Goal: Task Accomplishment & Management: Manage account settings

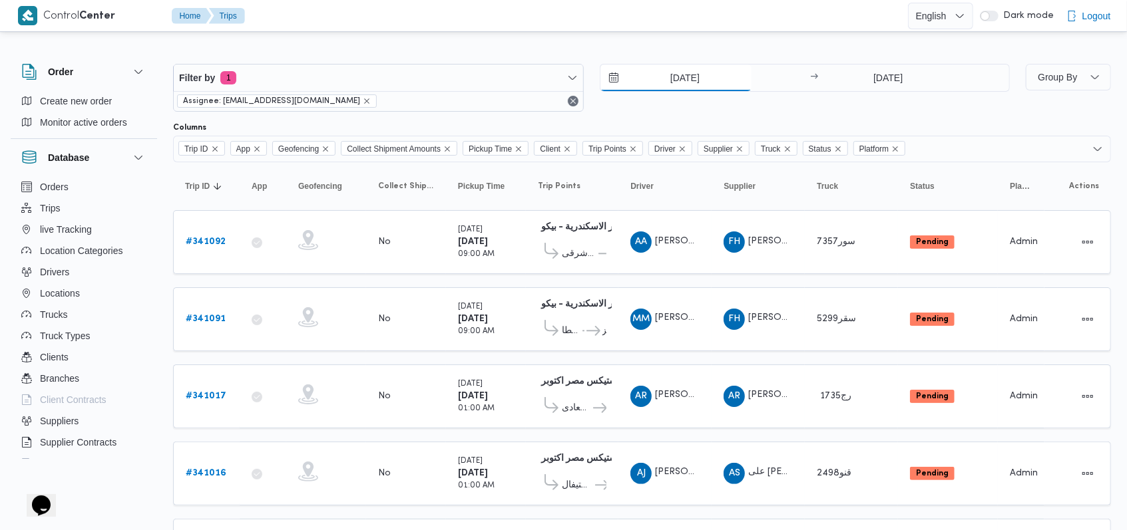
click at [475, 85] on input "2/10/2025" at bounding box center [675, 78] width 151 height 27
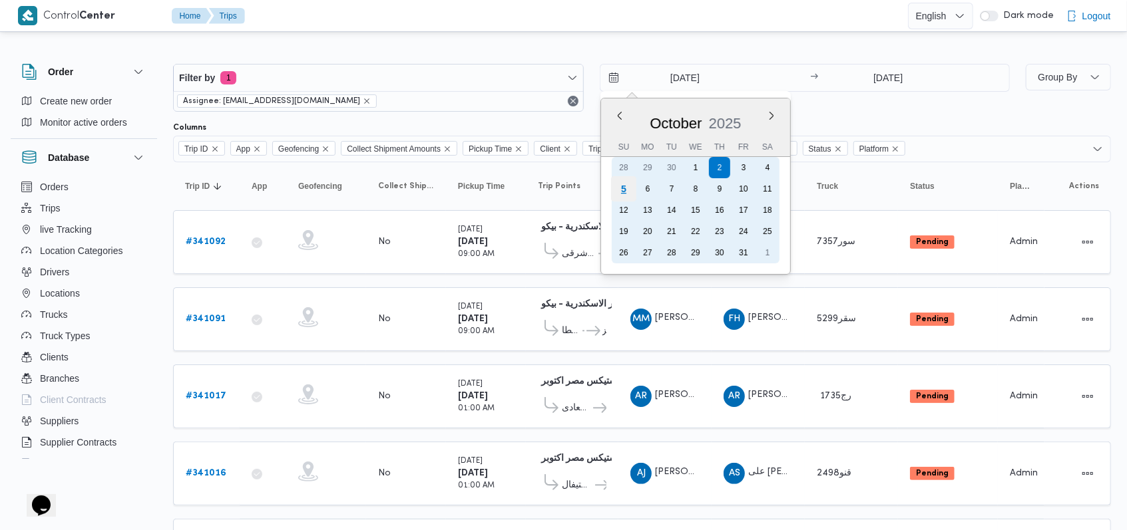
click at [475, 188] on div "5" at bounding box center [622, 188] width 25 height 25
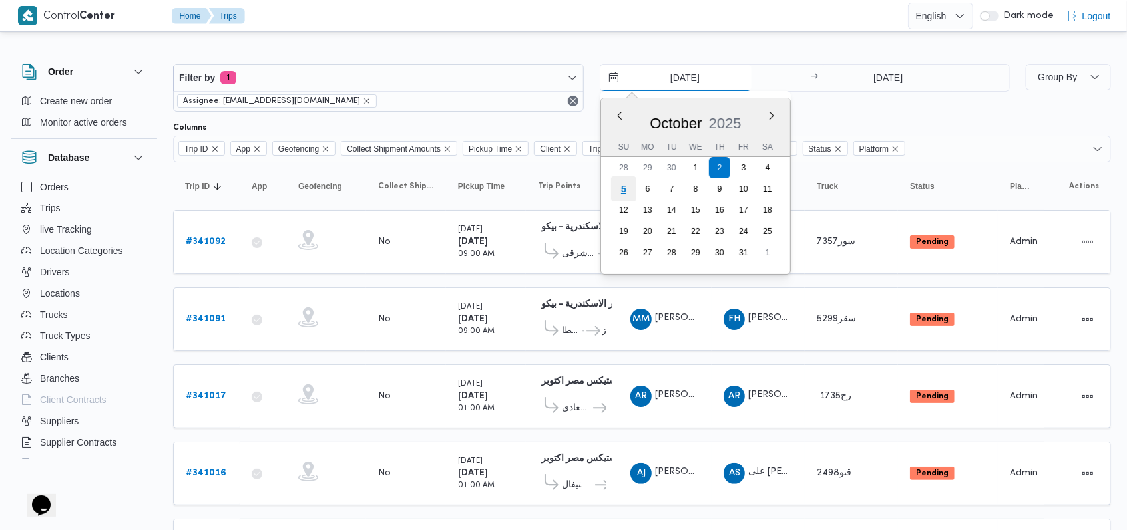
type input "5/10/2025"
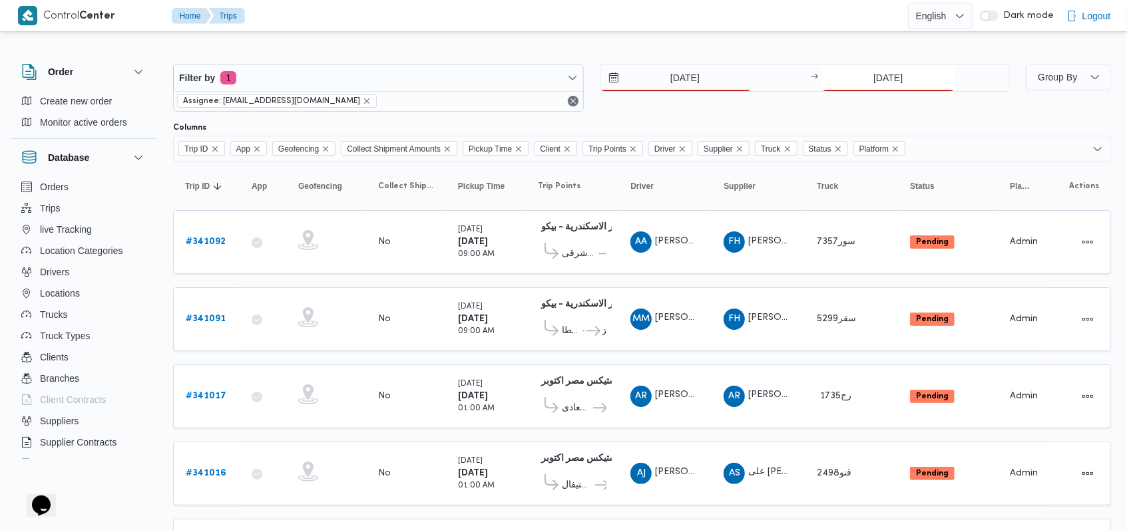
click at [475, 76] on input "2/10/2025" at bounding box center [888, 78] width 132 height 27
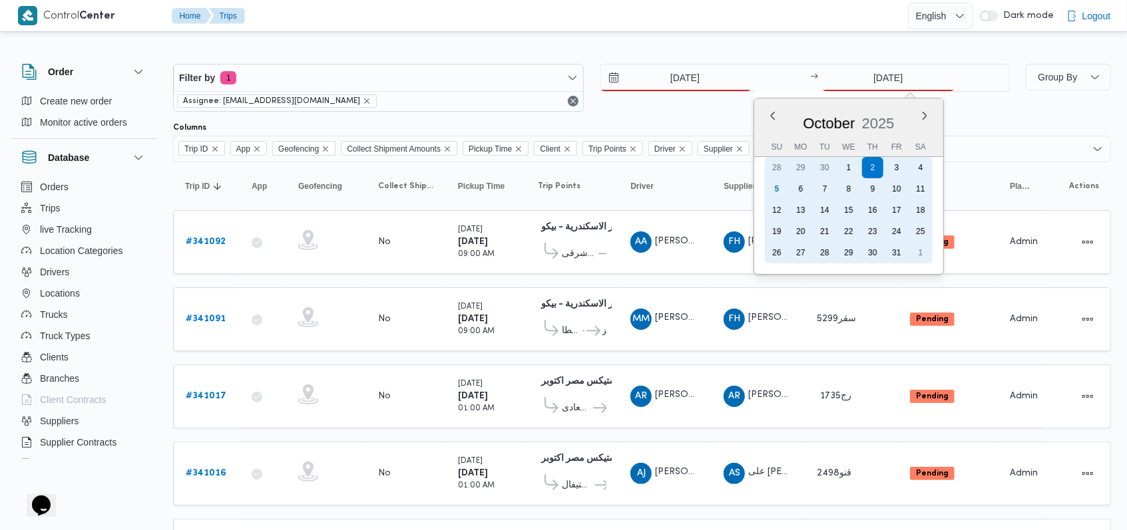
click at [475, 188] on div "5" at bounding box center [776, 188] width 21 height 21
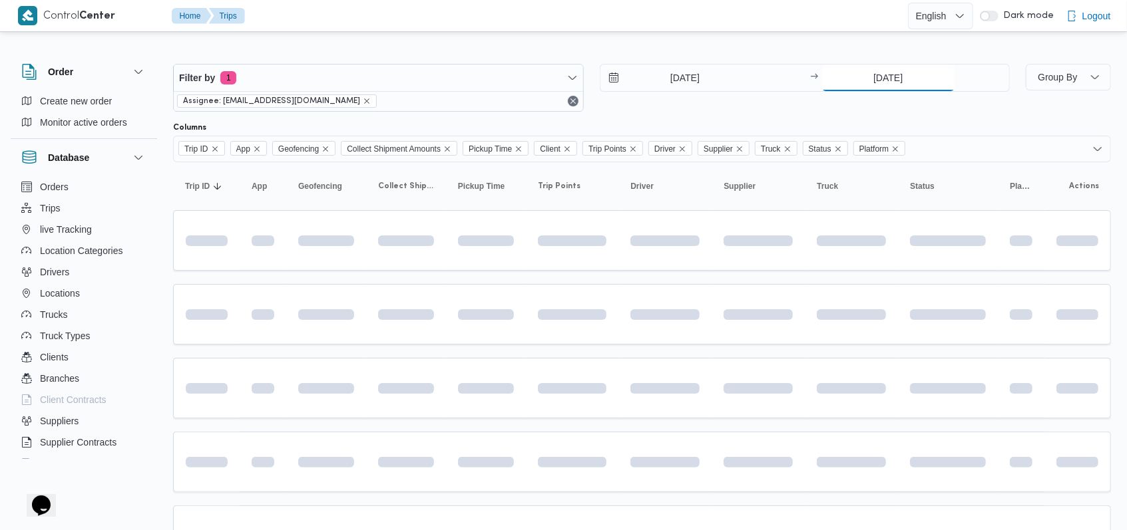
type input "5/10/2025"
click at [475, 113] on div "Filter by 1 Assignee: mostafa.elrouby@illa.com.eg 5/10/2025 → 5/10/2025" at bounding box center [591, 88] width 853 height 64
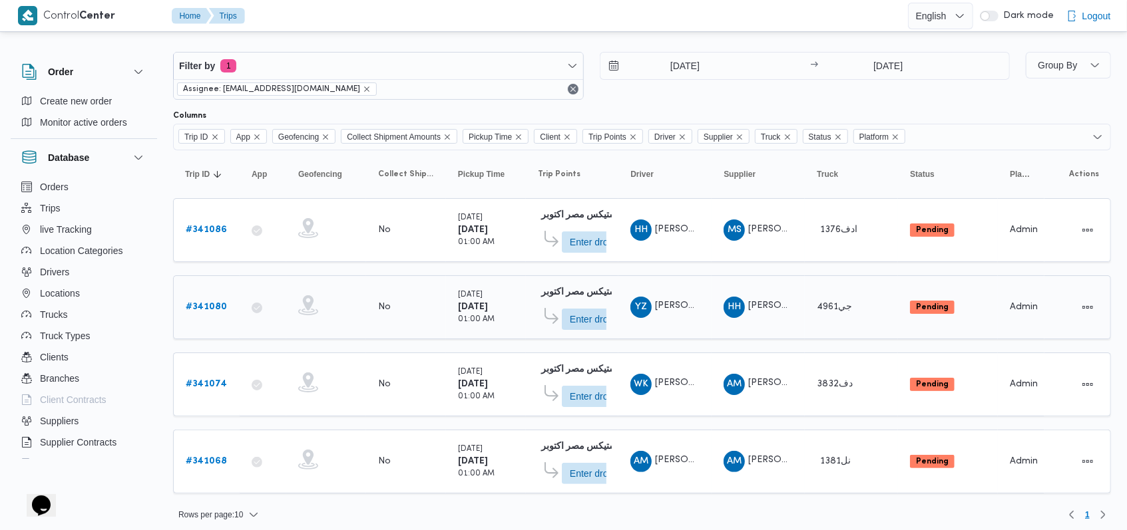
scroll to position [15, 0]
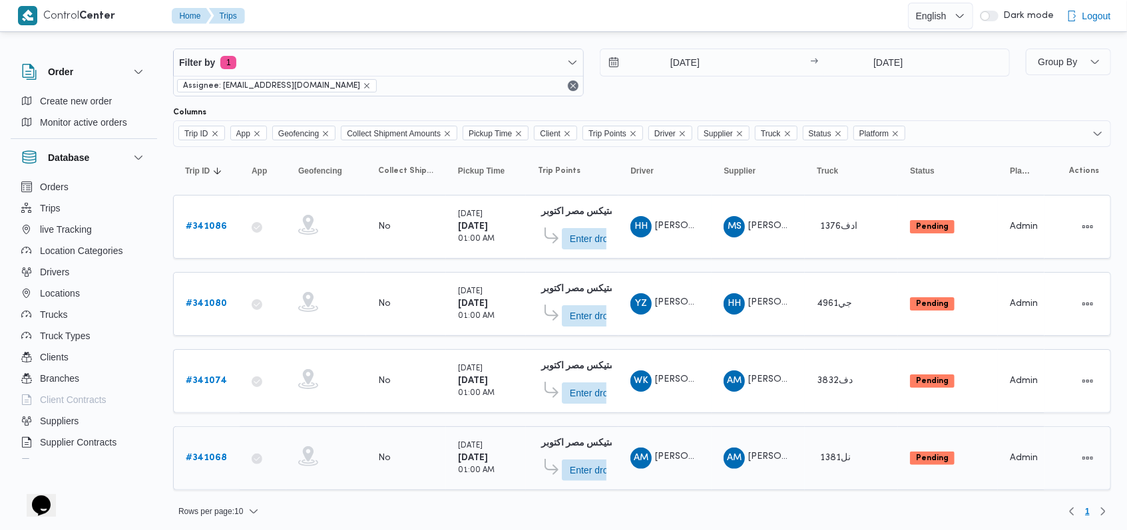
click at [218, 455] on b "# 341068" at bounding box center [206, 458] width 41 height 9
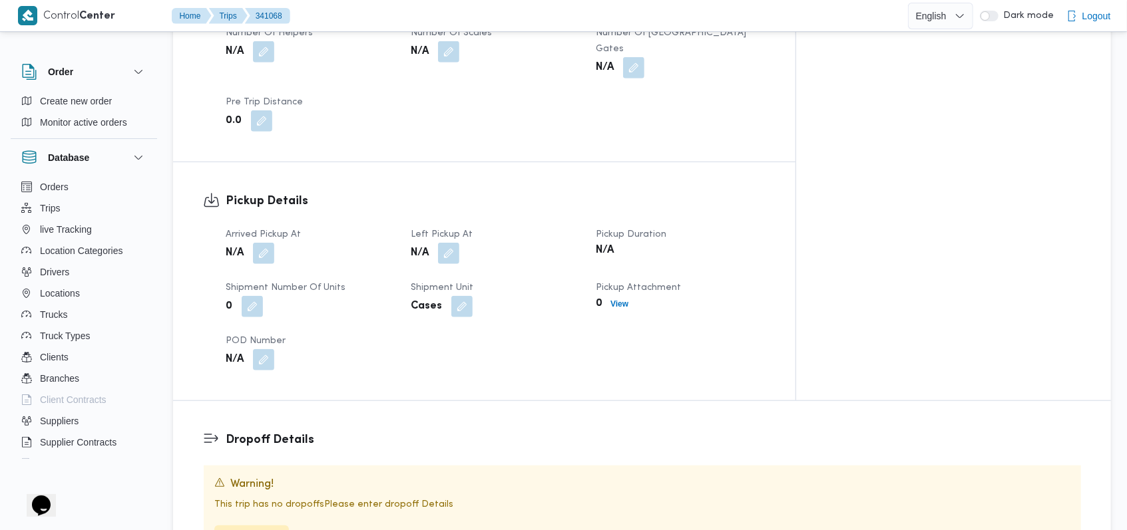
scroll to position [710, 0]
click at [269, 241] on button "button" at bounding box center [263, 251] width 21 height 21
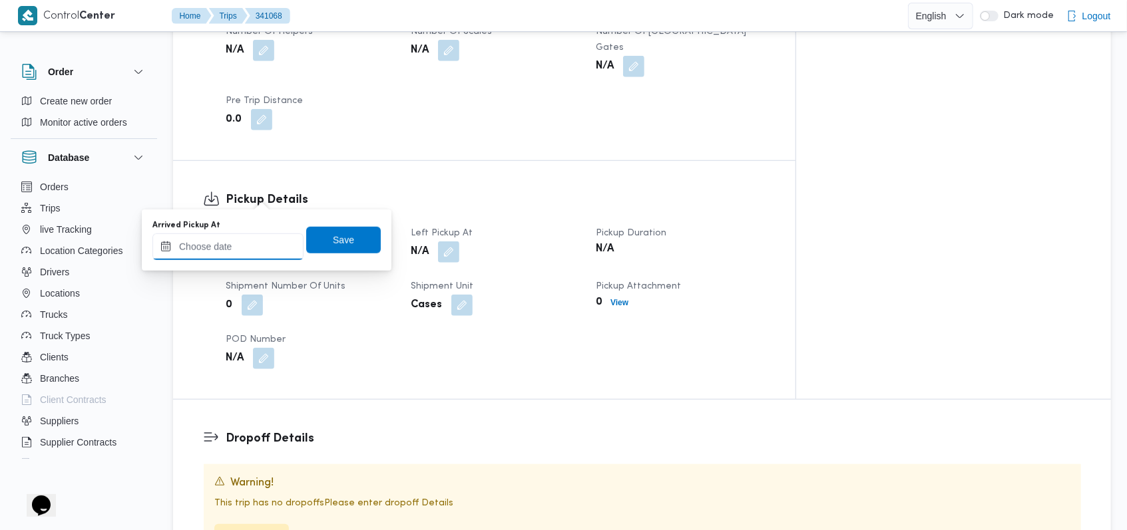
click at [228, 259] on input "Arrived Pickup At" at bounding box center [227, 247] width 151 height 27
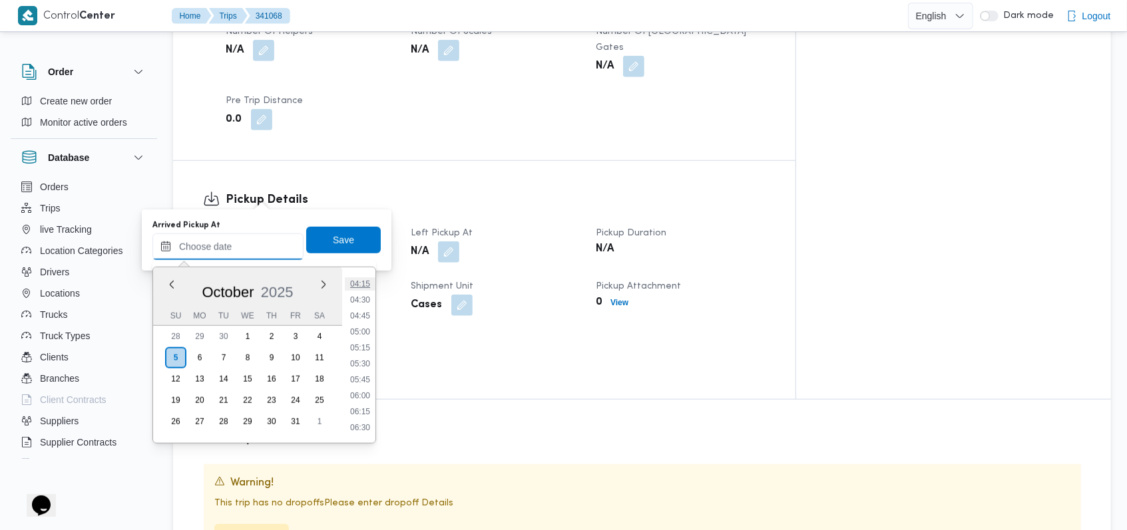
scroll to position [260, 0]
click at [367, 282] on li "04:00" at bounding box center [360, 280] width 31 height 13
type input "05/10/2025 04:00"
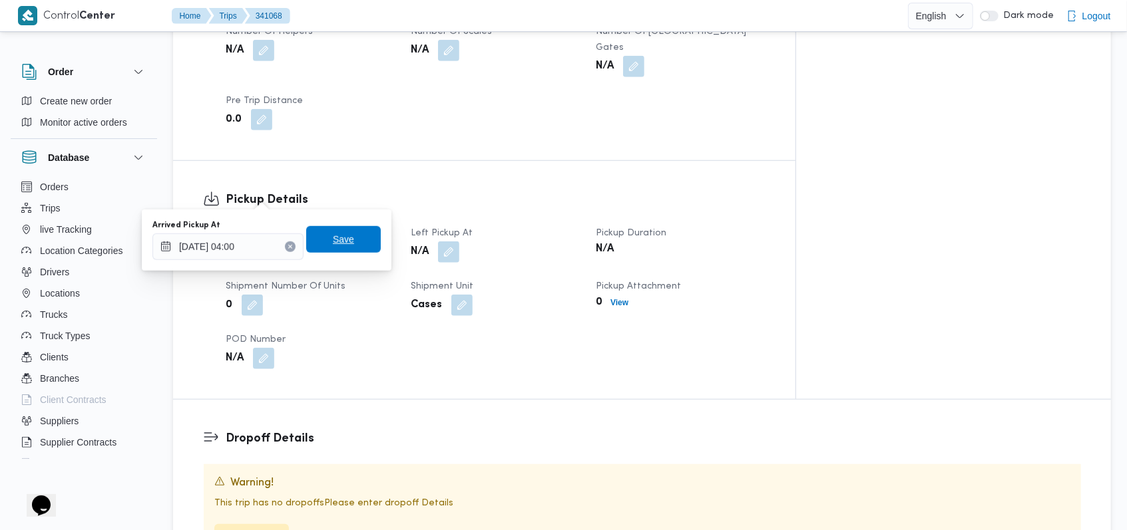
click at [359, 252] on span "Save" at bounding box center [343, 239] width 75 height 27
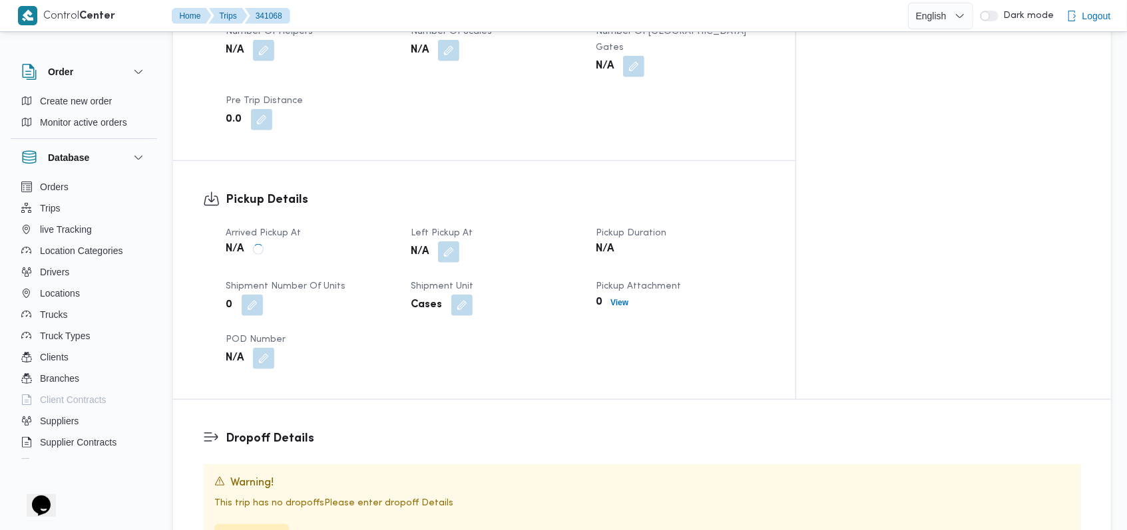
click at [355, 294] on div "0" at bounding box center [310, 306] width 172 height 24
click at [459, 241] on button "button" at bounding box center [448, 251] width 21 height 21
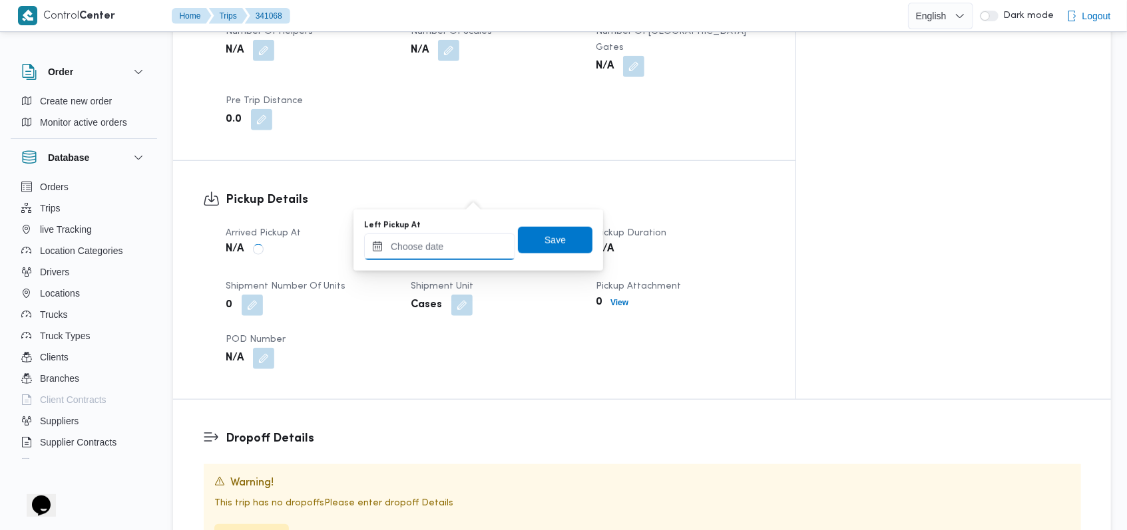
click at [451, 238] on input "Left Pickup At" at bounding box center [439, 247] width 151 height 27
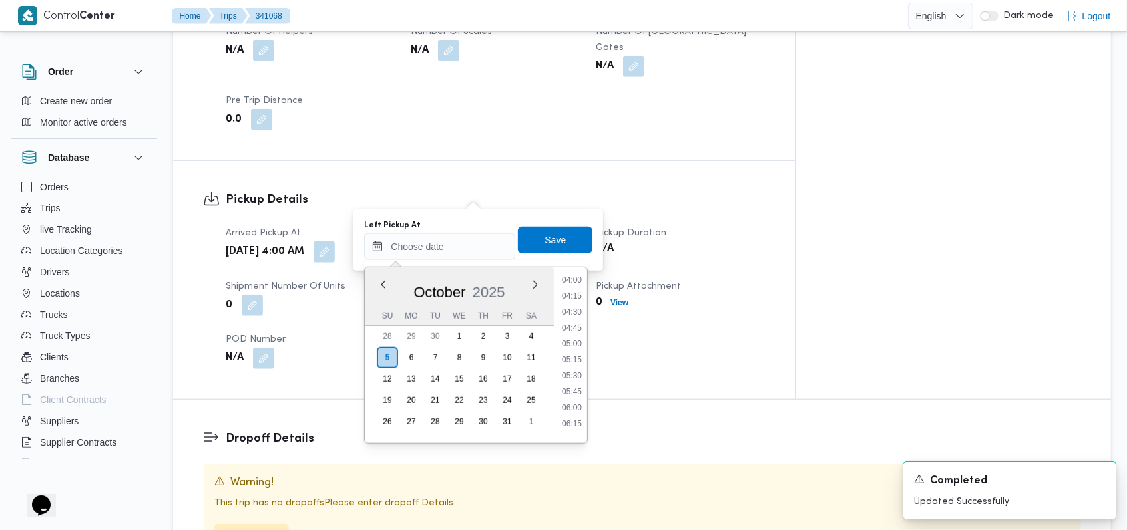
click at [475, 383] on ul "00:00 00:15 00:30 00:45 01:00 01:15 01:30 01:45 02:00 02:15 02:30 02:45 03:00 0…" at bounding box center [571, 355] width 31 height 154
click at [475, 386] on li "05:45" at bounding box center [571, 391] width 31 height 13
type input "05/10/2025 05:45"
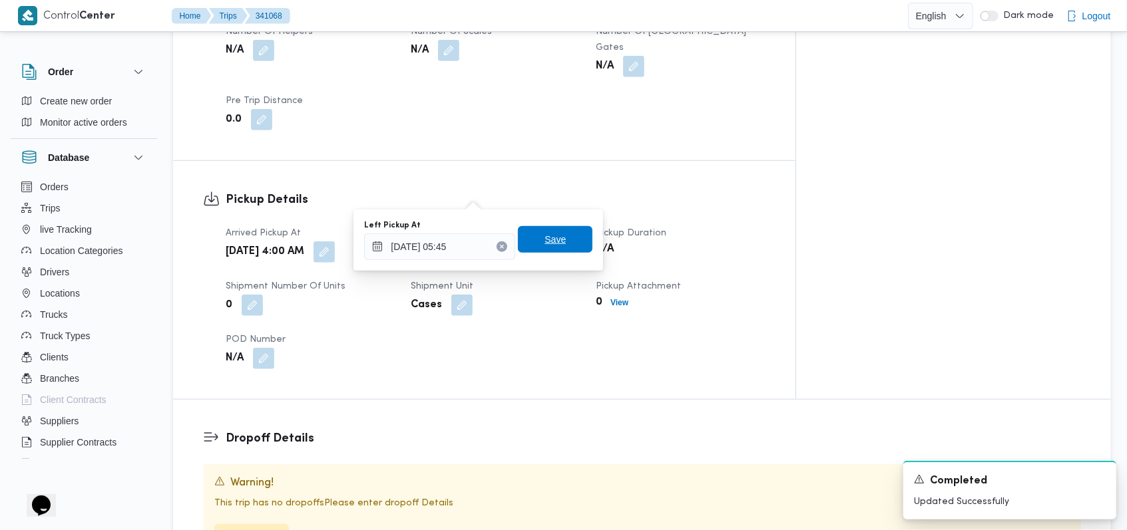
click at [475, 245] on span "Save" at bounding box center [555, 239] width 75 height 27
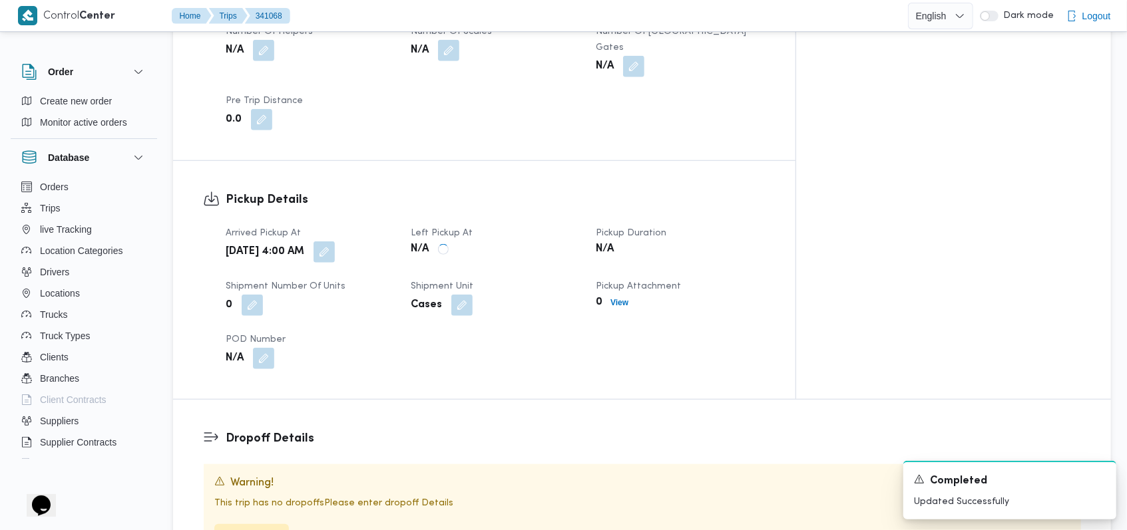
scroll to position [532, 0]
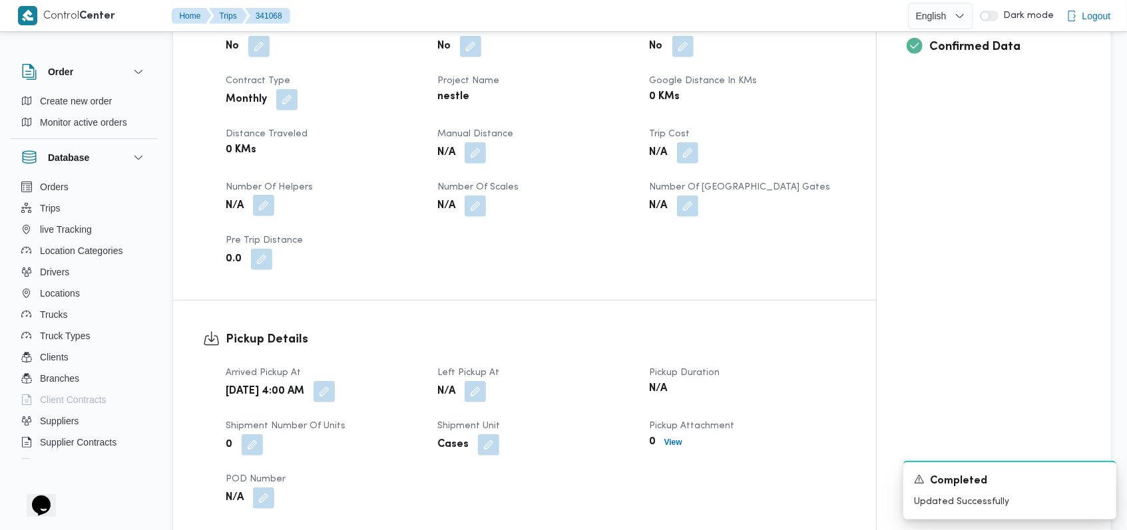
click at [254, 195] on button "button" at bounding box center [263, 205] width 21 height 21
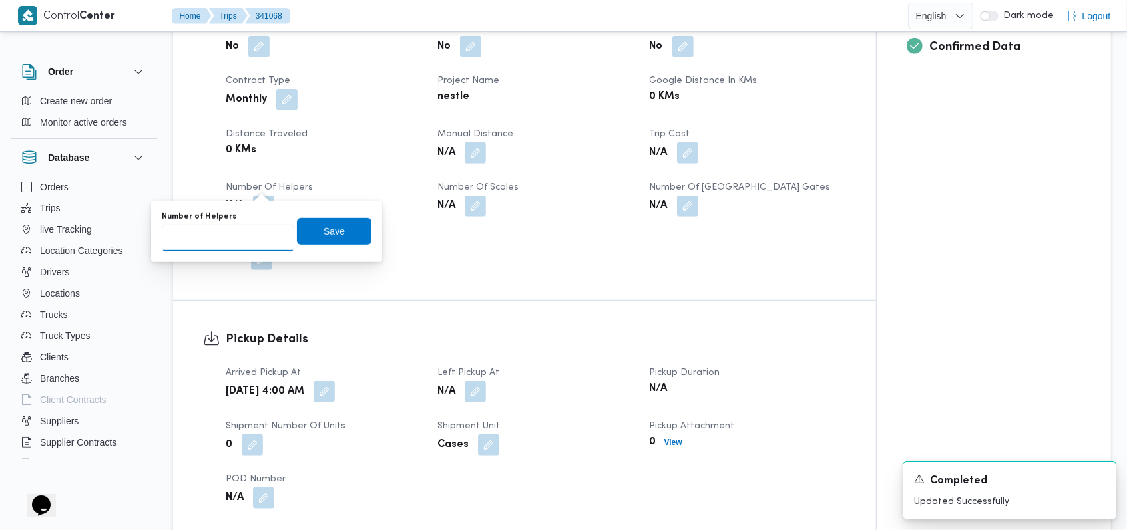
click at [230, 237] on input "Number of Helpers" at bounding box center [228, 238] width 132 height 27
type input "1"
click at [339, 227] on span "Save" at bounding box center [334, 231] width 75 height 27
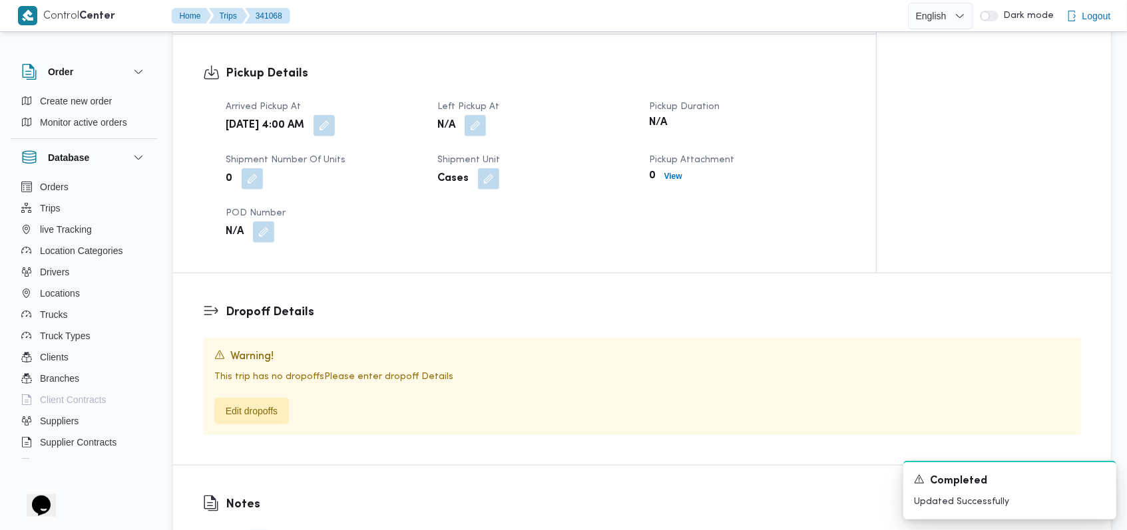
scroll to position [976, 0]
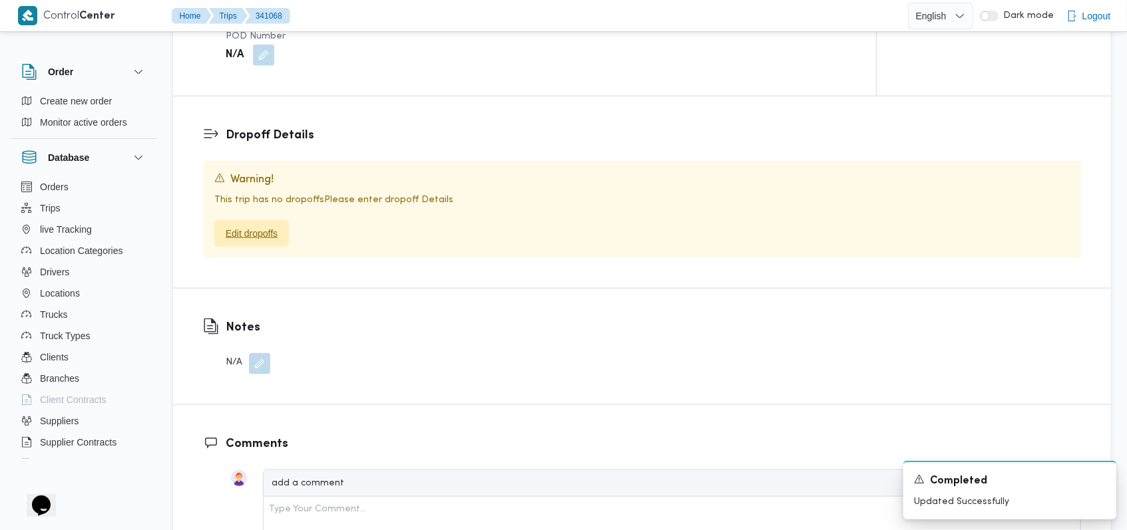
click at [278, 226] on span "Edit dropoffs" at bounding box center [252, 234] width 52 height 16
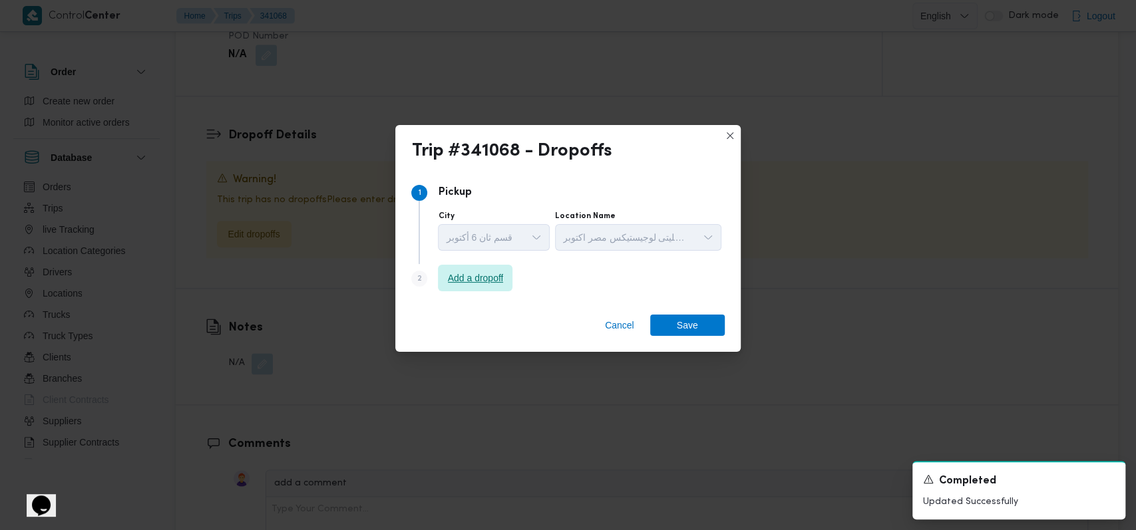
click at [457, 280] on span "Add a dropoff" at bounding box center [476, 278] width 56 height 16
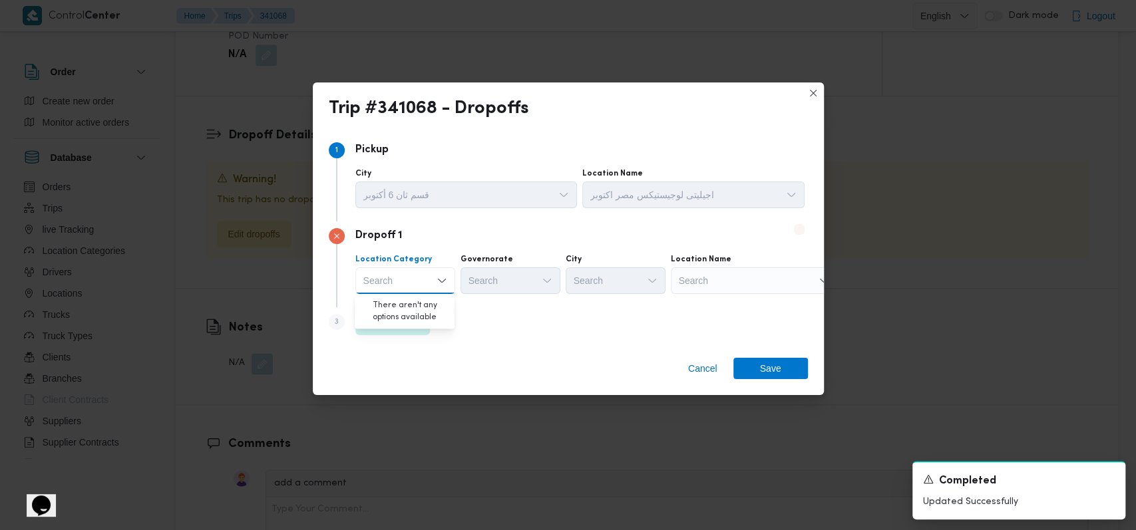
click at [475, 333] on div "Step 3 is disabled 3 Add a dropoff" at bounding box center [568, 325] width 479 height 35
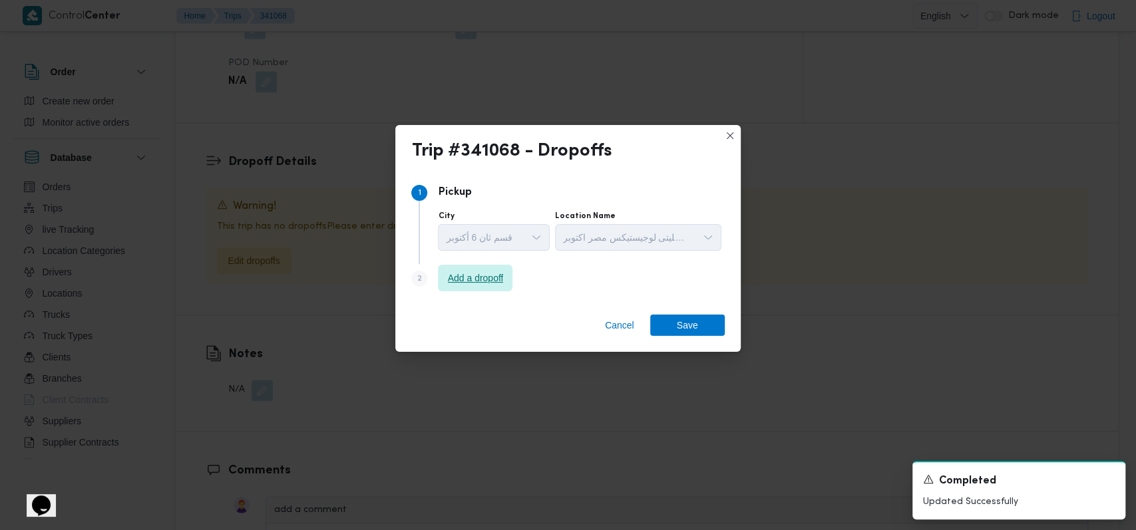
click at [458, 281] on span "Add a dropoff" at bounding box center [476, 278] width 56 height 16
click at [475, 284] on span "Add a dropoff" at bounding box center [476, 278] width 56 height 16
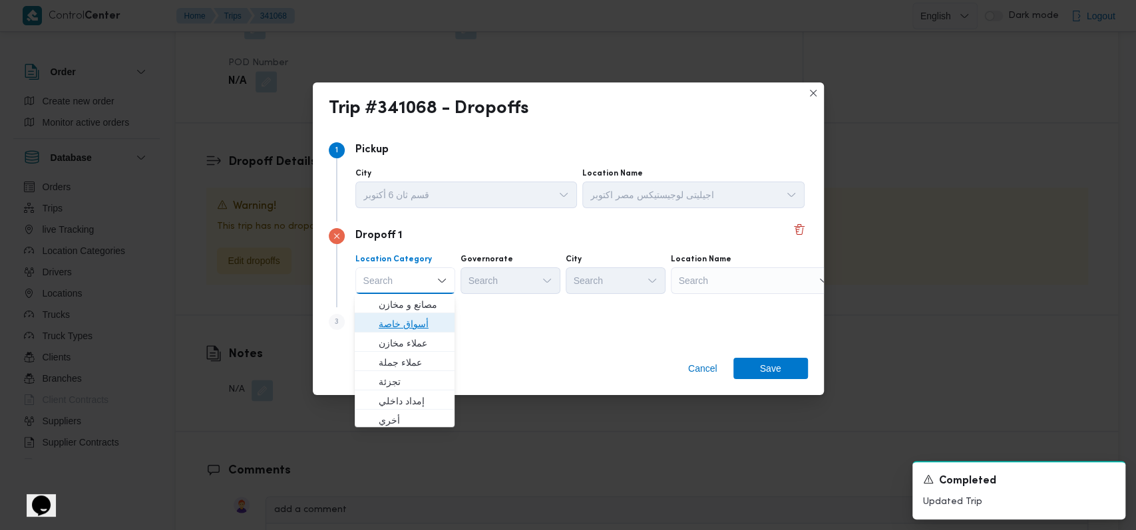
click at [390, 327] on span "أسواق خاصة" at bounding box center [413, 324] width 68 height 16
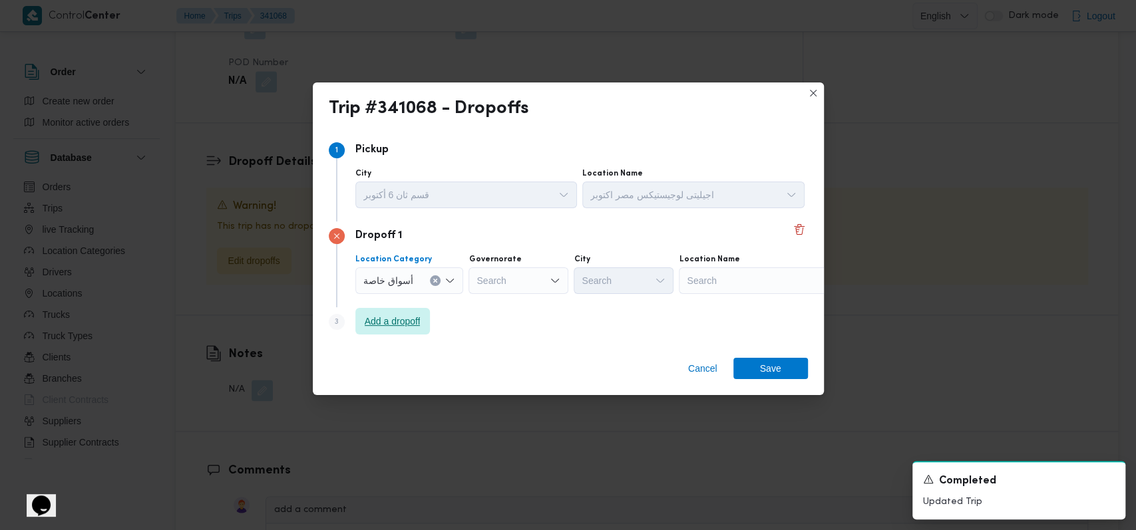
click at [399, 319] on span "Add a dropoff" at bounding box center [393, 321] width 56 height 16
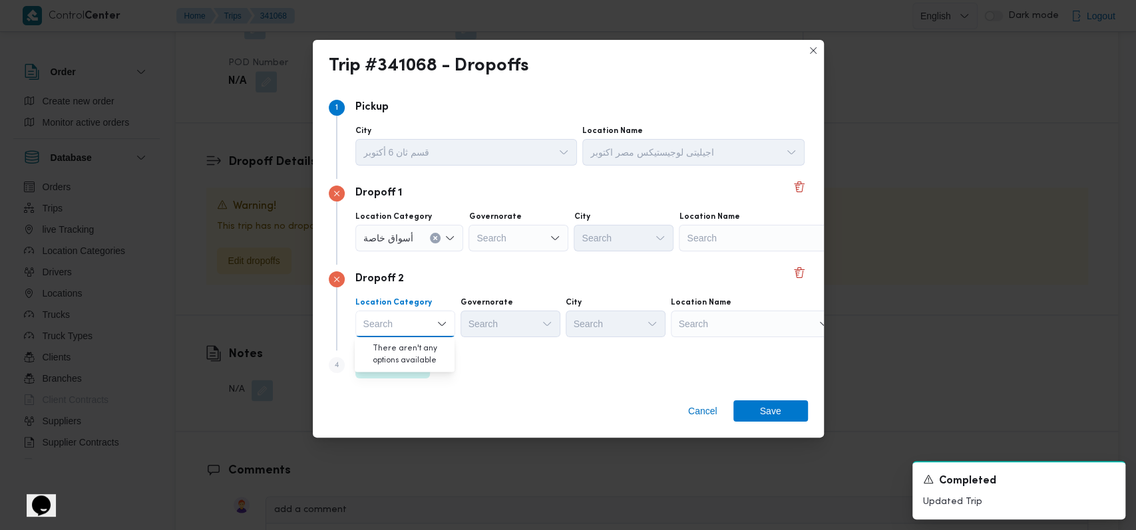
click at [475, 235] on div "Search" at bounding box center [762, 238] width 166 height 27
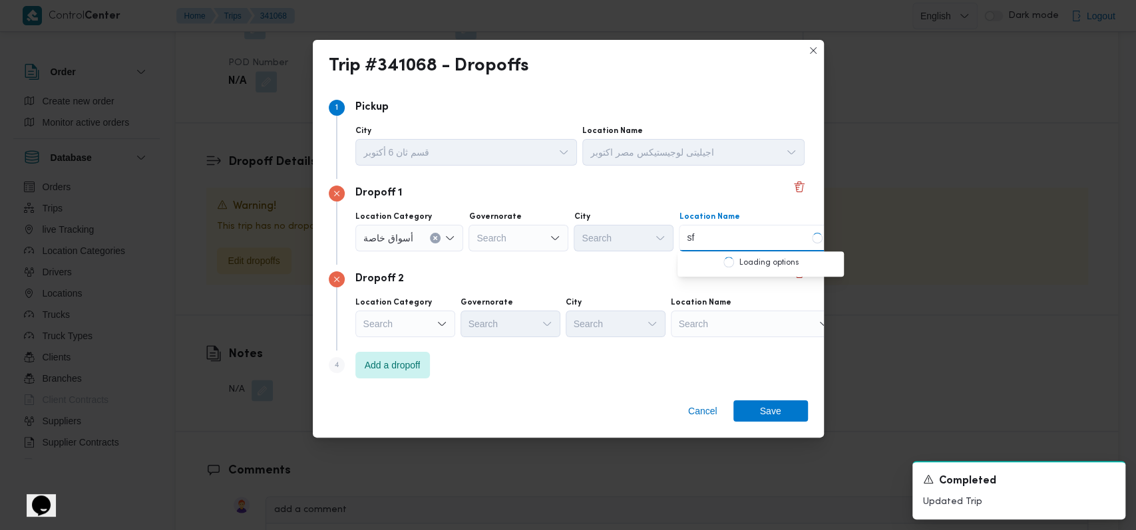
type input "s"
type input "سبينس الساد"
click at [475, 292] on div "Dropoff 2 Location Category Search Governorate Search City Search Location Name…" at bounding box center [568, 308] width 479 height 86
click at [475, 236] on div "سبينس الساد سبينس الساد" at bounding box center [762, 238] width 166 height 27
click at [475, 328] on div "Search" at bounding box center [754, 324] width 166 height 27
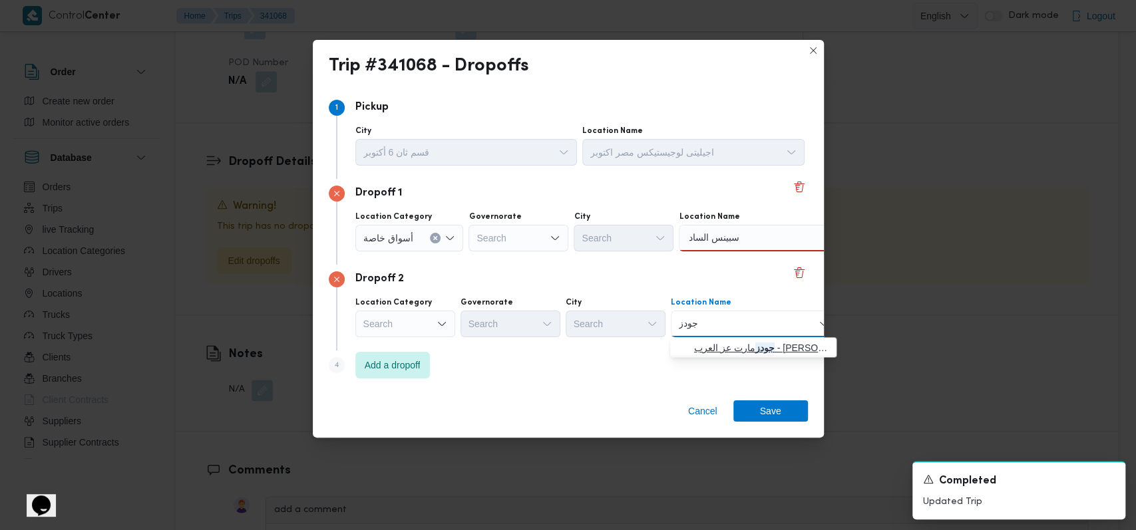
type input "جودز"
drag, startPoint x: 725, startPoint y: 347, endPoint x: 740, endPoint y: 290, distance: 59.1
click at [475, 347] on span "جودز مارت عز العرب - ابو رواش | جودزمارت مصر | null" at bounding box center [761, 348] width 134 height 16
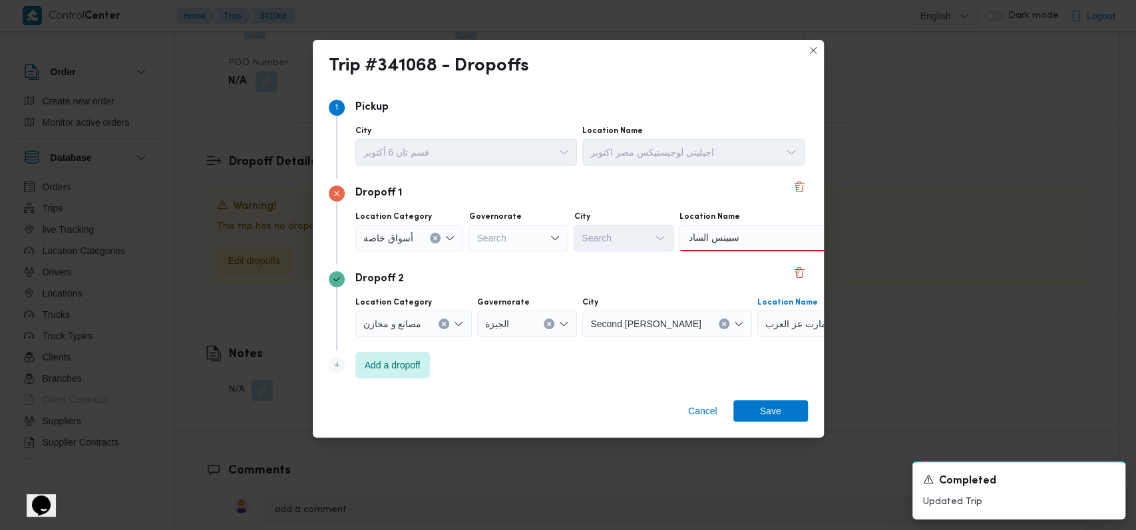
click at [475, 236] on div "سبينس الساد سبينس الساد" at bounding box center [762, 238] width 166 height 27
drag, startPoint x: 710, startPoint y: 242, endPoint x: 763, endPoint y: 237, distance: 54.1
click at [475, 237] on div "سبينس الساد سبينس الساد Combo box. Selected. سبينس الساد. Selected. Combo box i…" at bounding box center [762, 238] width 166 height 27
click at [475, 240] on div "الساد الساد" at bounding box center [698, 238] width 29 height 21
click at [475, 240] on input "الساد" at bounding box center [699, 238] width 24 height 16
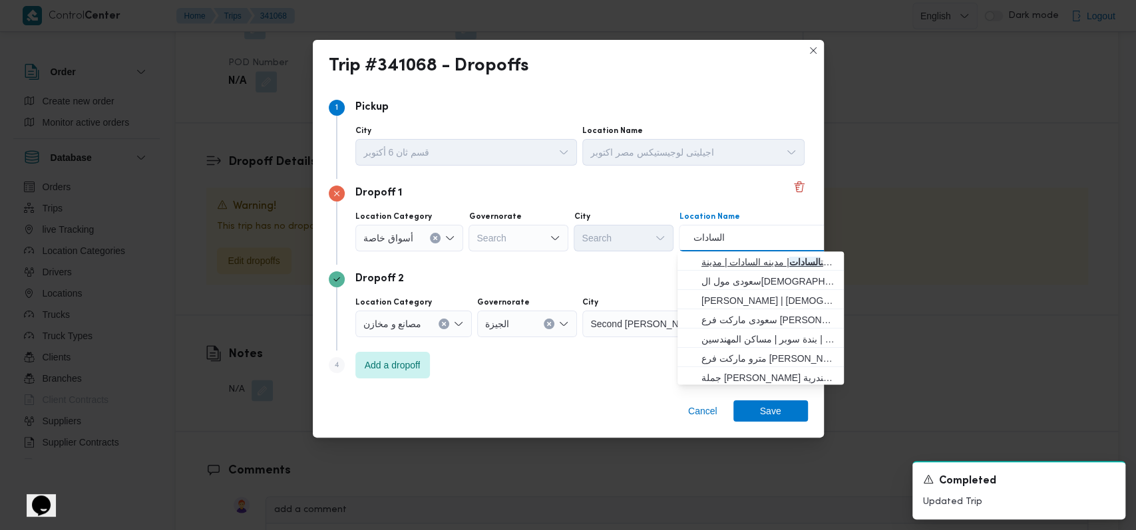
type input "السادات"
click at [475, 265] on span "سبينس ماركت السادات | مدينه السادات | مدينة السادات" at bounding box center [769, 262] width 134 height 16
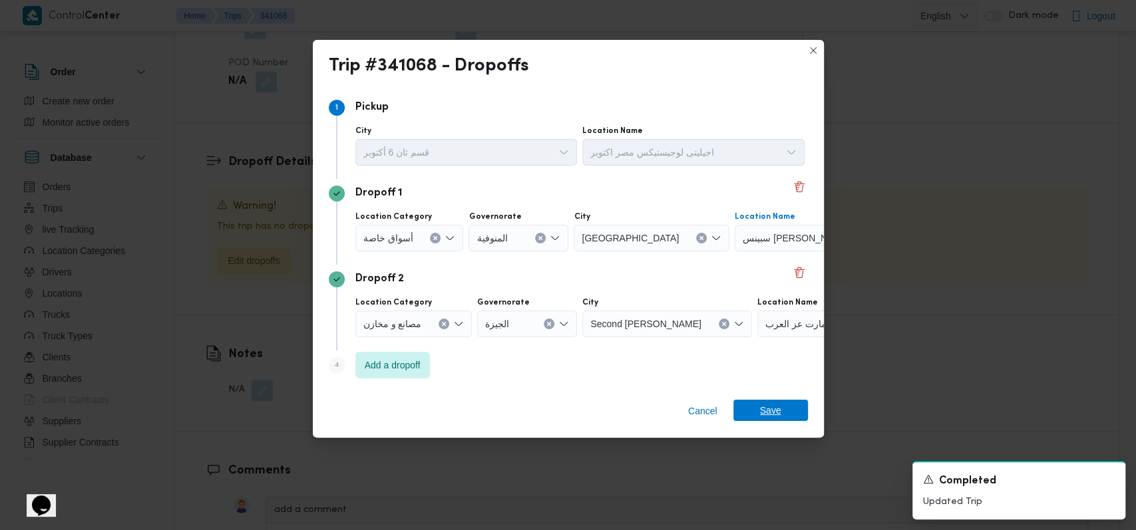
click at [475, 408] on span "Save" at bounding box center [770, 410] width 21 height 21
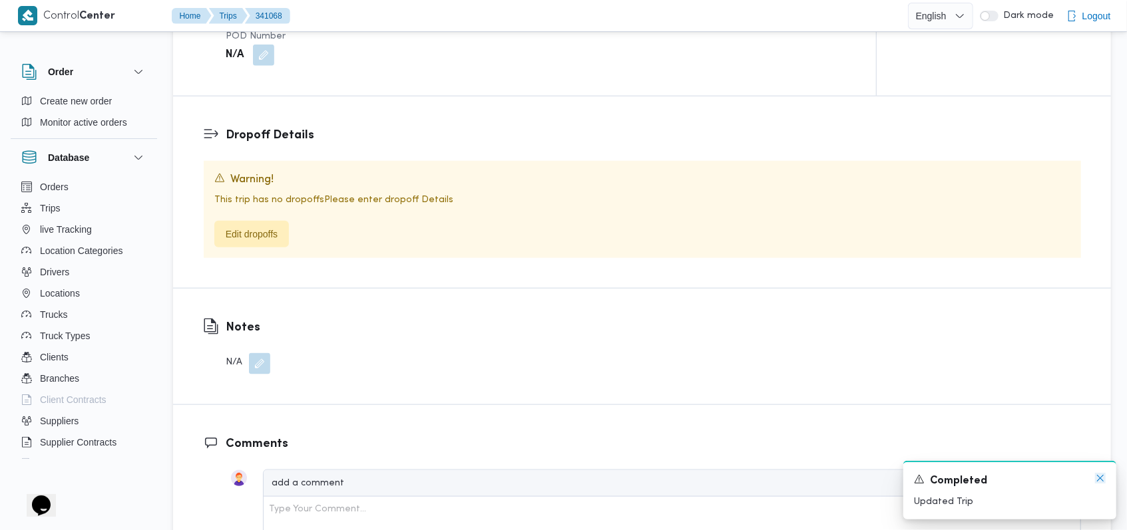
click at [475, 482] on icon "Dismiss toast" at bounding box center [1100, 478] width 11 height 11
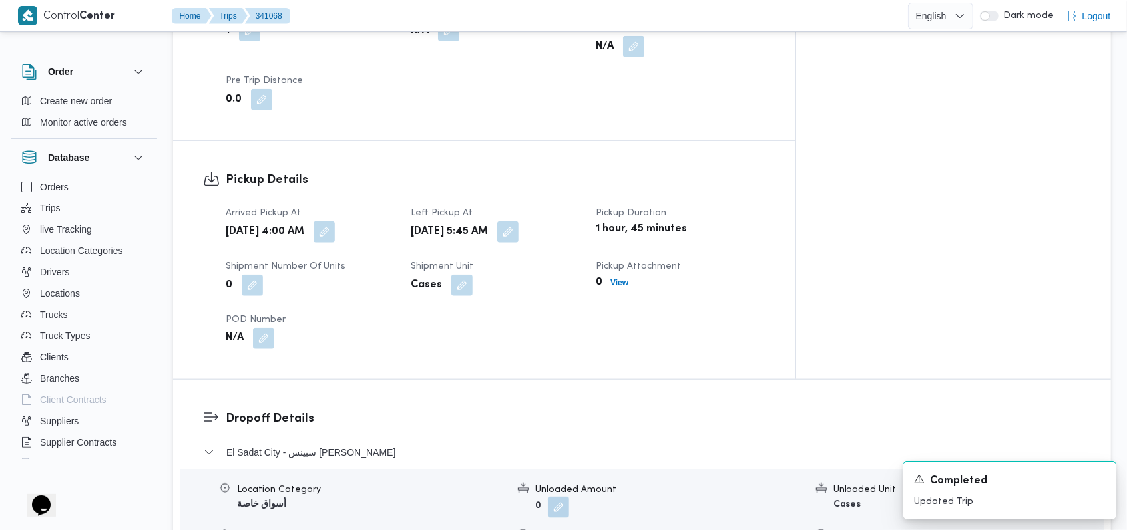
scroll to position [868, 0]
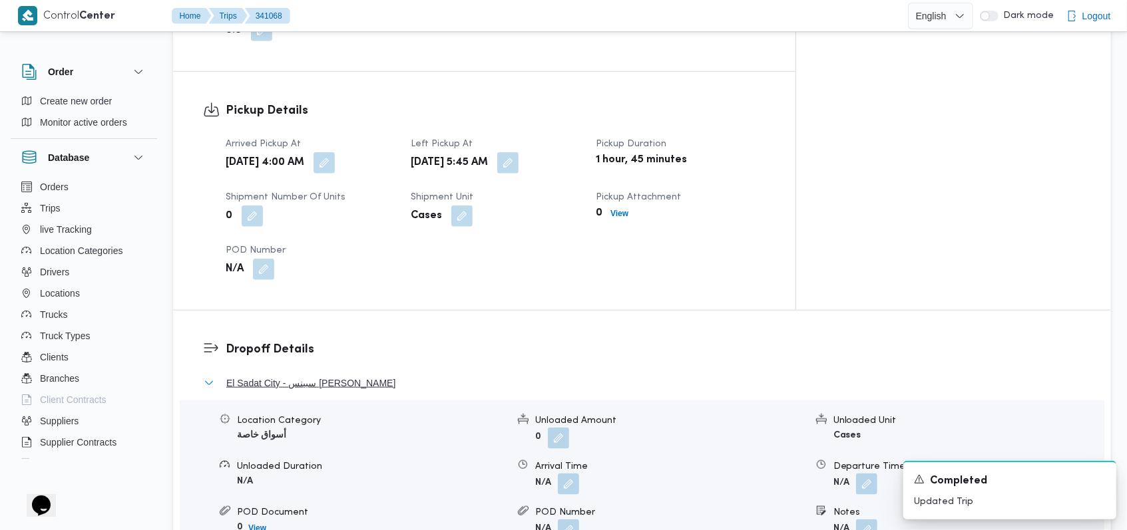
click at [383, 375] on button "El Sadat City - سبينس ماركت السادات" at bounding box center [642, 383] width 877 height 16
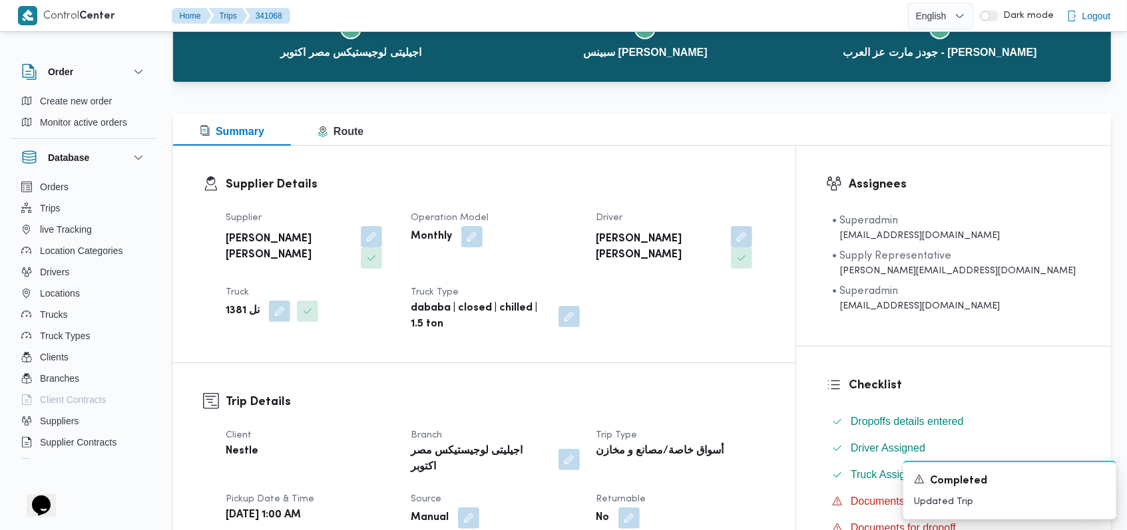
scroll to position [0, 0]
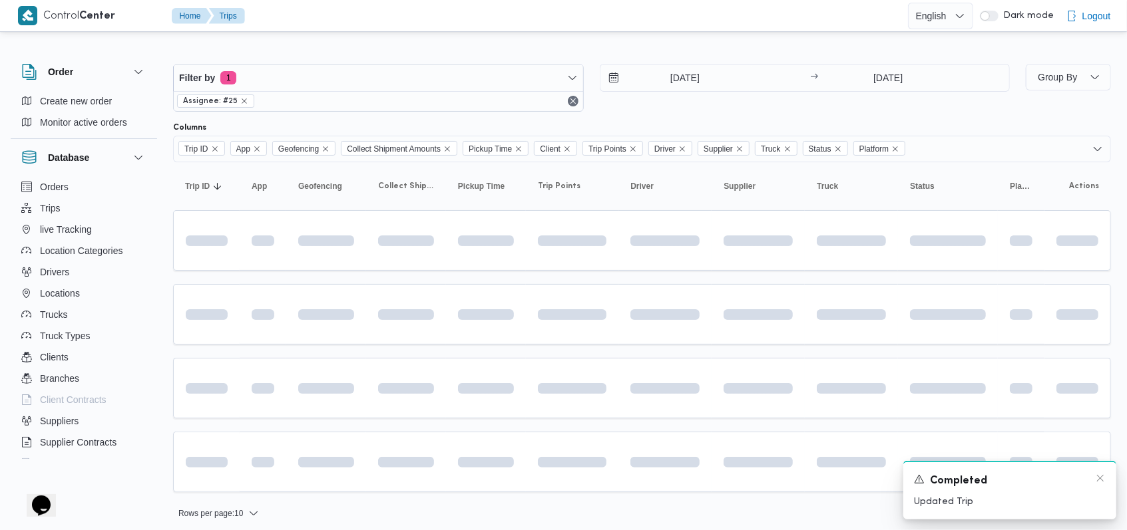
scroll to position [5, 0]
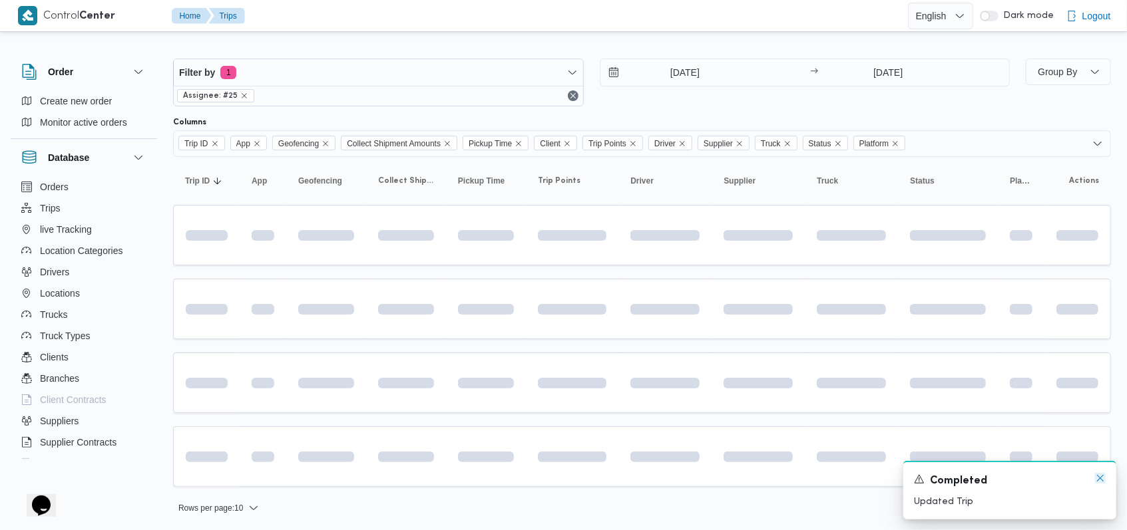
click at [475, 475] on icon "Dismiss toast" at bounding box center [1100, 478] width 11 height 11
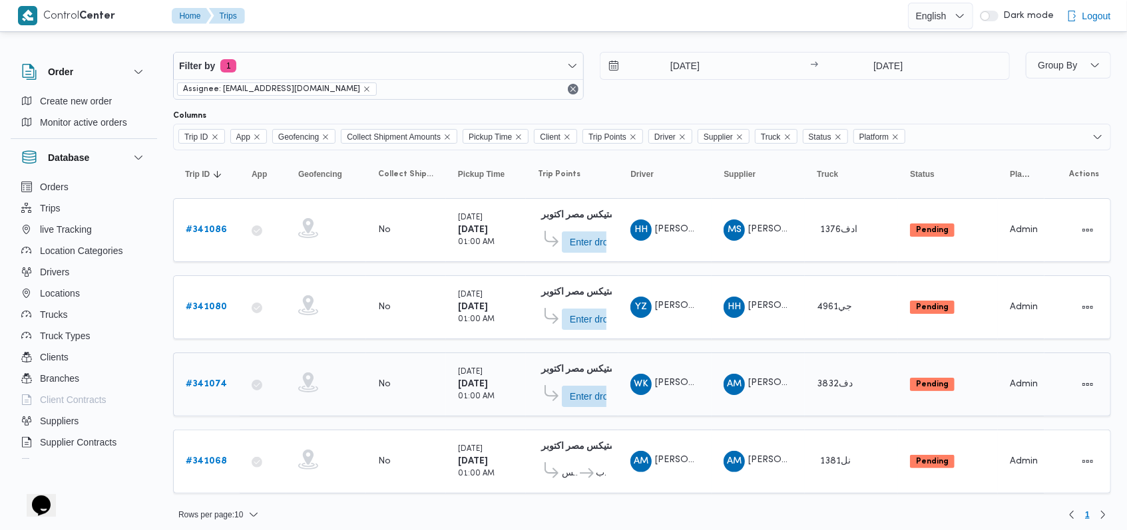
scroll to position [15, 0]
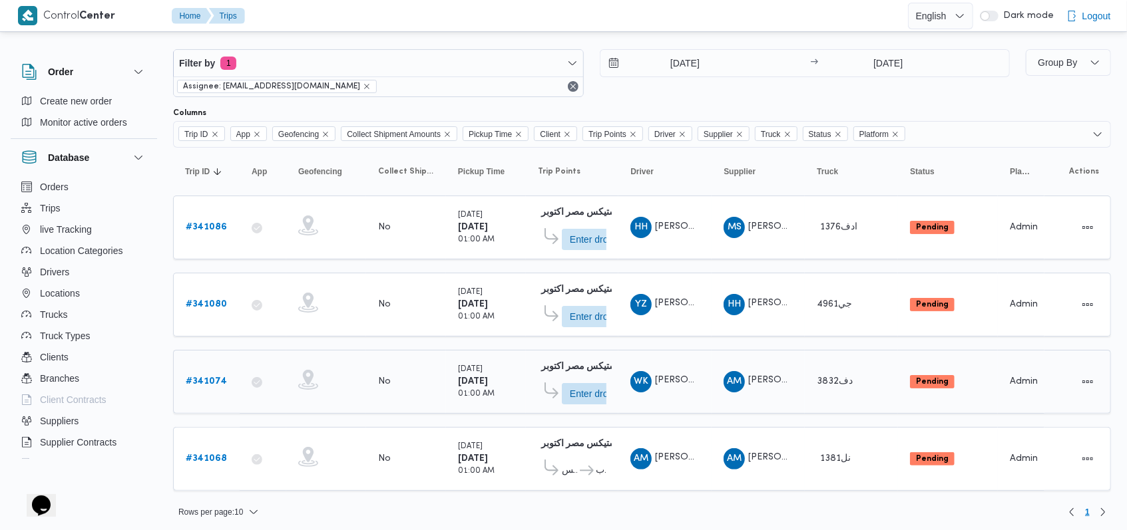
click at [197, 377] on b "# 341074" at bounding box center [206, 381] width 41 height 9
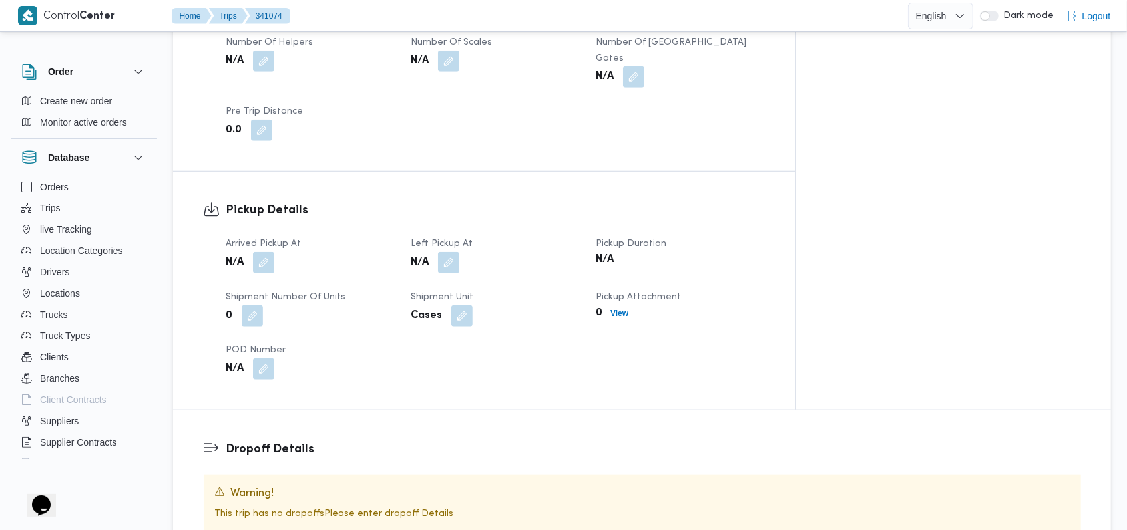
scroll to position [710, 0]
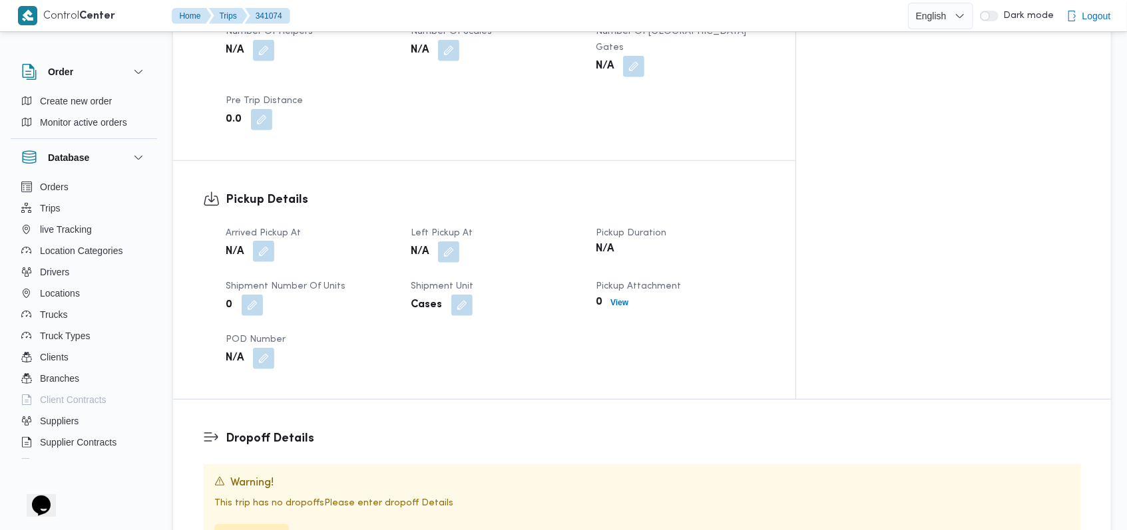
click at [273, 241] on button "button" at bounding box center [263, 251] width 21 height 21
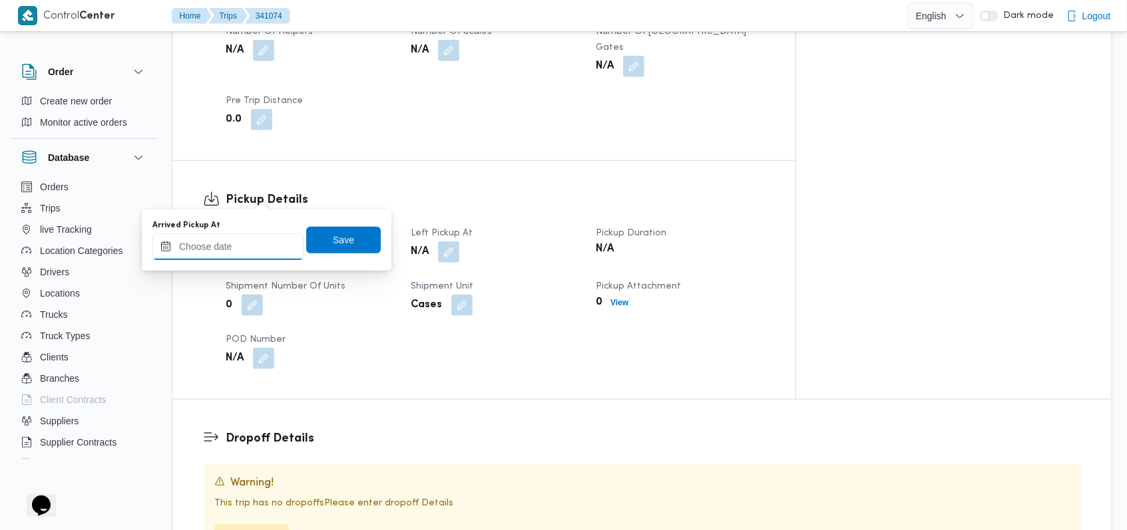
click at [247, 258] on input "Arrived Pickup At" at bounding box center [227, 247] width 151 height 27
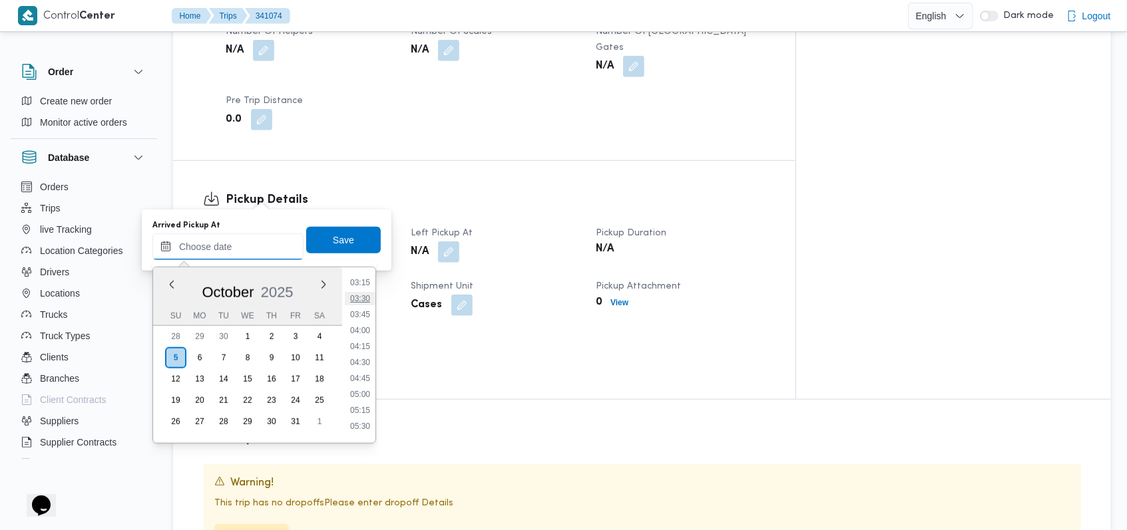
scroll to position [171, 0]
click at [365, 336] on li "03:30" at bounding box center [360, 337] width 31 height 13
type input "05/10/2025 03:30"
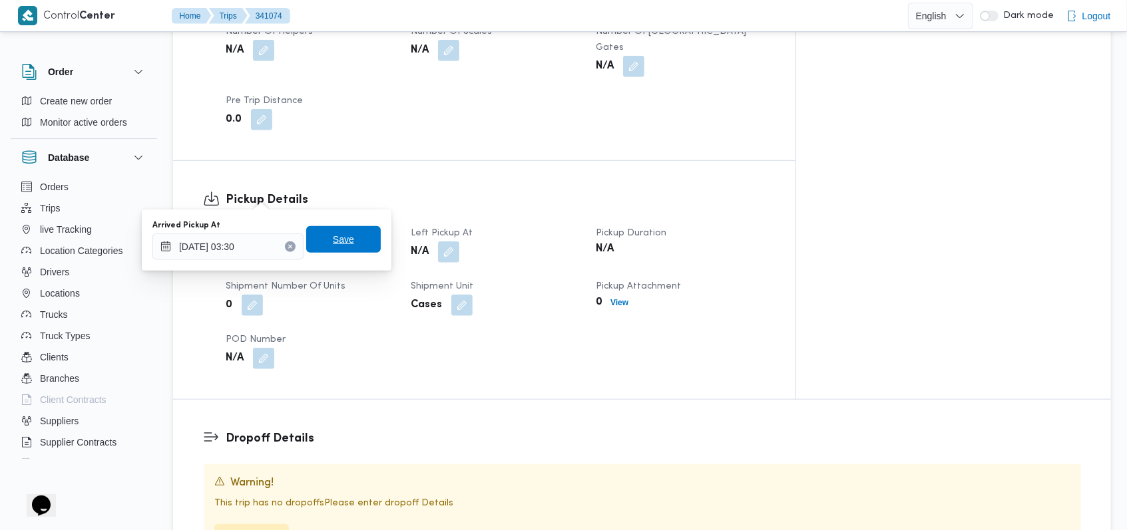
click at [347, 249] on span "Save" at bounding box center [343, 239] width 75 height 27
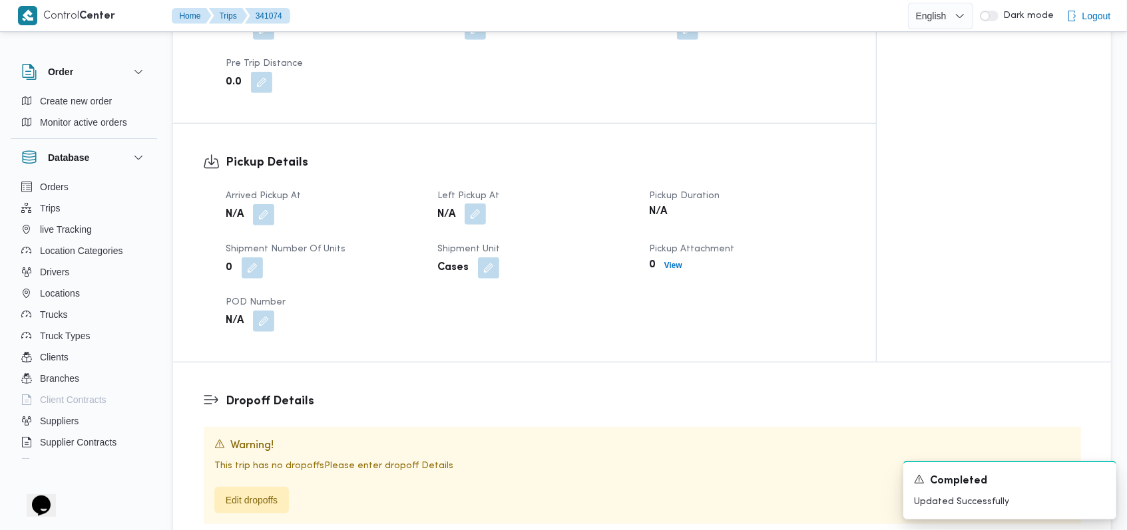
click at [475, 204] on button "button" at bounding box center [475, 214] width 21 height 21
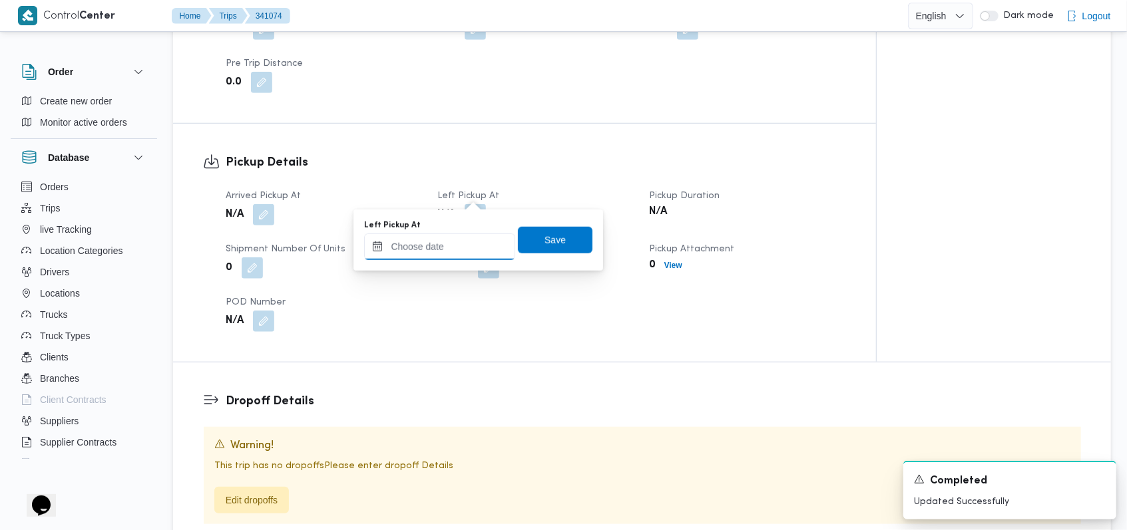
click at [458, 244] on input "Left Pickup At" at bounding box center [439, 247] width 151 height 27
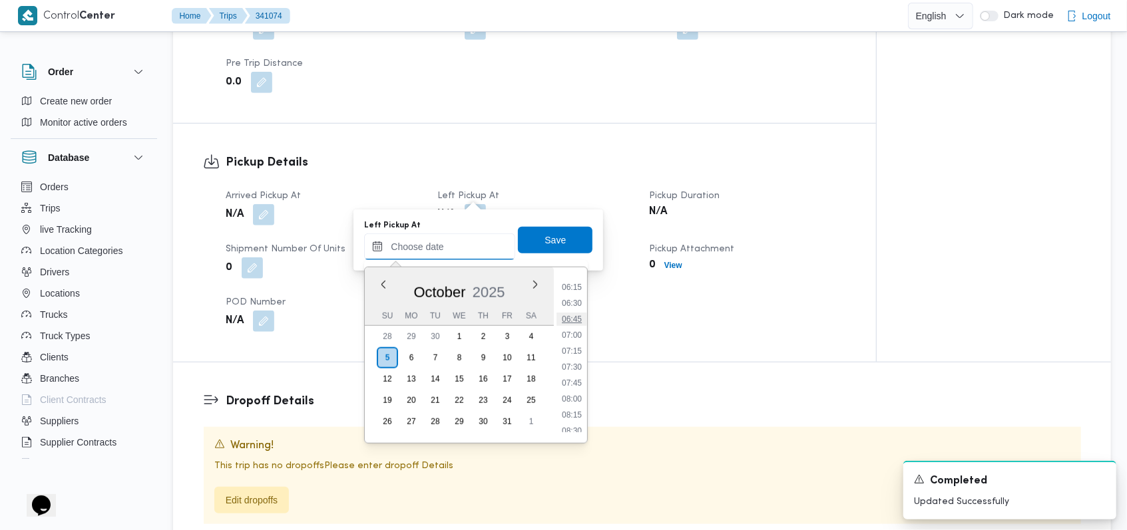
scroll to position [349, 0]
click at [475, 333] on li "06:15" at bounding box center [571, 335] width 31 height 13
type input "05/10/2025 06:15"
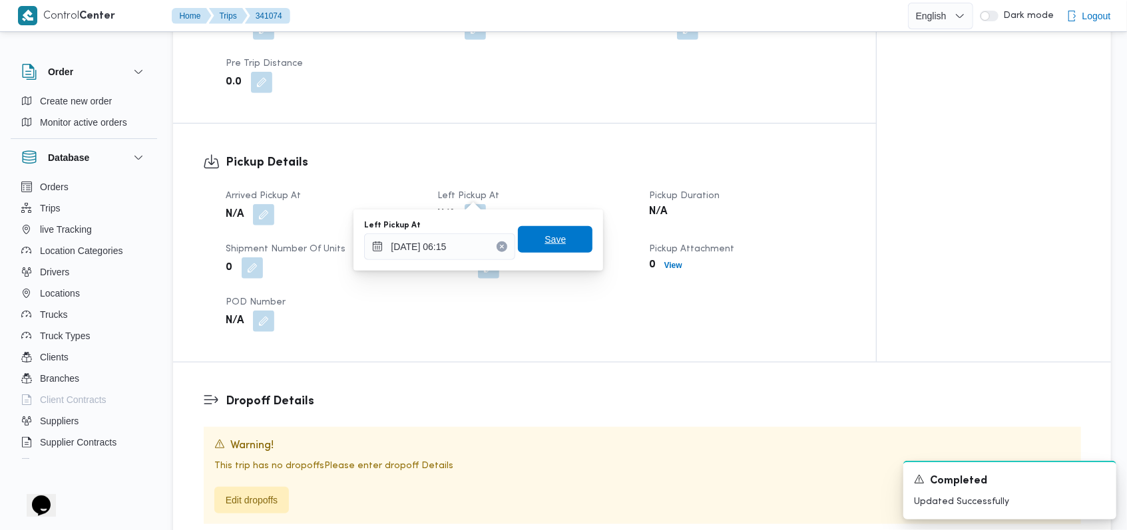
click at [475, 232] on span "Save" at bounding box center [554, 240] width 21 height 16
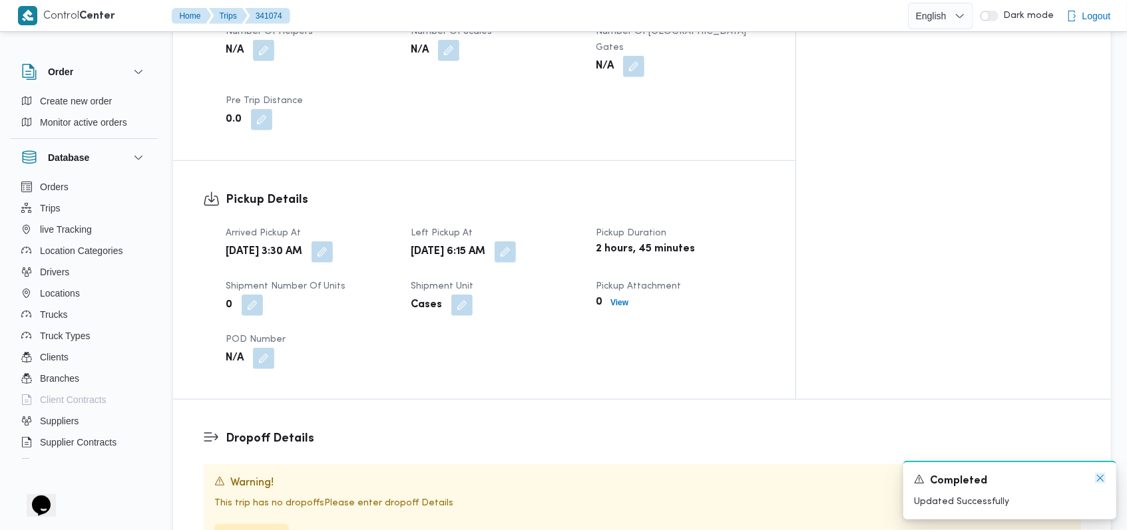
click at [475, 480] on icon "Dismiss toast" at bounding box center [1100, 478] width 11 height 11
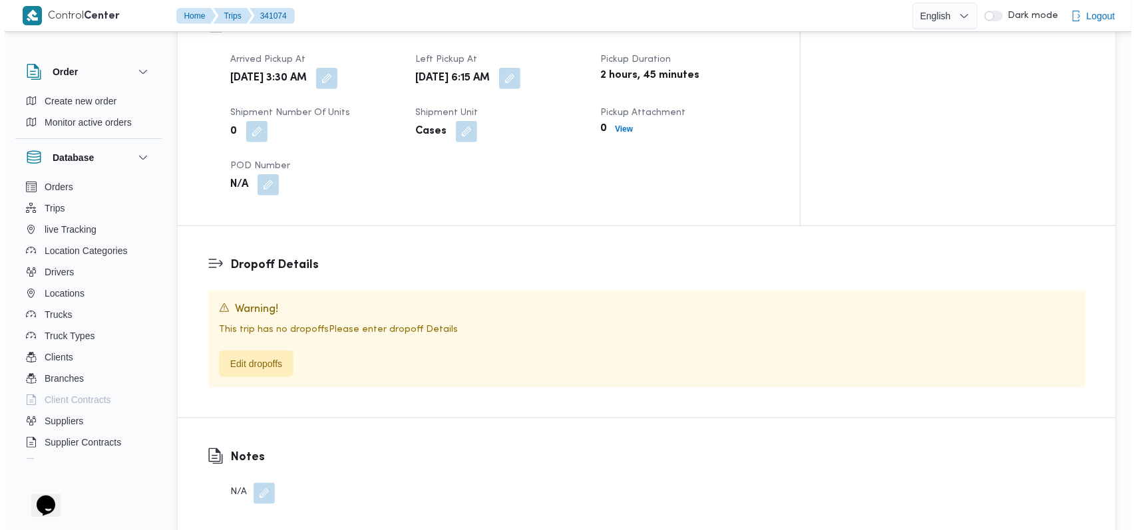
scroll to position [887, 0]
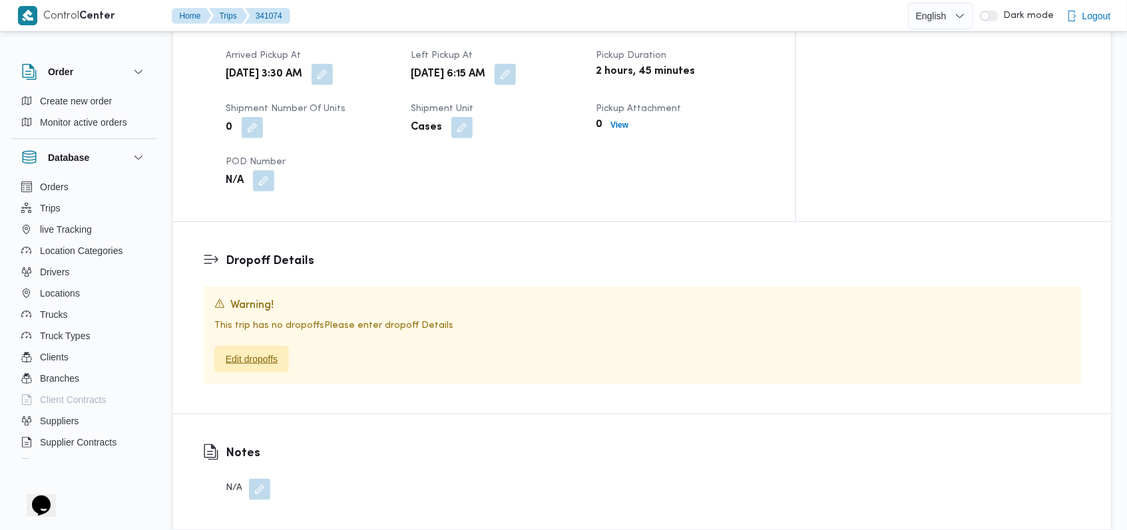
click at [280, 346] on span "Edit dropoffs" at bounding box center [251, 359] width 75 height 27
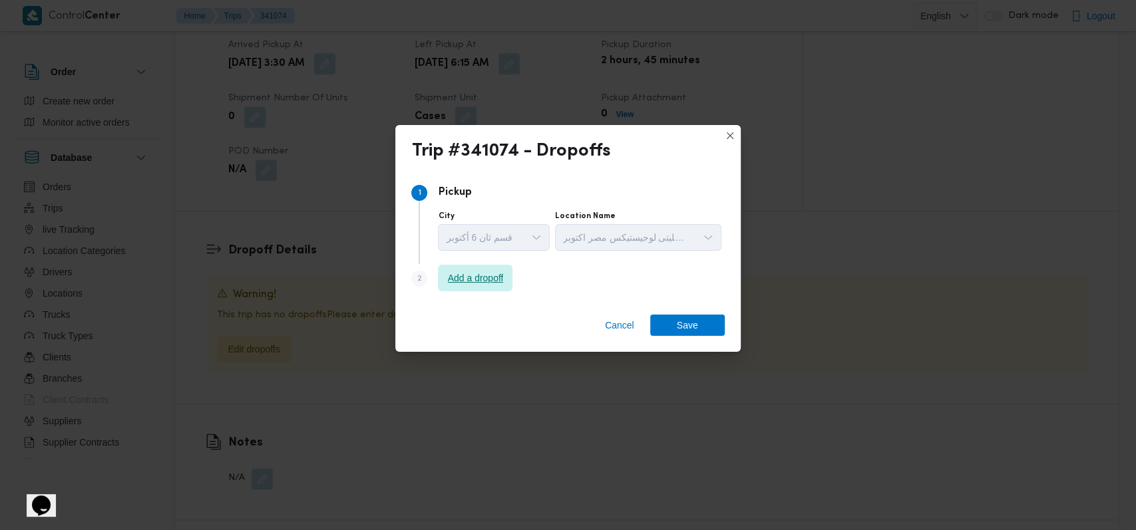
click at [467, 279] on span "Add a dropoff" at bounding box center [476, 278] width 56 height 16
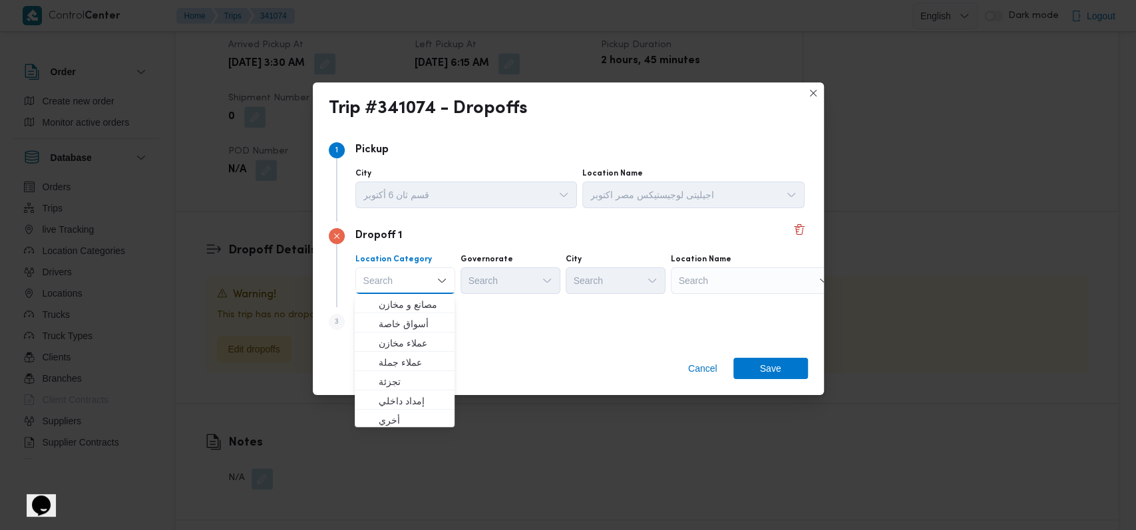
click at [475, 318] on div "Step 3 is disabled 3 Add a dropoff" at bounding box center [568, 325] width 479 height 35
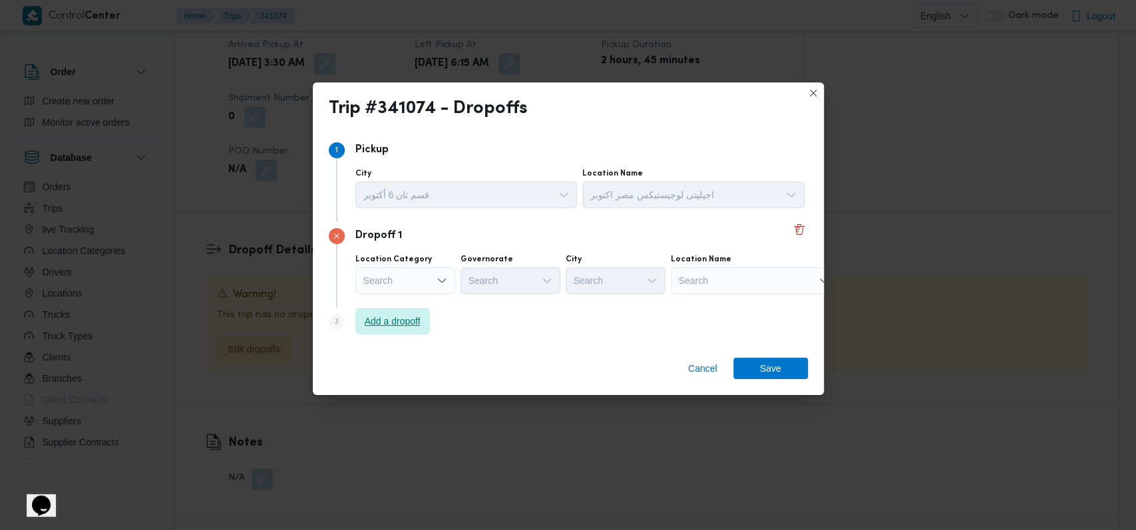
click at [407, 309] on span "Add a dropoff" at bounding box center [392, 321] width 75 height 27
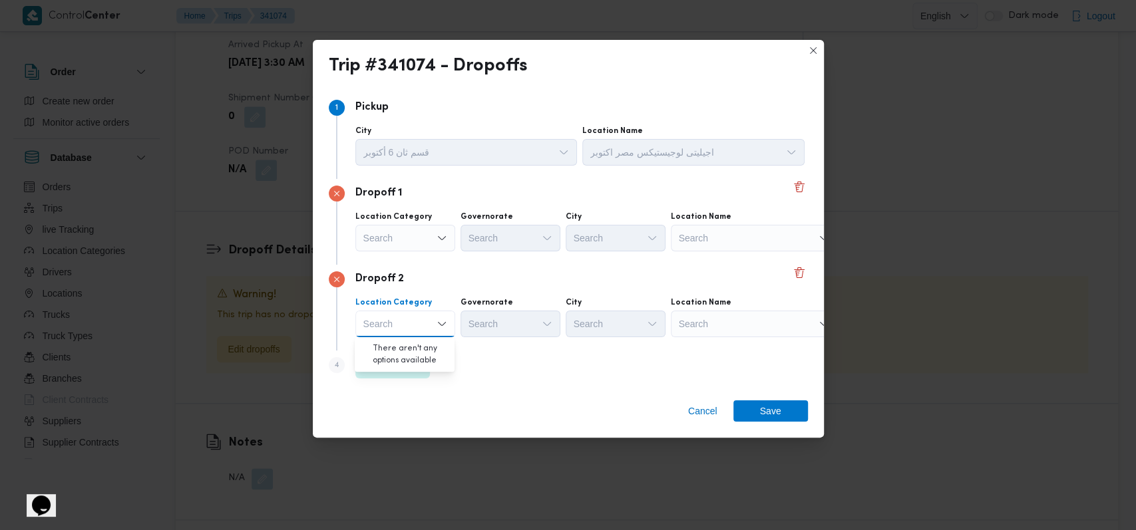
click at [441, 228] on div "Search" at bounding box center [405, 238] width 100 height 27
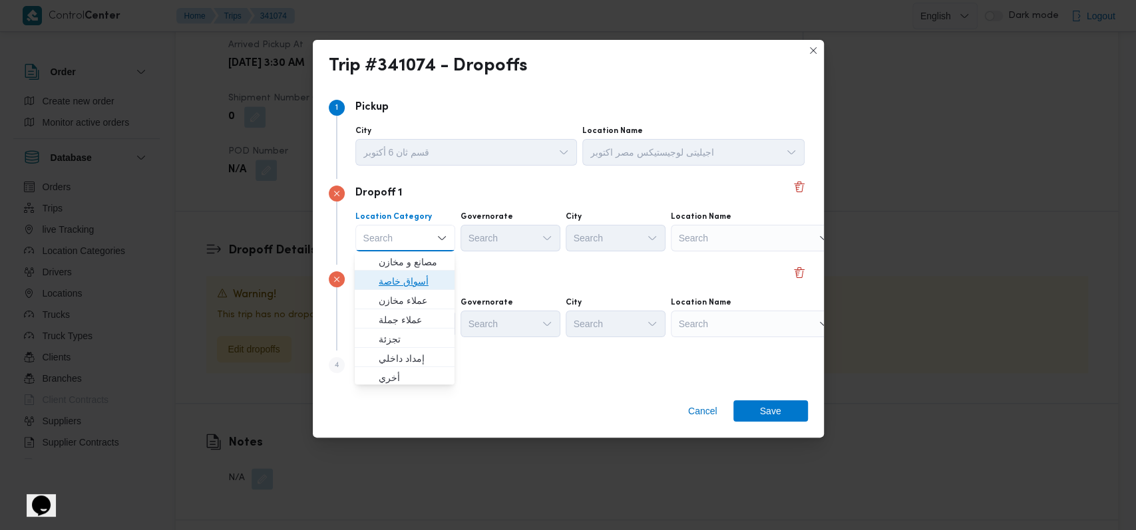
click at [421, 283] on span "أسواق خاصة" at bounding box center [413, 282] width 68 height 16
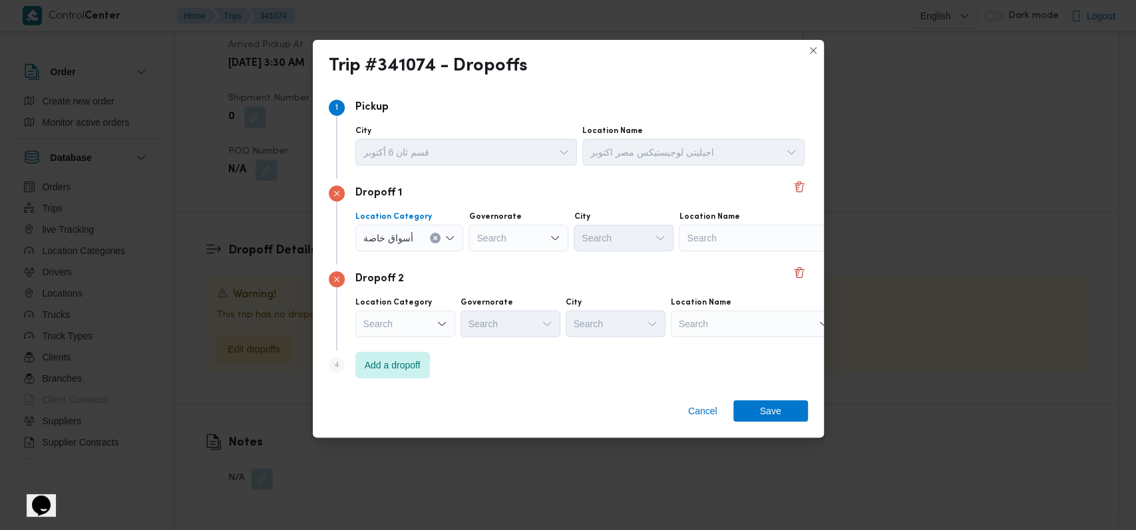
click at [423, 327] on div "Search" at bounding box center [405, 324] width 100 height 27
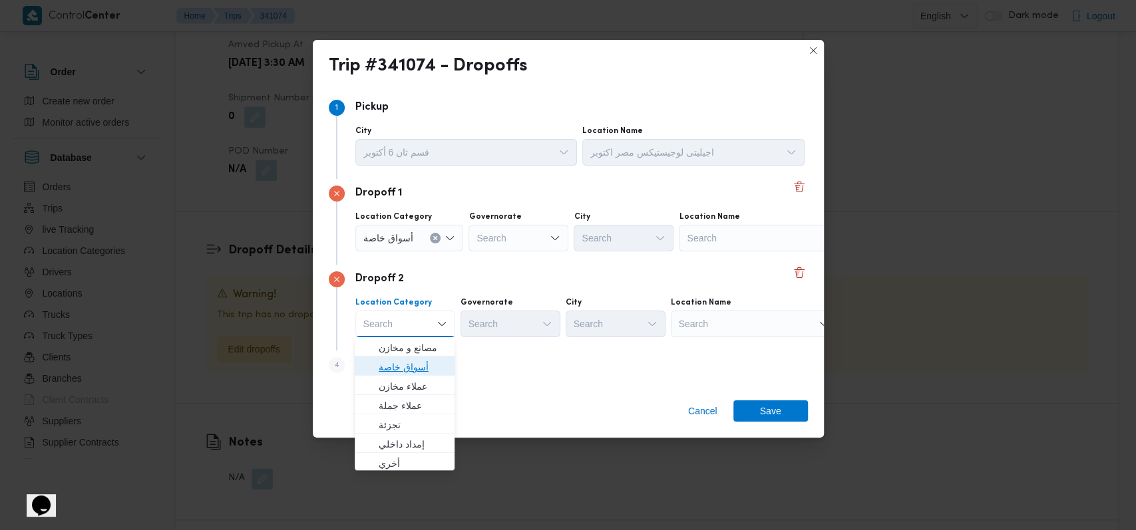
click at [429, 371] on span "أسواق خاصة" at bounding box center [413, 367] width 68 height 16
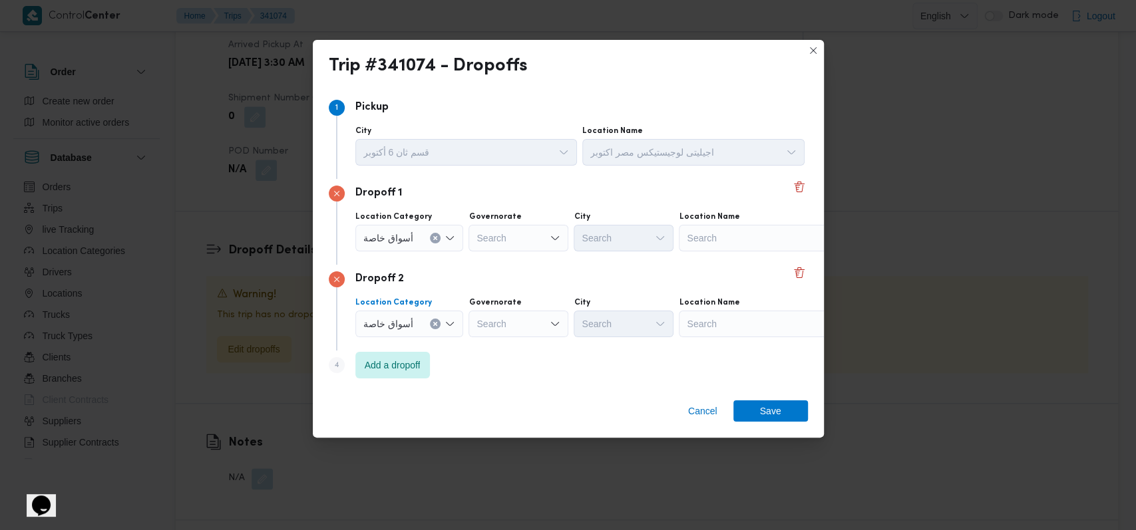
click at [475, 295] on div "Location Category أسواق خاصة Combo box. Selected. أسواق خاصة. Press Backspace t…" at bounding box center [580, 317] width 455 height 45
click at [475, 234] on div "Search" at bounding box center [762, 238] width 166 height 27
type input "ك"
click at [434, 237] on icon "Clear input" at bounding box center [435, 237] width 3 height 3
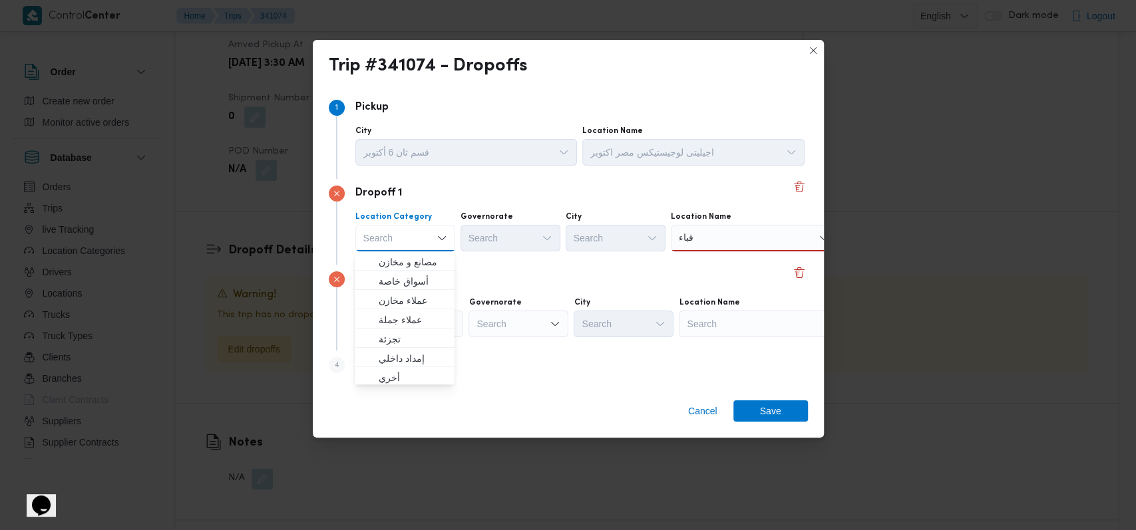
click at [475, 238] on div "قباء قباء" at bounding box center [754, 238] width 166 height 27
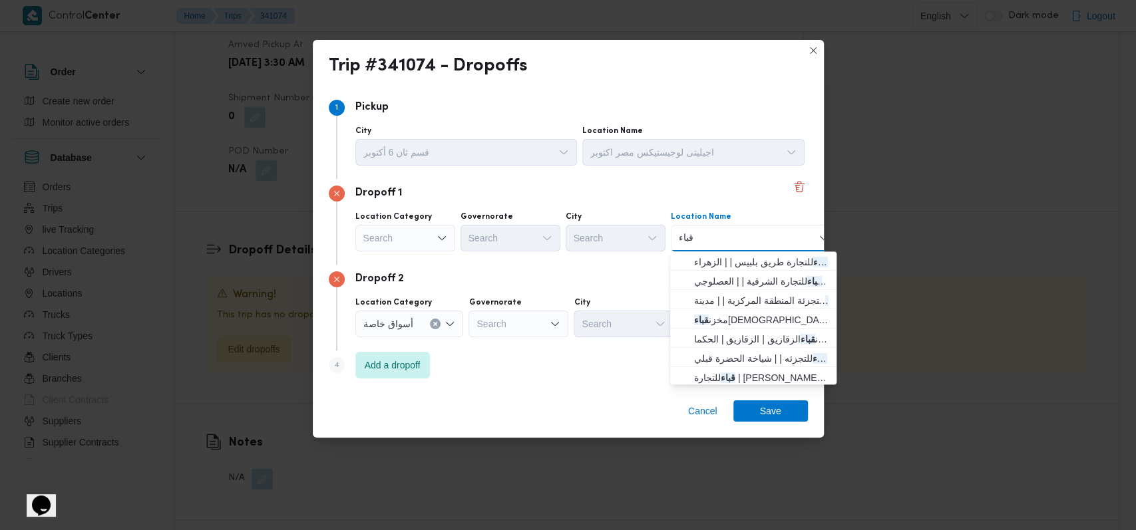
type input "قباء"
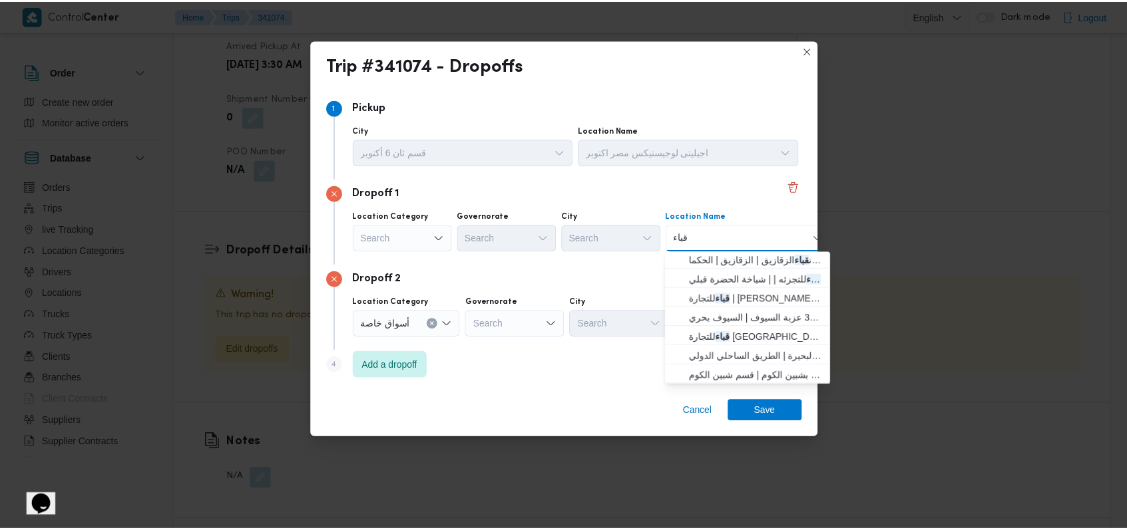
scroll to position [81, 0]
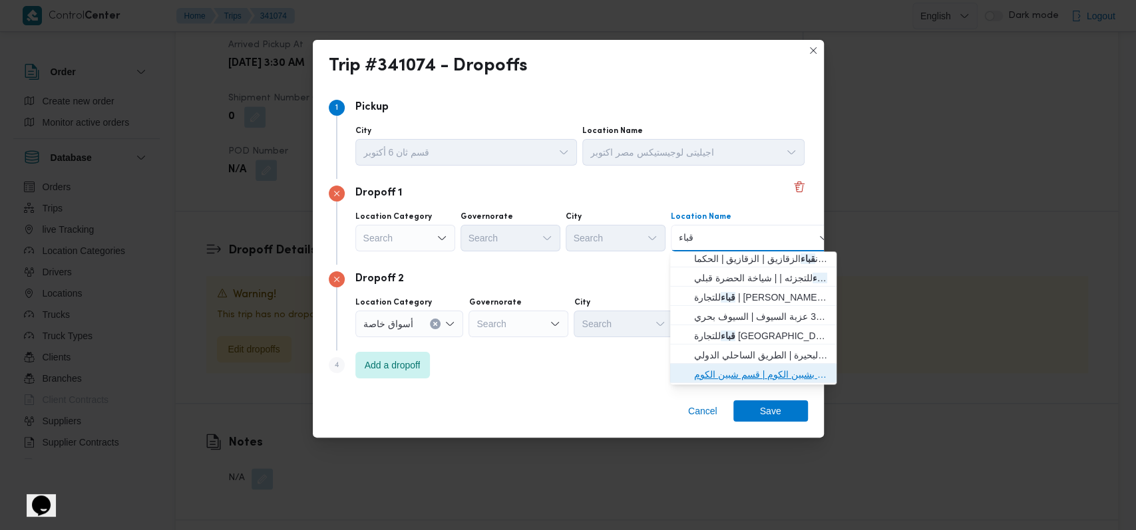
click at [475, 378] on span "قباء للتجارة شبين الكوم المنوفية | جراج اتوبيس غرب ووسط الدلتا بشبين الكوم | قس…" at bounding box center [761, 375] width 134 height 16
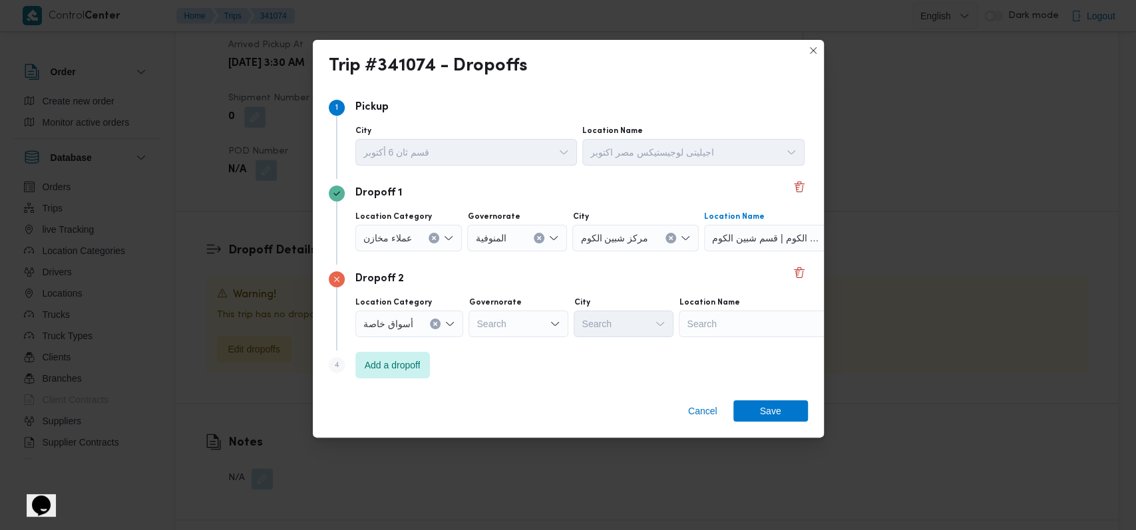
click at [475, 330] on div "Search" at bounding box center [762, 324] width 166 height 27
type input "كارفور بنها"
click at [475, 358] on div "Step 4 is disabled 4 Add a dropoff" at bounding box center [568, 368] width 479 height 35
click at [475, 325] on div "كارفور بنها كارفور بنها" at bounding box center [762, 324] width 166 height 27
click at [475, 347] on span "كارفور بنها | كارفور بنها | قسم بنها" at bounding box center [769, 348] width 134 height 16
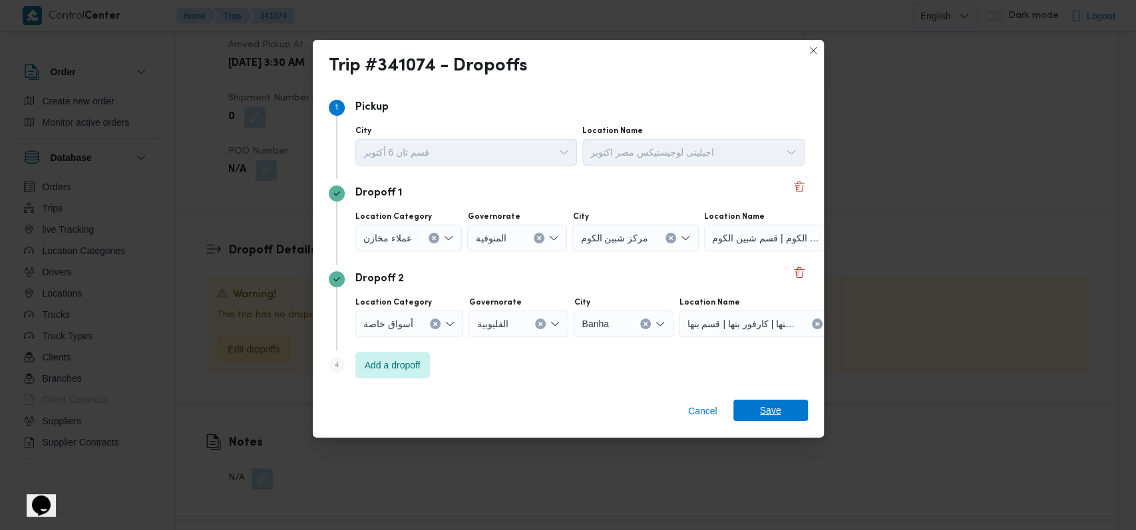
click at [475, 403] on span "Save" at bounding box center [770, 410] width 21 height 21
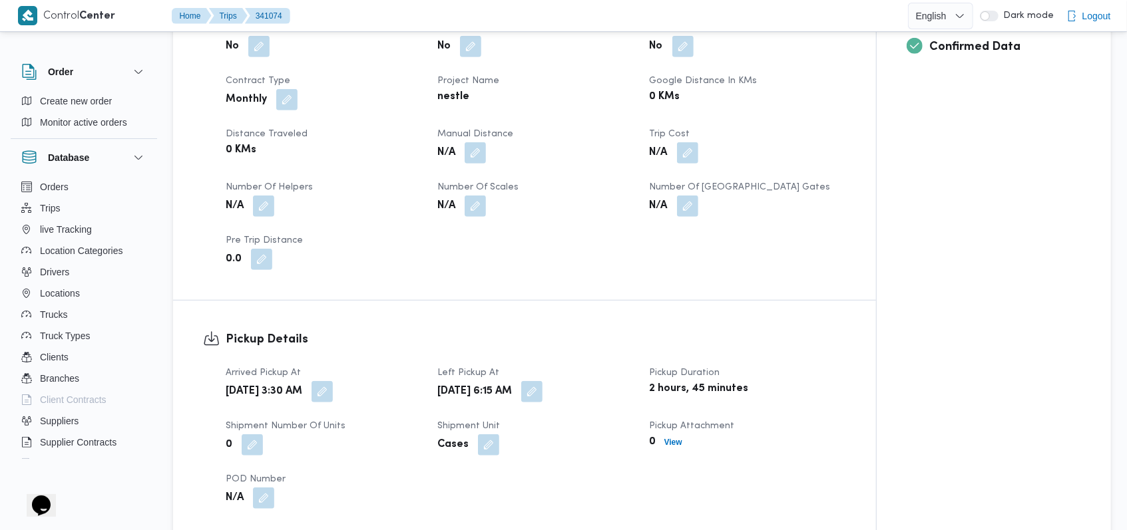
scroll to position [799, 0]
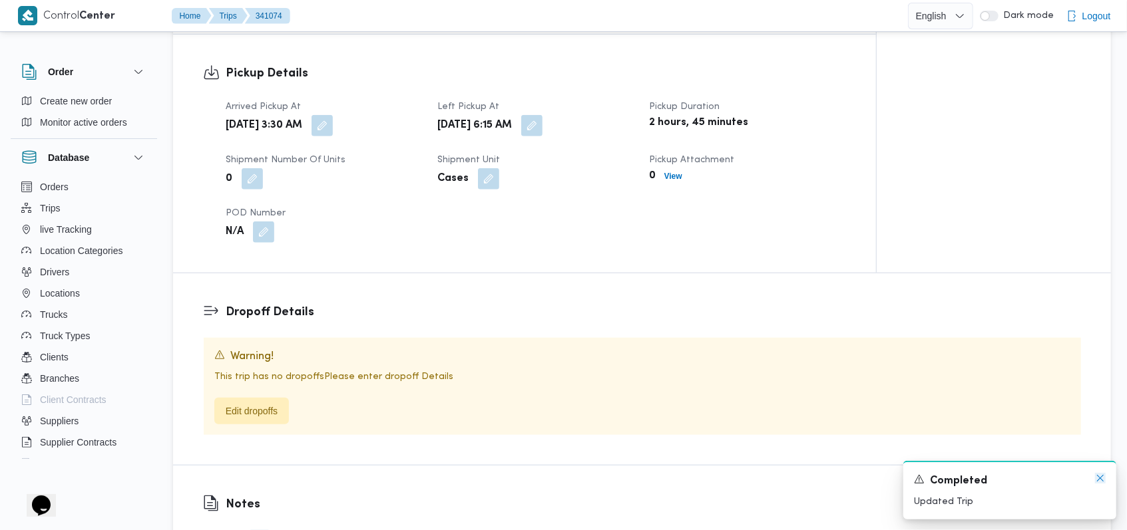
click at [475, 477] on icon "Dismiss toast" at bounding box center [1100, 478] width 11 height 11
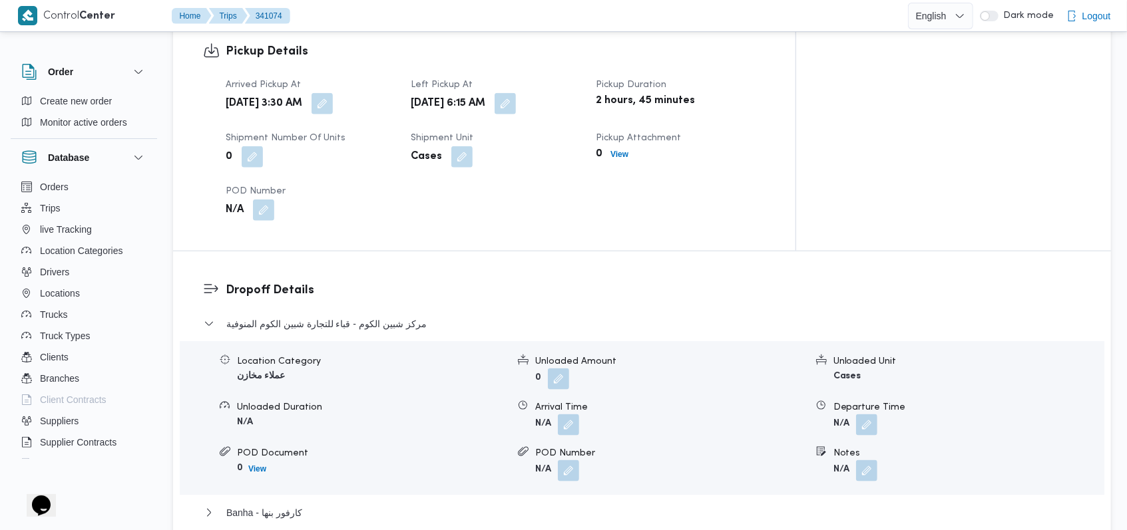
scroll to position [868, 0]
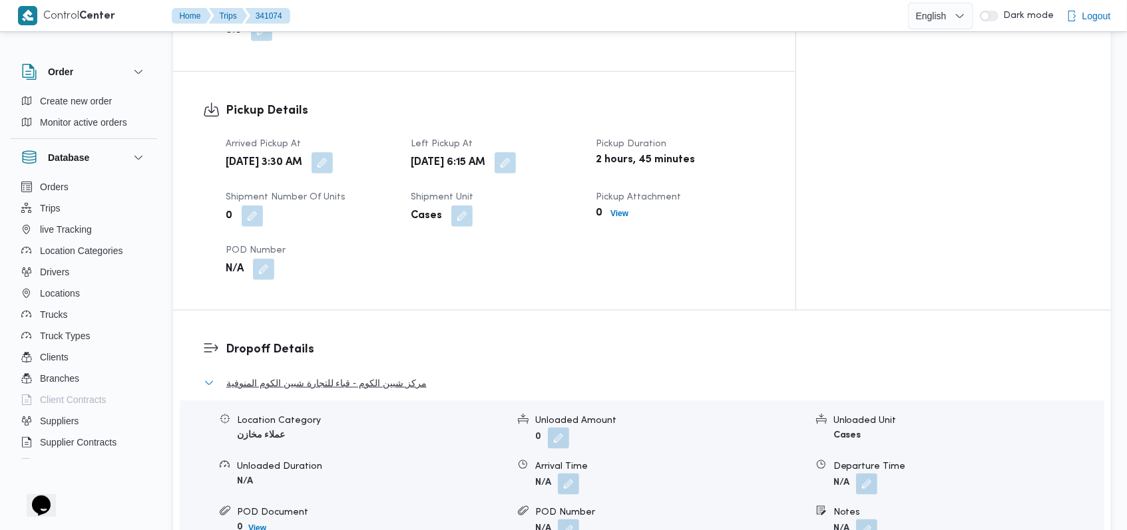
click at [411, 375] on span "مركز شبين الكوم - قباء للتجارة شبين الكوم المنوفية" at bounding box center [326, 383] width 200 height 16
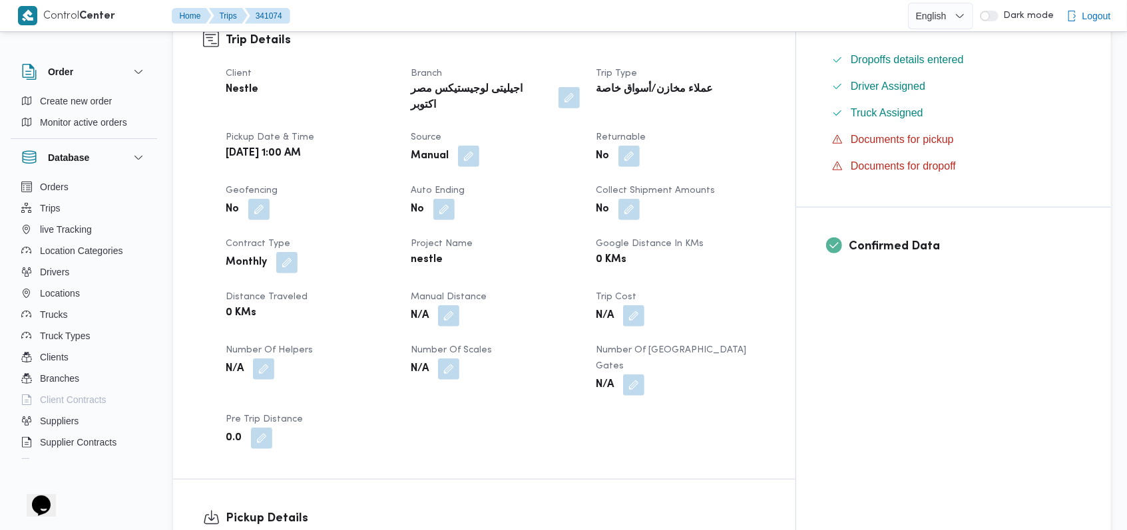
scroll to position [424, 0]
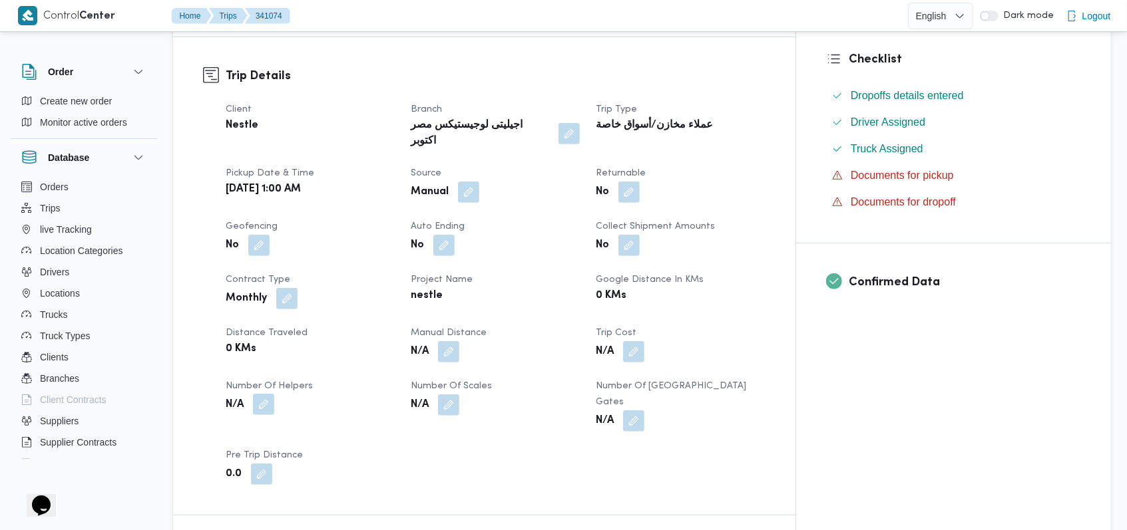
click at [261, 394] on button "button" at bounding box center [263, 404] width 21 height 21
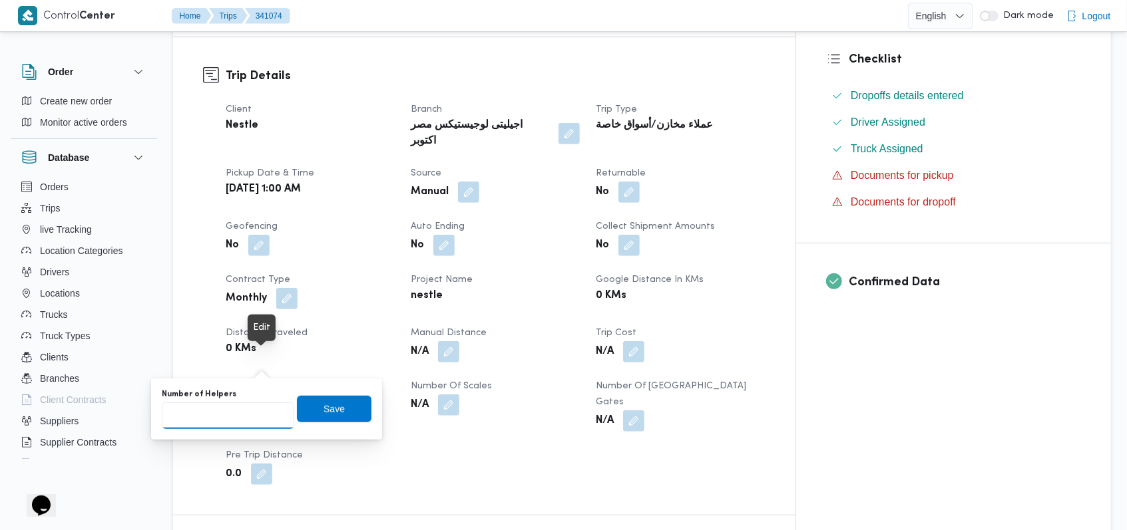
click at [233, 404] on input "Number of Helpers" at bounding box center [228, 416] width 132 height 27
type input "1"
click at [323, 409] on span "Save" at bounding box center [333, 409] width 21 height 16
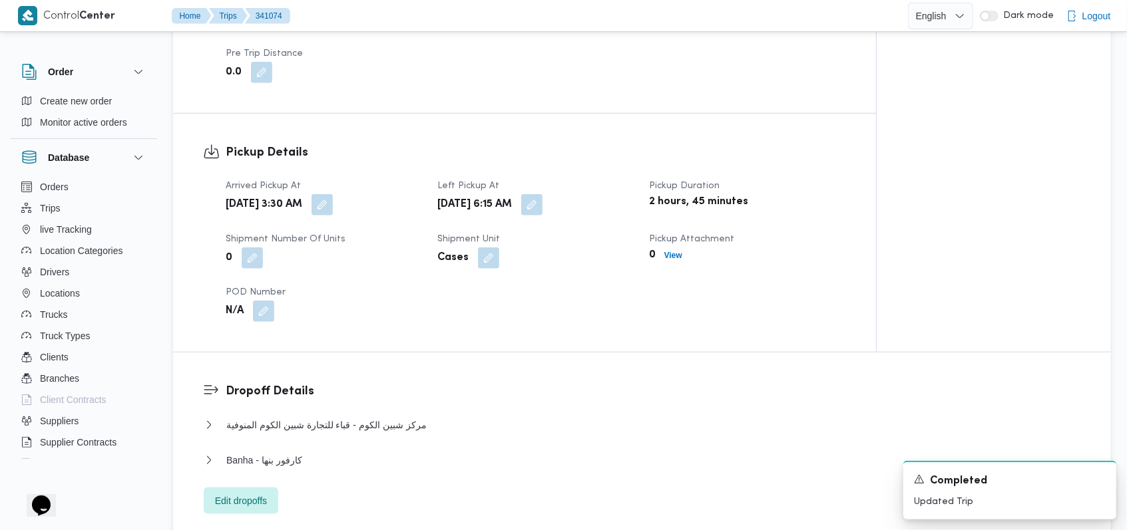
scroll to position [799, 0]
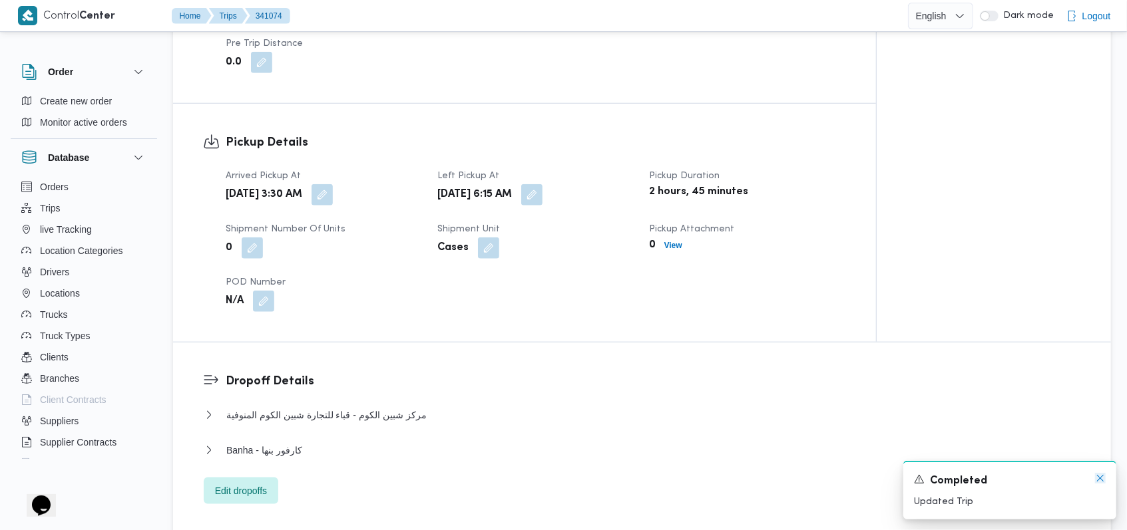
click at [475, 476] on icon "Dismiss toast" at bounding box center [1100, 478] width 11 height 11
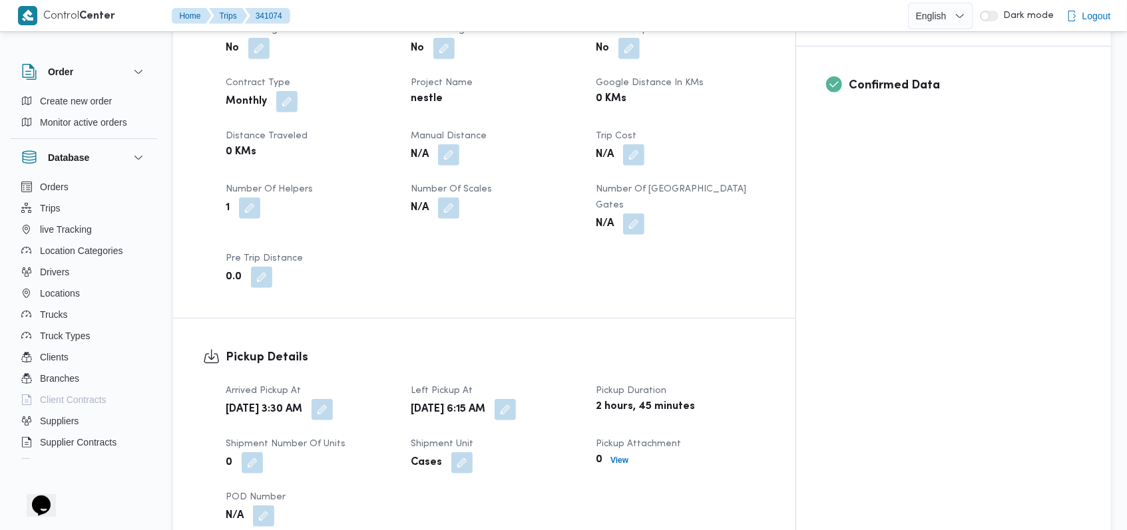
scroll to position [532, 0]
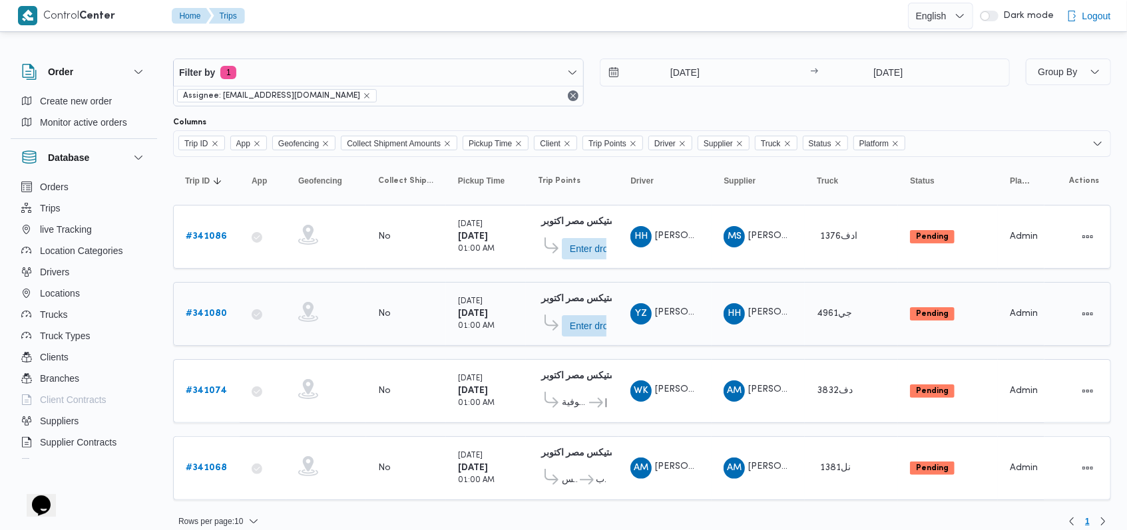
scroll to position [14, 0]
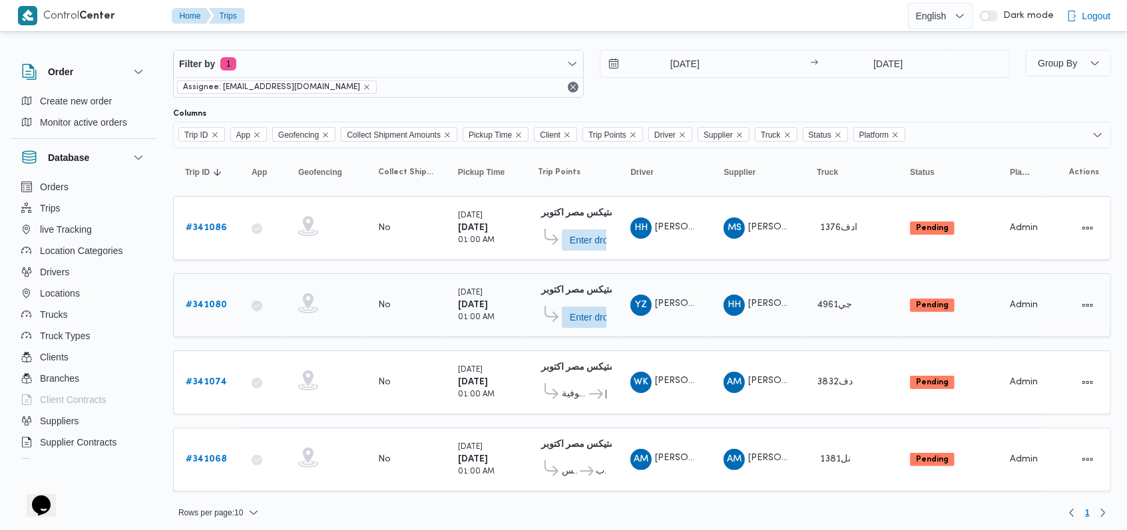
click at [196, 301] on b "# 341080" at bounding box center [206, 305] width 41 height 9
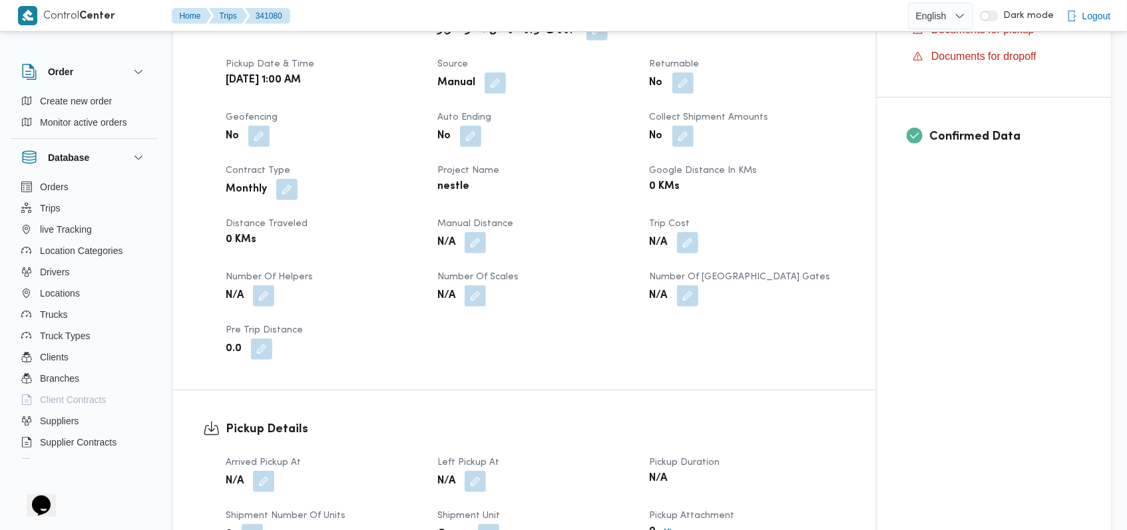
scroll to position [443, 0]
click at [266, 284] on button "button" at bounding box center [263, 294] width 21 height 21
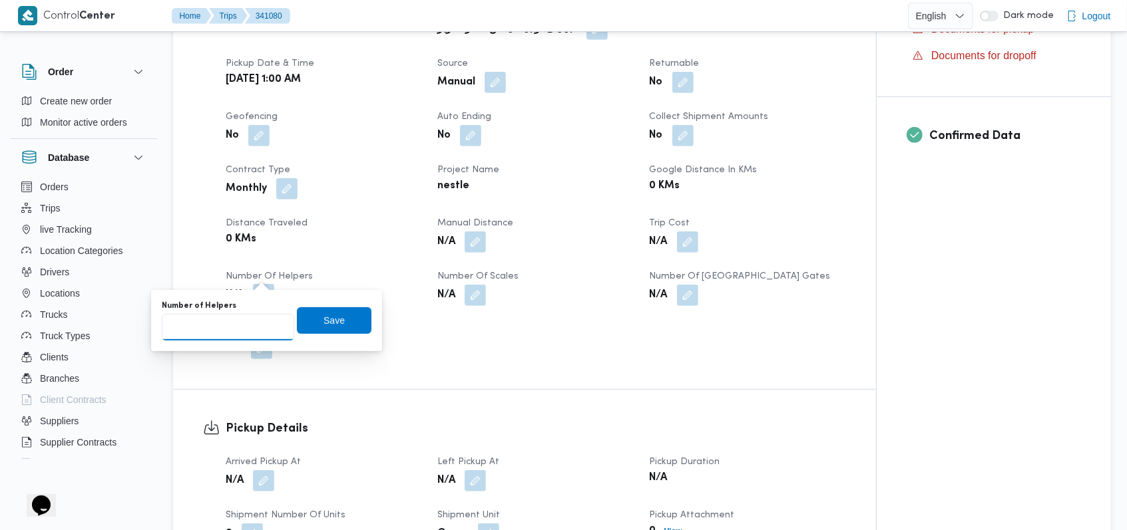
click at [233, 333] on input "Number of Helpers" at bounding box center [228, 327] width 132 height 27
type input "1"
click at [325, 317] on span "Save" at bounding box center [333, 320] width 21 height 16
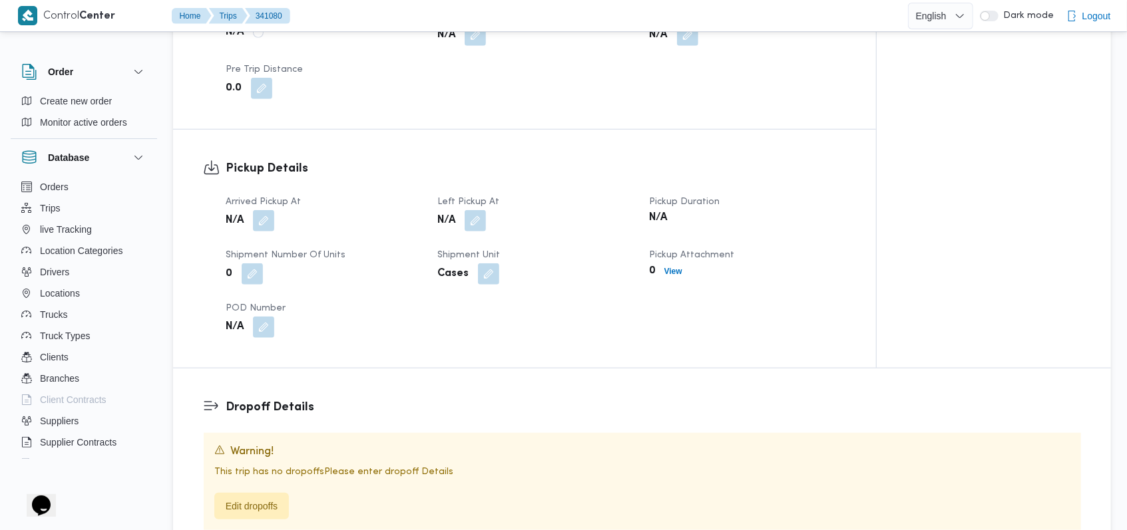
scroll to position [710, 0]
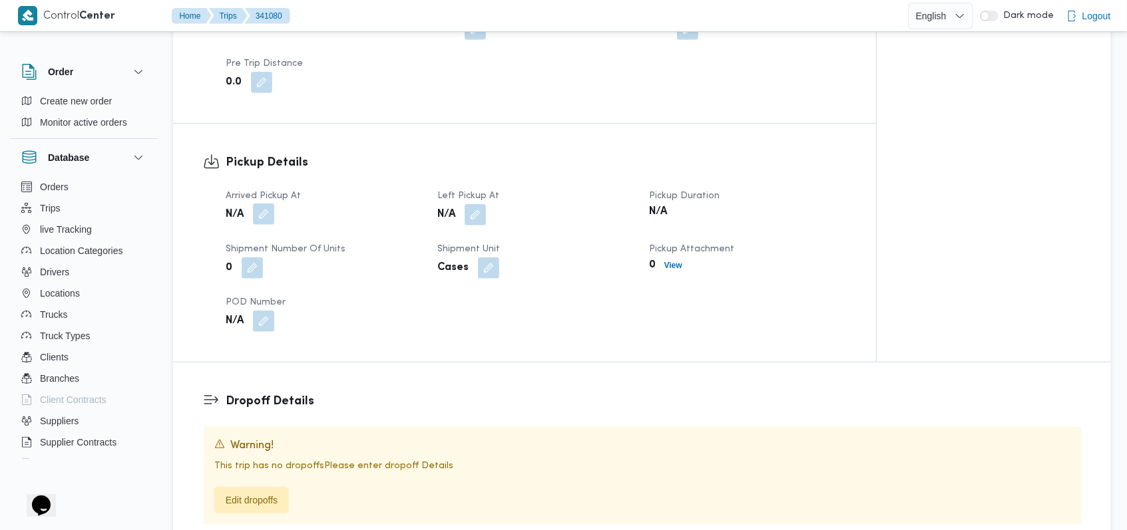
click at [262, 204] on button "button" at bounding box center [263, 214] width 21 height 21
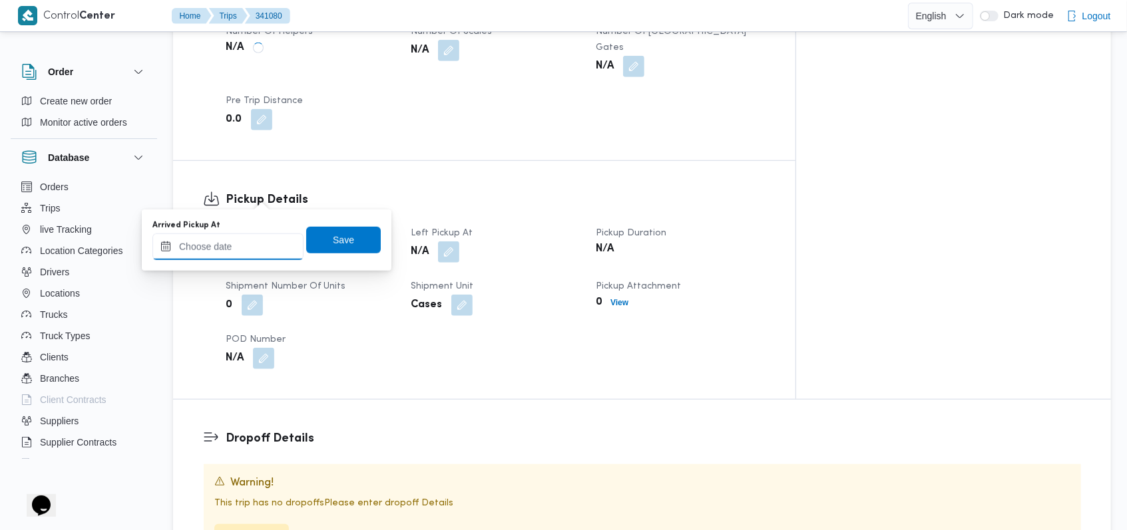
click at [239, 251] on input "Arrived Pickup At" at bounding box center [227, 247] width 151 height 27
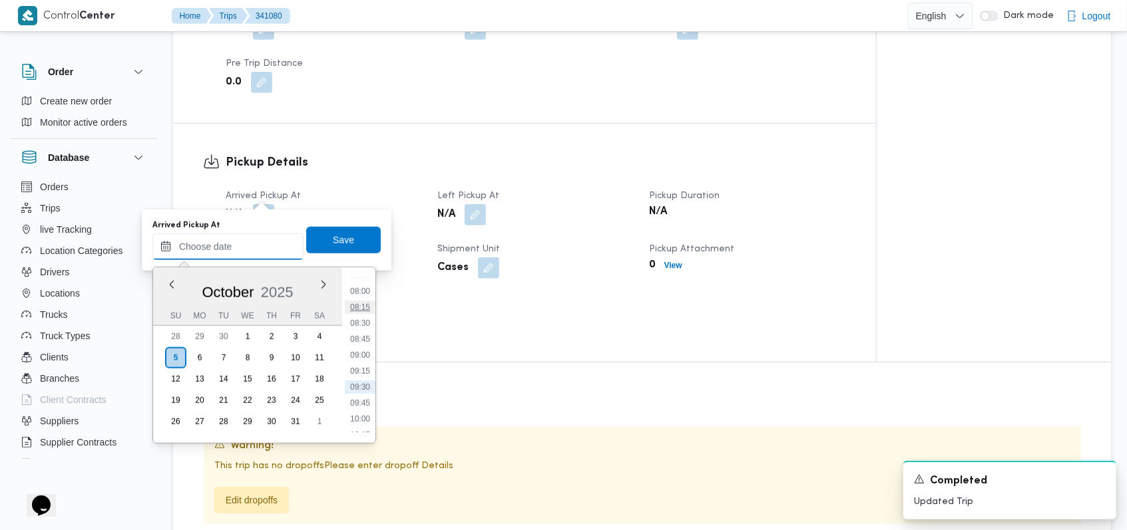
scroll to position [171, 0]
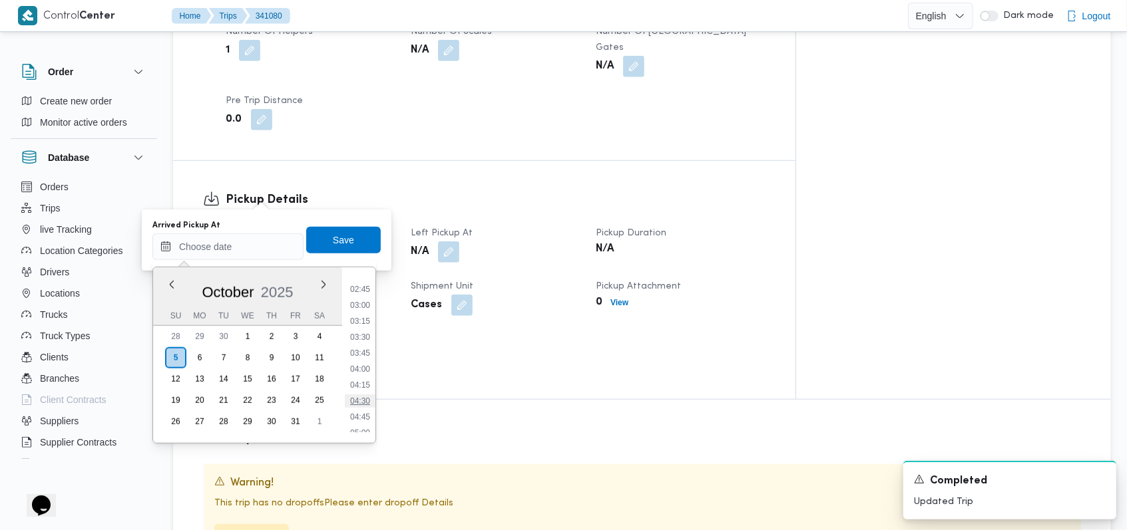
click at [368, 404] on li "04:30" at bounding box center [360, 401] width 31 height 13
type input "05/10/2025 04:30"
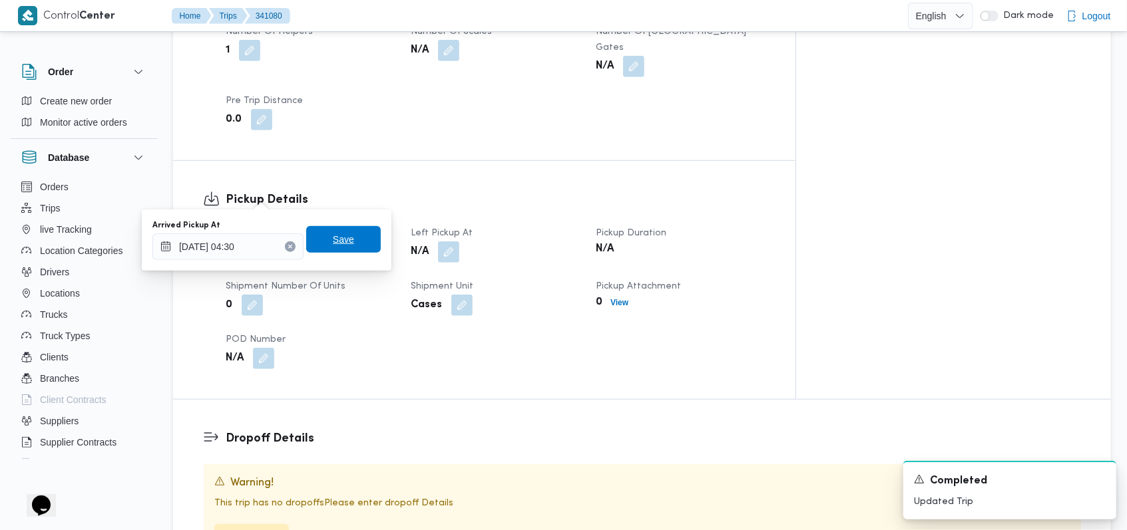
click at [338, 241] on span "Save" at bounding box center [343, 240] width 21 height 16
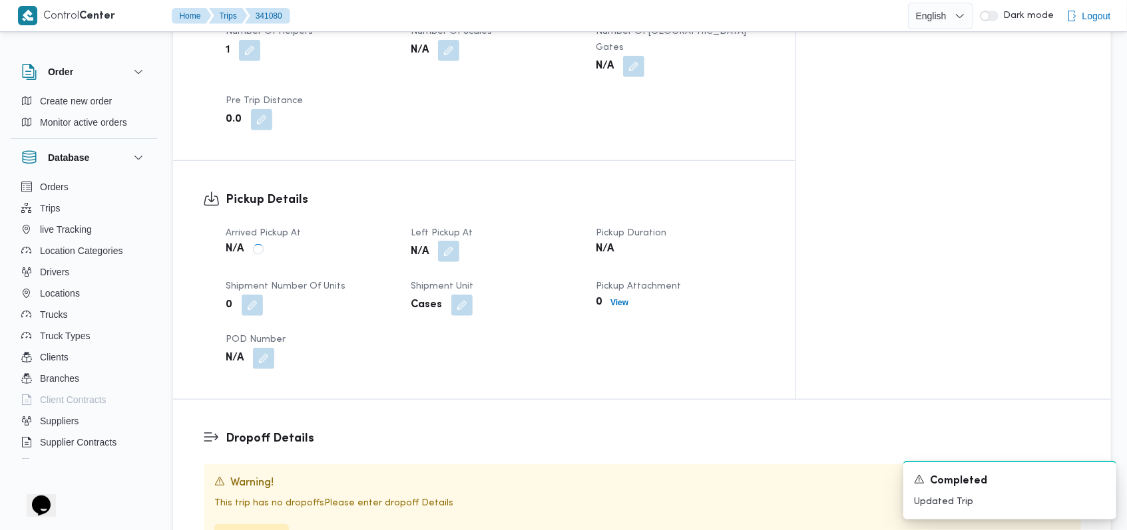
click at [459, 241] on button "button" at bounding box center [448, 251] width 21 height 21
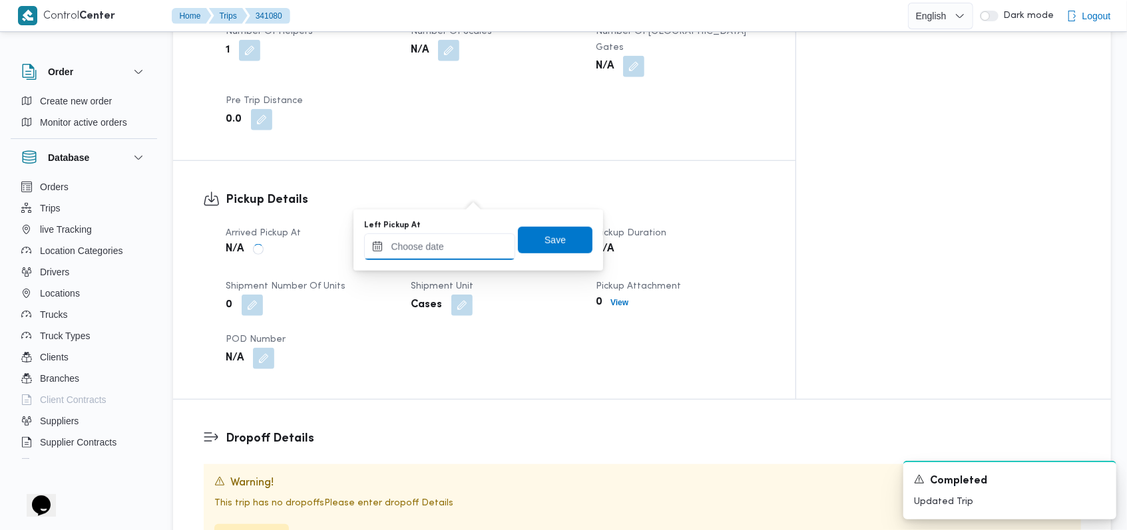
click at [463, 244] on input "Left Pickup At" at bounding box center [439, 247] width 151 height 27
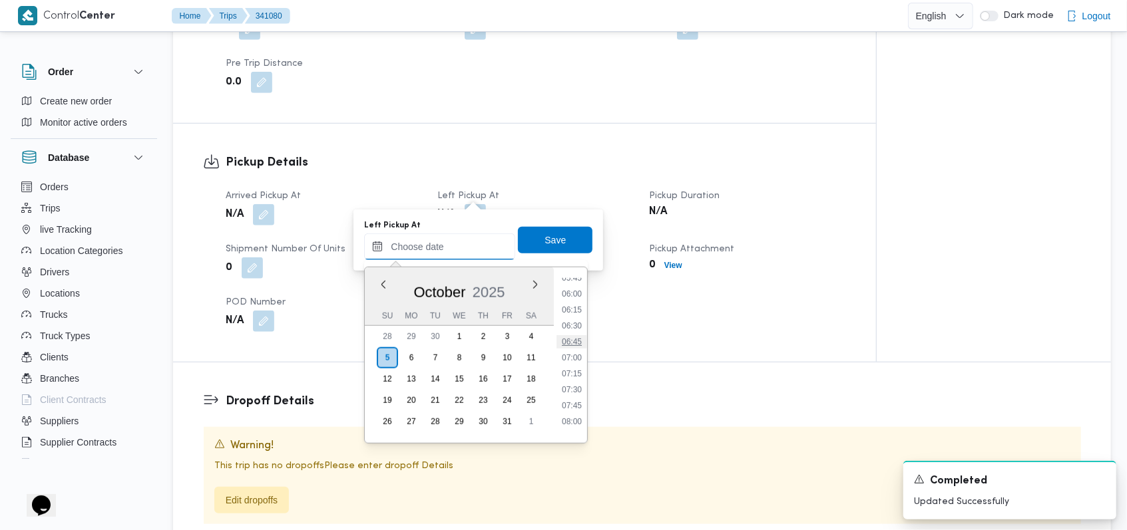
scroll to position [349, 0]
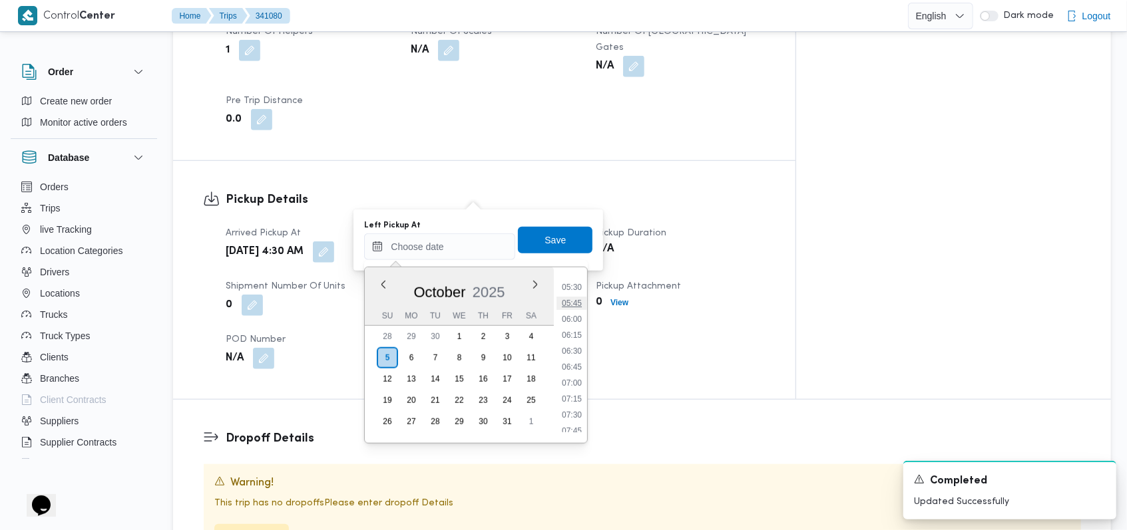
click at [475, 302] on li "05:45" at bounding box center [571, 303] width 31 height 13
type input "05/10/2025 05:45"
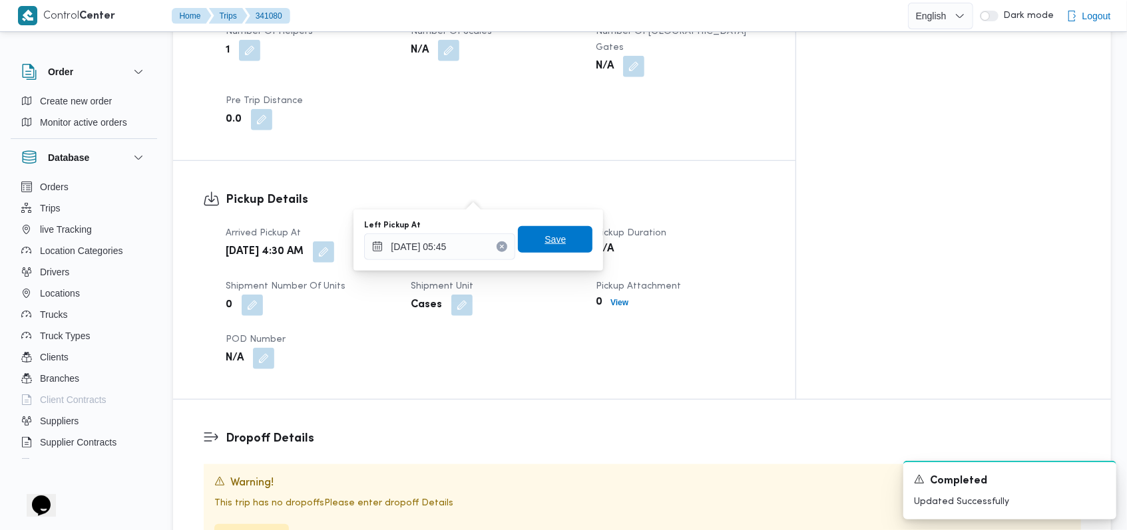
click at [475, 246] on span "Save" at bounding box center [555, 239] width 75 height 27
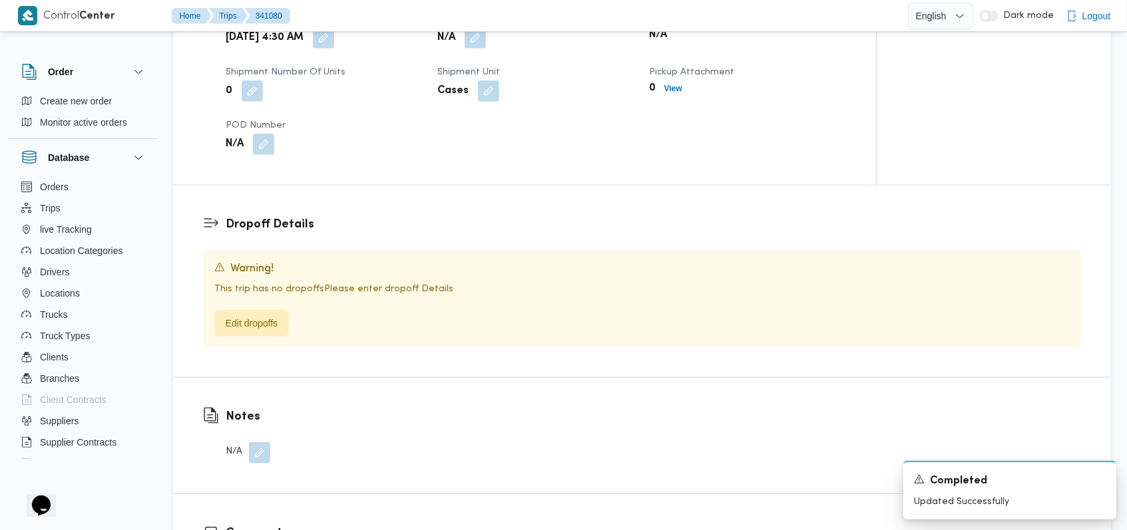
scroll to position [887, 0]
click at [272, 314] on span "Edit dropoffs" at bounding box center [252, 322] width 52 height 16
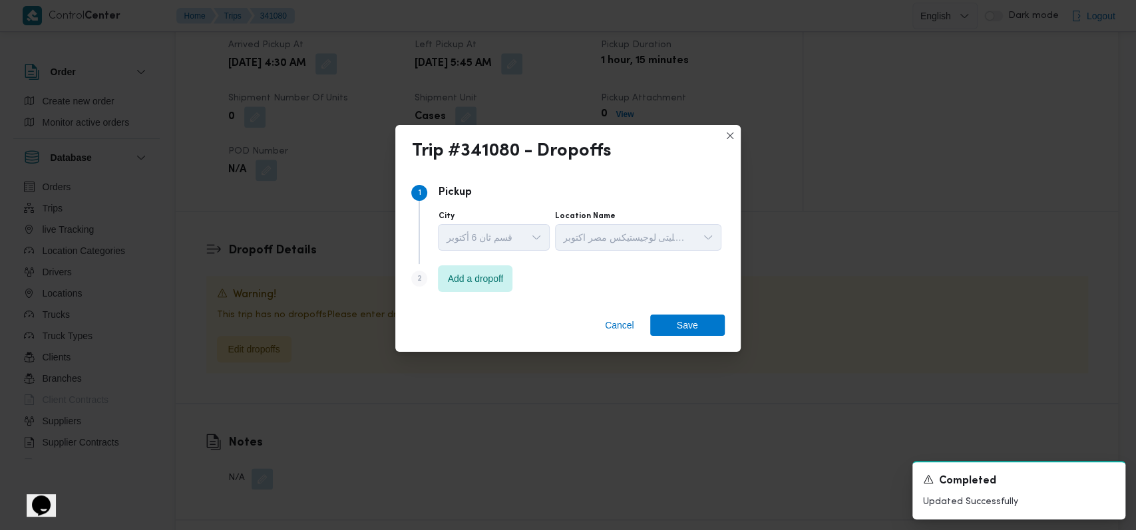
click at [475, 292] on div "Step 2 is disabled 2 Add a dropoff" at bounding box center [567, 281] width 313 height 35
click at [475, 284] on span "Add a dropoff" at bounding box center [476, 278] width 56 height 16
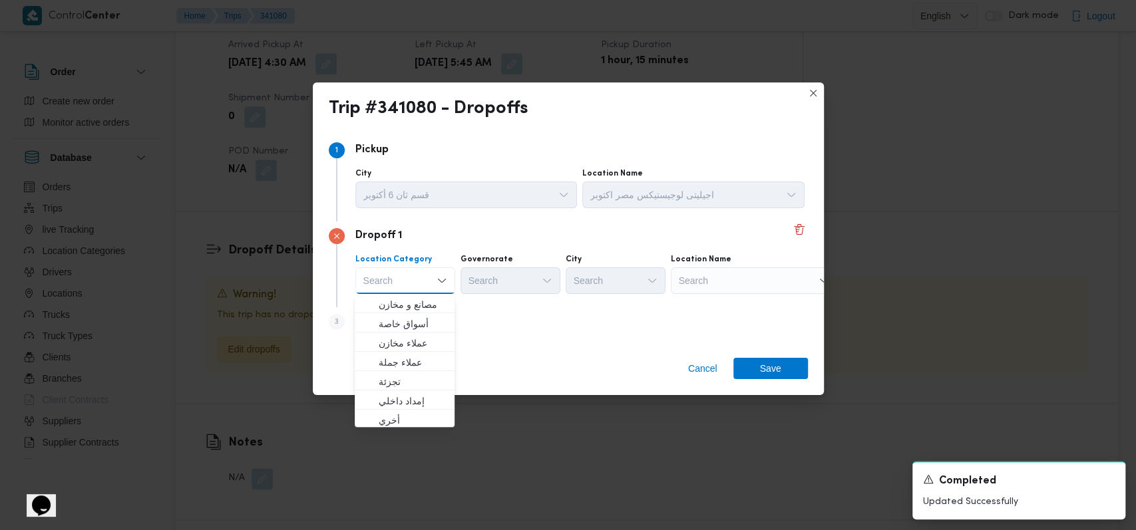
click at [475, 317] on div "Step 3 is disabled 3 Add a dropoff" at bounding box center [568, 325] width 479 height 35
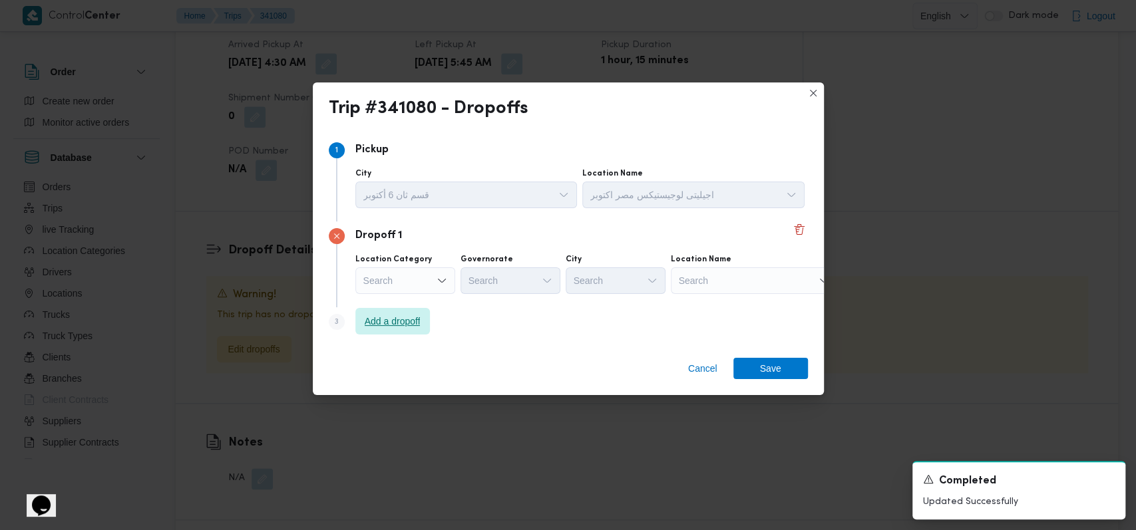
click at [403, 322] on span "Add a dropoff" at bounding box center [393, 321] width 56 height 16
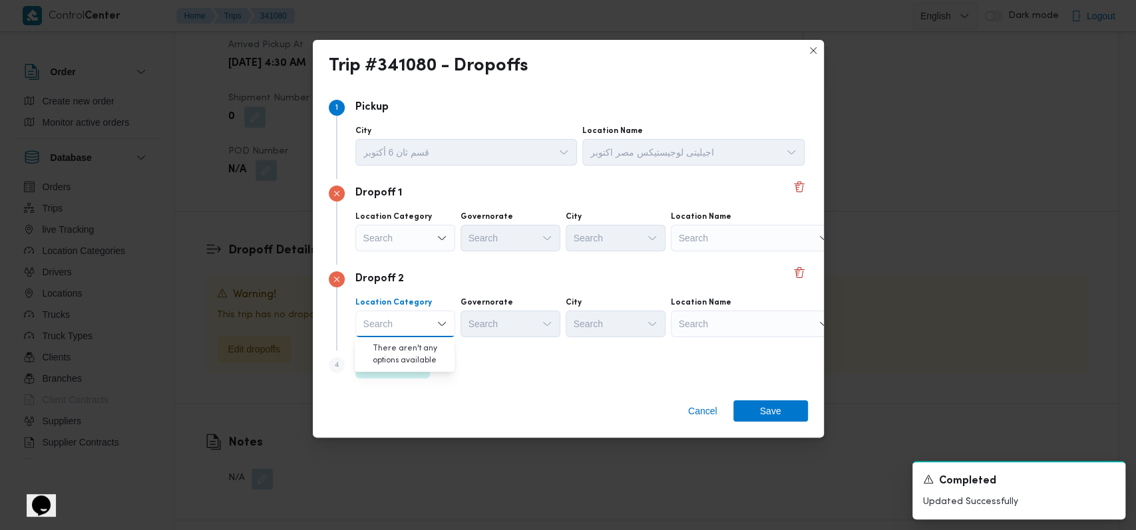
click at [475, 232] on div "Search" at bounding box center [754, 238] width 166 height 27
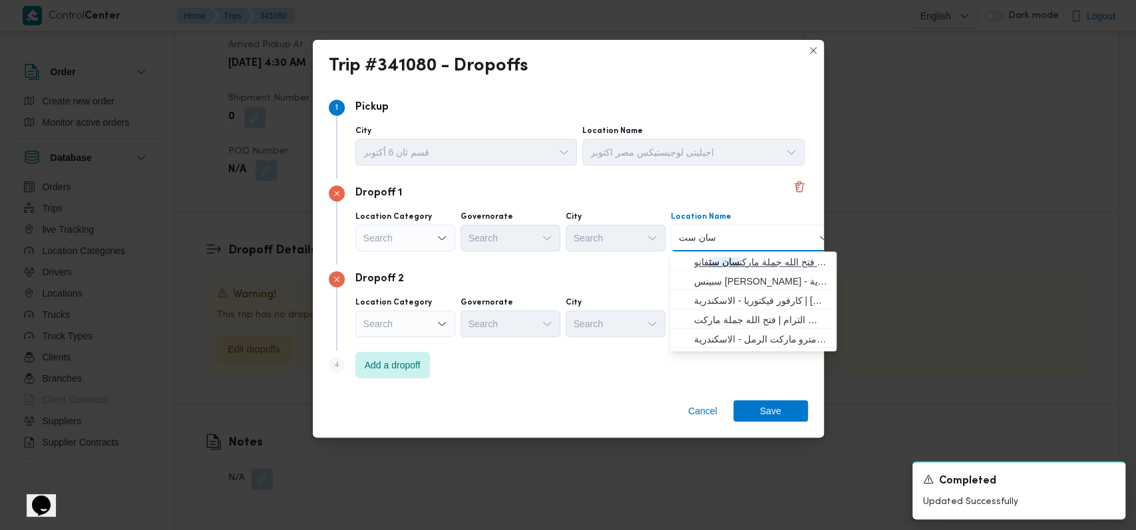
type input "سان ست"
click at [475, 264] on span "فتح الله جملة ماركت سان ست فانو | Gomla Market | سان ستفانو" at bounding box center [761, 262] width 134 height 16
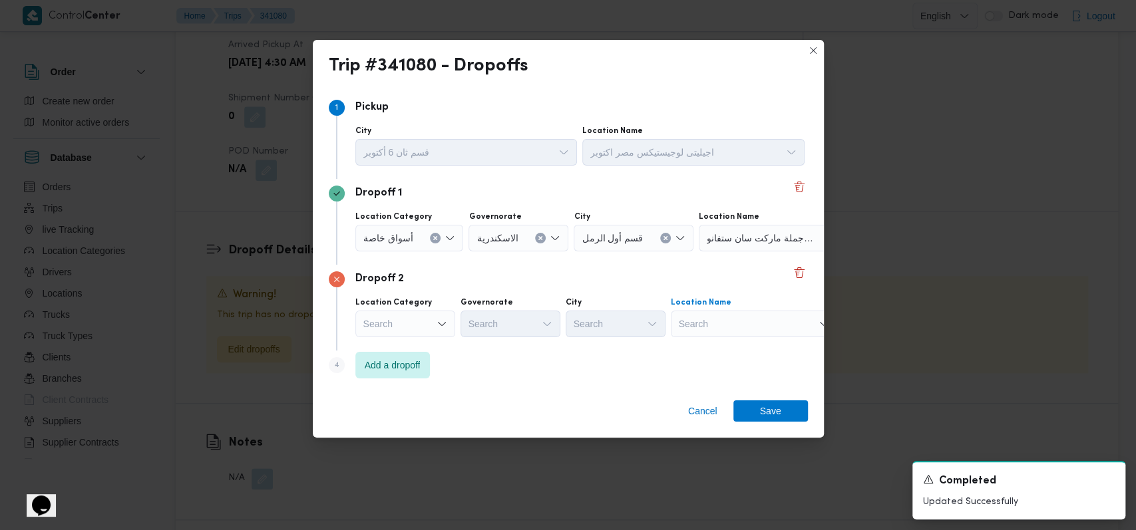
click at [475, 317] on div "Search" at bounding box center [754, 324] width 166 height 27
type input "كارفور الاسكندري"
click at [475, 351] on span "كارفور الاسكندري ة | كارفور الاسكندريه سيتي سنتر | قطاع الطريق الصحراوي" at bounding box center [761, 348] width 134 height 16
click at [475, 413] on span "Save" at bounding box center [770, 410] width 21 height 21
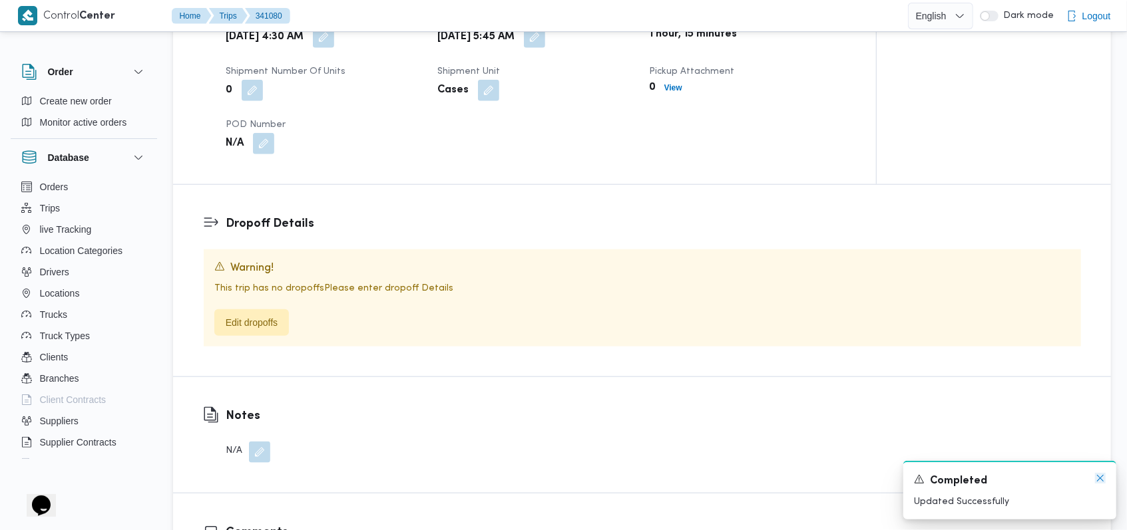
click at [475, 481] on icon "Dismiss toast" at bounding box center [1100, 478] width 11 height 11
click at [475, 483] on icon "Dismiss toast" at bounding box center [1100, 478] width 11 height 11
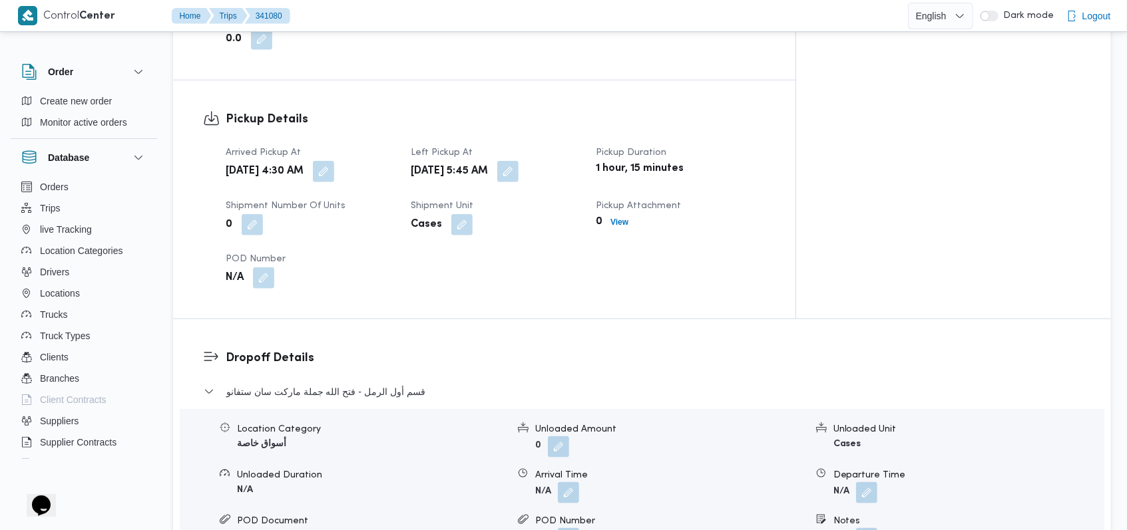
scroll to position [779, 0]
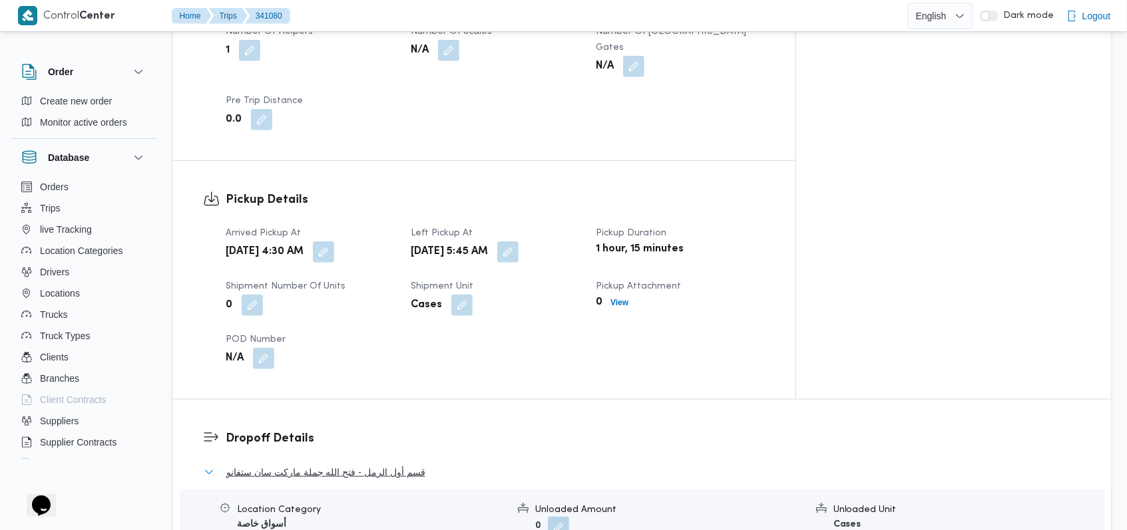
click at [400, 465] on span "قسم أول الرمل - فتح الله جملة ماركت سان ستفانو" at bounding box center [325, 473] width 199 height 16
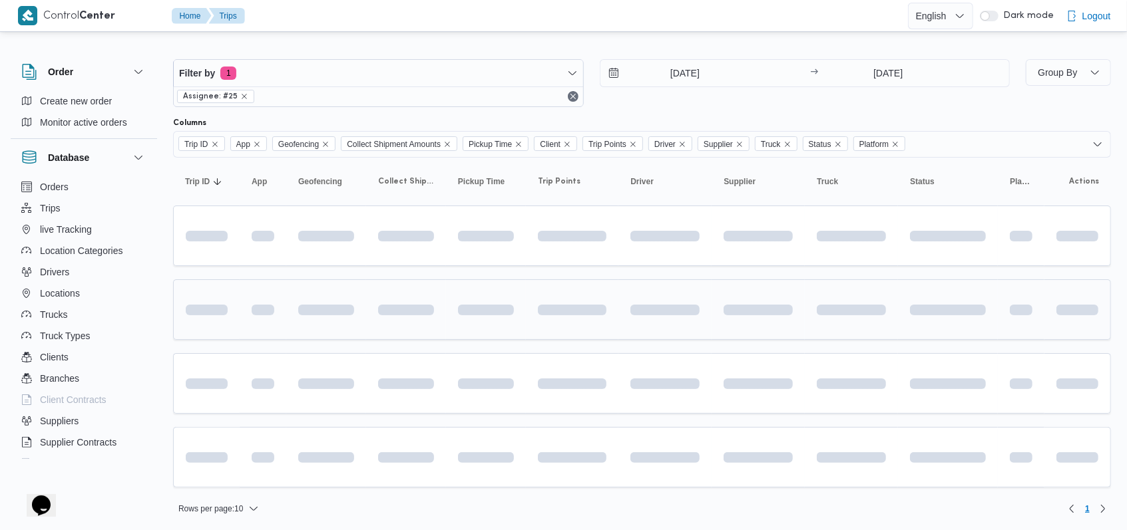
scroll to position [5, 0]
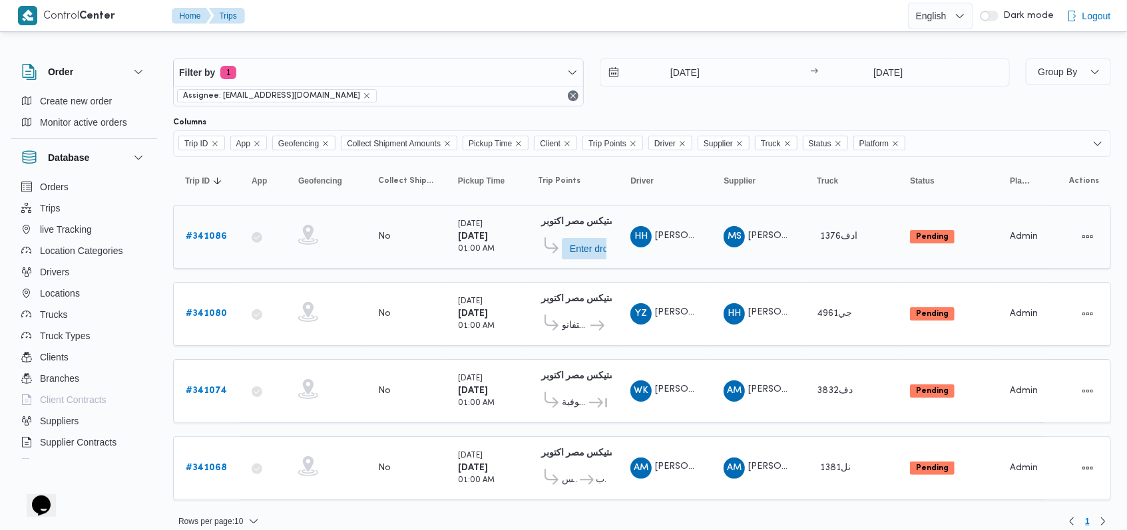
click at [207, 238] on b "# 341086" at bounding box center [206, 236] width 41 height 9
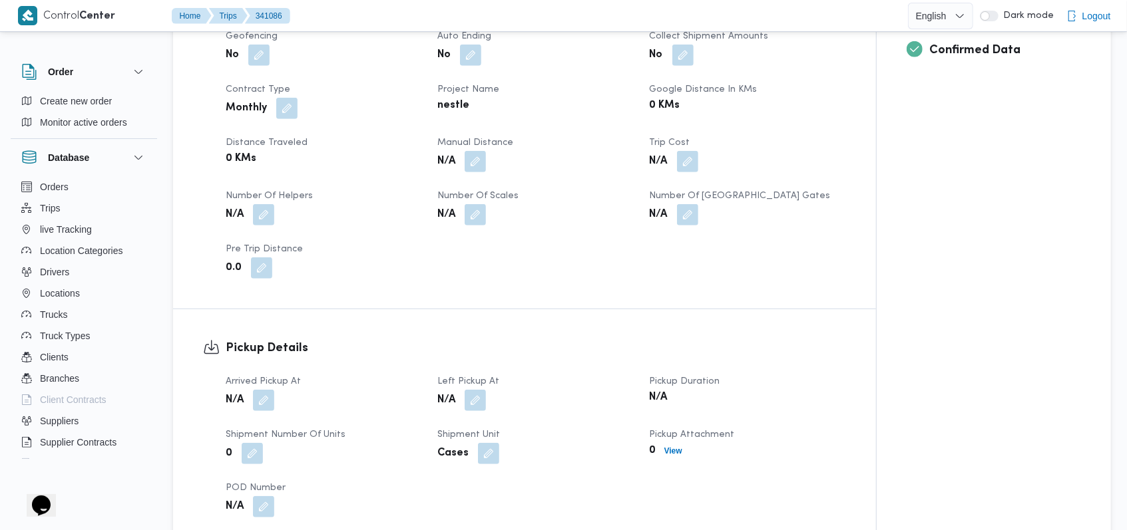
scroll to position [538, 0]
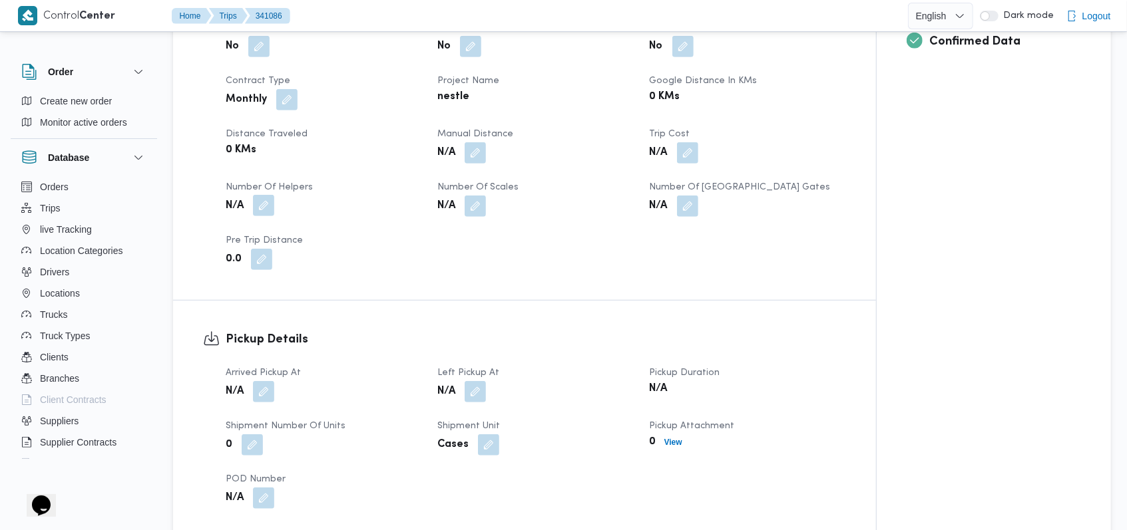
click at [266, 195] on button "button" at bounding box center [263, 205] width 21 height 21
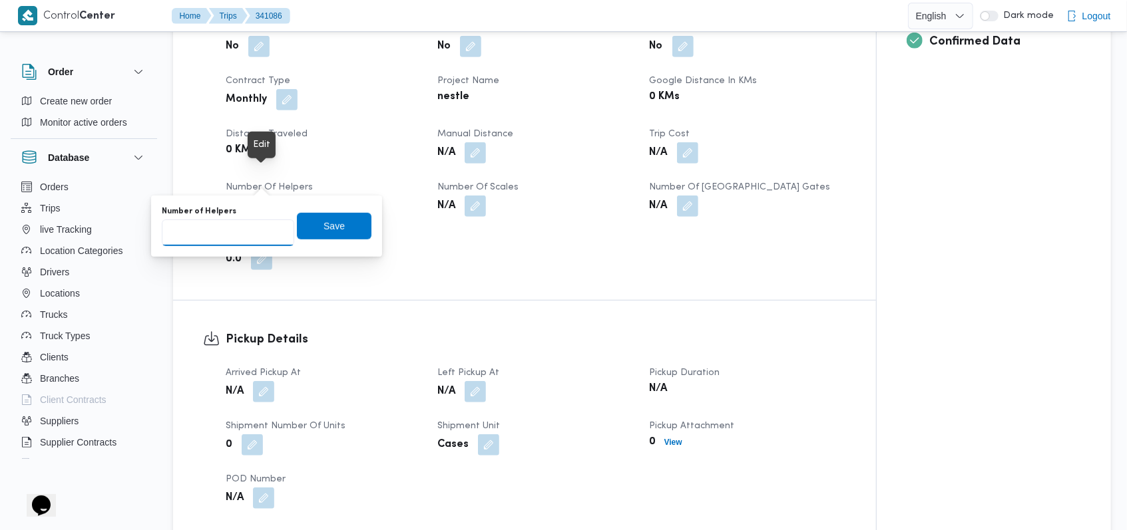
click at [238, 225] on input "Number of Helpers" at bounding box center [228, 233] width 132 height 27
type input "1"
click at [351, 233] on span "Save" at bounding box center [334, 225] width 75 height 27
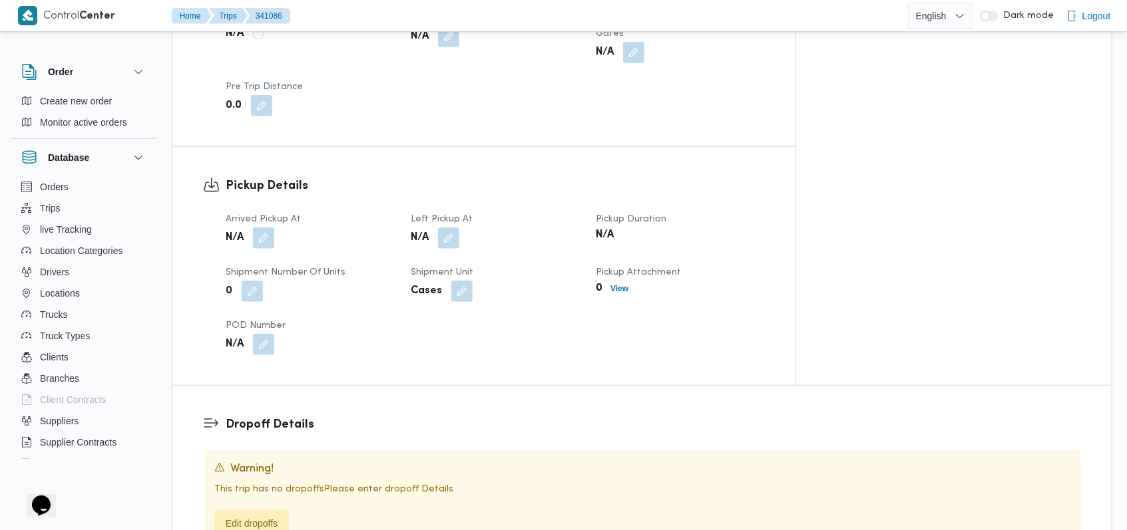
scroll to position [804, 0]
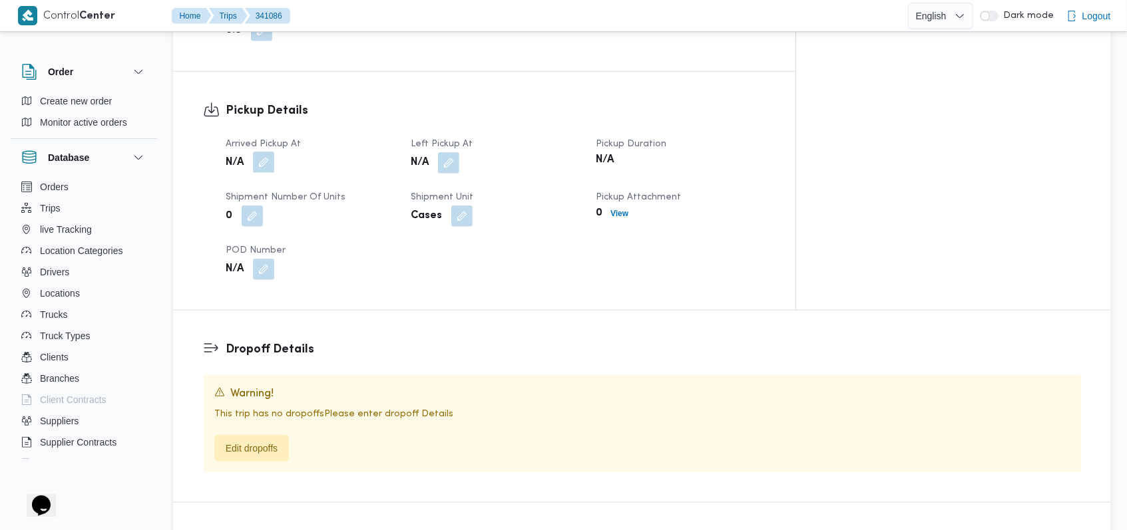
click at [270, 152] on button "button" at bounding box center [263, 162] width 21 height 21
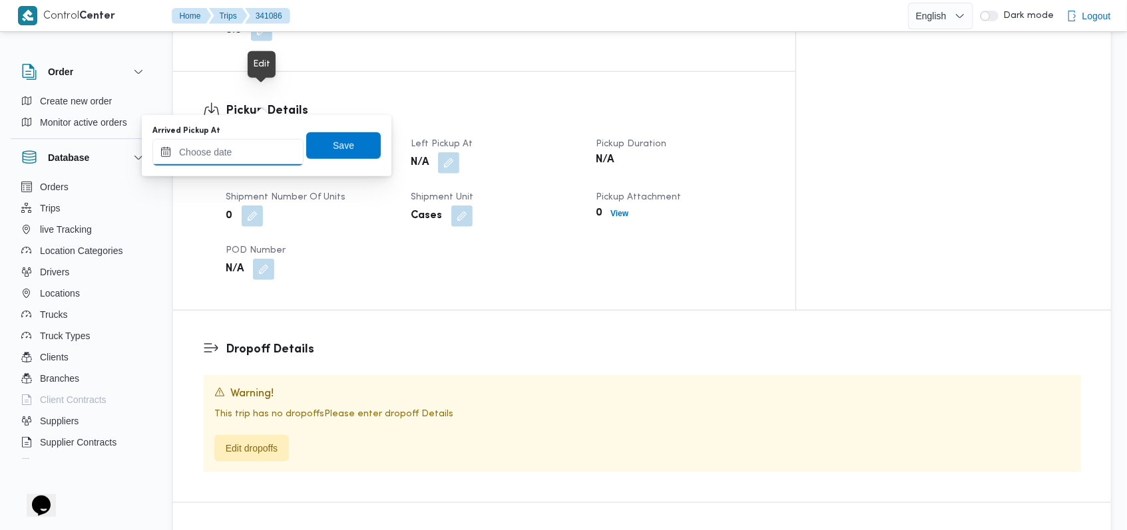
click at [246, 142] on input "Arrived Pickup At" at bounding box center [227, 152] width 151 height 27
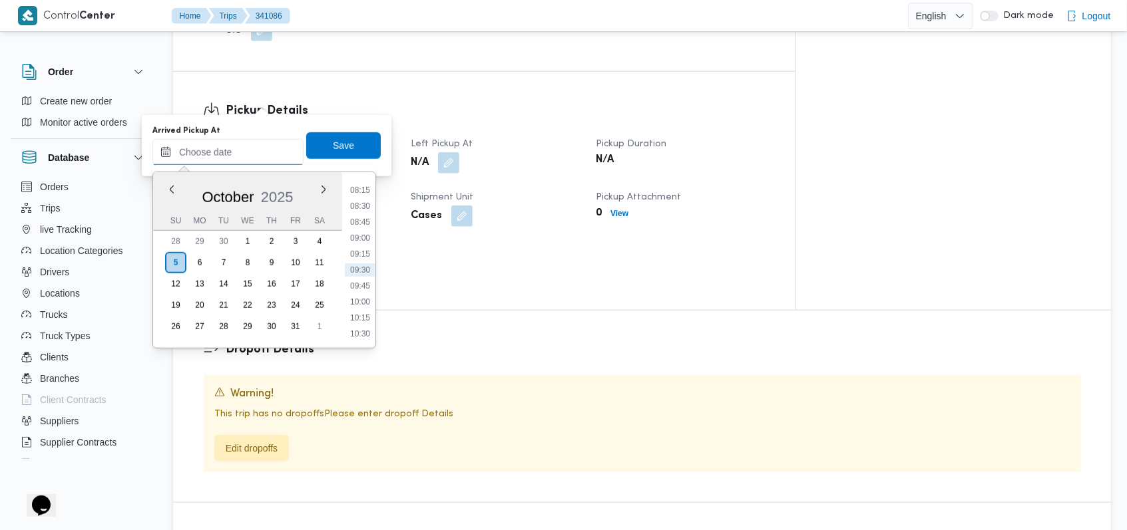
scroll to position [171, 0]
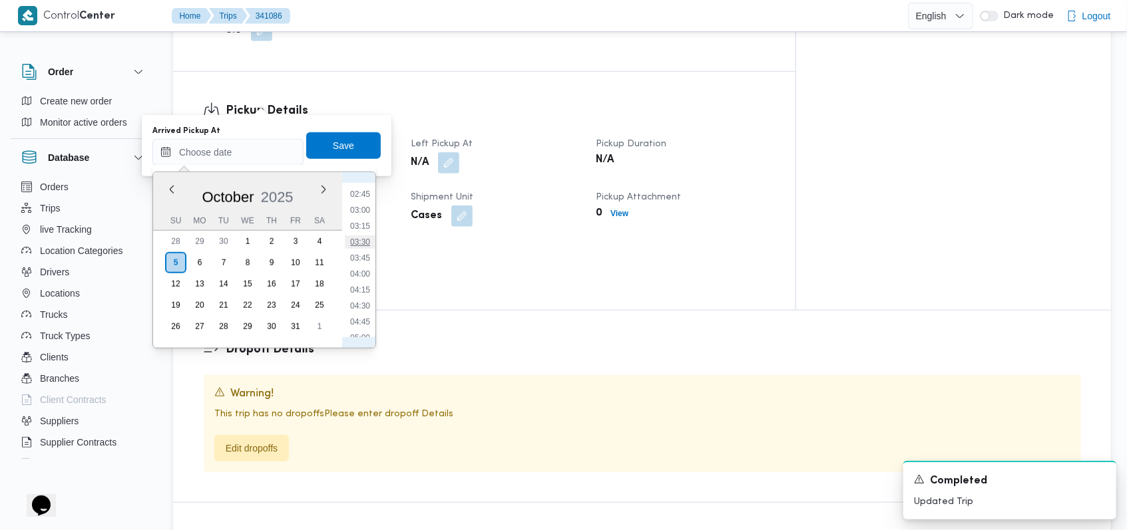
click at [366, 239] on li "03:30" at bounding box center [360, 242] width 31 height 13
type input "05/10/2025 03:30"
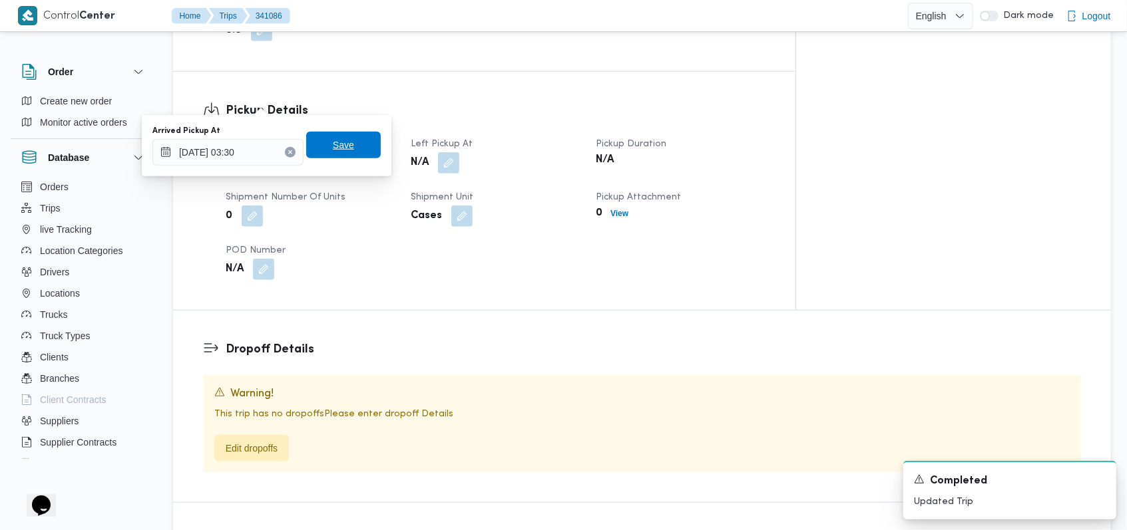
click at [354, 152] on span "Save" at bounding box center [343, 145] width 75 height 27
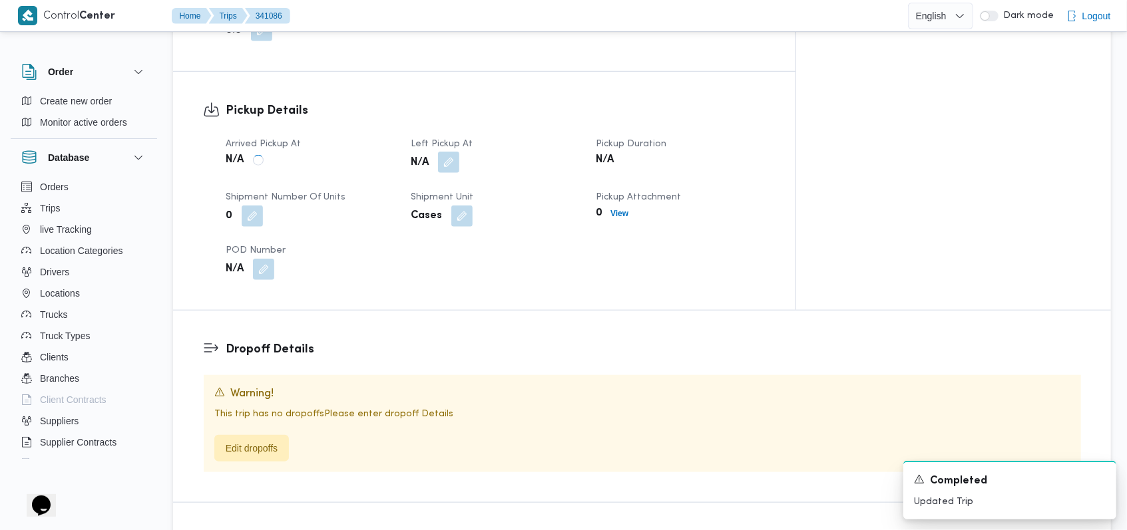
click at [459, 152] on button "button" at bounding box center [448, 162] width 21 height 21
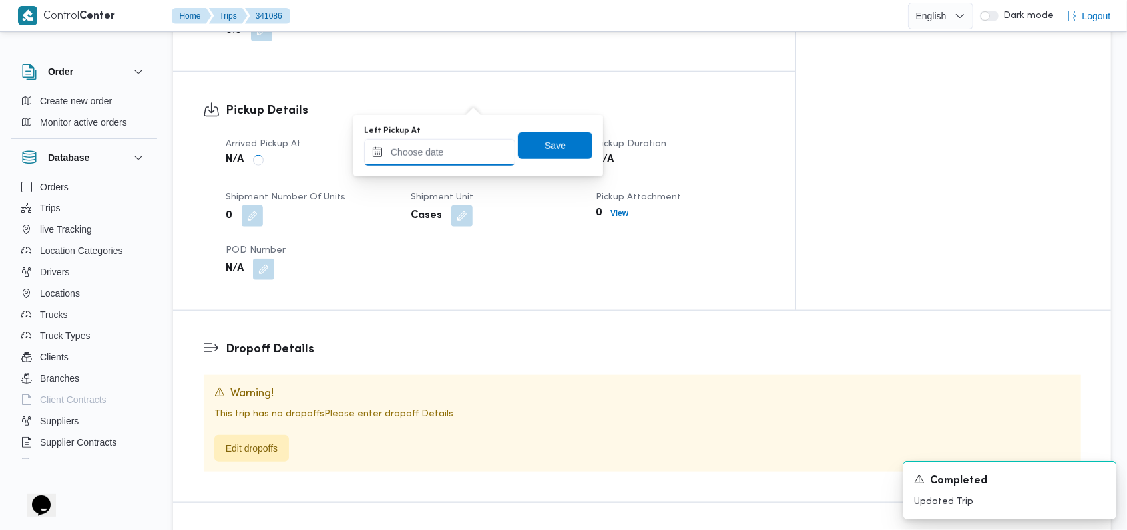
click at [443, 152] on input "Left Pickup At" at bounding box center [439, 152] width 151 height 27
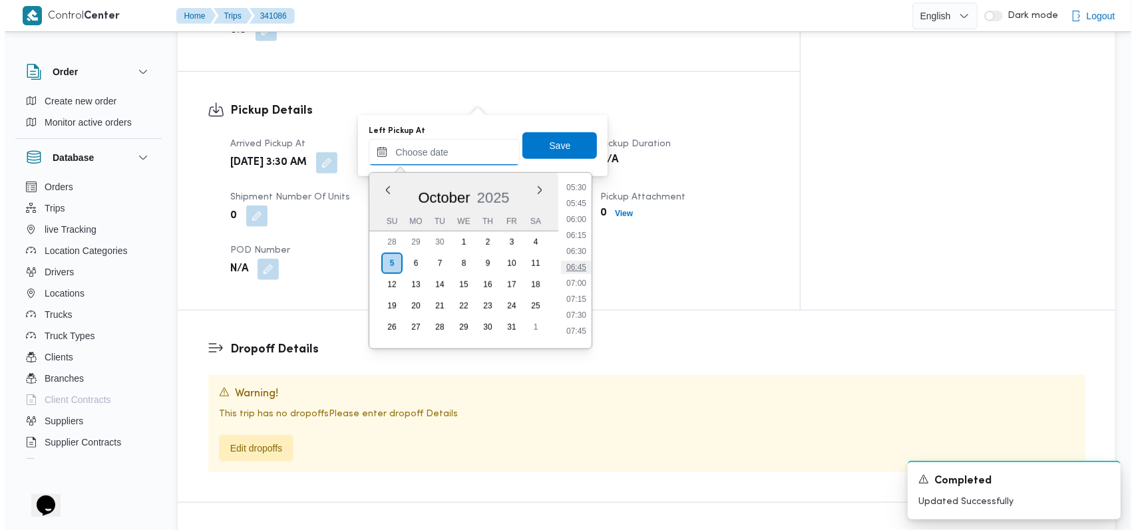
scroll to position [349, 0]
click at [475, 238] on li "06:15" at bounding box center [571, 240] width 31 height 13
type input "05/10/2025 06:15"
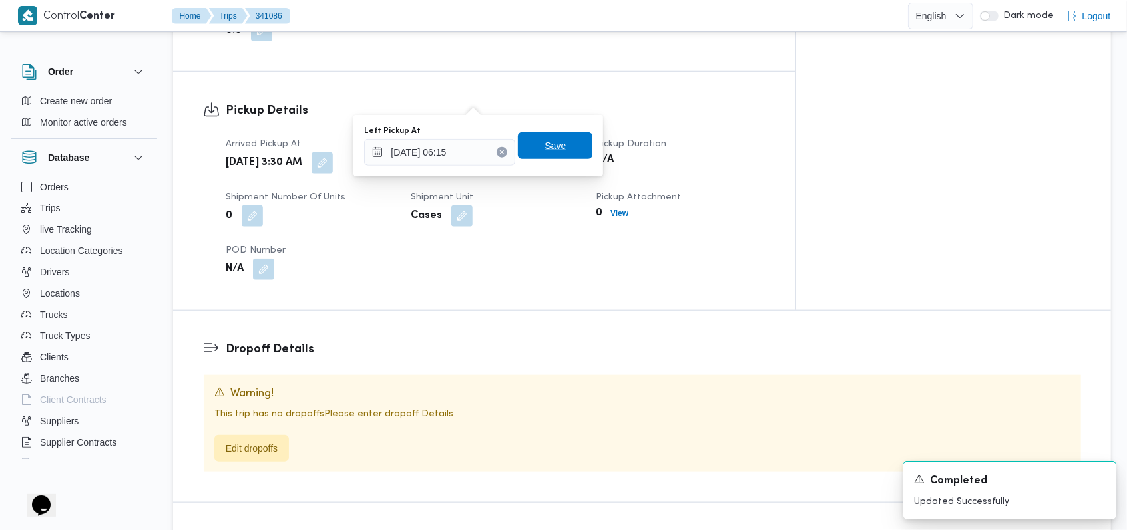
drag, startPoint x: 566, startPoint y: 145, endPoint x: 519, endPoint y: 175, distance: 55.4
click at [475, 145] on span "Save" at bounding box center [555, 145] width 75 height 27
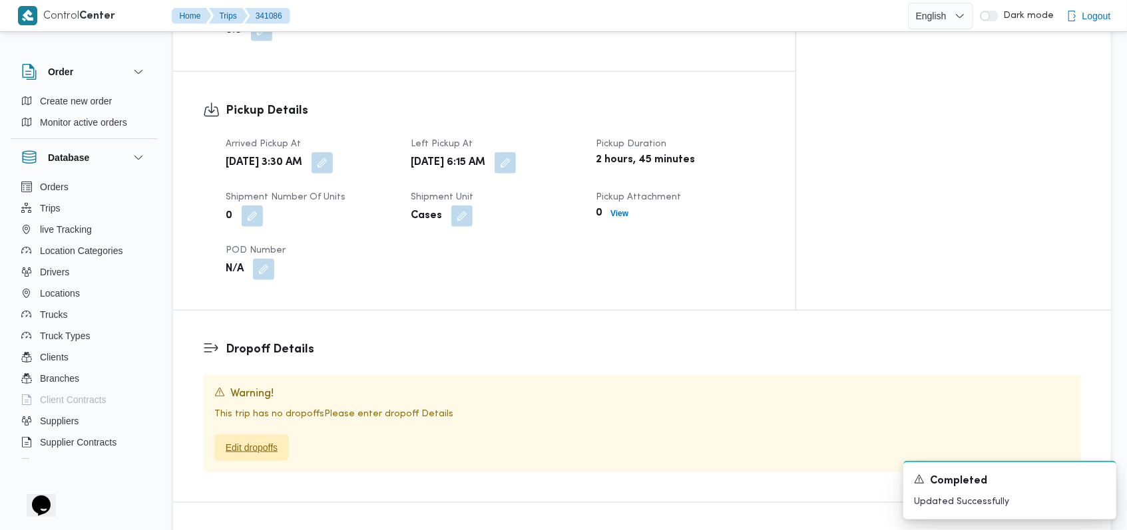
click at [263, 435] on span "Edit dropoffs" at bounding box center [251, 448] width 75 height 27
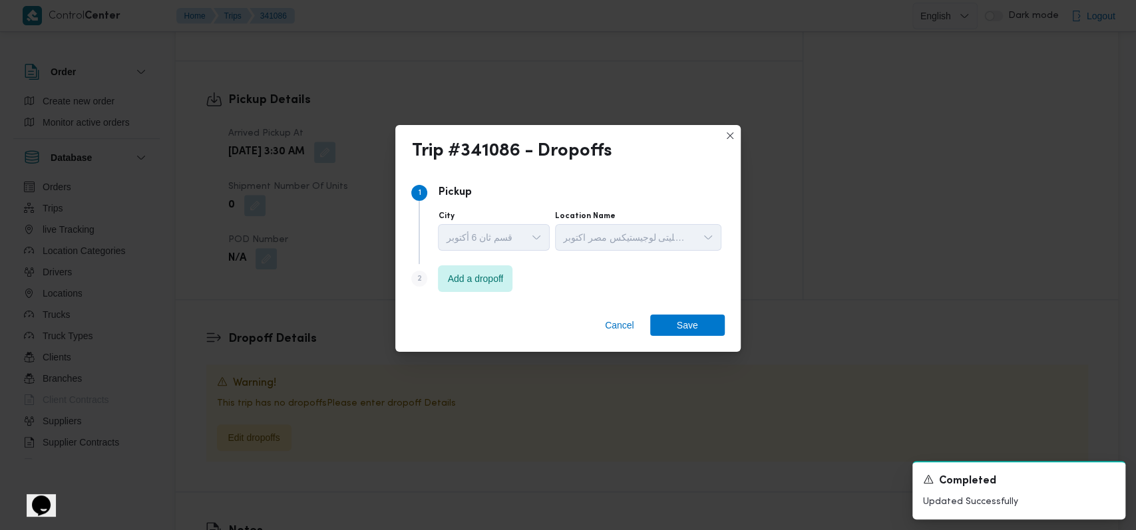
click at [475, 259] on div "Step 1 1 Pickup City قسم ثان 6 أكتوبر Location Name اجيليتى لوجيستيكس مصر اكتوبر" at bounding box center [567, 221] width 313 height 86
click at [475, 269] on span "Add a dropoff" at bounding box center [475, 278] width 75 height 27
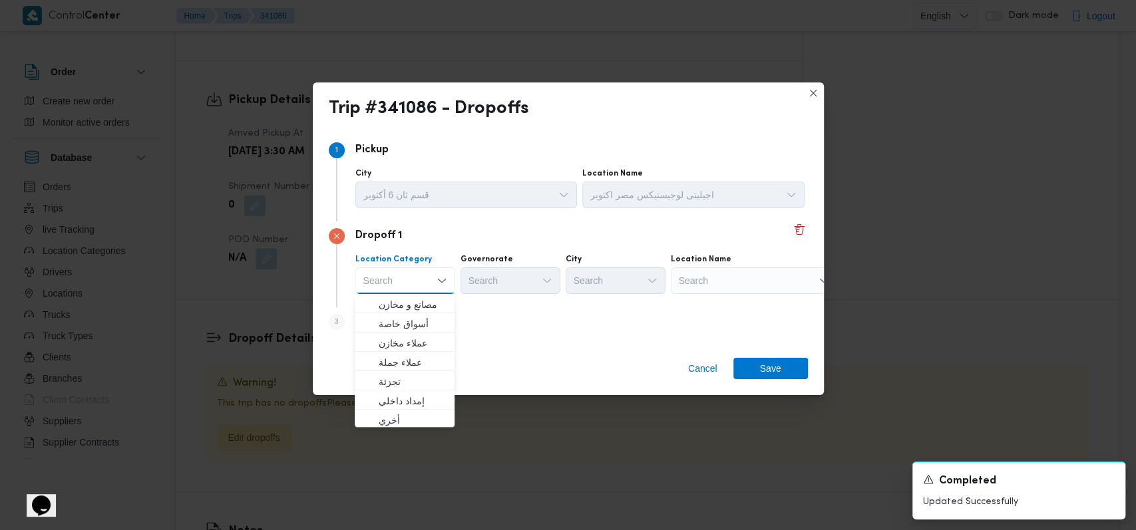
click at [475, 269] on div "Search" at bounding box center [754, 281] width 166 height 27
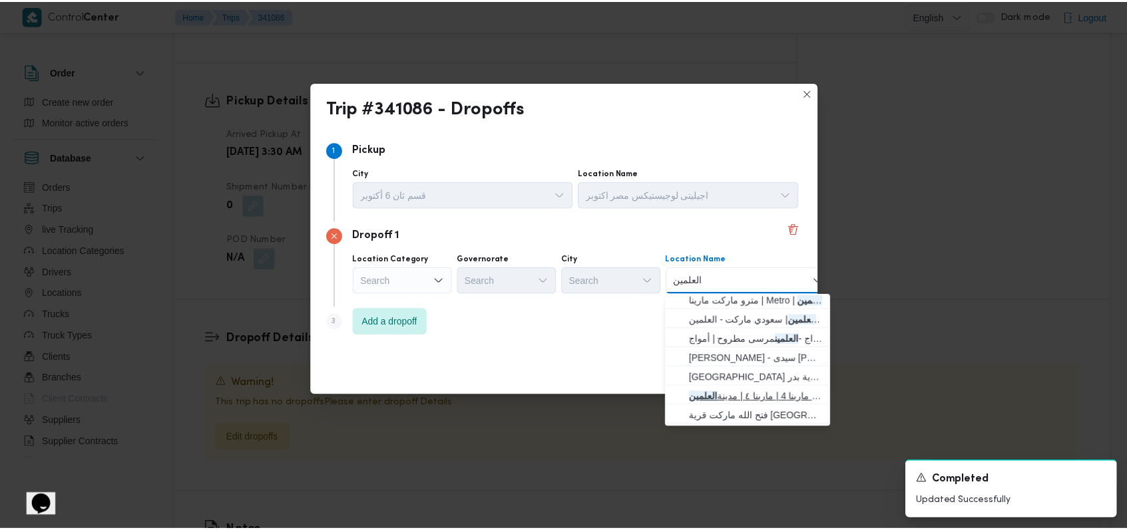
scroll to position [0, 0]
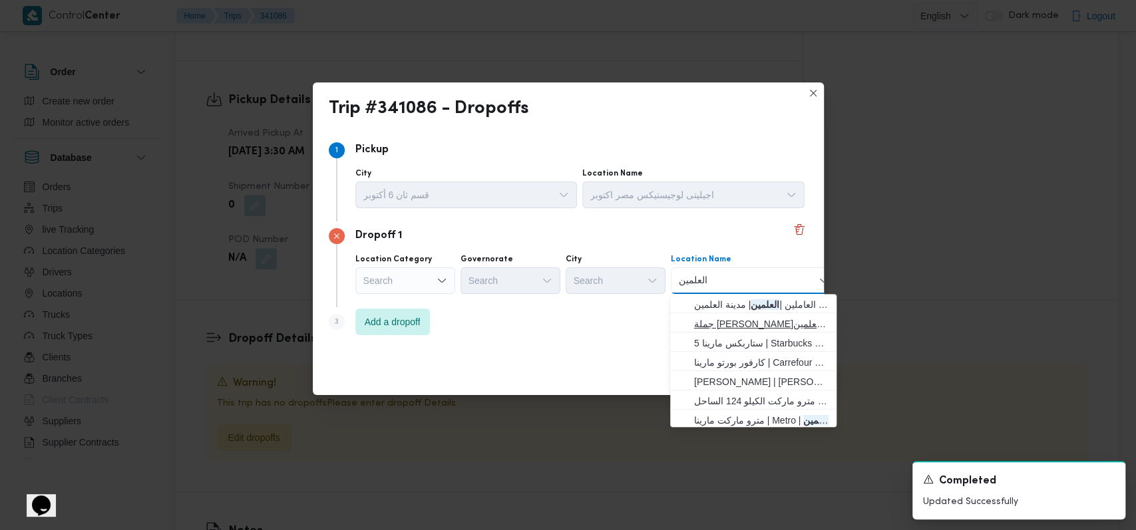
type input "العلمين"
click at [475, 322] on span "جملة ماركت مارينا العلمين | جملة ماركت - مارينا ٥ | مدينة العلمين" at bounding box center [761, 324] width 134 height 16
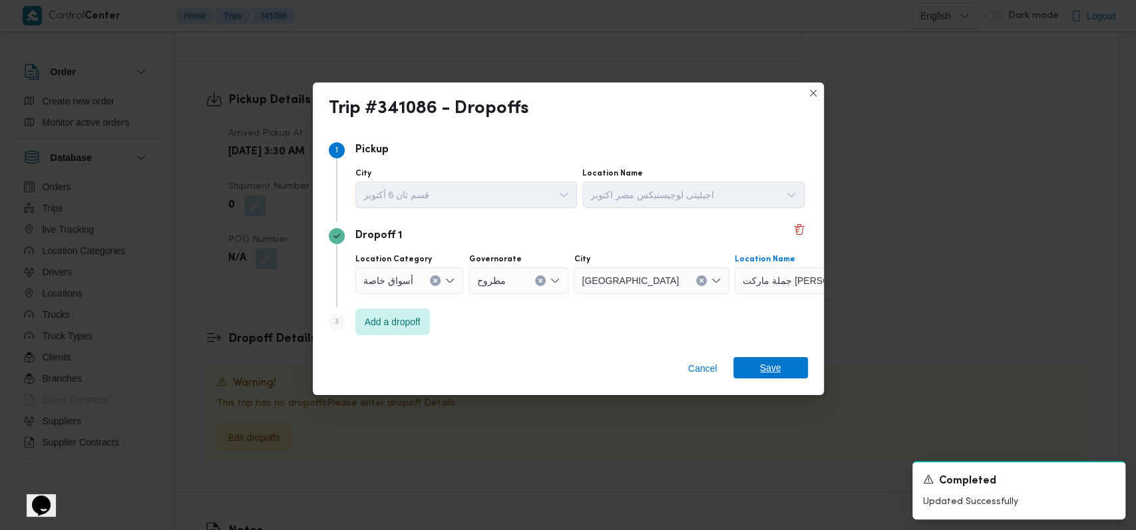
click at [475, 367] on span "Save" at bounding box center [770, 367] width 21 height 21
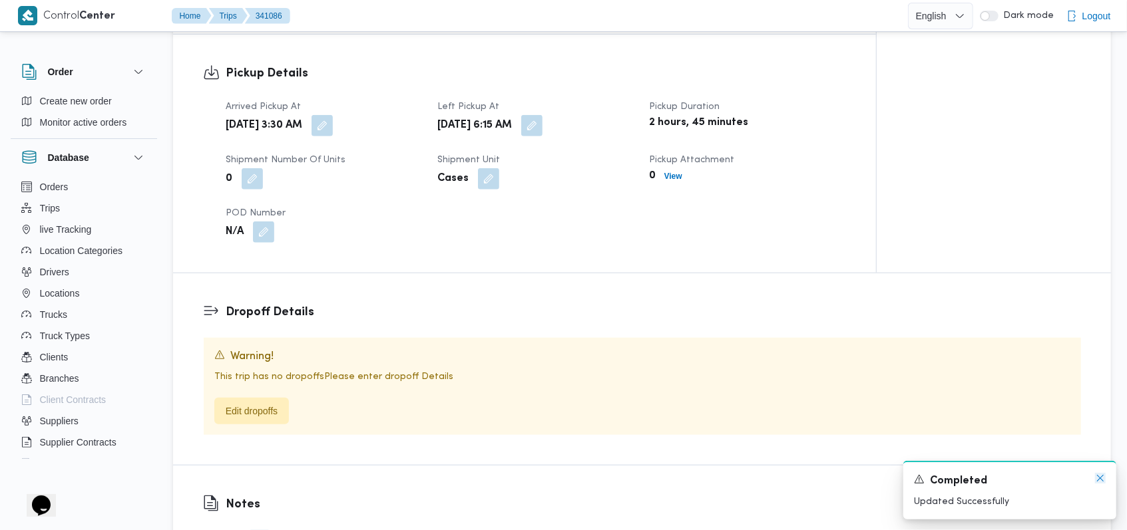
click at [475, 482] on icon "Dismiss toast" at bounding box center [1100, 478] width 7 height 7
click at [298, 338] on div "Warning! This trip has no dropoffs Please enter dropoff Details Edit dropoffs" at bounding box center [642, 386] width 877 height 97
click at [475, 481] on icon "Dismiss toast" at bounding box center [1100, 478] width 11 height 11
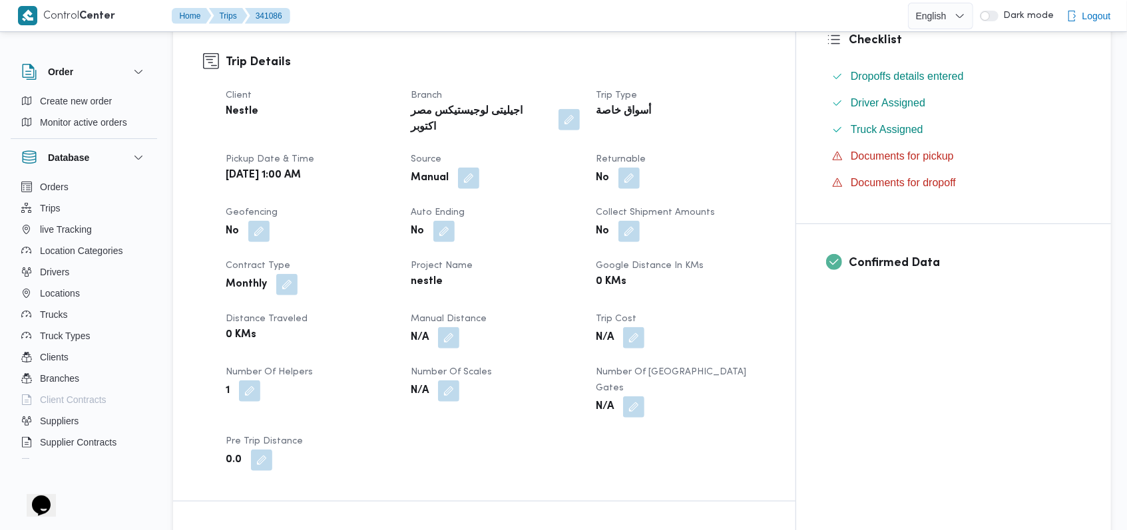
scroll to position [1045, 0]
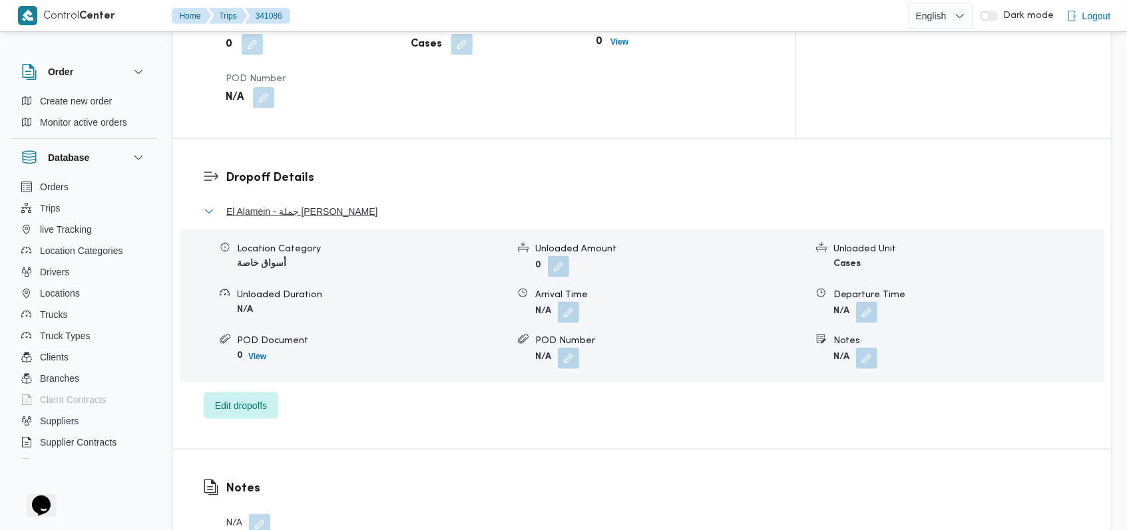
click at [356, 204] on span "El Alamein - جملة ماركت مارينا العلمين" at bounding box center [302, 212] width 152 height 16
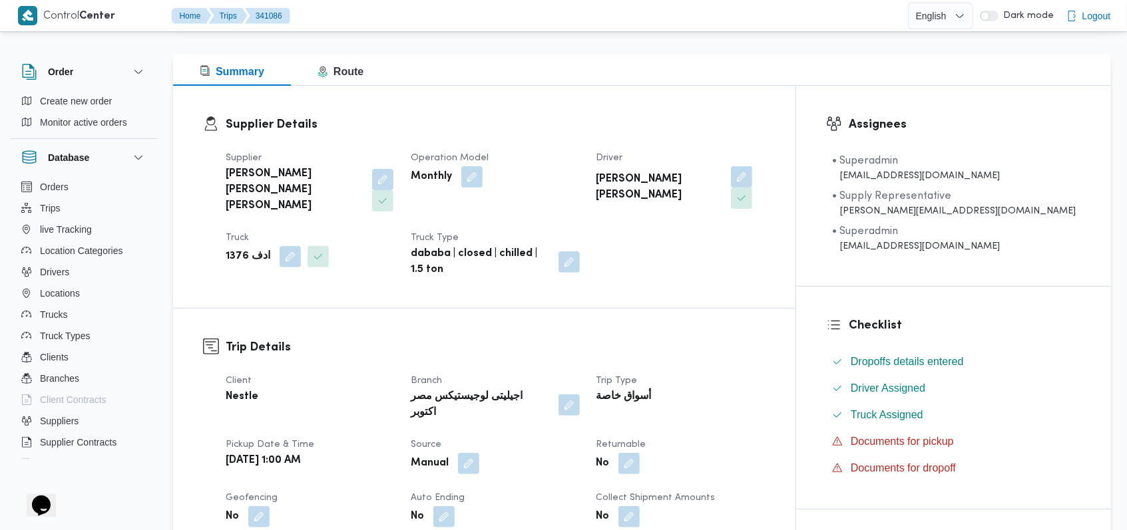
scroll to position [0, 0]
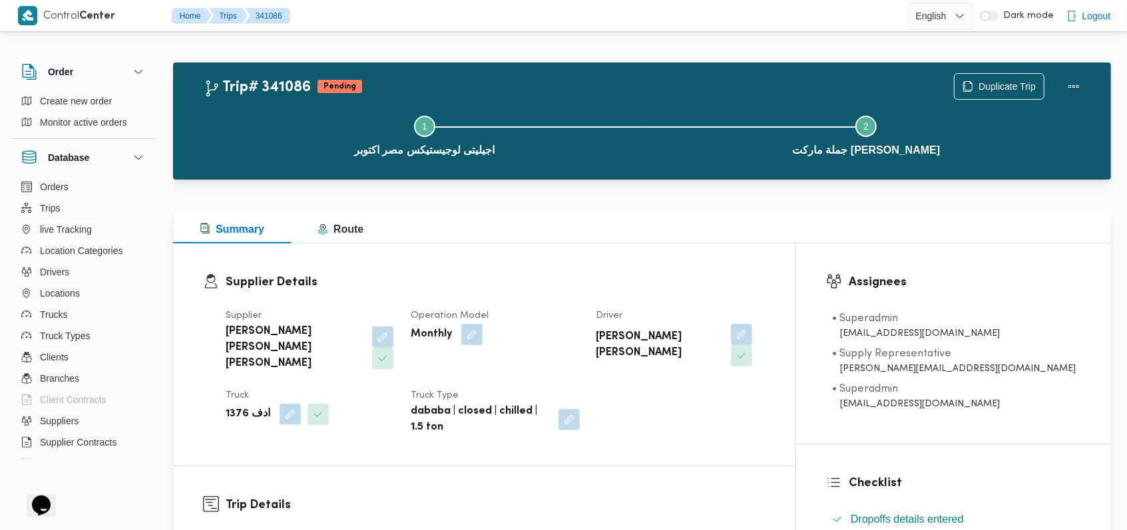
scroll to position [5, 0]
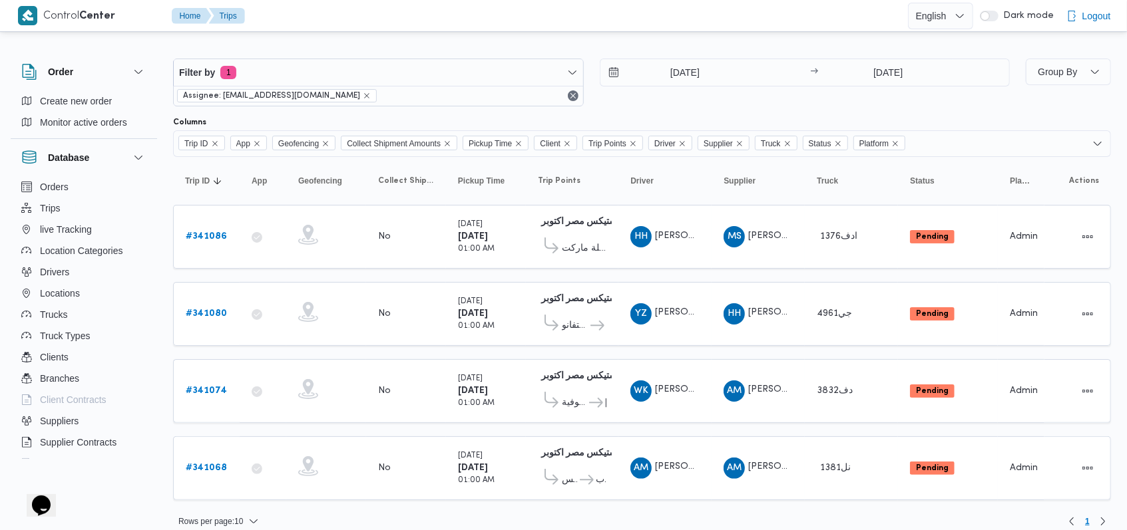
click at [475, 105] on div "5/10/2025 → 5/10/2025" at bounding box center [805, 83] width 411 height 48
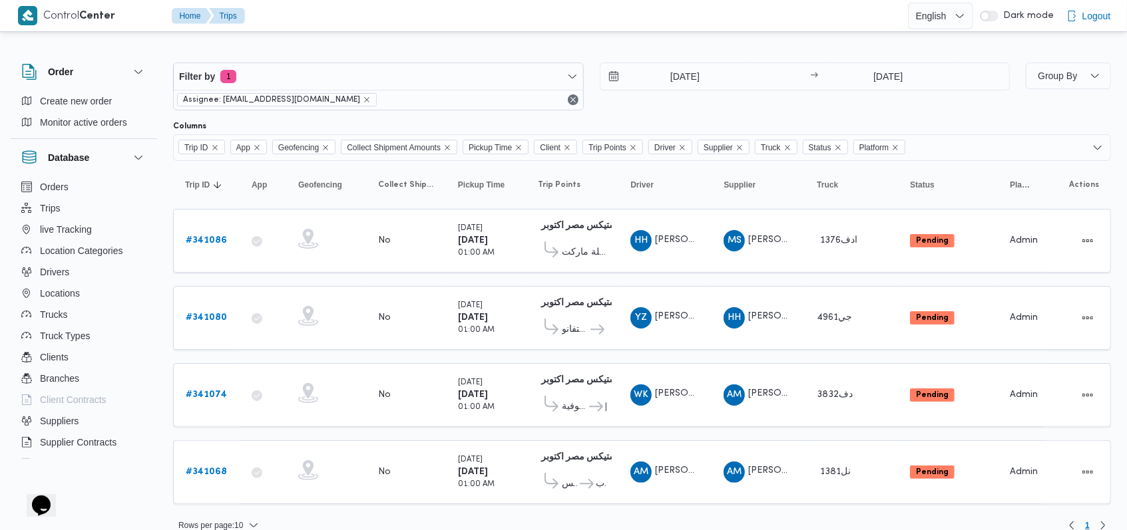
scroll to position [0, 0]
click at [475, 82] on input "5/10/2025" at bounding box center [675, 78] width 151 height 27
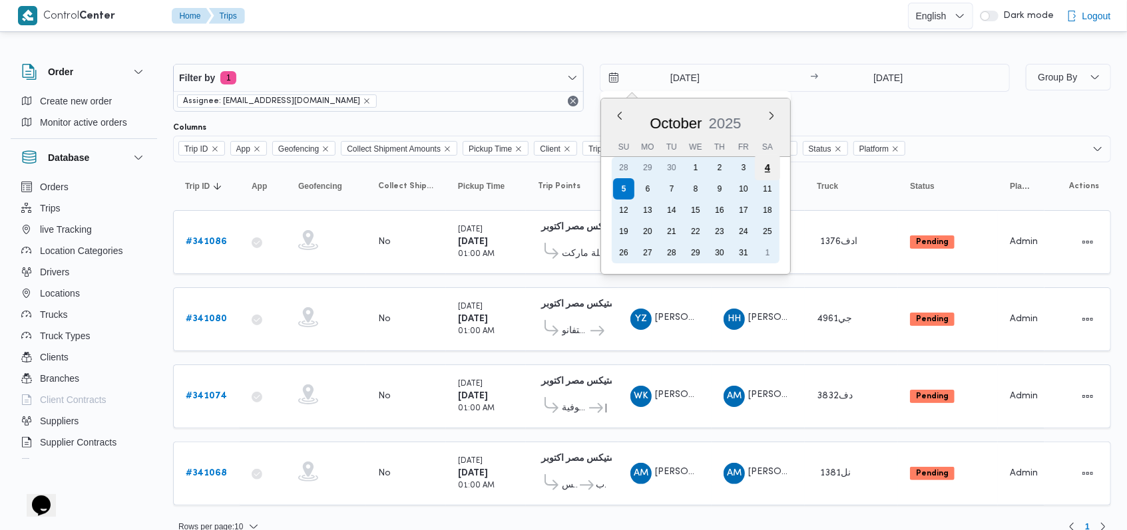
click at [475, 169] on div "4" at bounding box center [766, 167] width 25 height 25
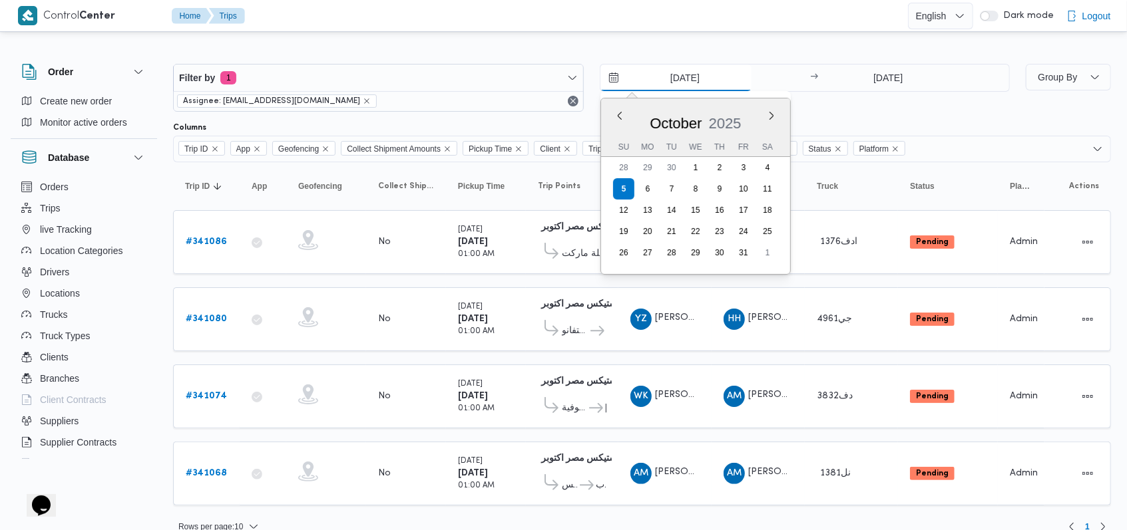
type input "4/10/2025"
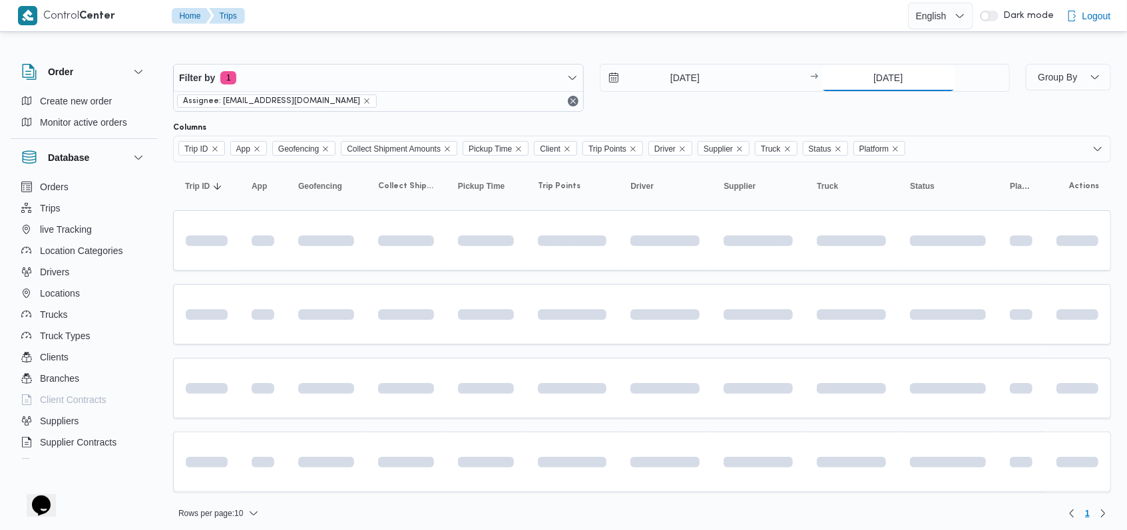
click at [475, 85] on input "5/10/2025" at bounding box center [888, 78] width 132 height 27
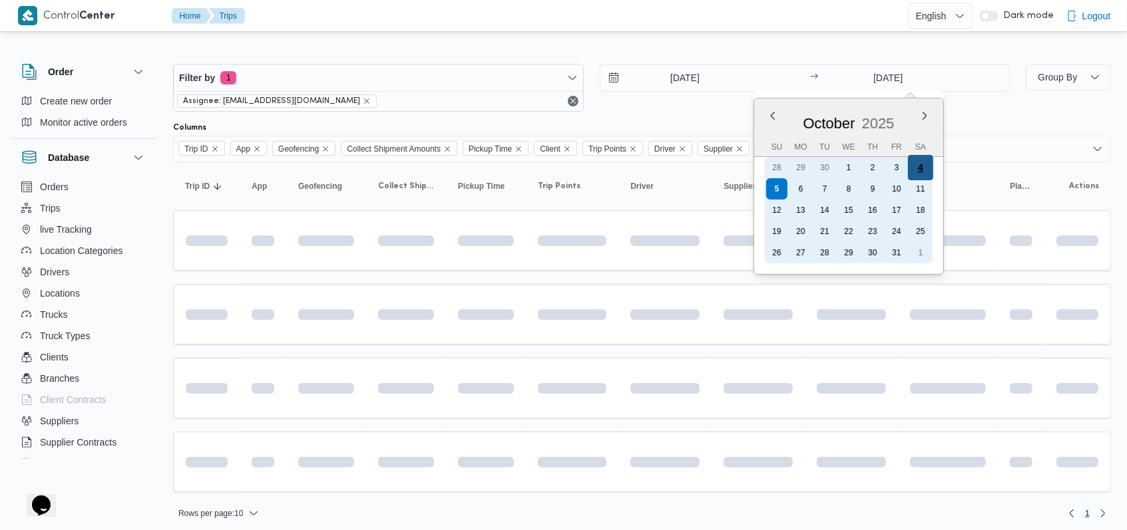
click at [475, 169] on div "4" at bounding box center [920, 167] width 25 height 25
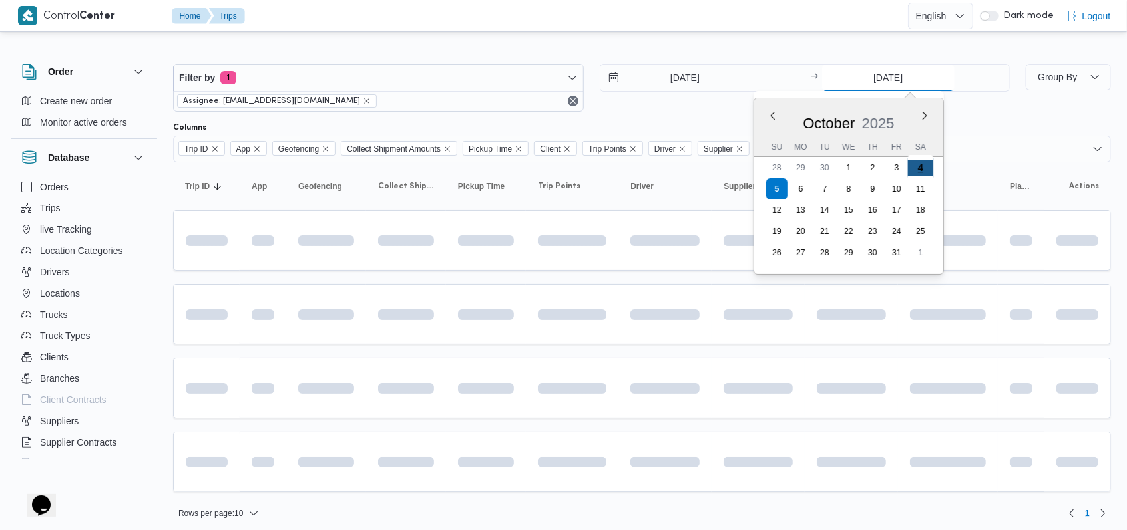
type input "4/10/2025"
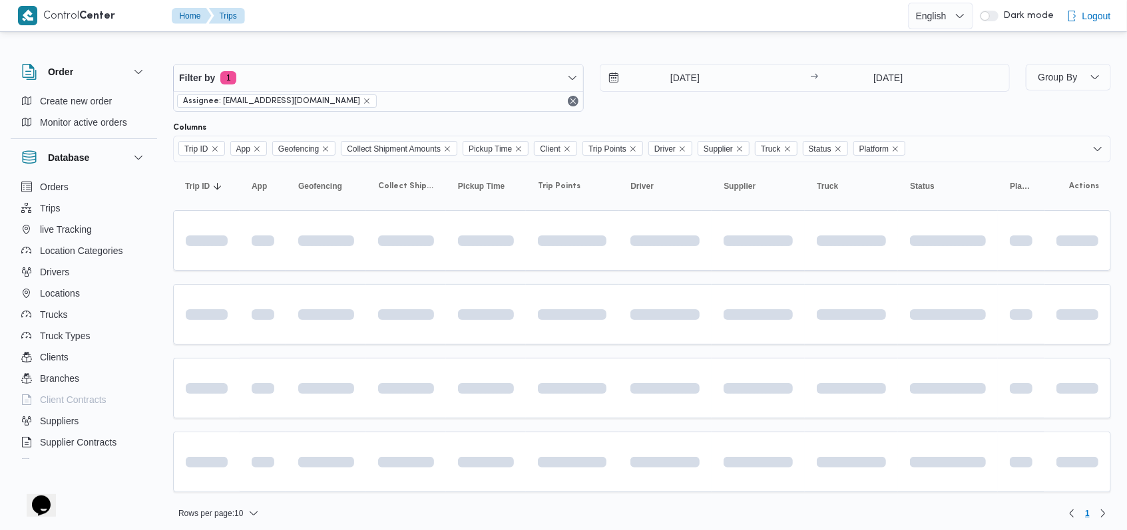
click at [475, 104] on div "4/10/2025 → 4/10/2025" at bounding box center [805, 88] width 411 height 48
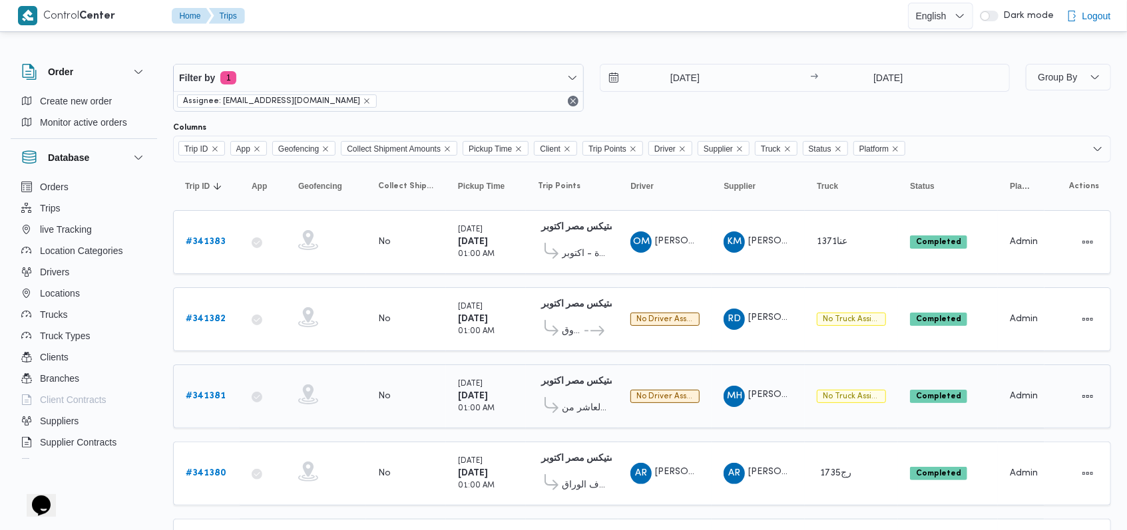
click at [213, 392] on b "# 341381" at bounding box center [206, 396] width 40 height 9
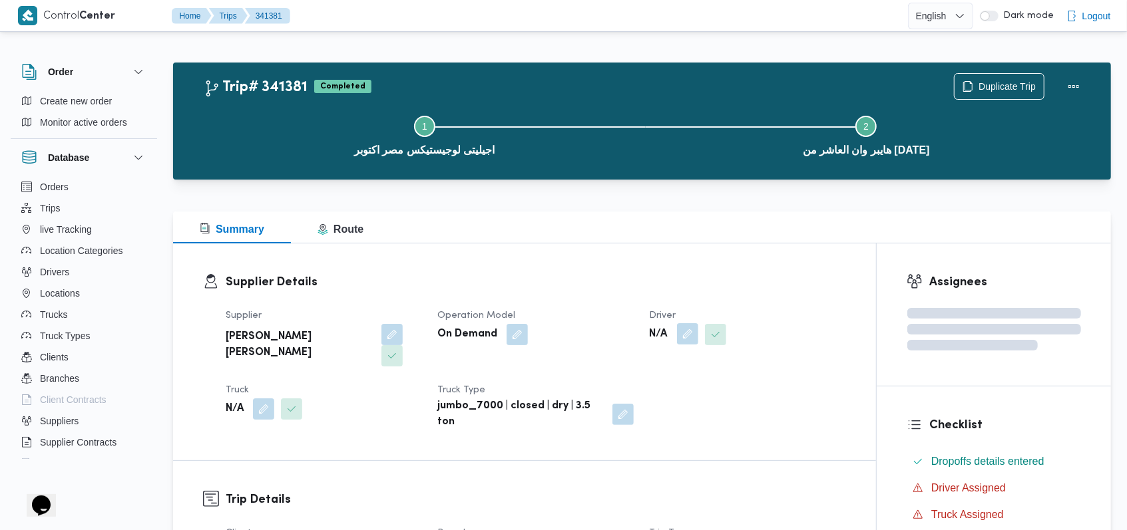
click at [475, 343] on button "button" at bounding box center [687, 333] width 21 height 21
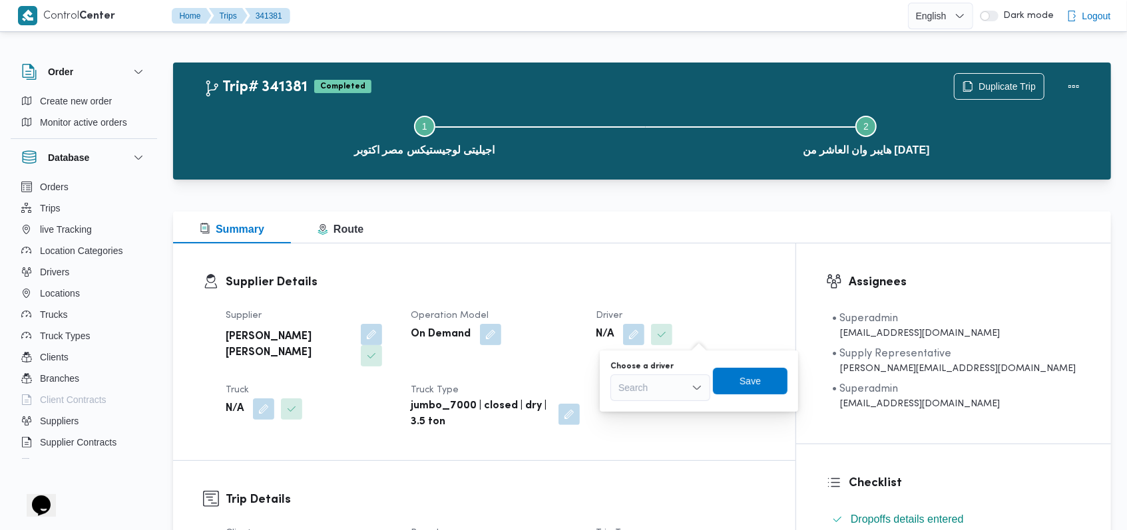
click at [475, 387] on div "Search" at bounding box center [660, 388] width 100 height 27
type input "محمد بكر"
click at [475, 411] on span "محمد بكر ى محمد موسى" at bounding box center [668, 412] width 68 height 16
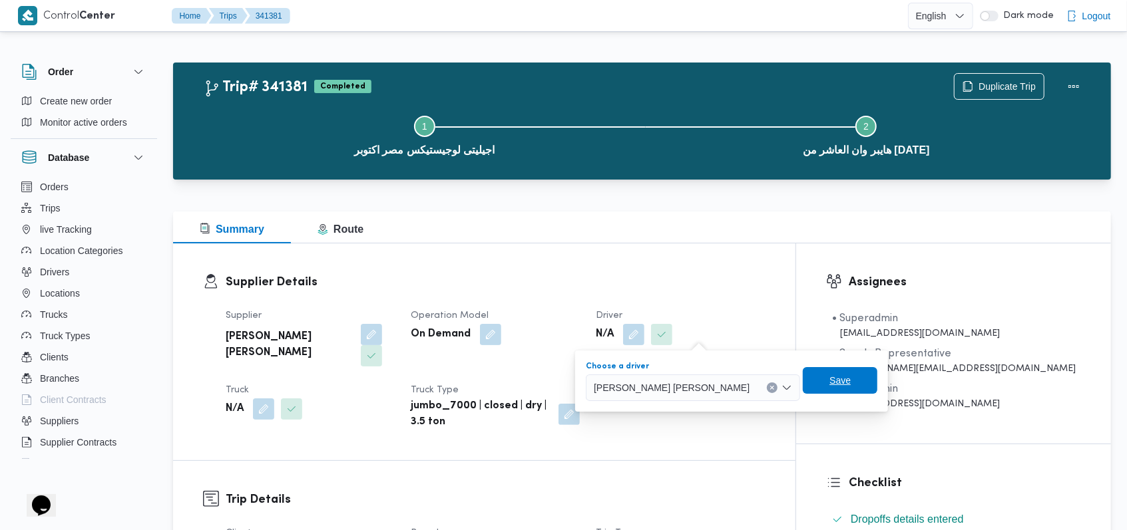
click at [475, 383] on span "Save" at bounding box center [840, 380] width 75 height 27
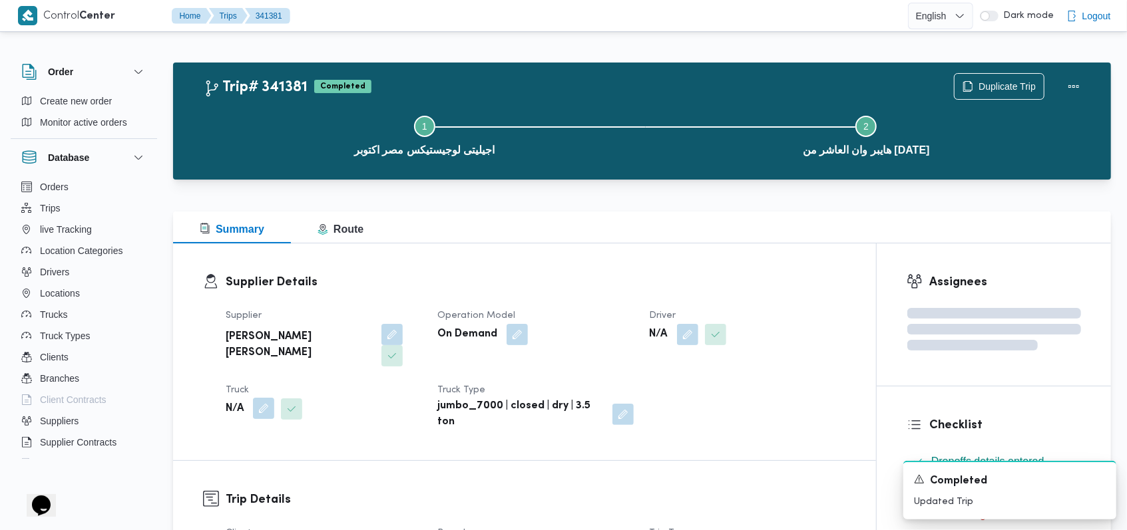
click at [263, 398] on button "button" at bounding box center [263, 408] width 21 height 21
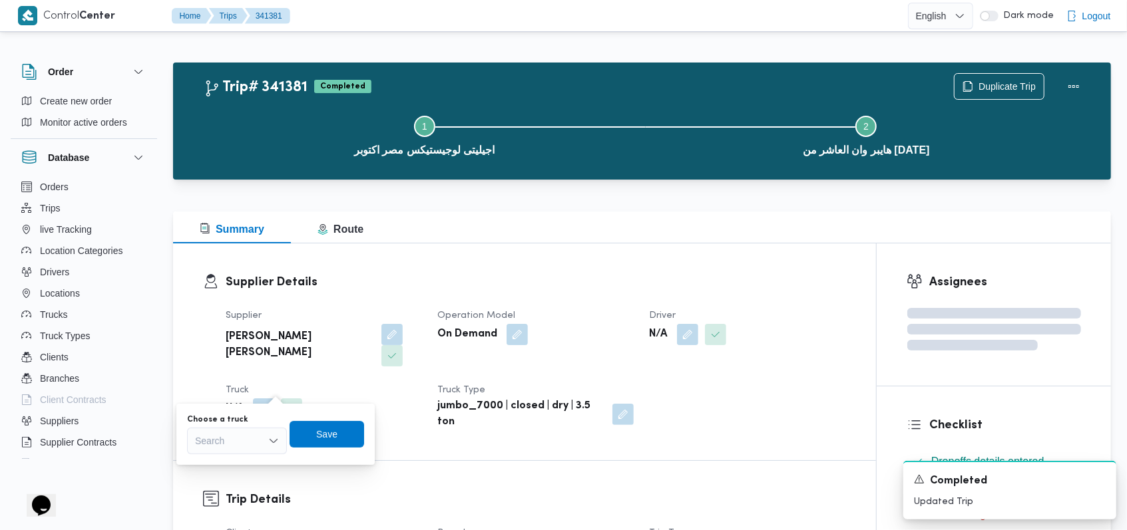
click at [248, 441] on div "Search" at bounding box center [237, 441] width 100 height 27
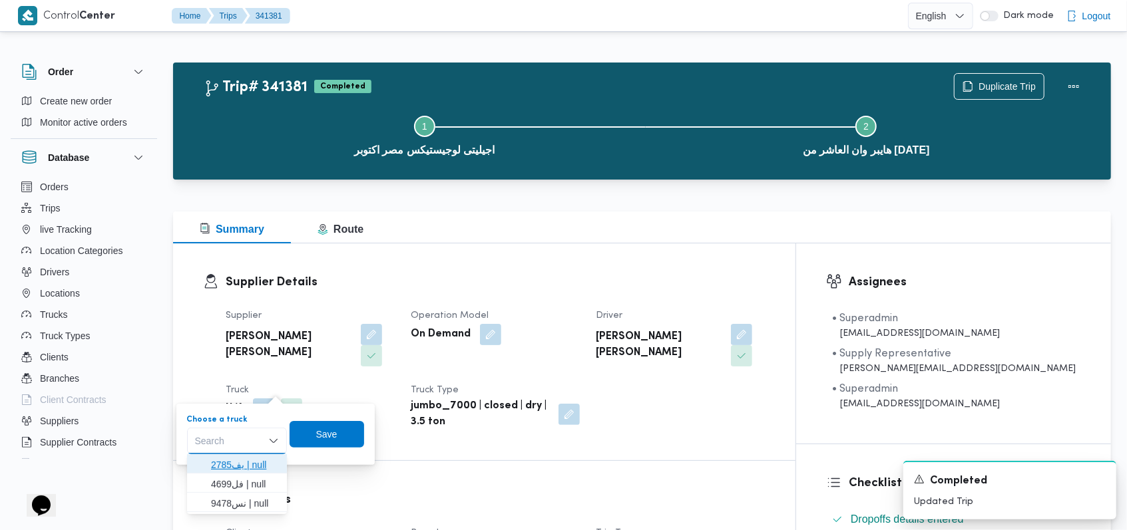
click at [250, 471] on span "يف2785 | null" at bounding box center [245, 465] width 68 height 16
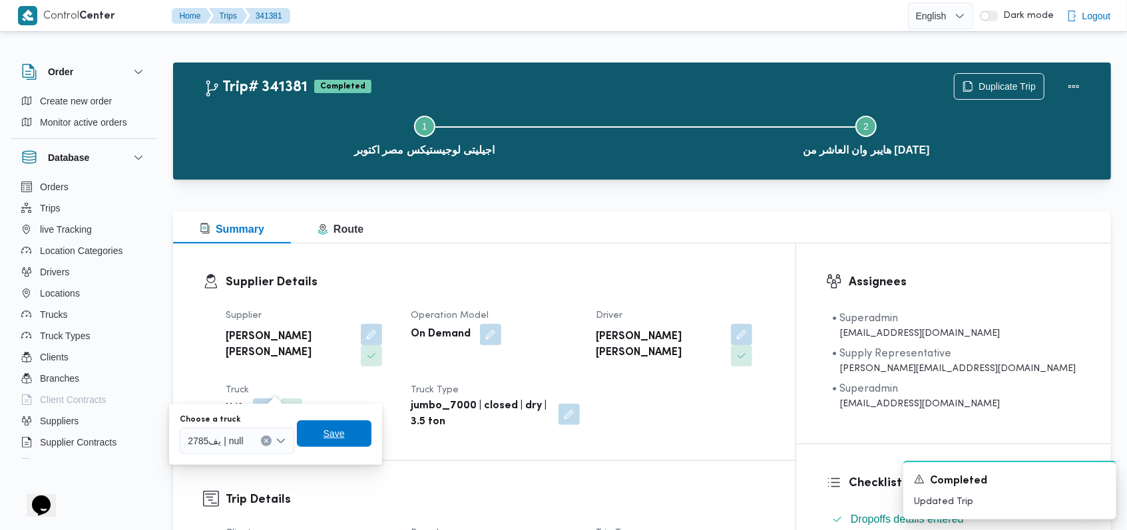
click at [317, 441] on span "Save" at bounding box center [334, 434] width 75 height 27
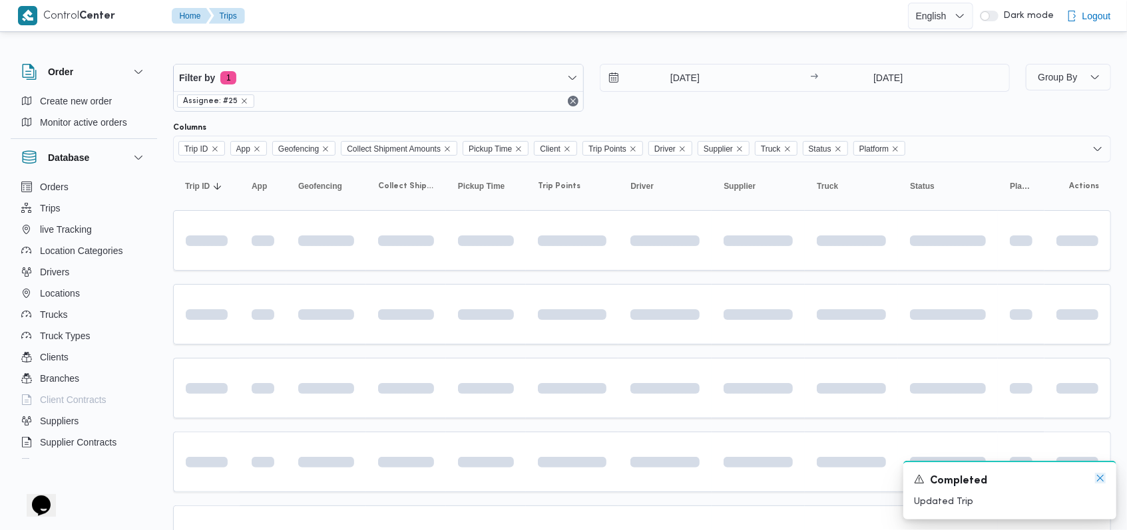
click at [475, 481] on icon "Dismiss toast" at bounding box center [1100, 478] width 11 height 11
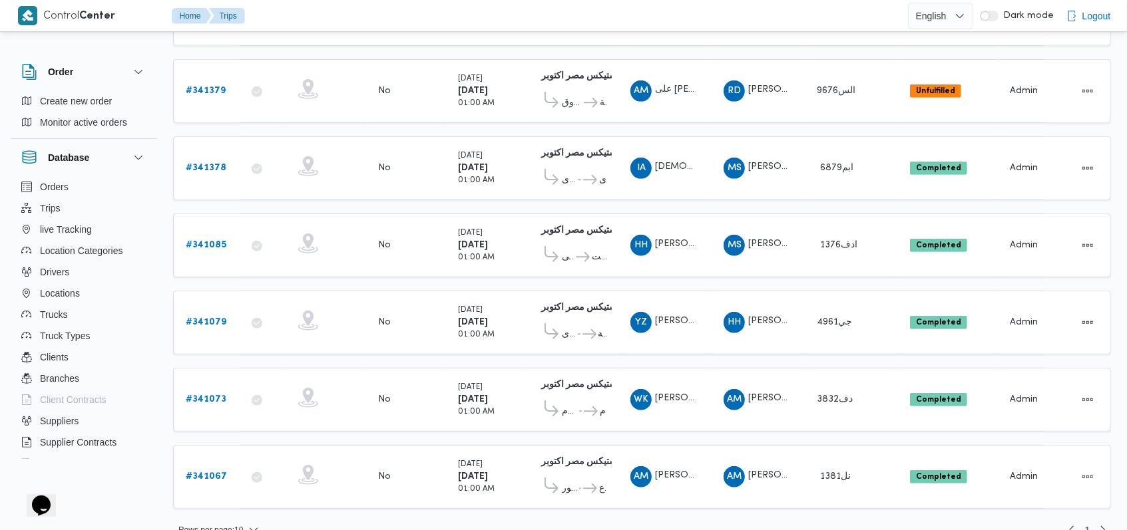
scroll to position [465, 0]
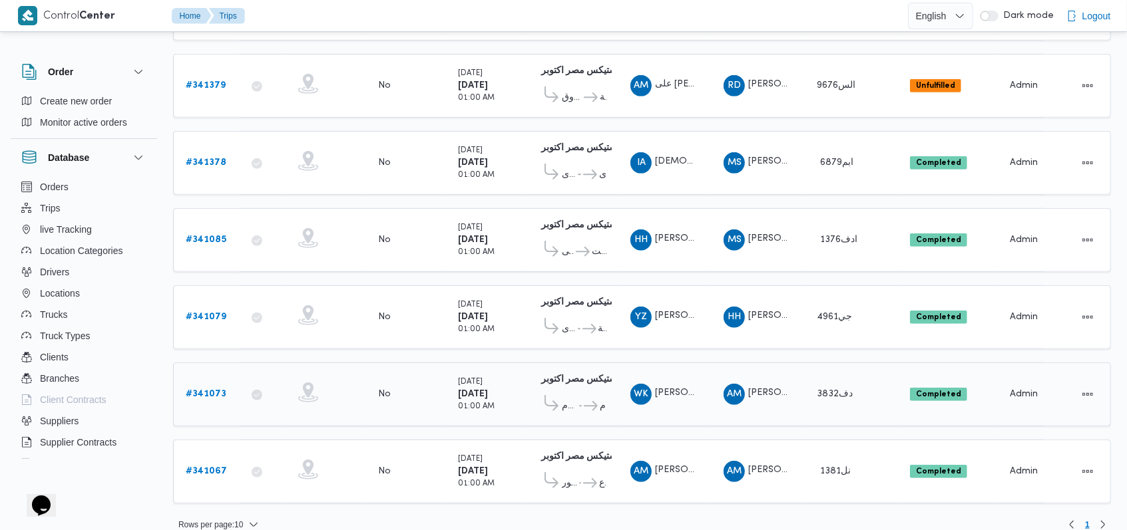
click at [226, 381] on div "# 341073" at bounding box center [206, 394] width 53 height 27
click at [220, 390] on b "# 341073" at bounding box center [206, 394] width 41 height 9
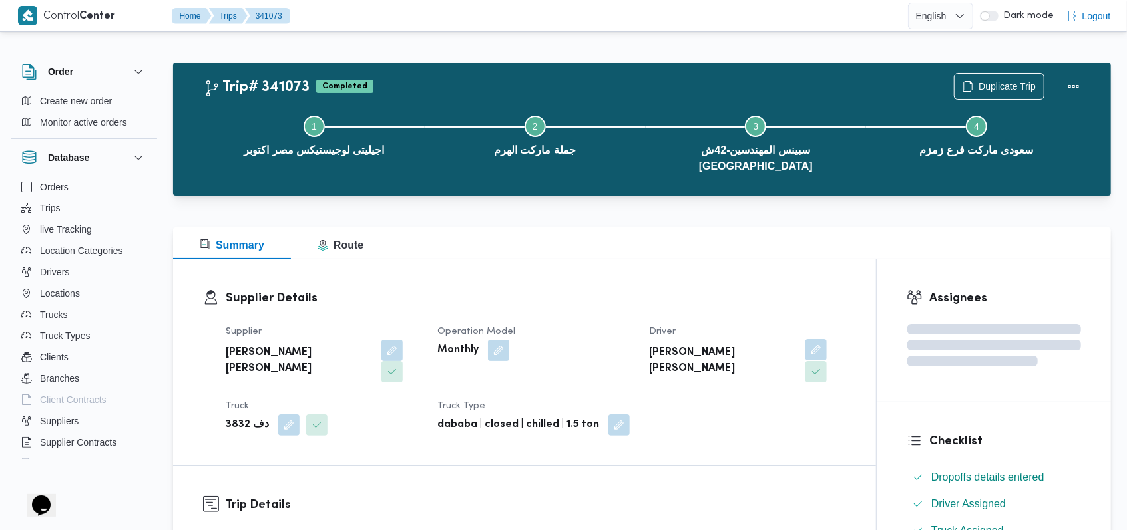
click at [475, 339] on button "button" at bounding box center [815, 349] width 21 height 21
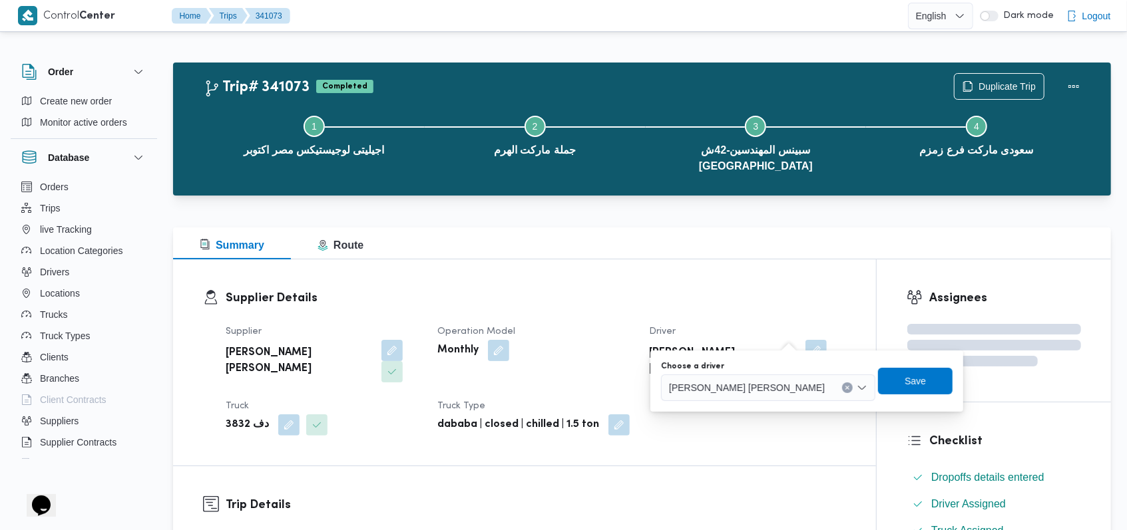
click at [475, 387] on span "وجدى كريمان محمد محمد حسن" at bounding box center [747, 387] width 156 height 15
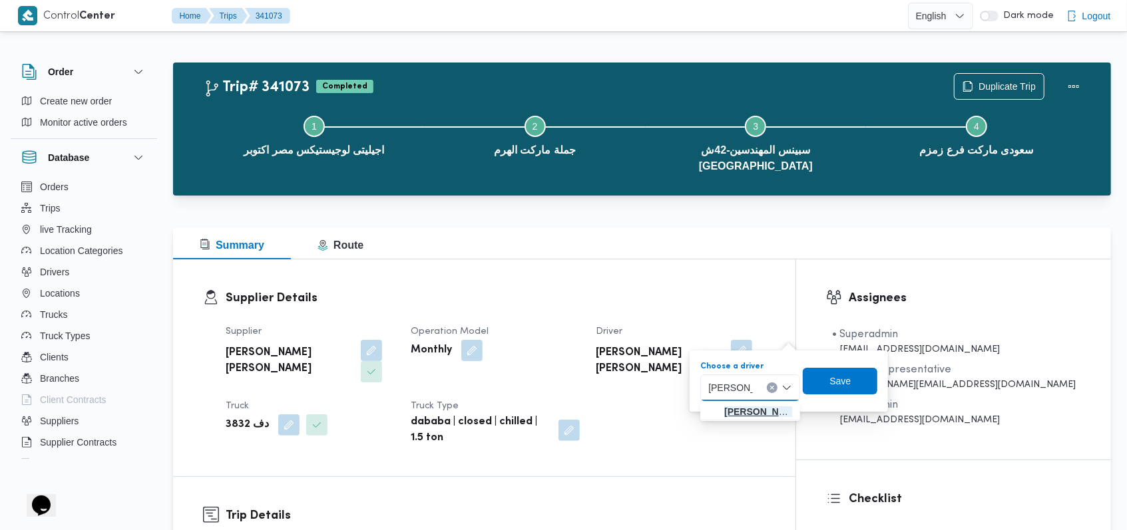
type input "حسام الدين"
click at [475, 409] on span "حسام الدين حسن عبدالحميد على" at bounding box center [758, 412] width 68 height 16
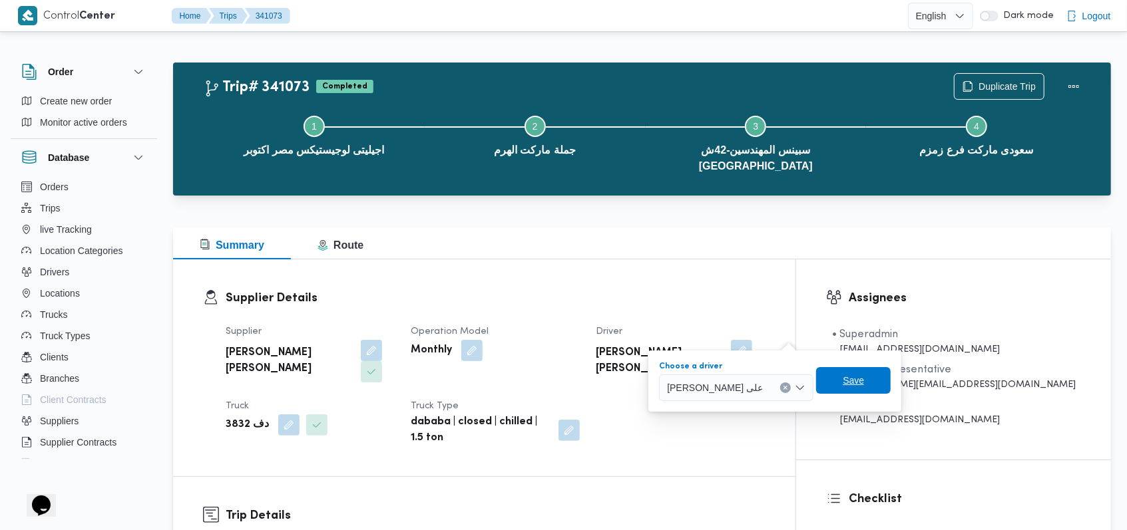
click at [475, 385] on span "Save" at bounding box center [853, 380] width 75 height 27
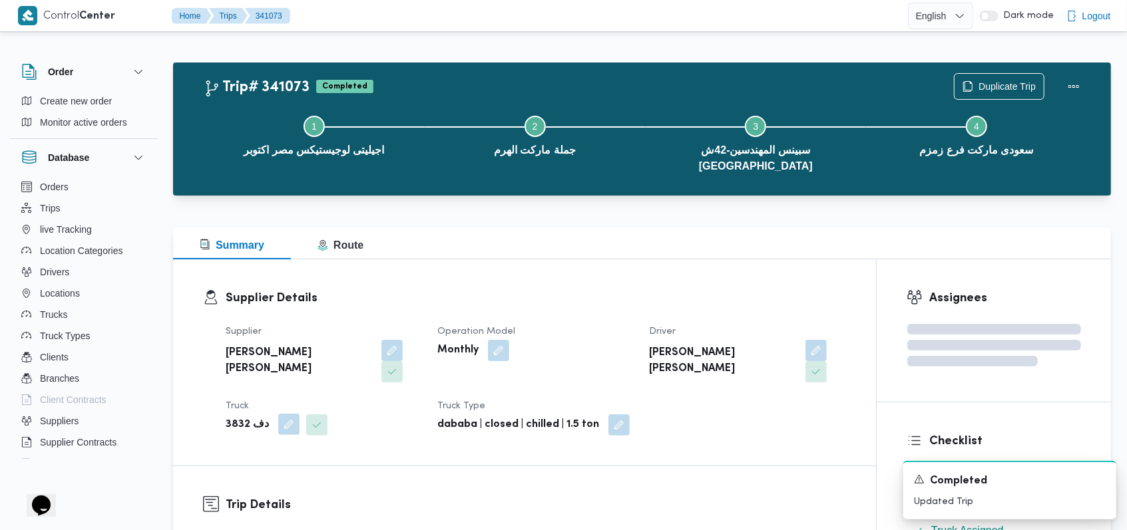
click at [282, 414] on button "button" at bounding box center [288, 424] width 21 height 21
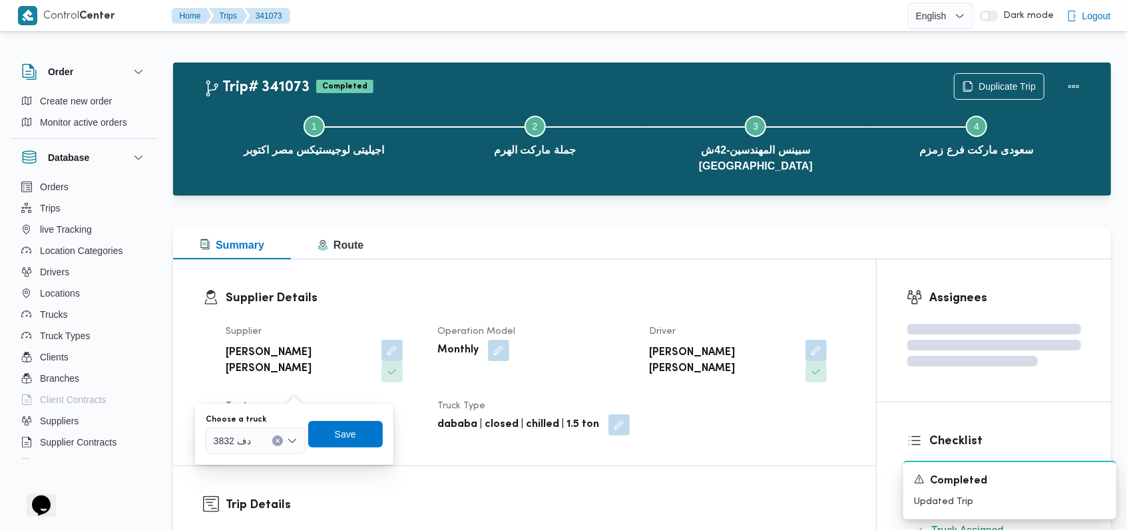
click at [264, 438] on div "دف 3832" at bounding box center [256, 441] width 100 height 27
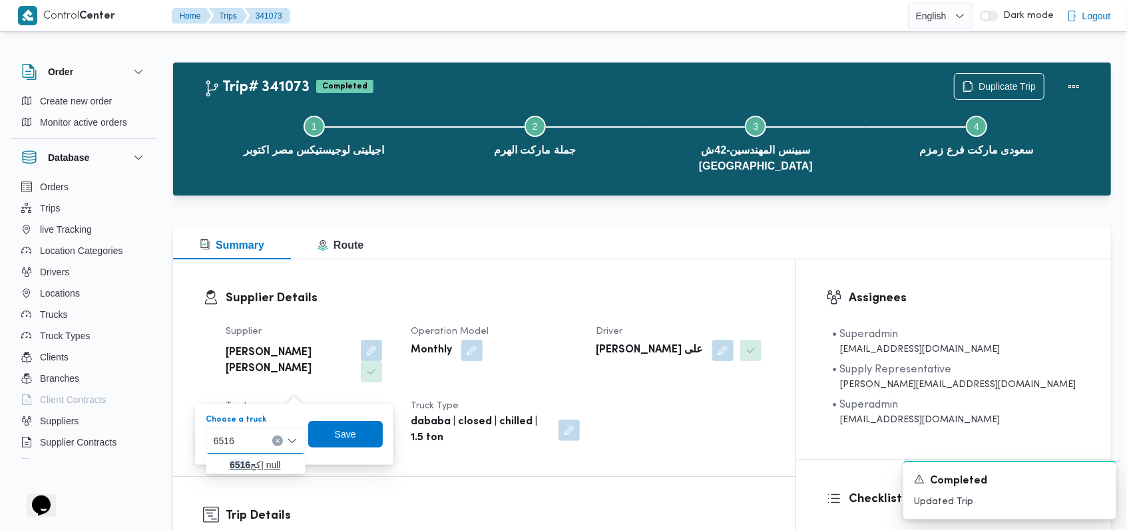
type input "6516"
click at [260, 464] on span "كج 6516 | null" at bounding box center [264, 465] width 68 height 16
click at [344, 435] on span "Save" at bounding box center [351, 435] width 21 height 16
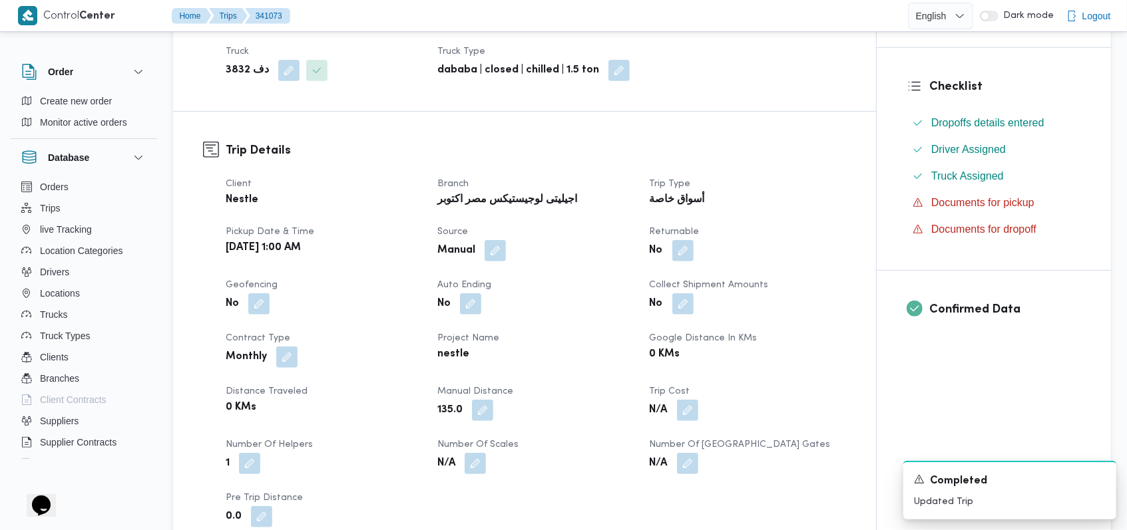
scroll to position [710, 0]
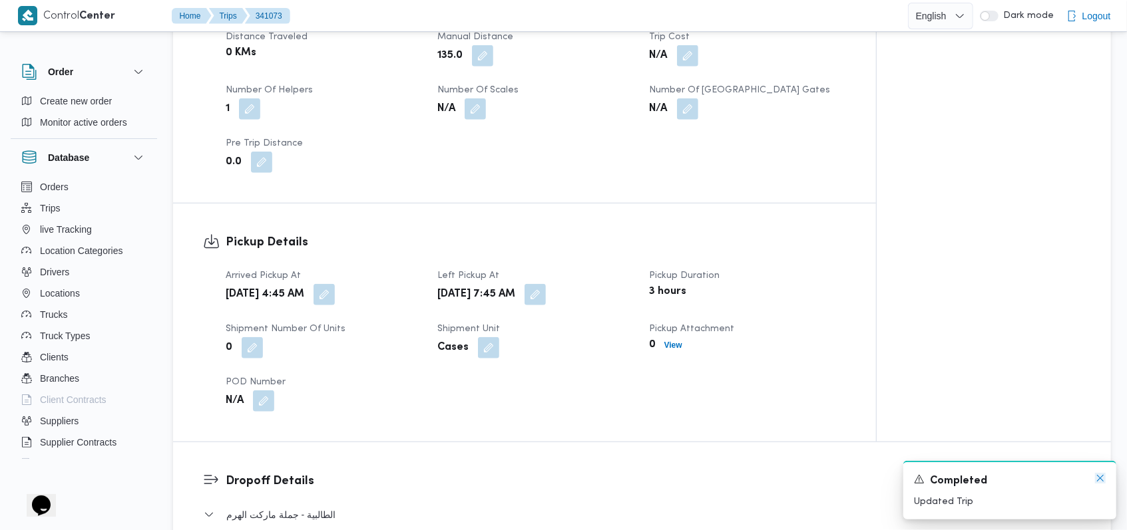
click at [475, 482] on icon "Dismiss toast" at bounding box center [1100, 478] width 11 height 11
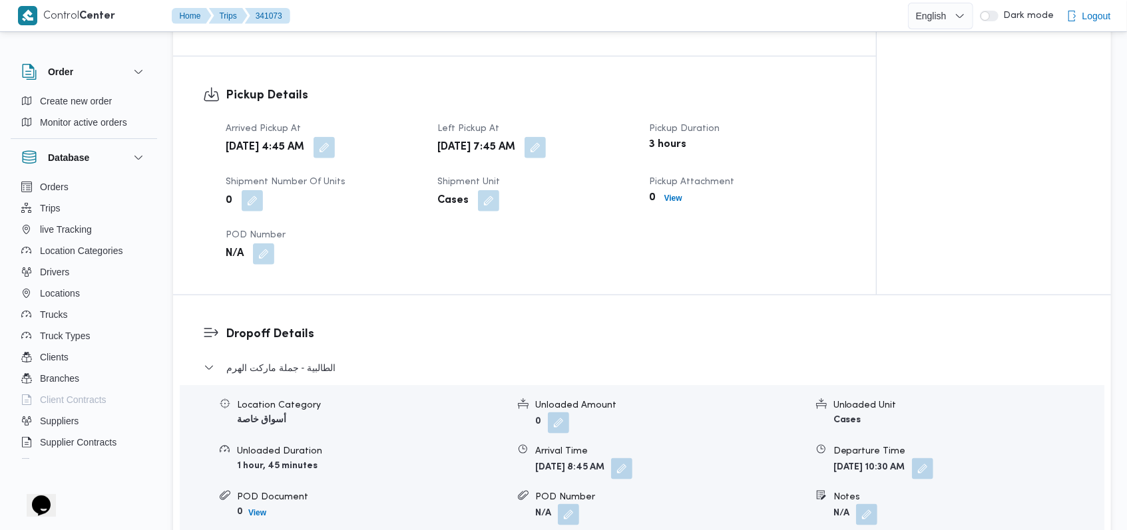
scroll to position [976, 0]
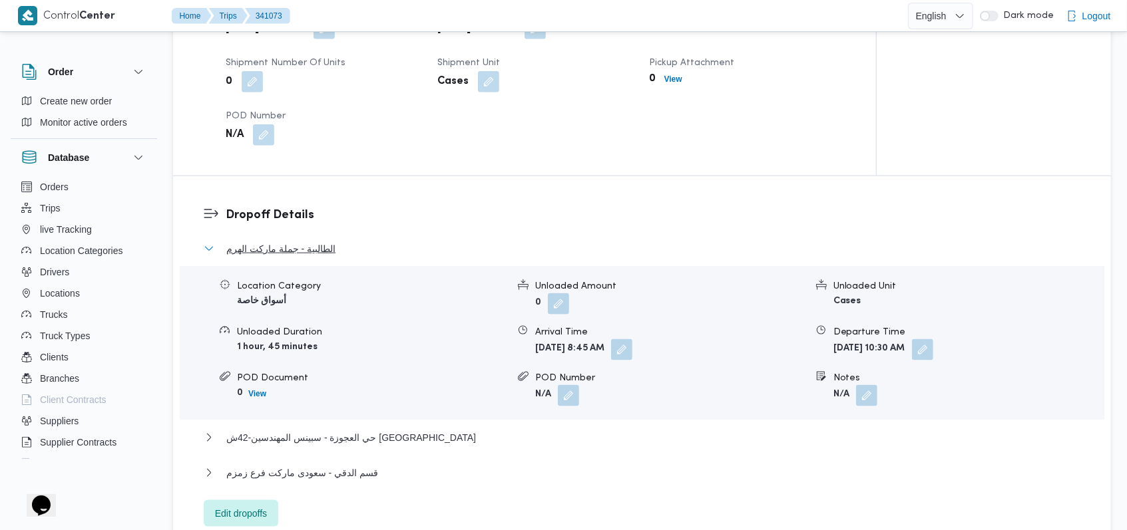
click at [310, 241] on span "الطالبية - جملة ماركت الهرم" at bounding box center [280, 249] width 109 height 16
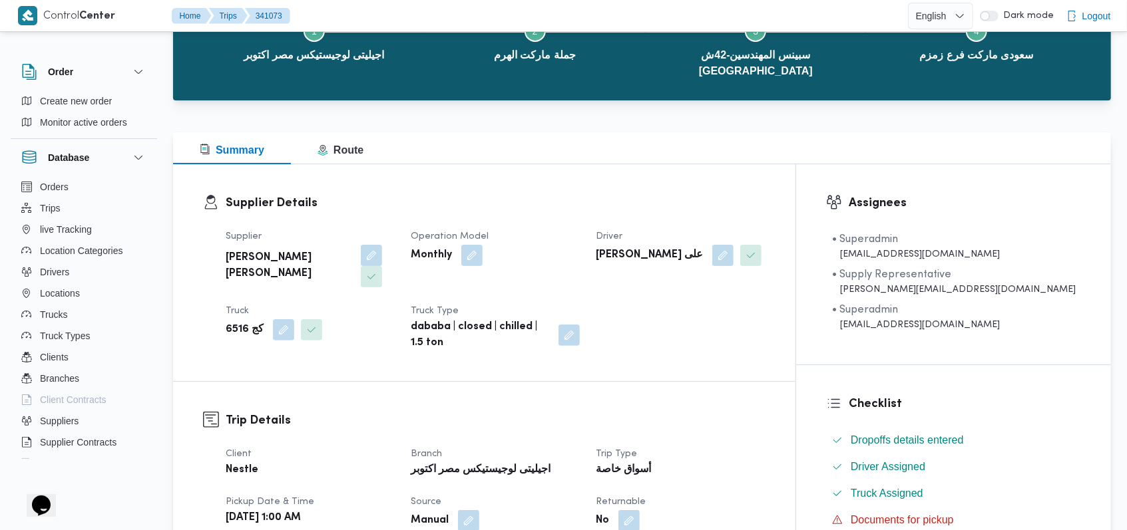
scroll to position [0, 0]
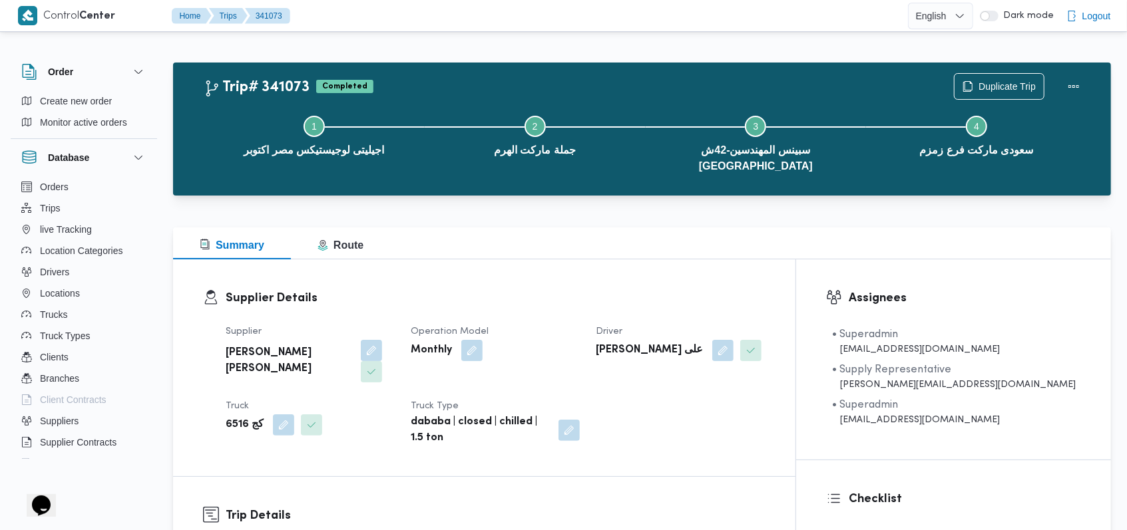
click at [475, 339] on div "Monthly" at bounding box center [495, 351] width 172 height 24
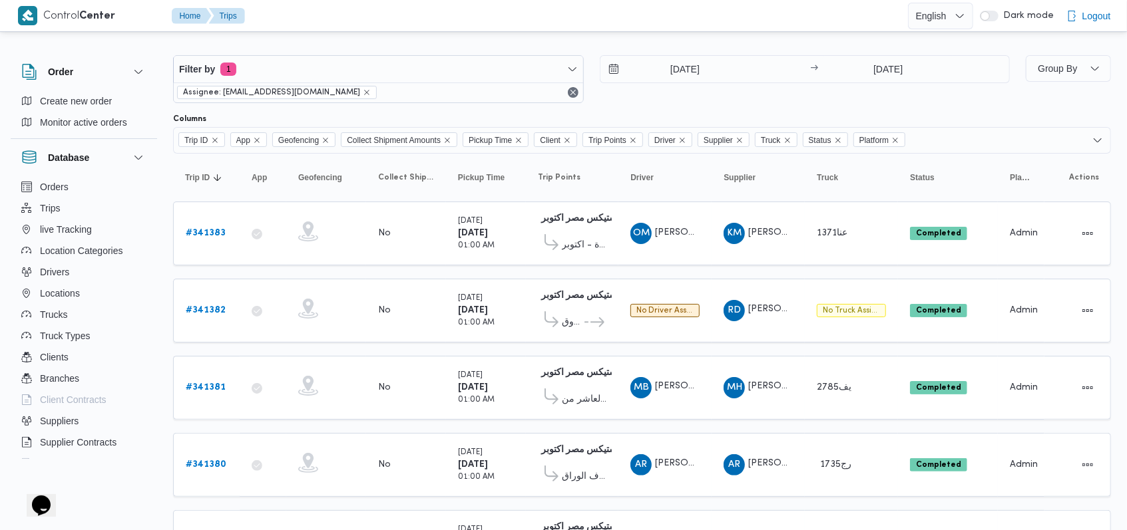
scroll to position [6, 0]
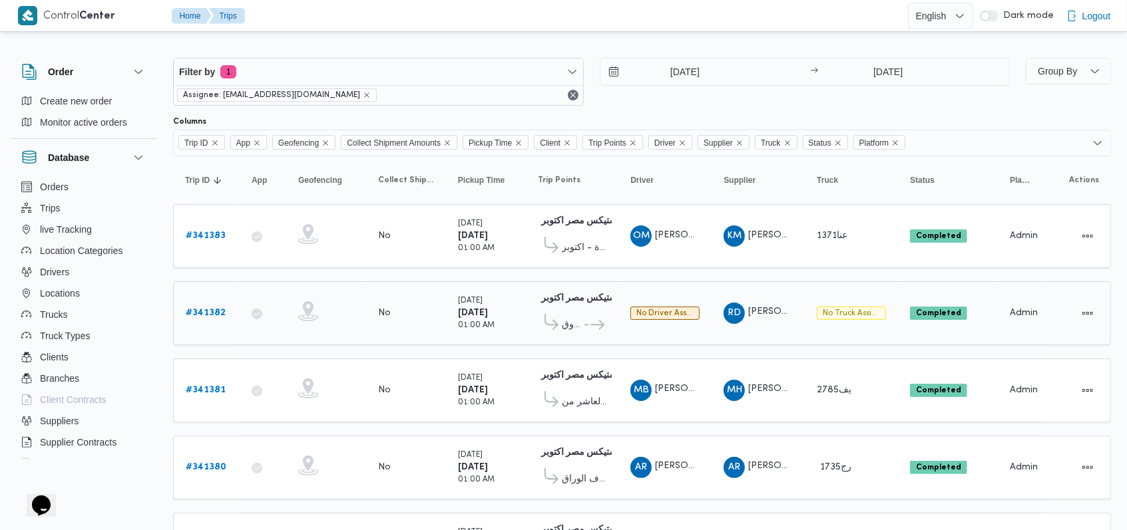
click at [211, 314] on b "# 341382" at bounding box center [206, 313] width 40 height 9
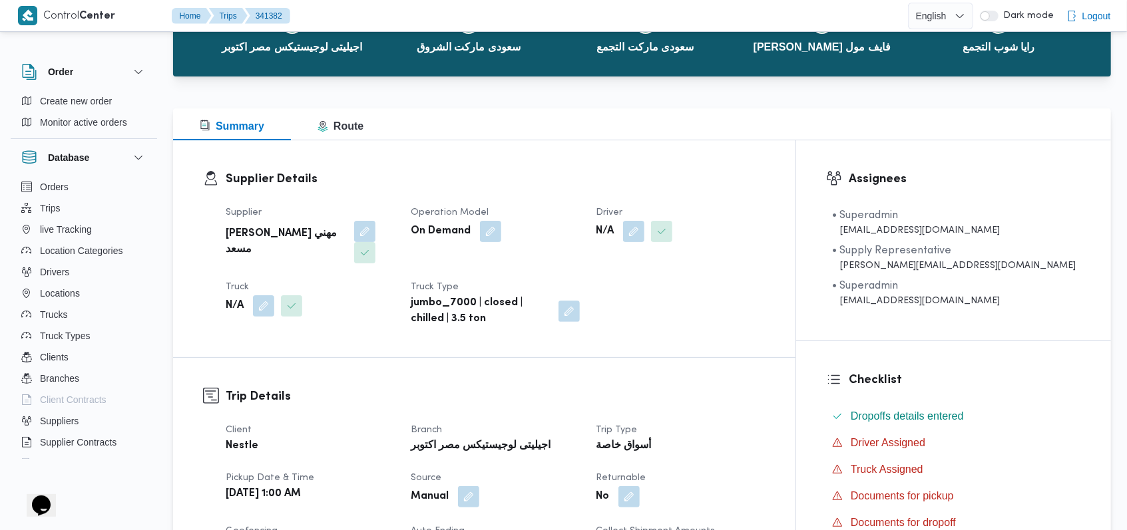
scroll to position [184, 0]
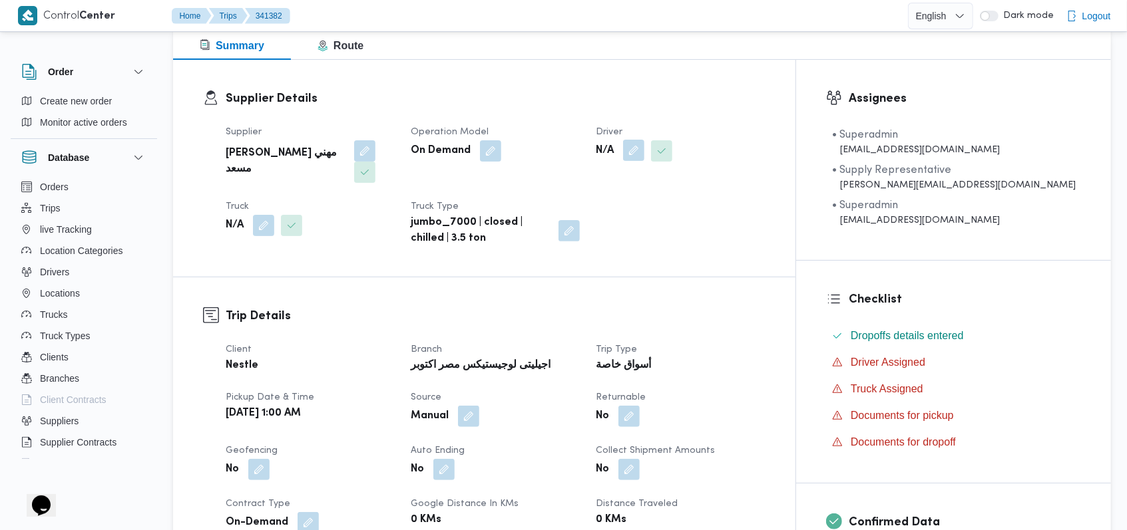
click at [475, 158] on button "button" at bounding box center [633, 150] width 21 height 21
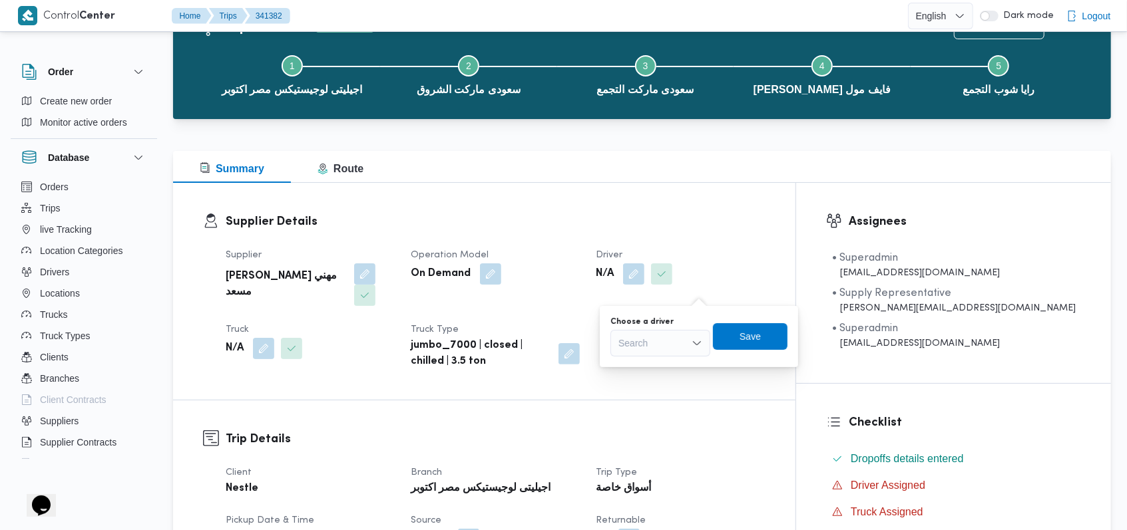
scroll to position [89, 0]
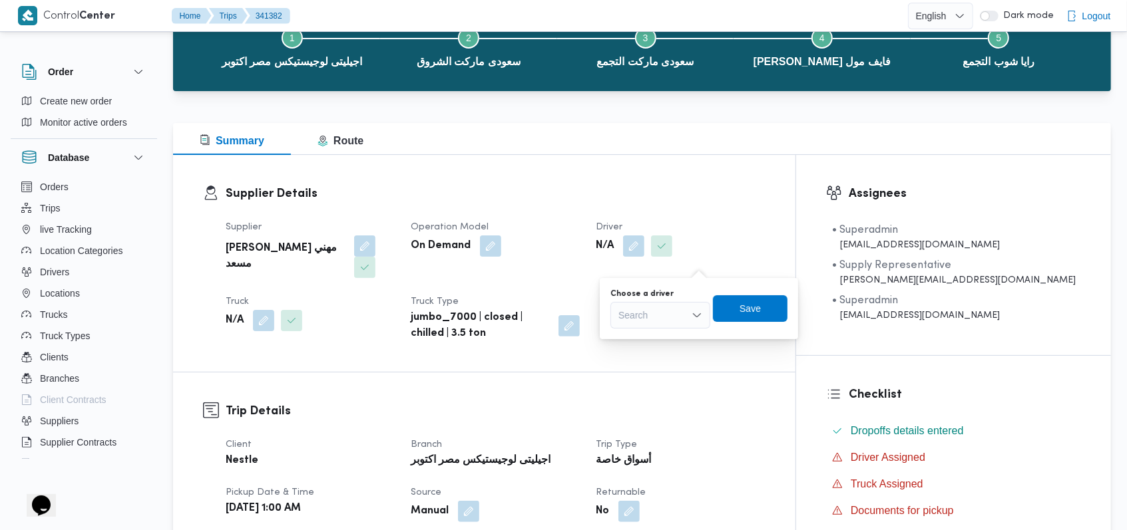
click at [475, 321] on div "Search" at bounding box center [660, 315] width 100 height 27
type input "محمد عبدالعاط"
click at [475, 337] on span "محمد عبدالعاط ى احمد حسن" at bounding box center [668, 339] width 79 height 16
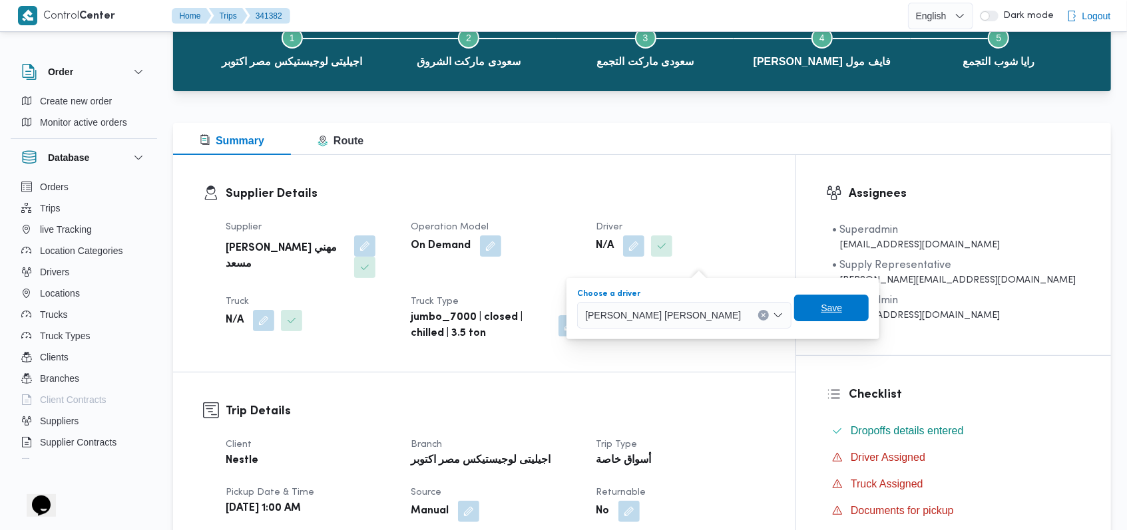
click at [475, 311] on span "Save" at bounding box center [831, 308] width 21 height 16
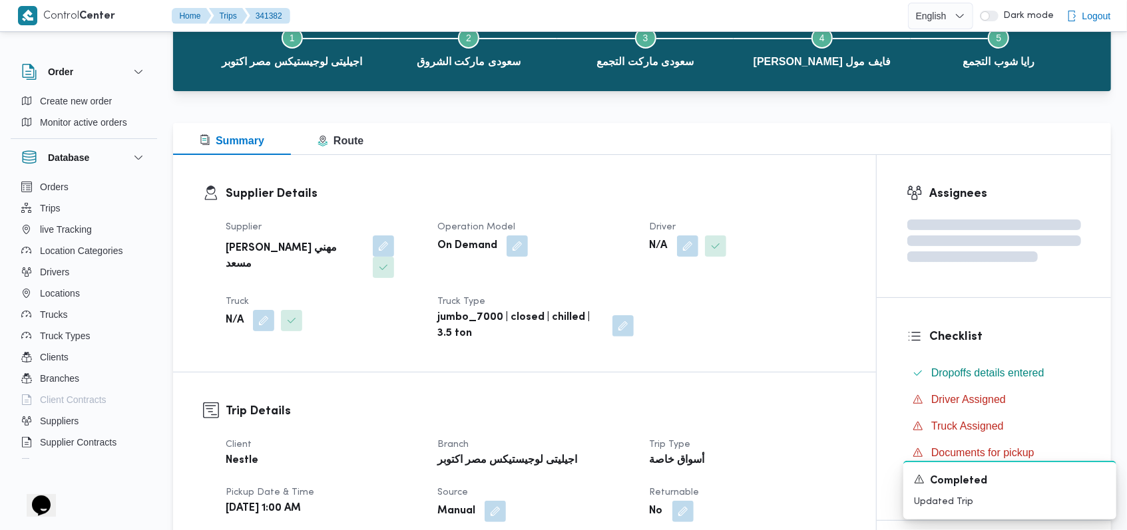
click at [276, 320] on span at bounding box center [288, 320] width 28 height 21
click at [265, 313] on button "button" at bounding box center [263, 320] width 21 height 21
click at [243, 362] on div "Search" at bounding box center [237, 368] width 100 height 27
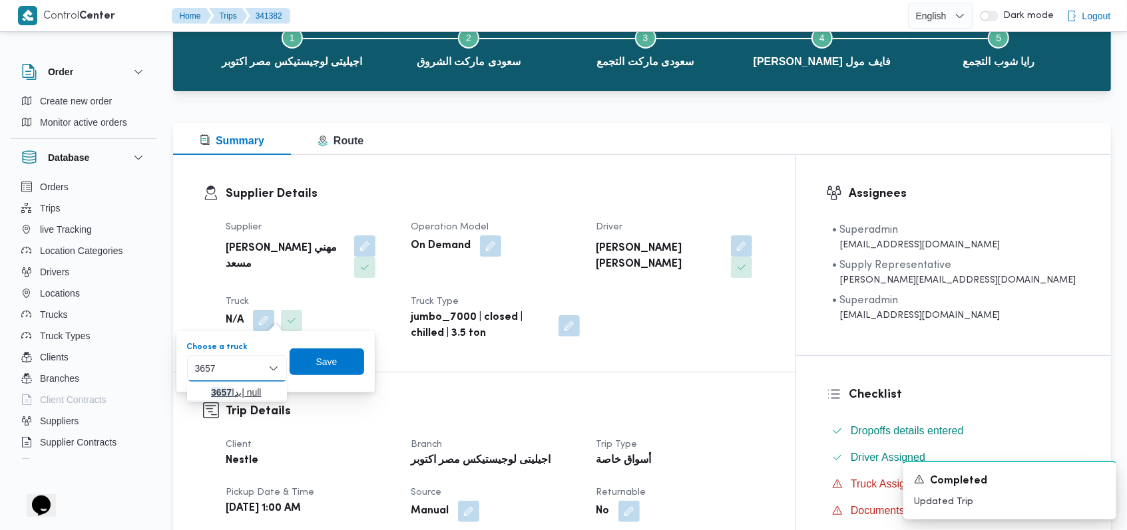
type input "3657"
click at [250, 382] on span "يدا 3657 | null" at bounding box center [236, 392] width 89 height 21
click at [333, 356] on span "Save" at bounding box center [331, 361] width 21 height 16
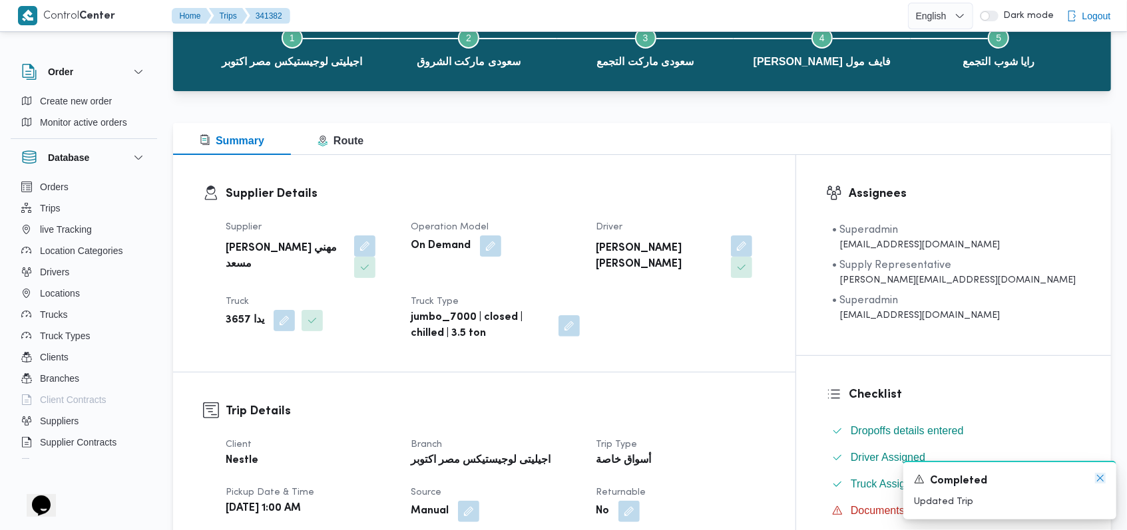
click at [475, 479] on icon "Dismiss toast" at bounding box center [1100, 478] width 11 height 11
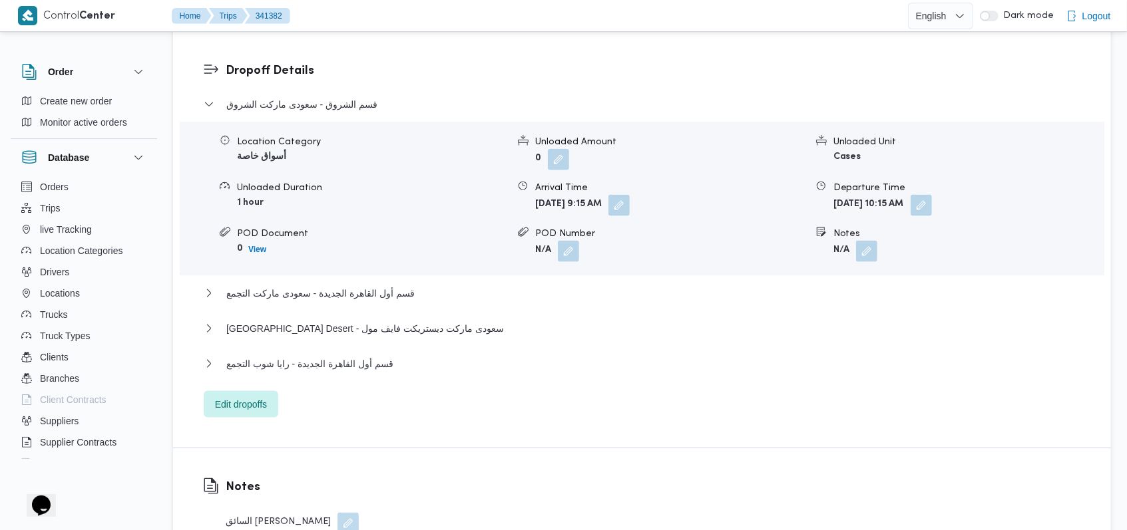
scroll to position [976, 0]
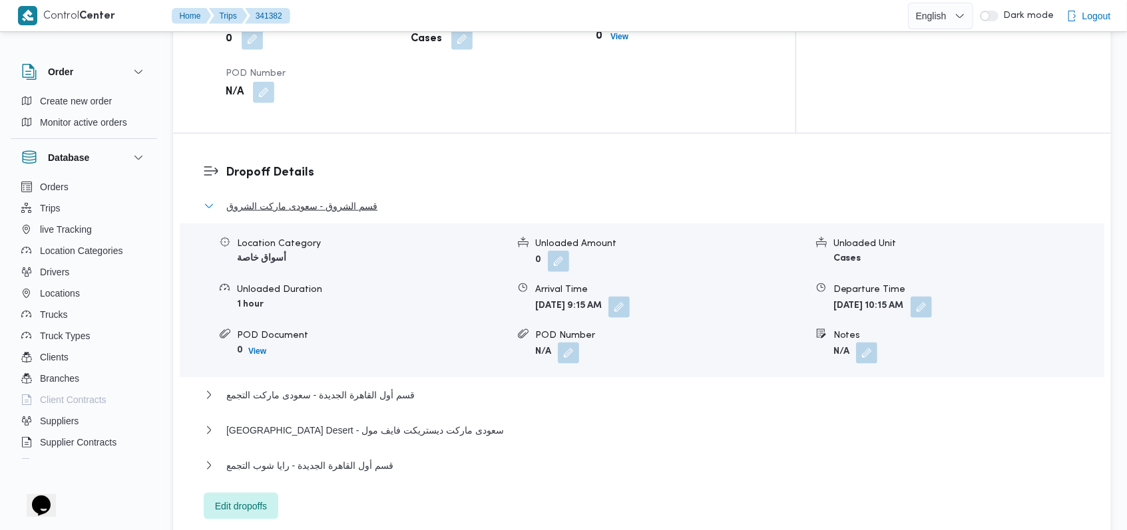
click at [345, 198] on span "قسم الشروق - سعودى ماركت الشروق" at bounding box center [301, 206] width 151 height 16
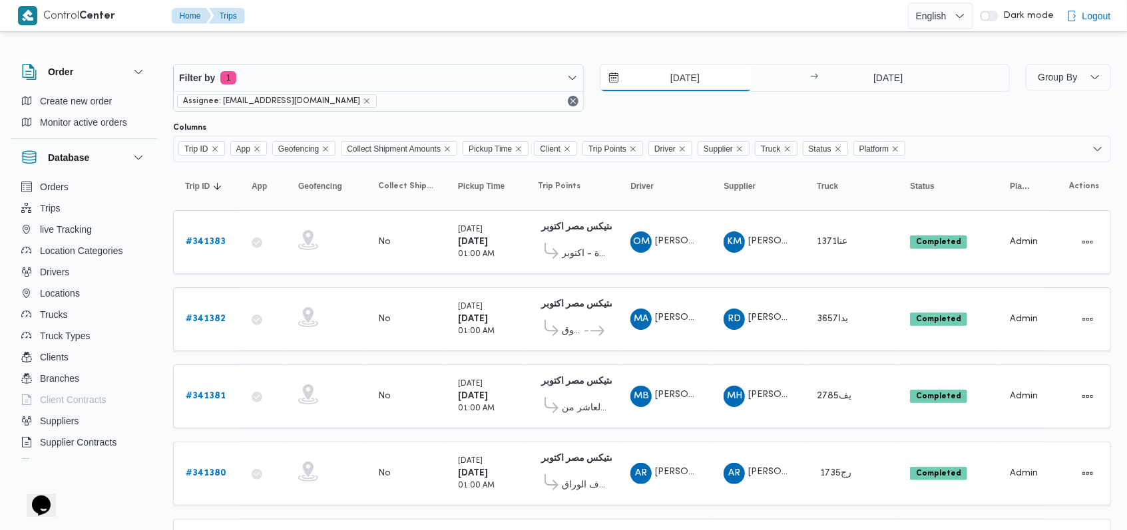
click at [475, 79] on input "4/10/2025" at bounding box center [675, 78] width 151 height 27
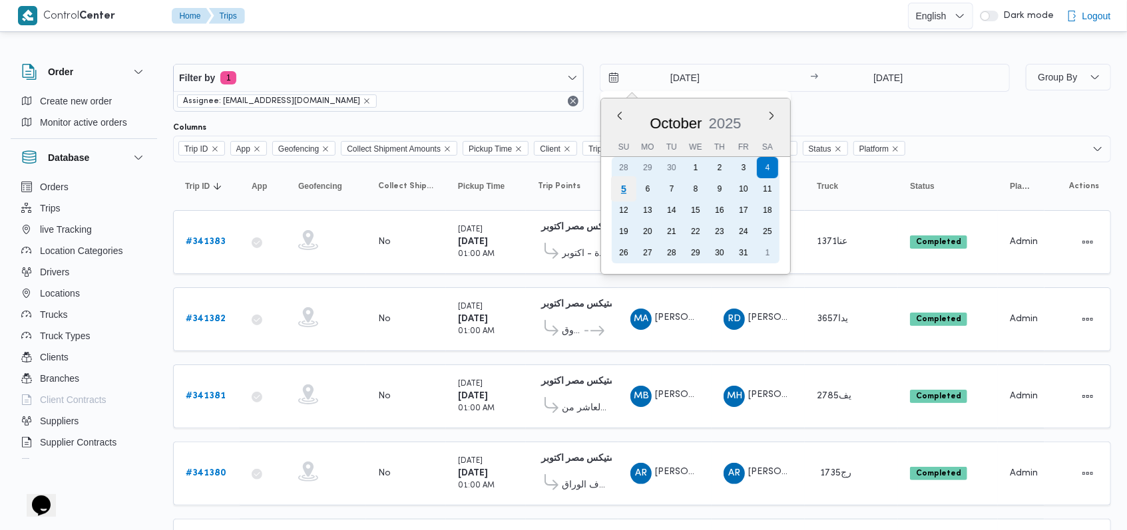
click at [475, 188] on div "5" at bounding box center [622, 188] width 25 height 25
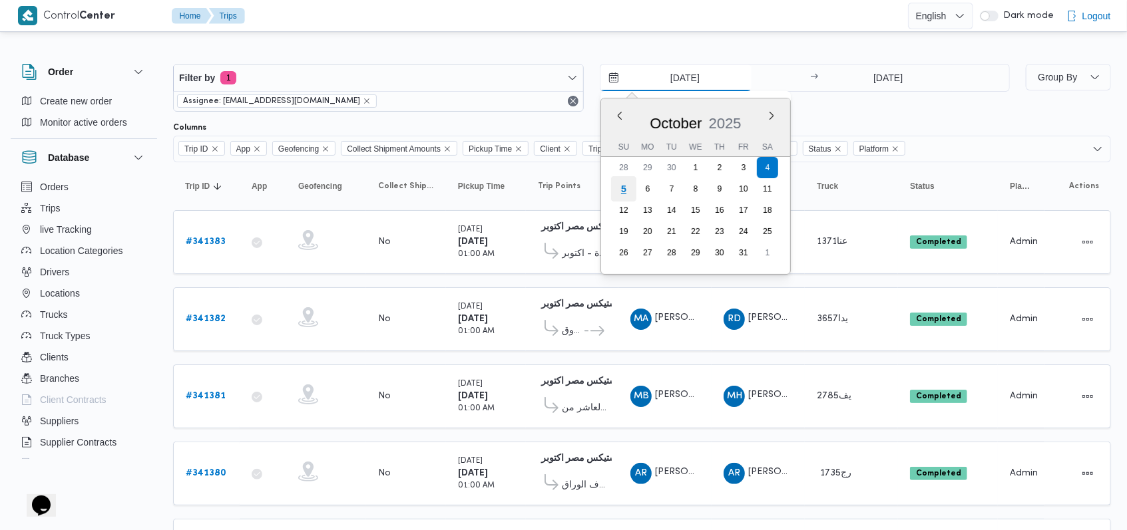
type input "5/10/2025"
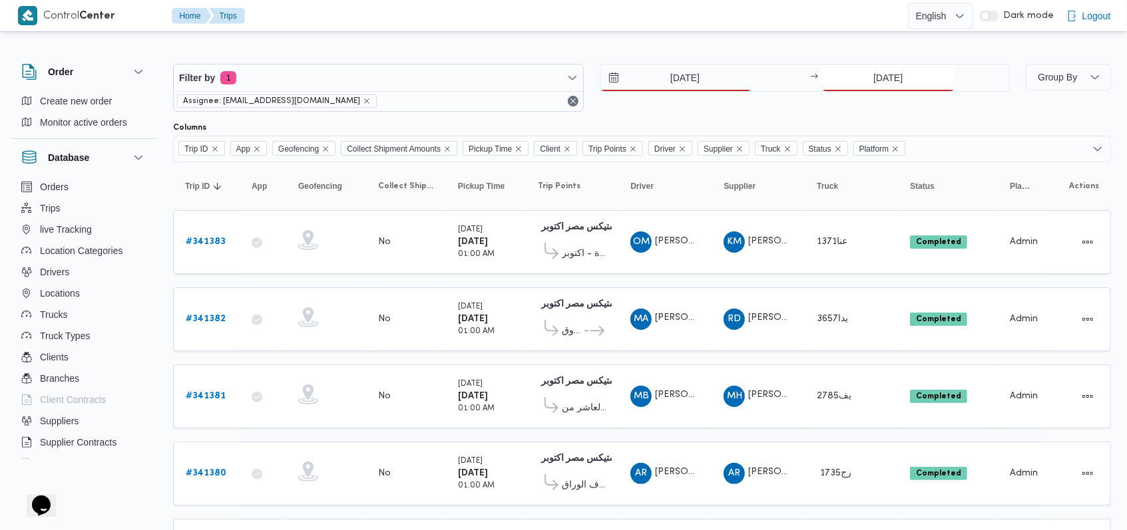
click at [475, 67] on input "4/10/2025" at bounding box center [888, 78] width 132 height 27
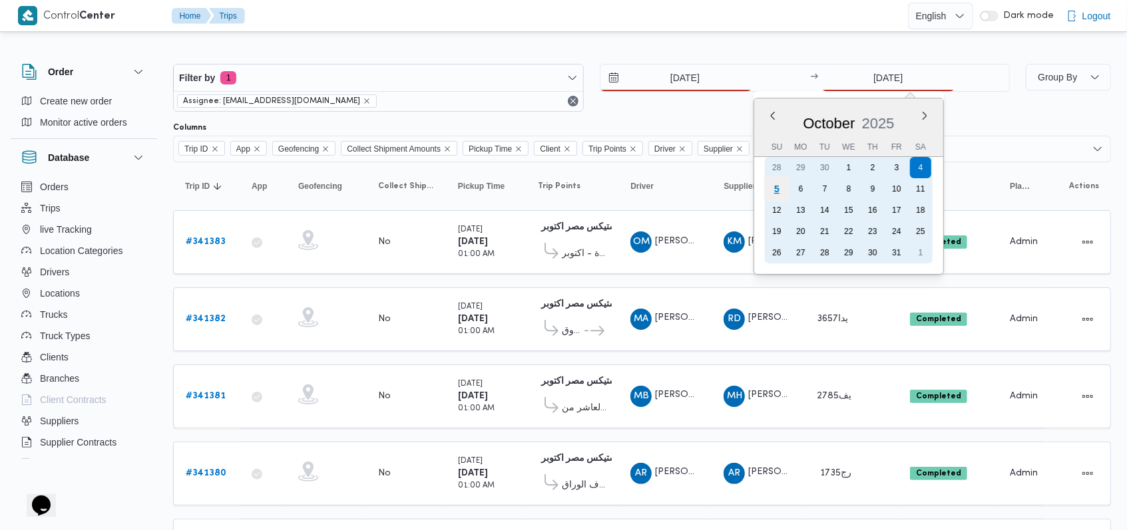
click at [475, 192] on div "5" at bounding box center [776, 188] width 25 height 25
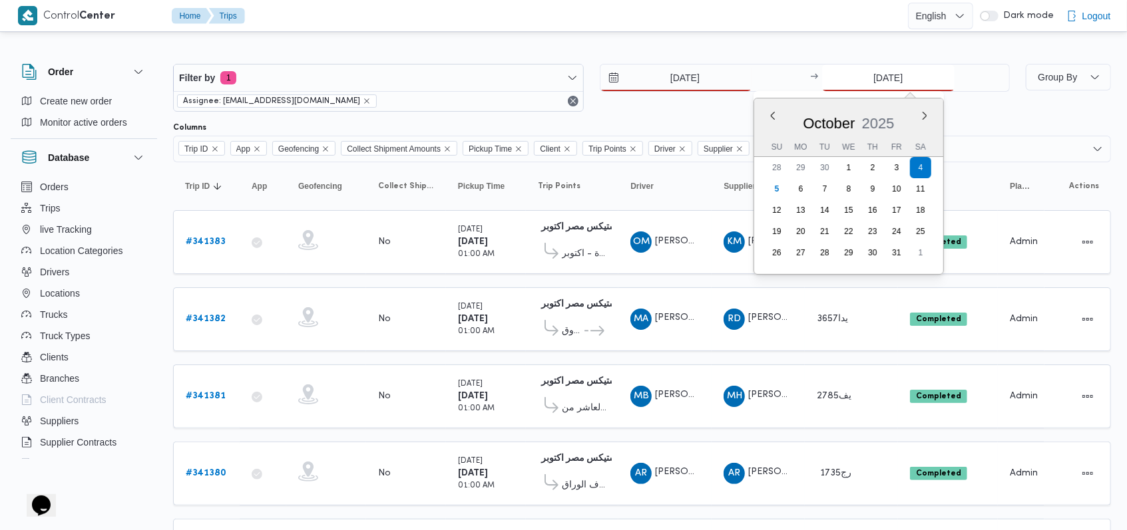
type input "5/10/2025"
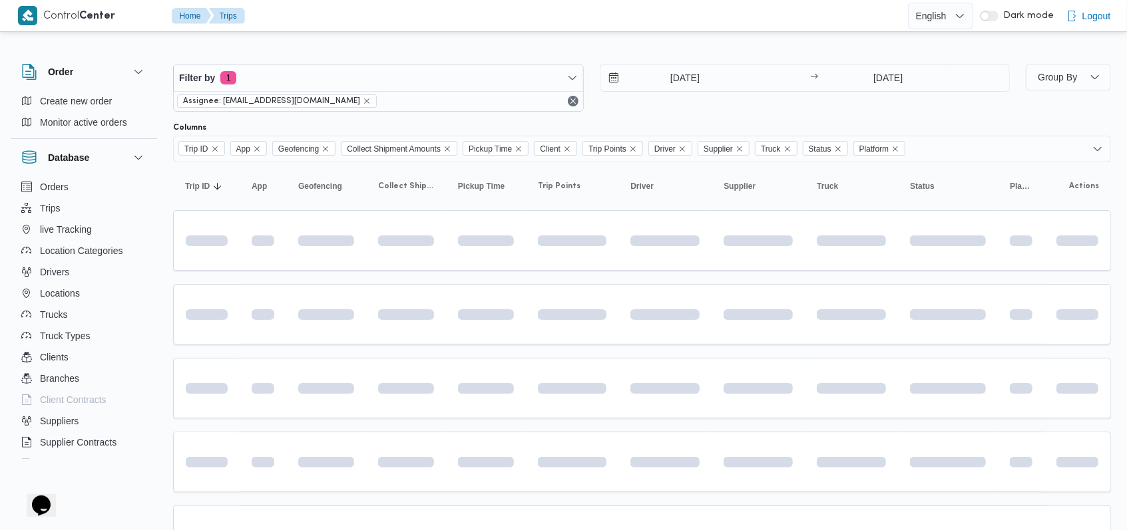
click at [475, 115] on div "Filter by 1 Assignee: mostafa.elrouby@illa.com.eg 5/10/2025 → 5/10/2025" at bounding box center [591, 88] width 853 height 64
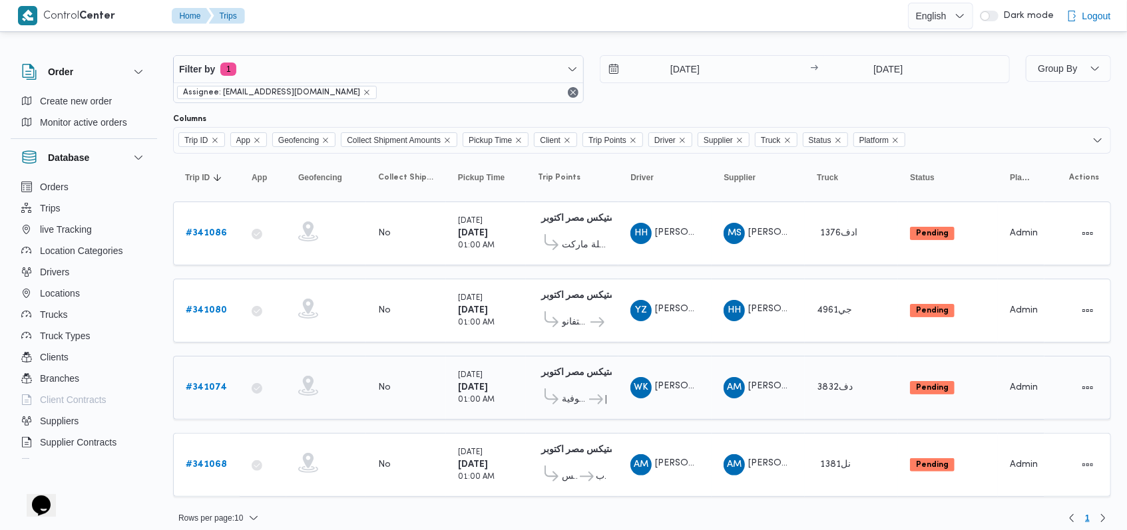
scroll to position [13, 0]
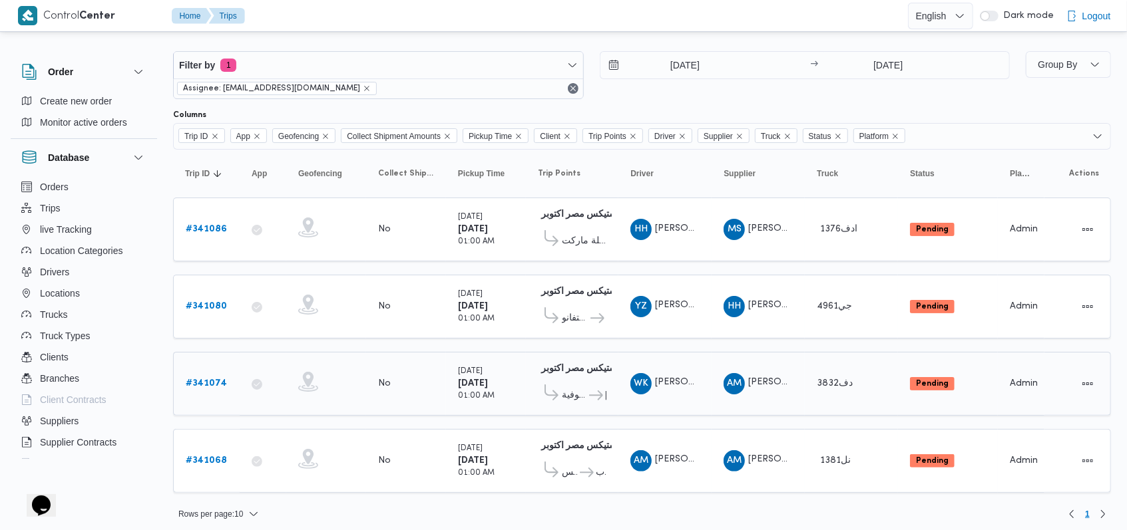
click at [214, 379] on b "# 341074" at bounding box center [206, 383] width 41 height 9
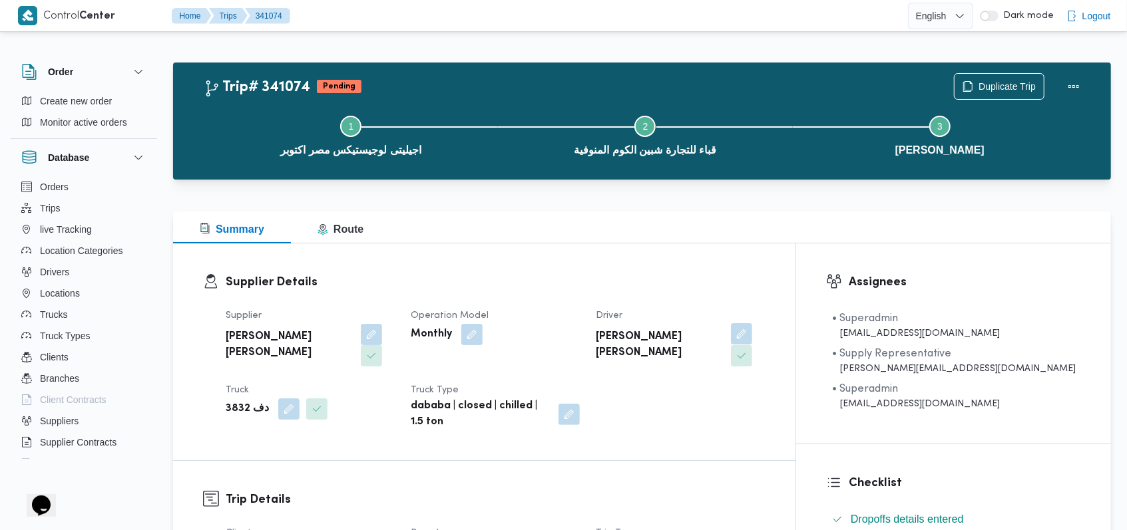
click at [475, 336] on button "button" at bounding box center [741, 333] width 21 height 21
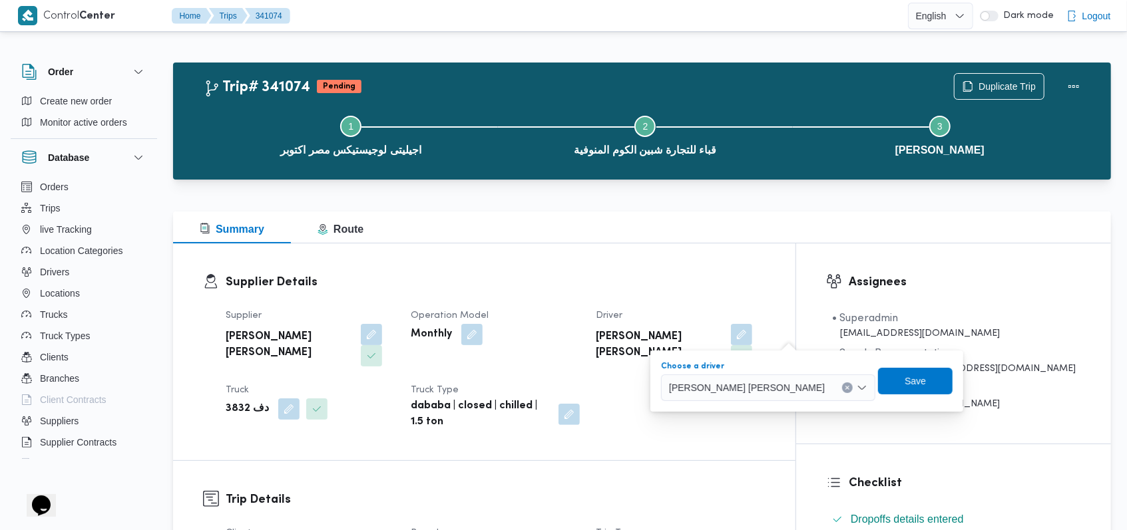
click at [475, 398] on div "وجدى كريمان محمد محمد حسن" at bounding box center [768, 388] width 214 height 27
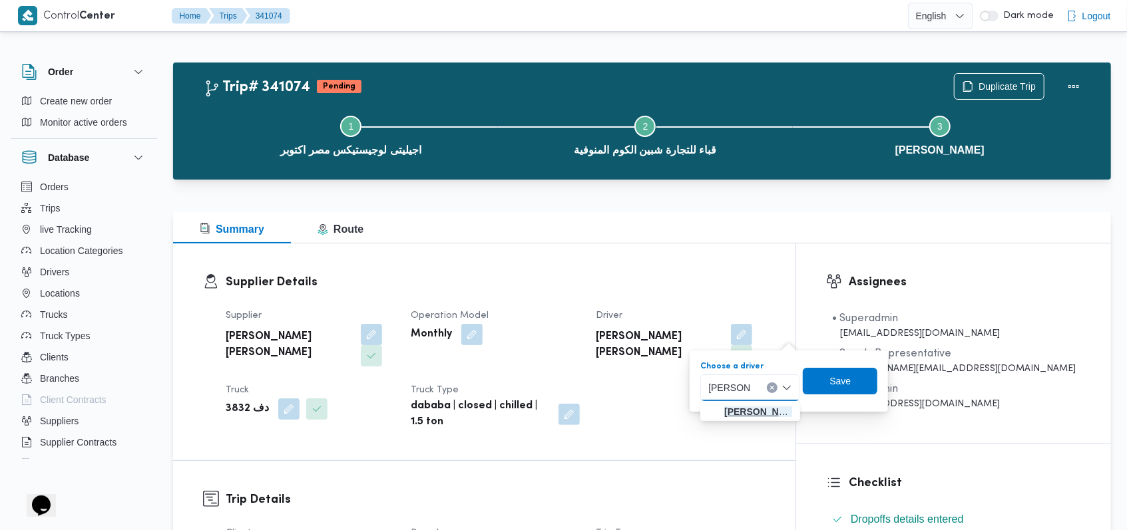
type input "حسام الدي"
click at [475, 418] on span "حسام الدي ن حسن عبدالحميد على" at bounding box center [758, 412] width 68 height 16
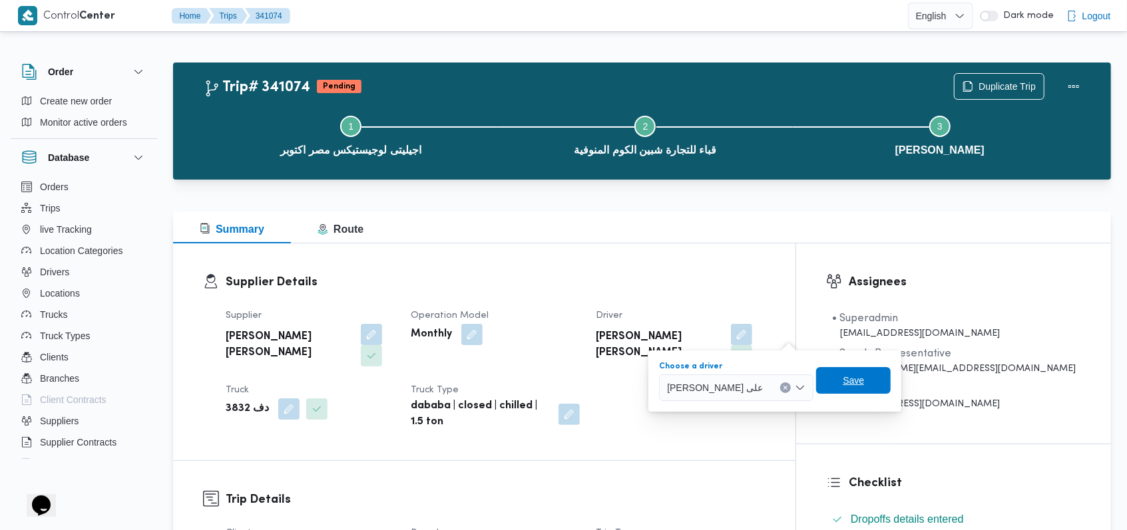
click at [475, 381] on span "Save" at bounding box center [853, 380] width 75 height 27
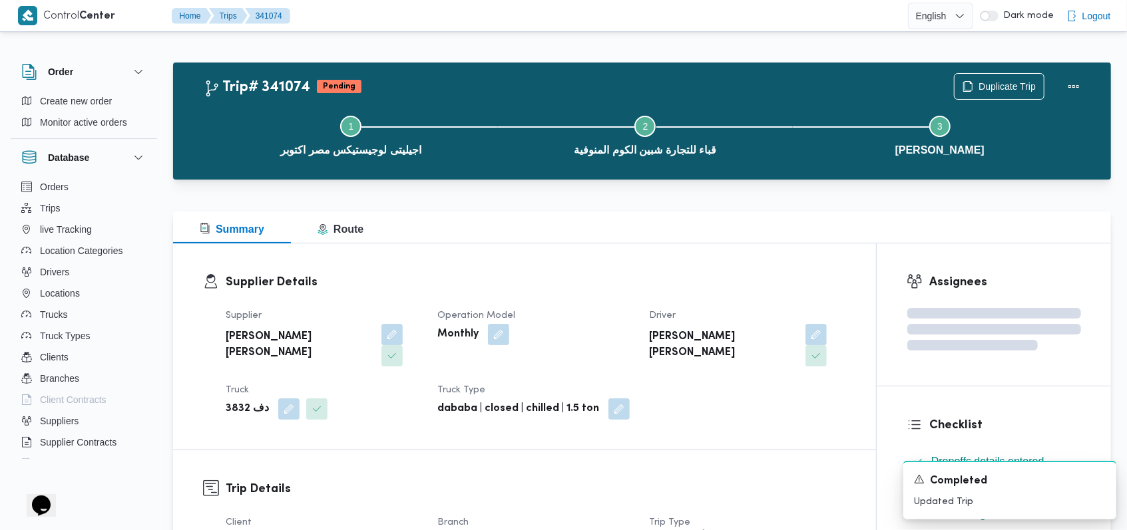
scroll to position [177, 0]
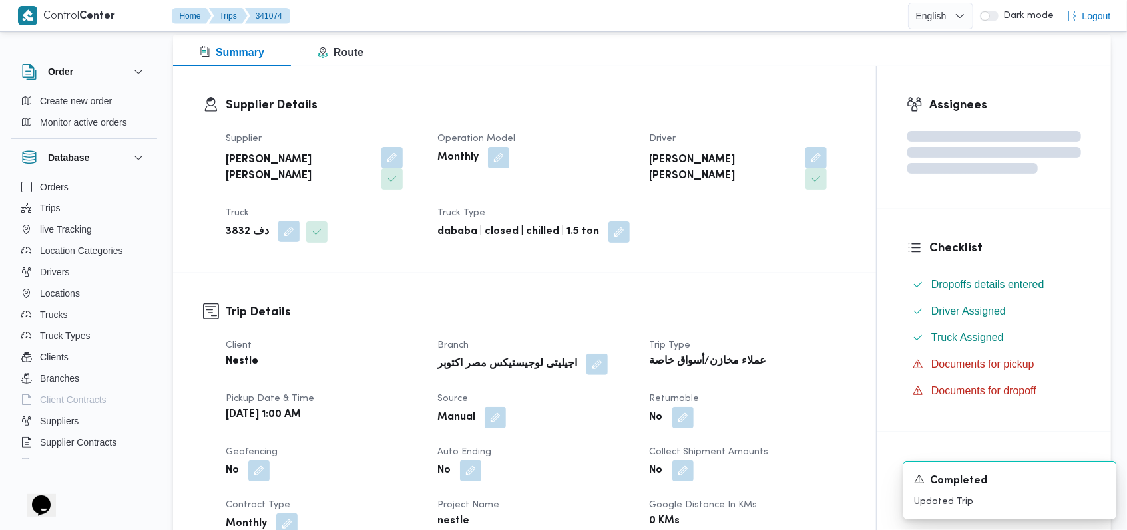
click at [278, 221] on button "button" at bounding box center [288, 231] width 21 height 21
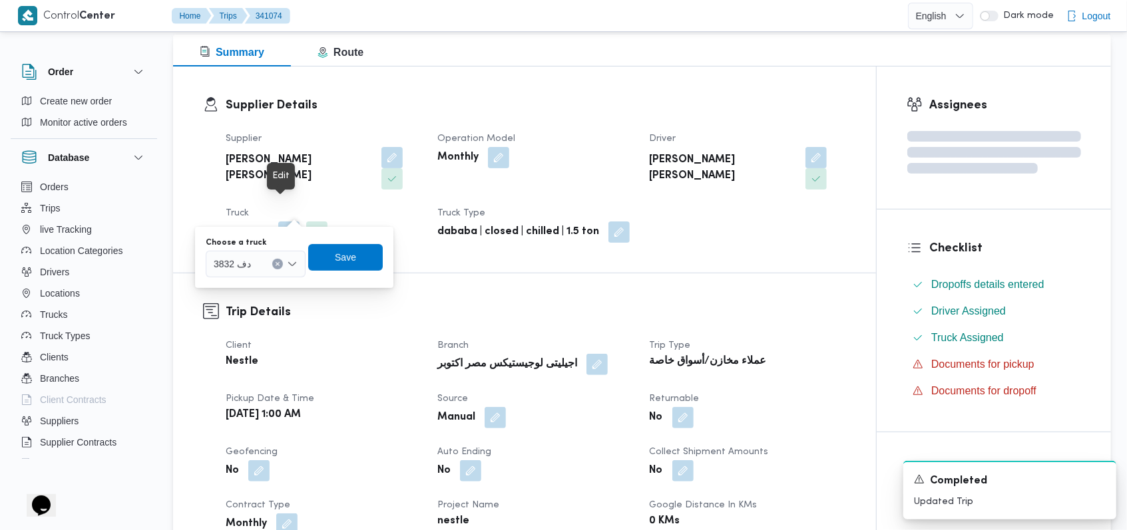
click at [264, 261] on div "دف 3832" at bounding box center [256, 264] width 100 height 27
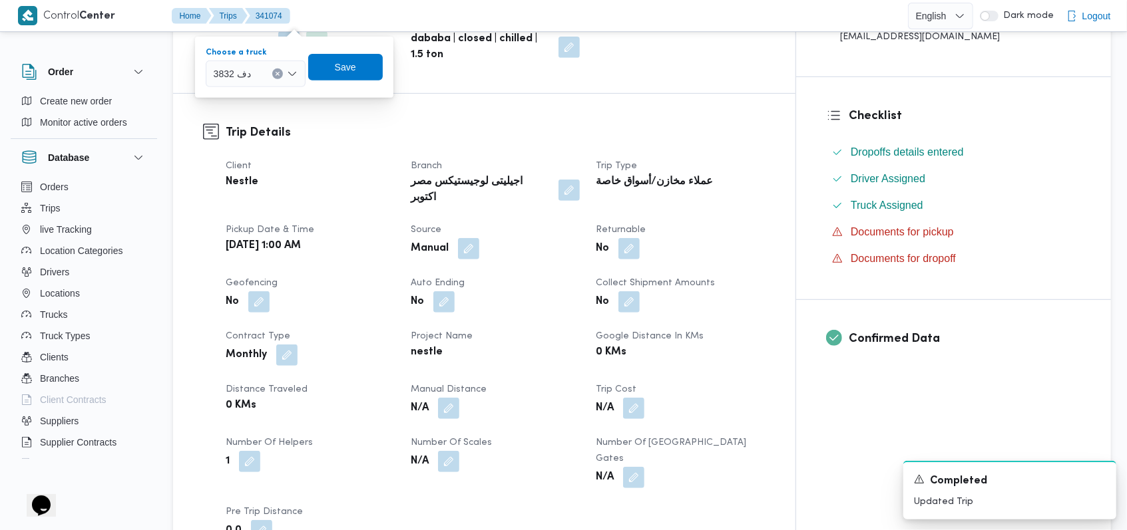
scroll to position [355, 0]
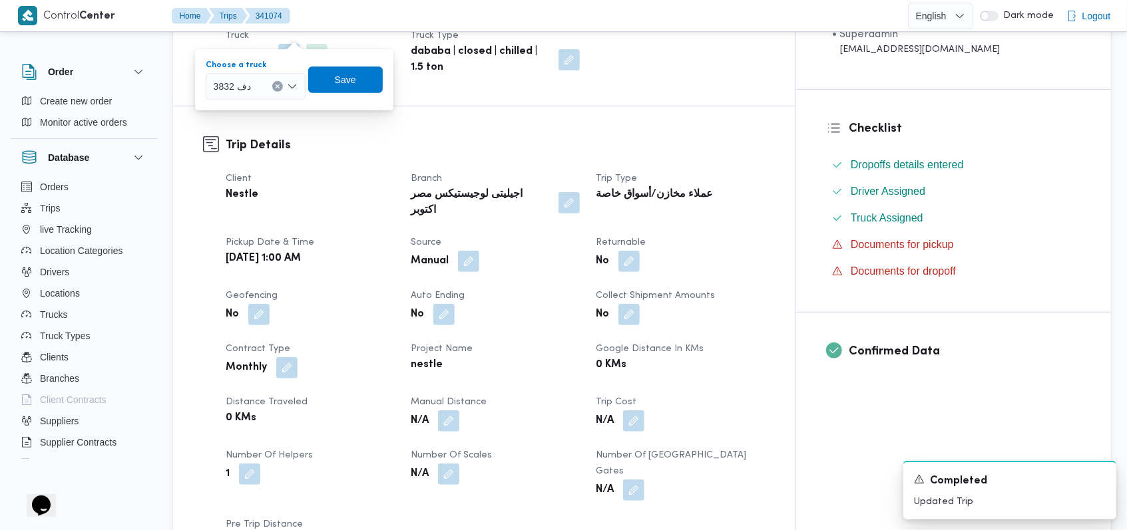
click at [244, 99] on div "دف 3832 Combo box. Selected. دف 3832. Press Backspace to delete دف 3832. Combo …" at bounding box center [256, 86] width 100 height 27
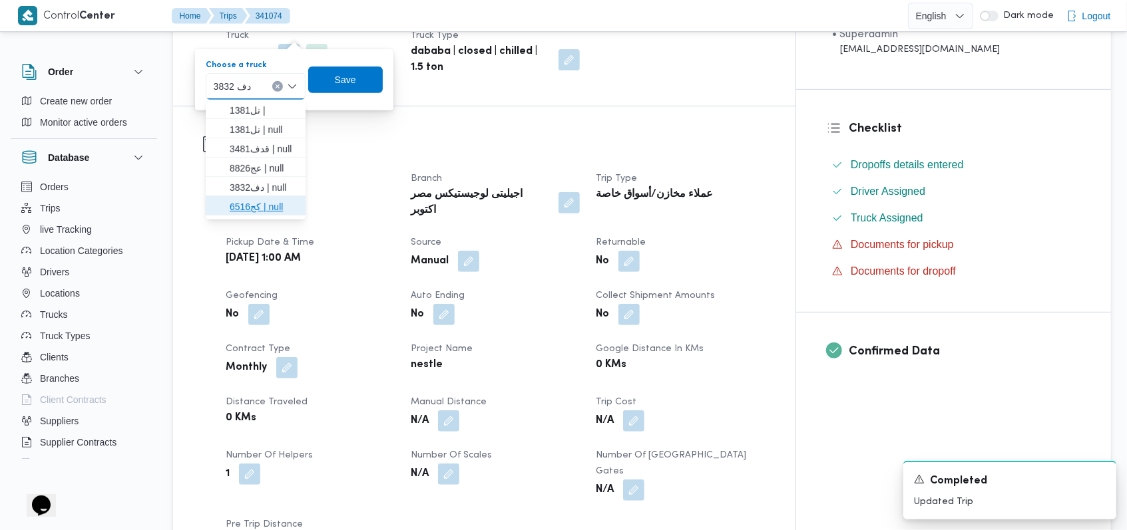
click at [252, 205] on span "كج6516 | null" at bounding box center [264, 207] width 68 height 16
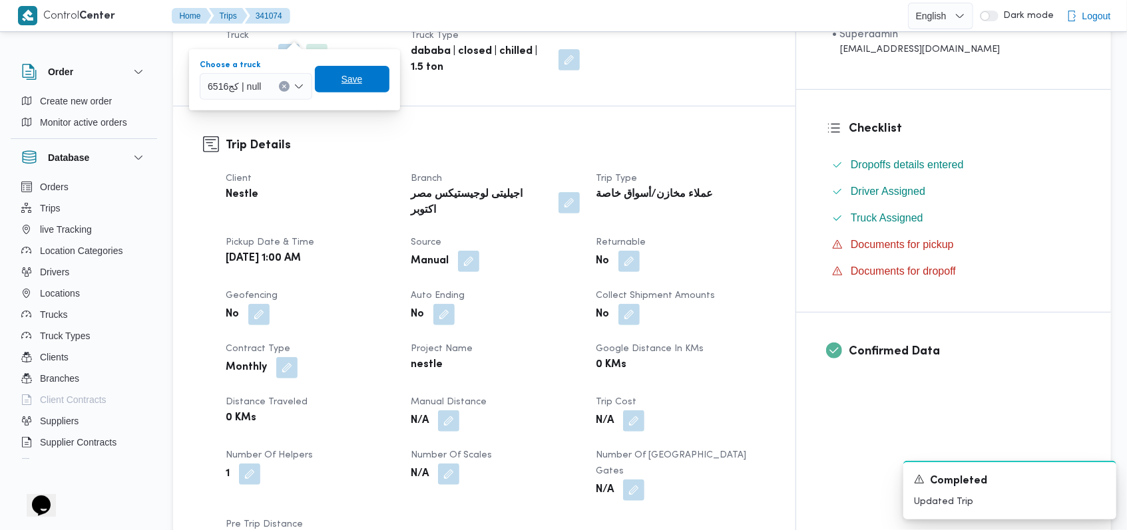
click at [345, 91] on span "Save" at bounding box center [352, 79] width 75 height 27
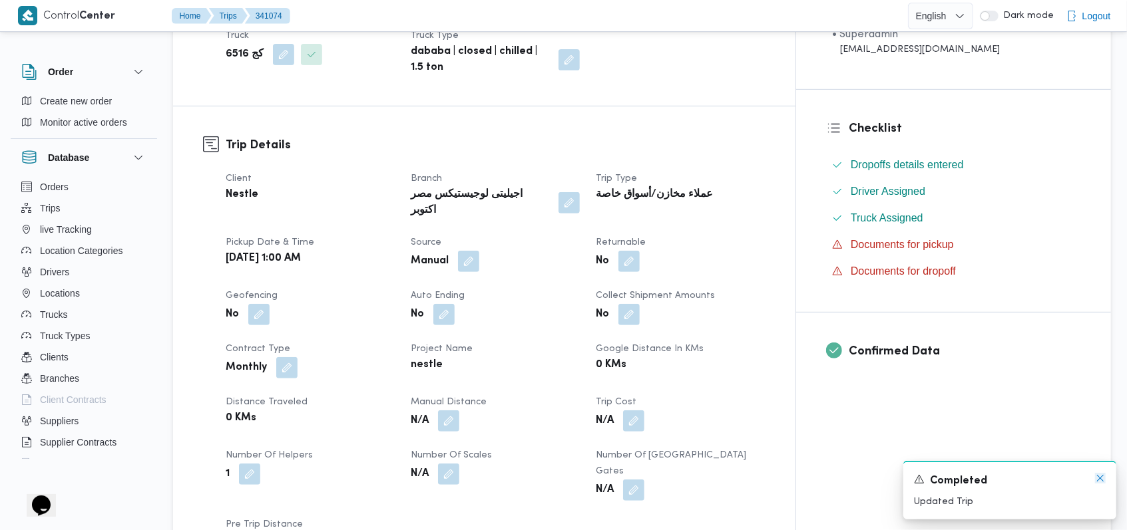
click at [475, 481] on icon "Dismiss toast" at bounding box center [1100, 478] width 11 height 11
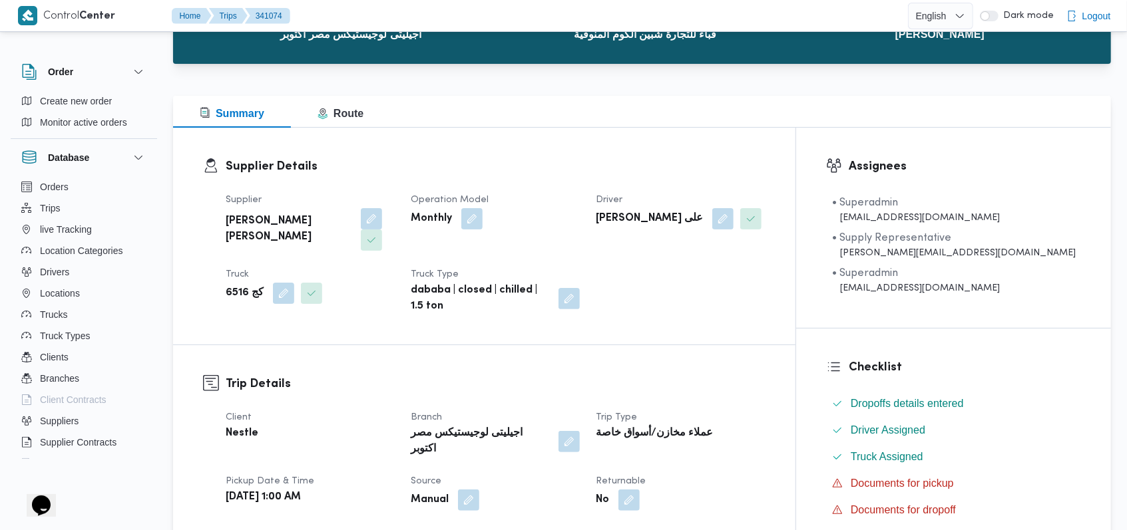
scroll to position [89, 0]
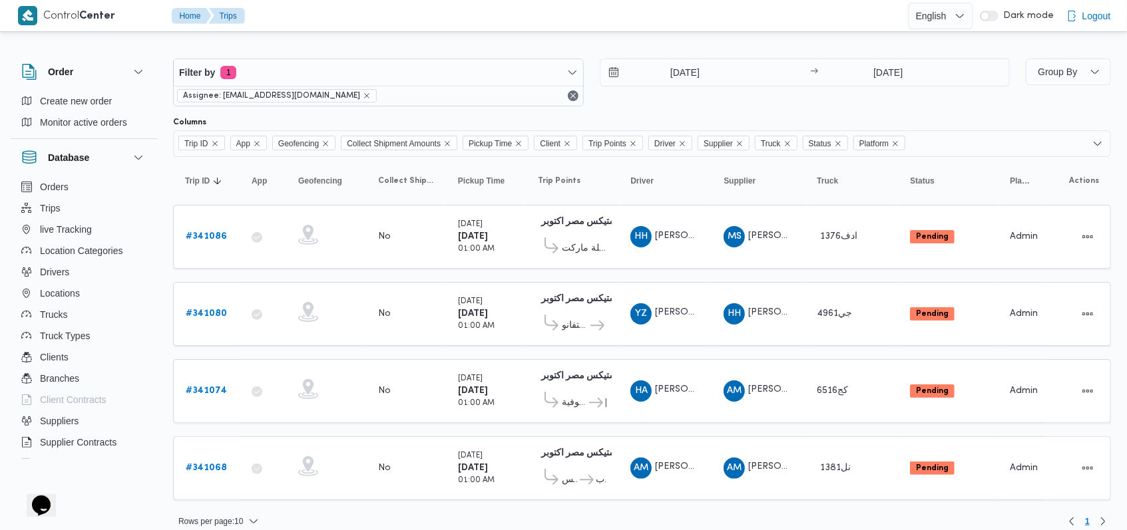
scroll to position [13, 0]
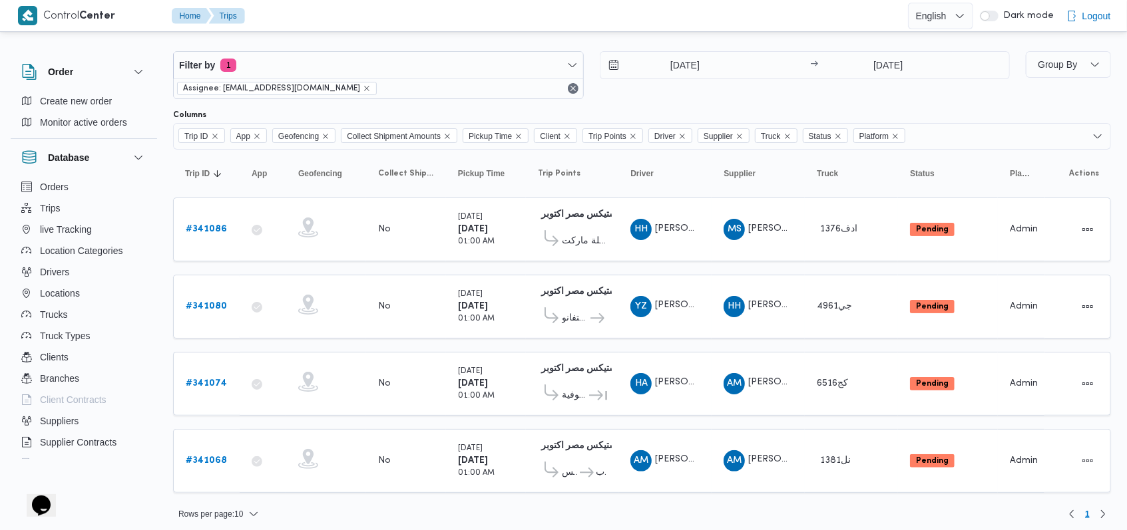
click at [475, 99] on div "Filter by 1 Assignee: mostafa.elrouby@illa.com.eg 5/10/2025 → 5/10/2025" at bounding box center [591, 75] width 853 height 64
click at [475, 60] on input "5/10/2025" at bounding box center [675, 65] width 151 height 27
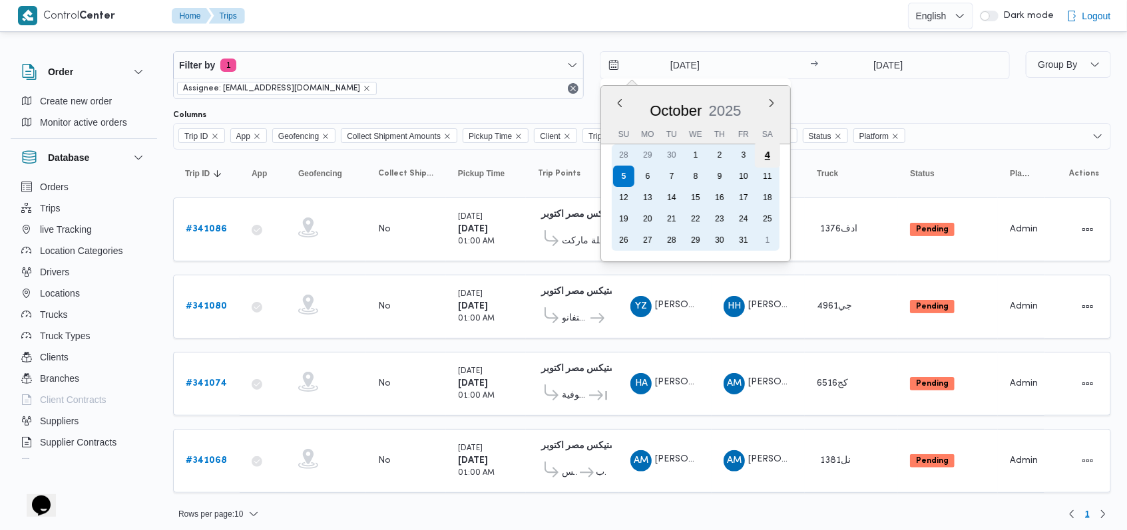
click at [475, 156] on div "4" at bounding box center [766, 154] width 25 height 25
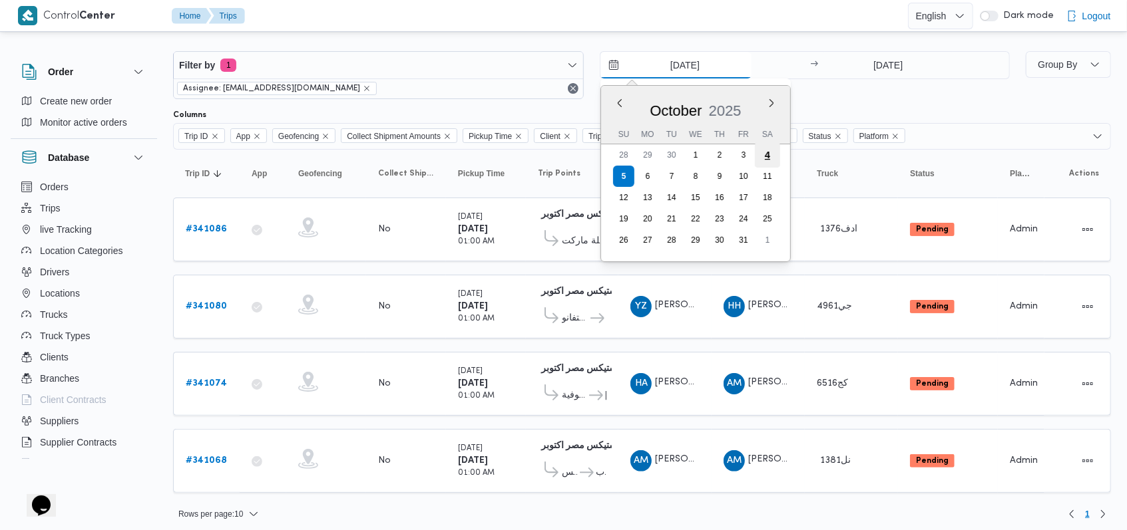
type input "4/10/2025"
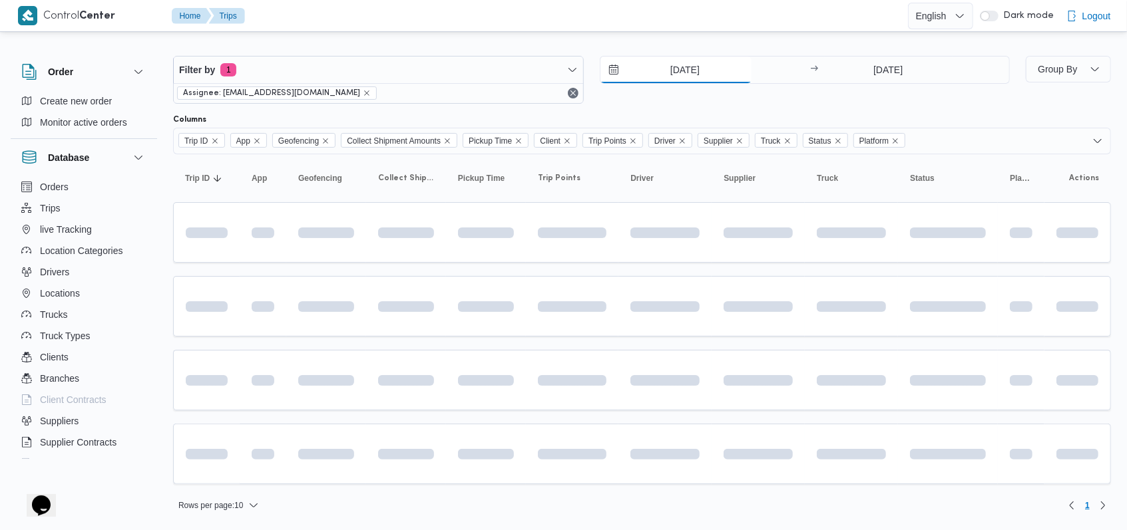
scroll to position [5, 0]
click at [475, 68] on input "5/10/2025" at bounding box center [888, 72] width 132 height 27
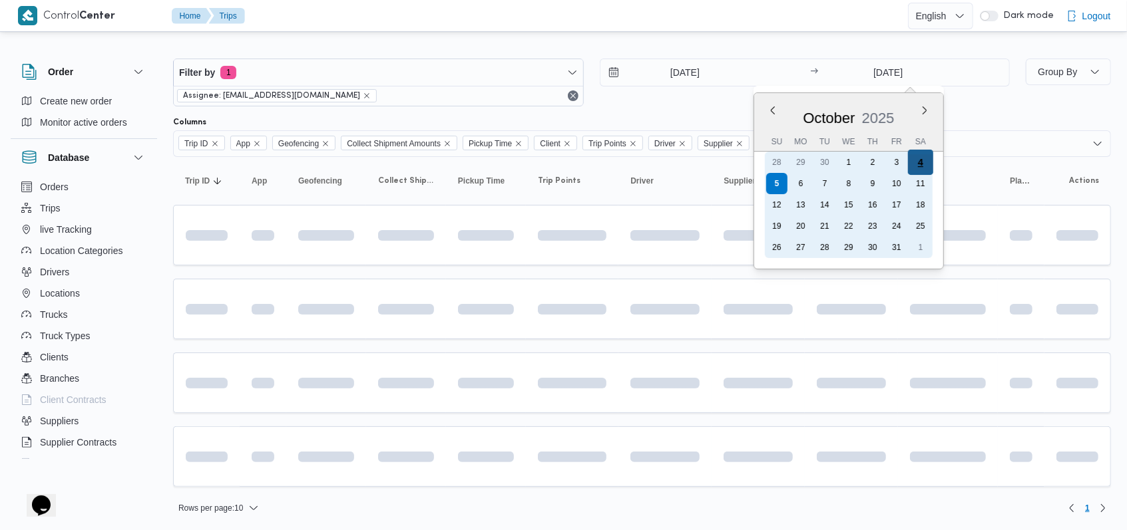
click at [475, 160] on div "4" at bounding box center [920, 162] width 25 height 25
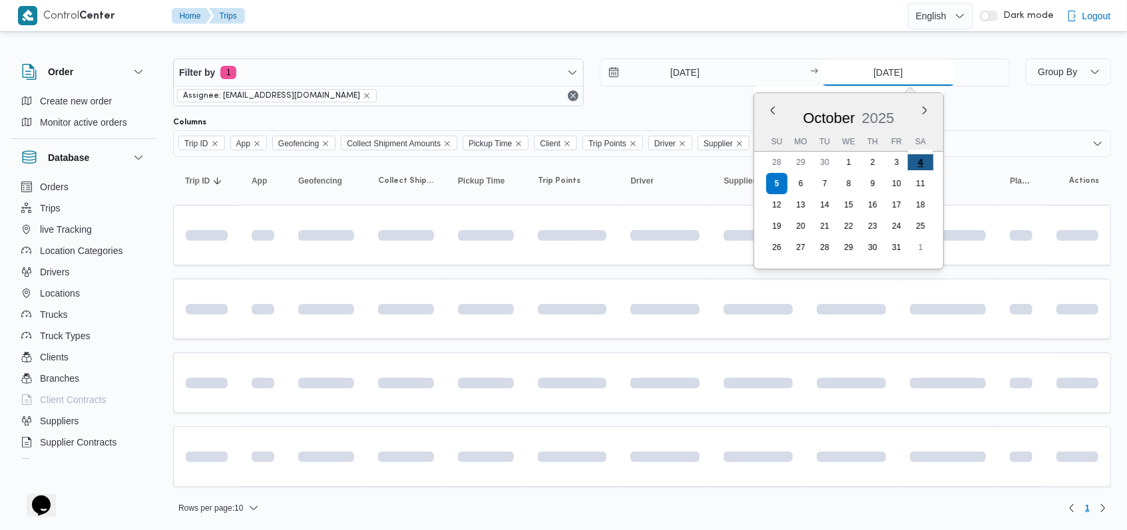
type input "4/10/2025"
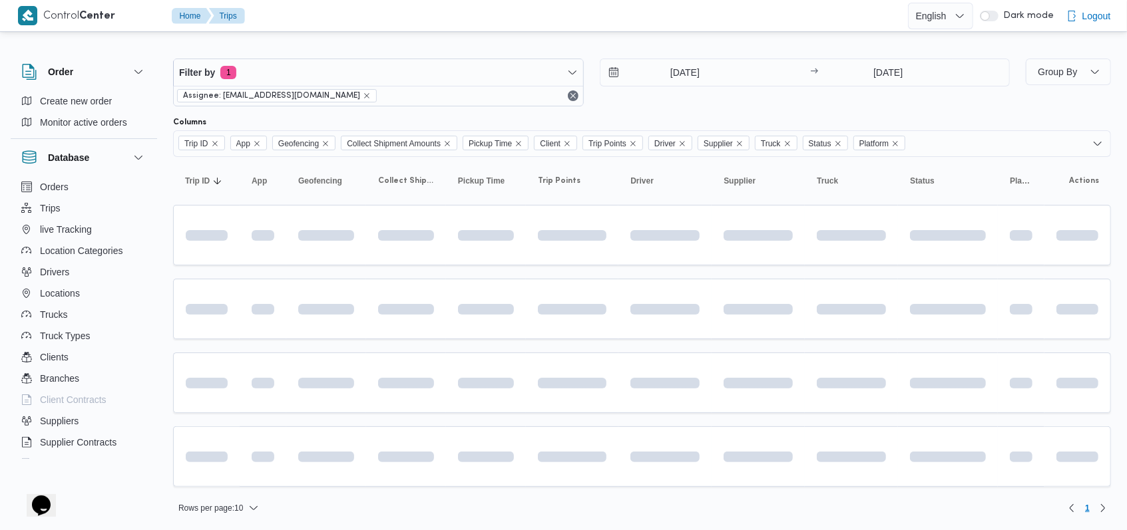
click at [475, 95] on div "4/10/2025 → 4/10/2025" at bounding box center [805, 83] width 411 height 48
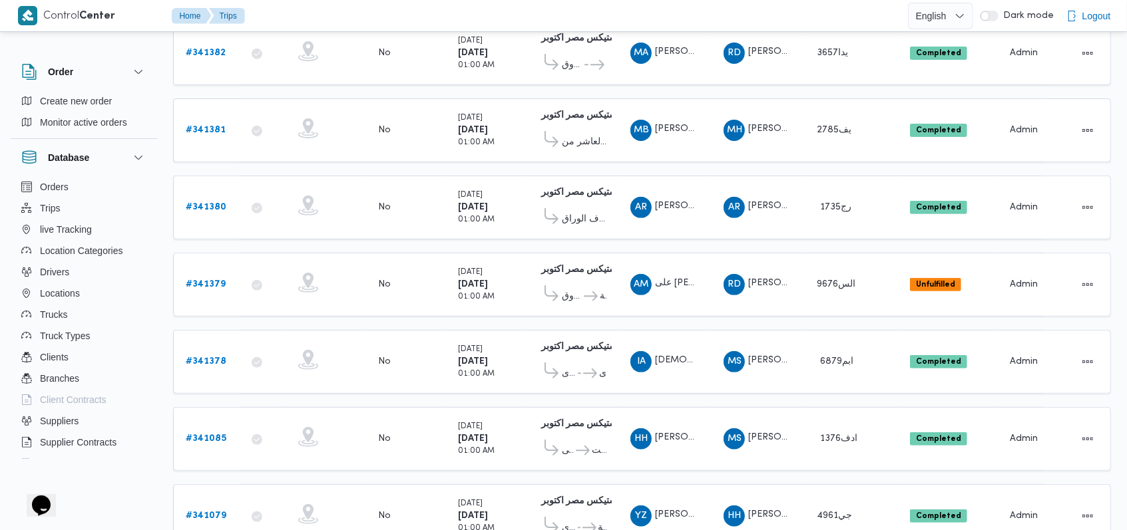
scroll to position [272, 0]
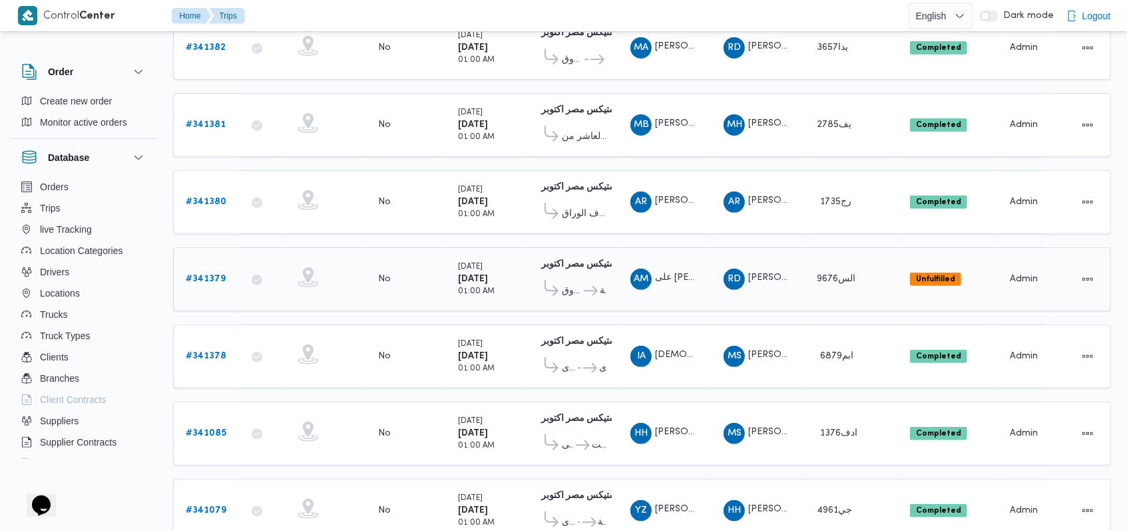
click at [213, 275] on b "# 341379" at bounding box center [206, 279] width 40 height 9
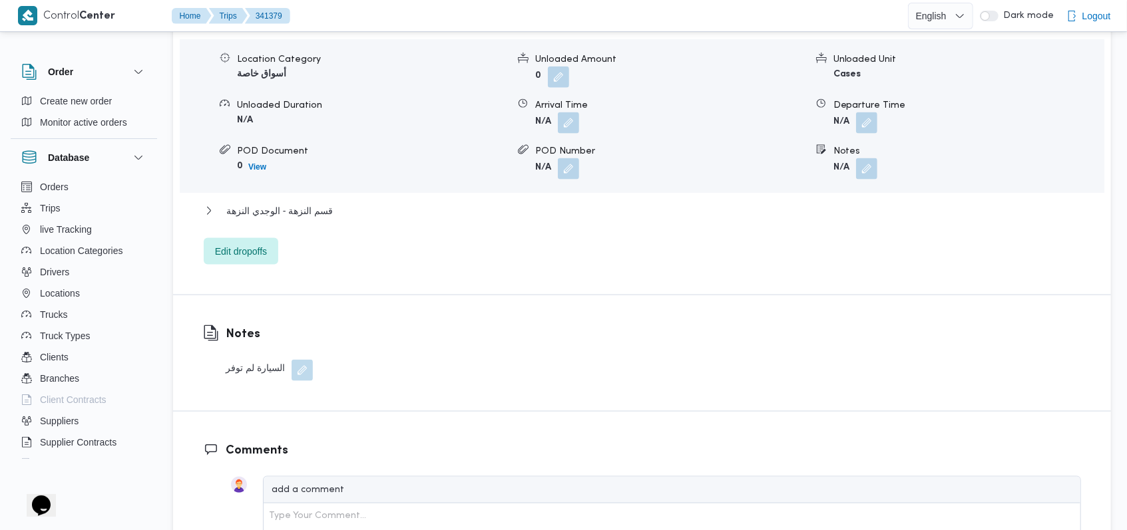
scroll to position [1242, 0]
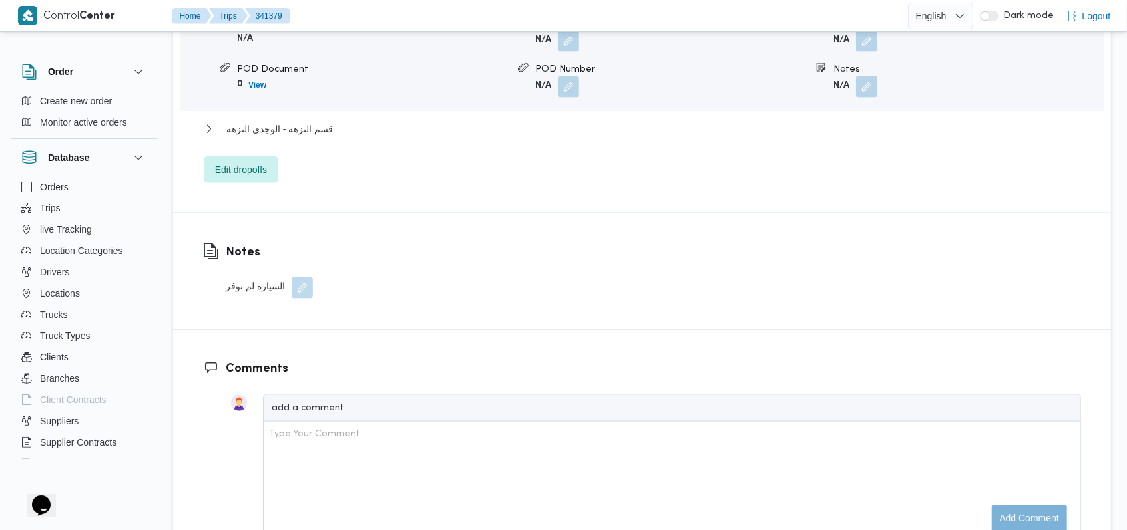
click at [300, 278] on button "button" at bounding box center [302, 288] width 21 height 21
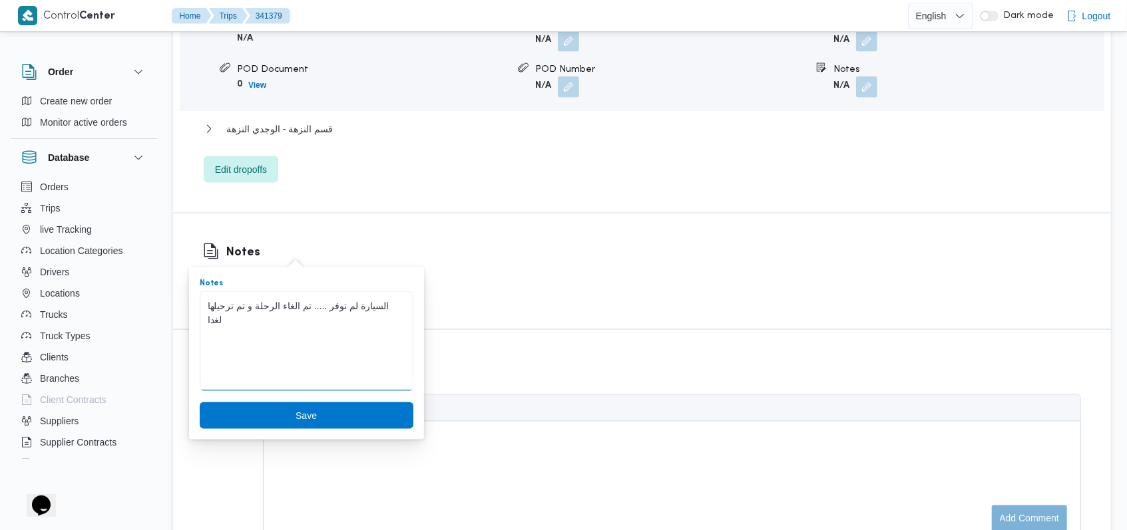
click at [276, 364] on textarea "السيارة لم توفر" at bounding box center [307, 342] width 214 height 100
type textarea "السيارة لم توفر ..... تم الغاء الرحلة و تم ترحيلها لغدا"
click at [296, 414] on span "Save" at bounding box center [306, 416] width 21 height 16
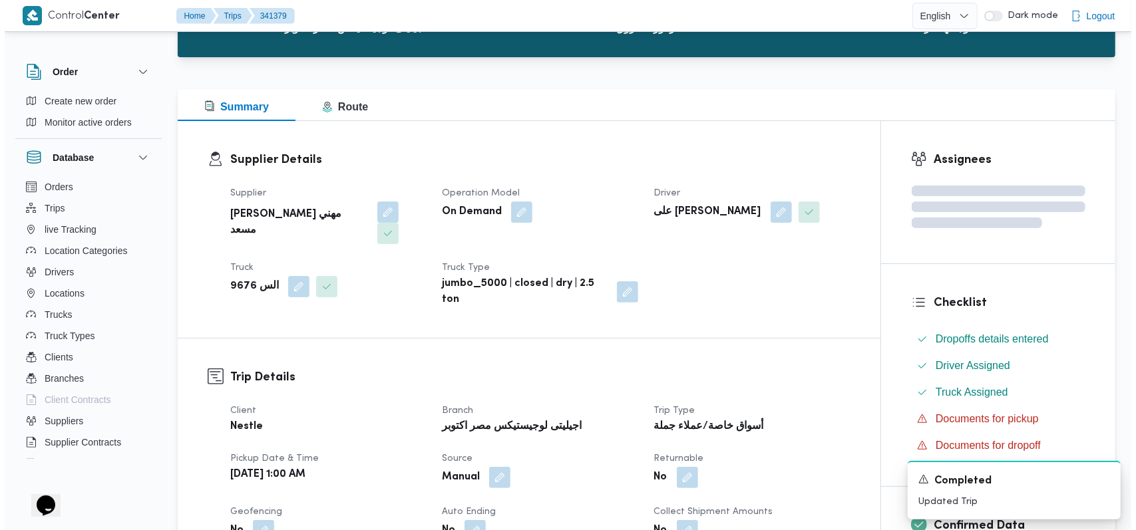
scroll to position [0, 0]
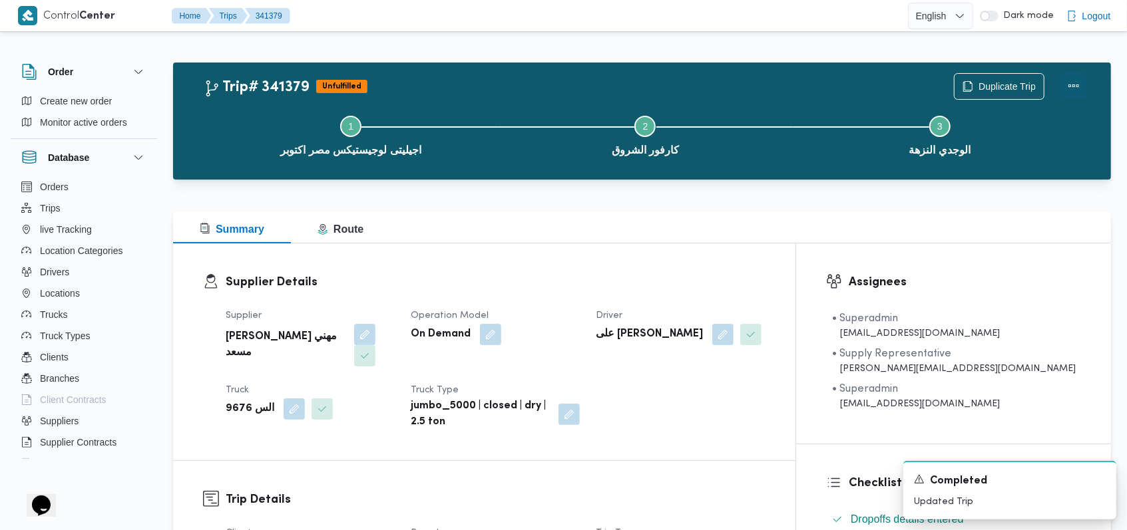
click at [475, 91] on button "Actions" at bounding box center [1073, 86] width 27 height 27
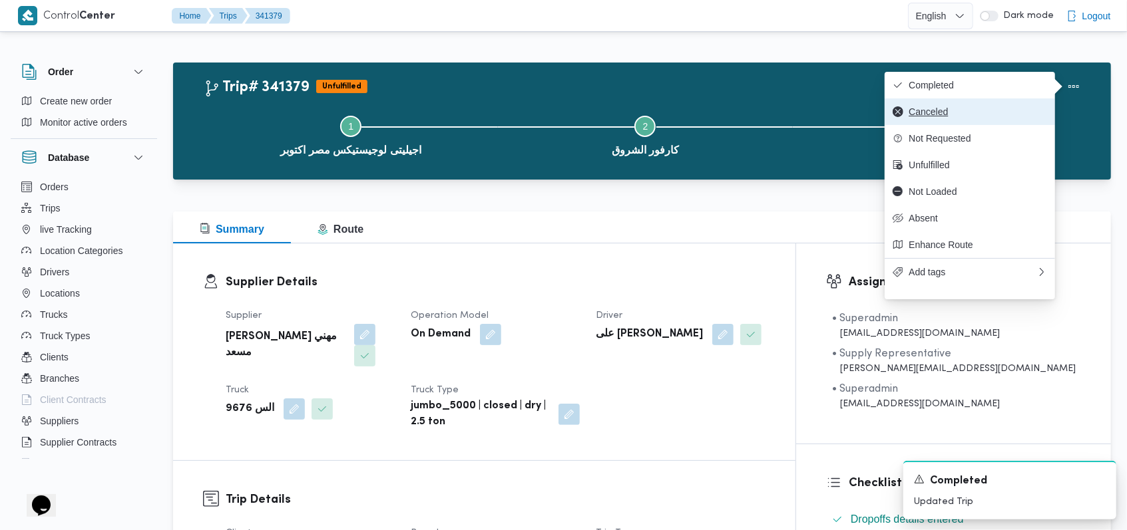
click at [475, 114] on span "Canceled" at bounding box center [978, 111] width 138 height 11
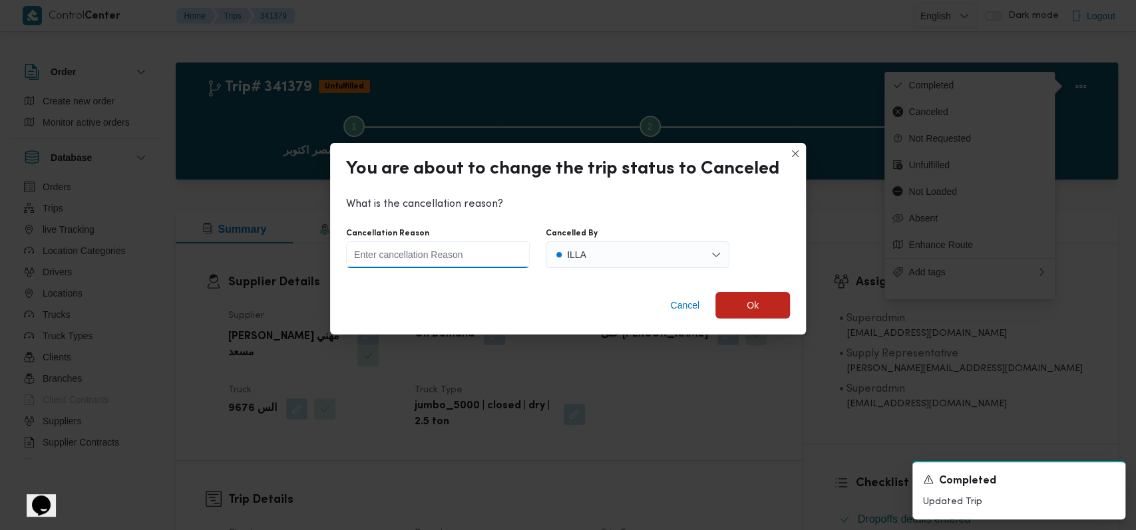
click at [444, 261] on input "Cancellation Reason" at bounding box center [438, 255] width 184 height 27
paste input "السيارة لم توفر ..... تم الغاء الرحلة و تم ترحيلها لغدا"
type input "السيارة لم توفر ..... تم الغاء الرحلة و تم ترحيلها لغدا"
click at [475, 251] on button "ILLA" at bounding box center [638, 255] width 184 height 27
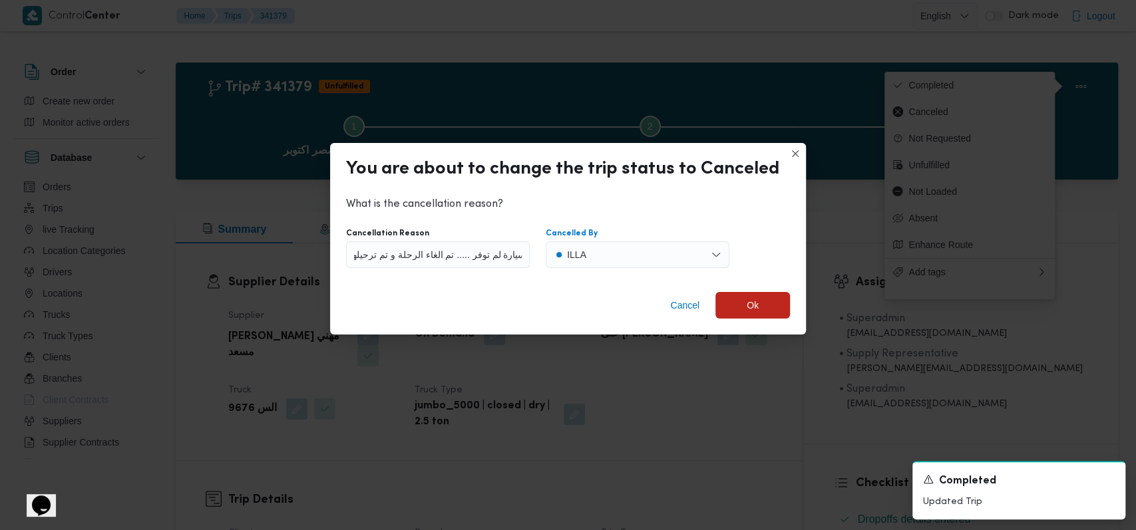
scroll to position [0, 0]
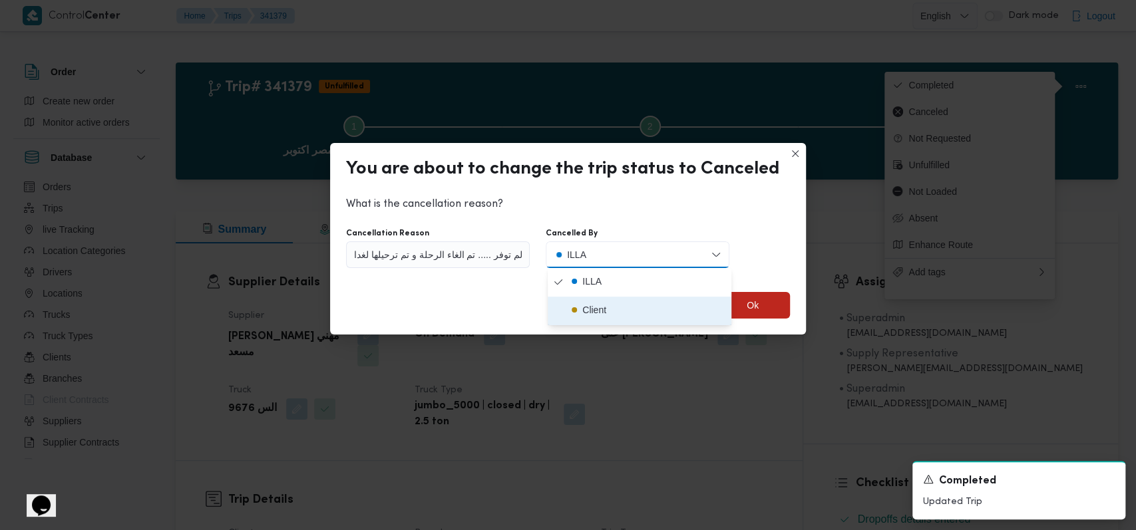
click at [475, 307] on div "Client" at bounding box center [594, 310] width 24 height 16
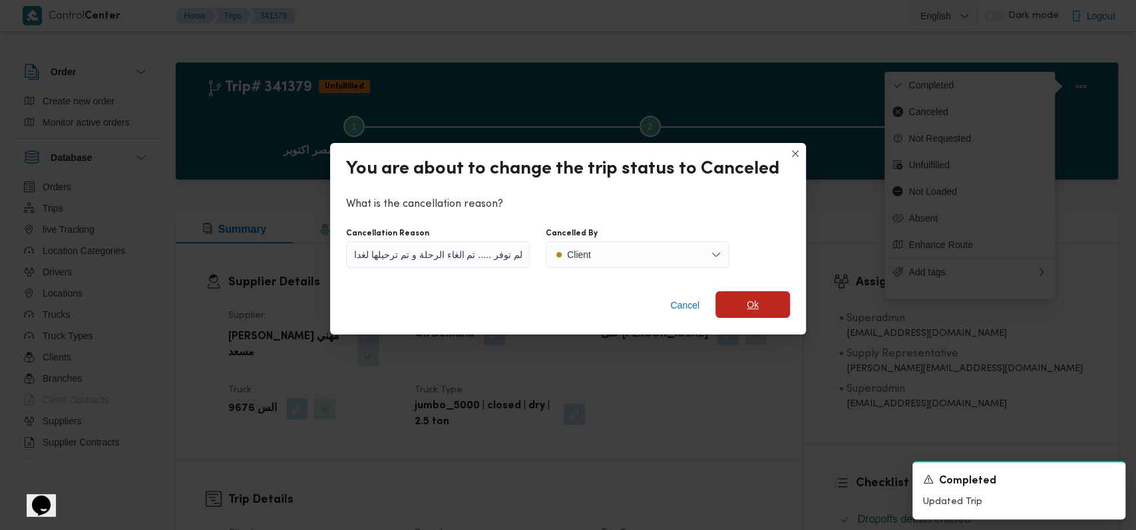
click at [475, 302] on span "Ok" at bounding box center [753, 305] width 12 height 16
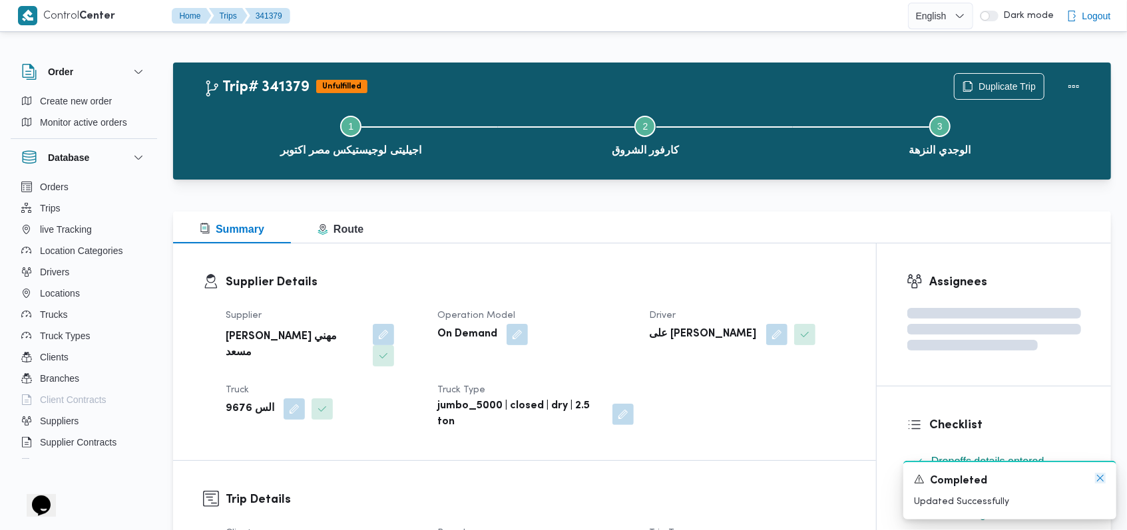
click at [475, 483] on icon "Dismiss toast" at bounding box center [1100, 478] width 11 height 11
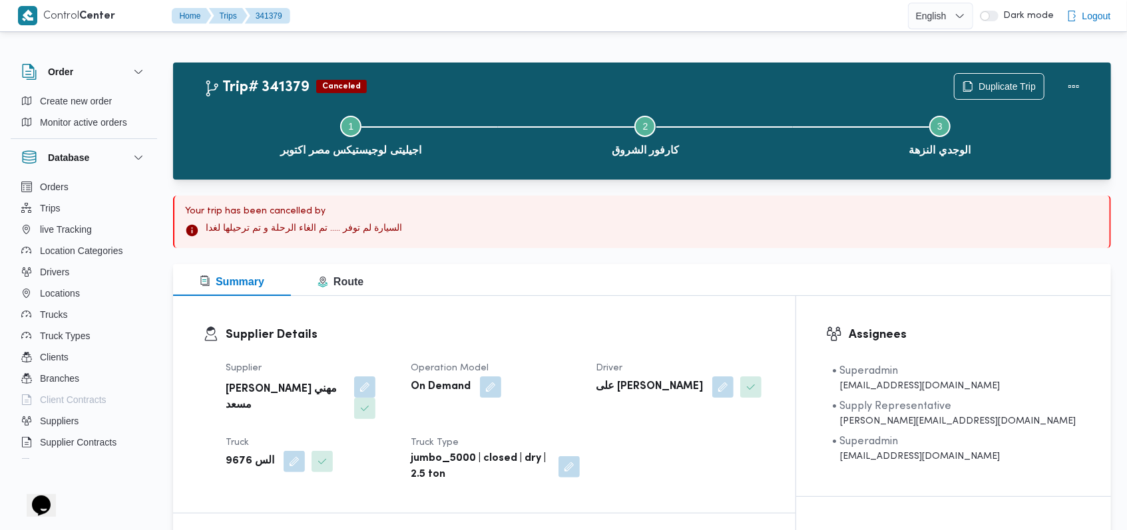
click at [475, 438] on div "Supplier راجح ضبع مهني مسعد Operation Model On Demand Driver على محمد على احمد …" at bounding box center [496, 422] width 556 height 138
click at [475, 73] on div "Duplicate Trip" at bounding box center [999, 86] width 91 height 27
click at [475, 82] on span "Duplicate Trip" at bounding box center [1006, 86] width 57 height 16
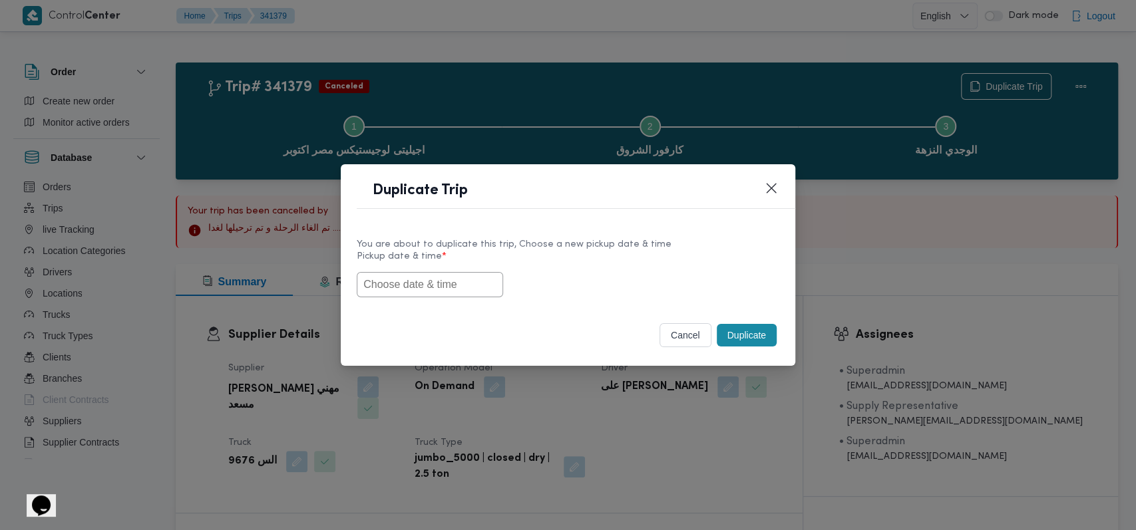
click at [410, 288] on input "text" at bounding box center [430, 284] width 146 height 25
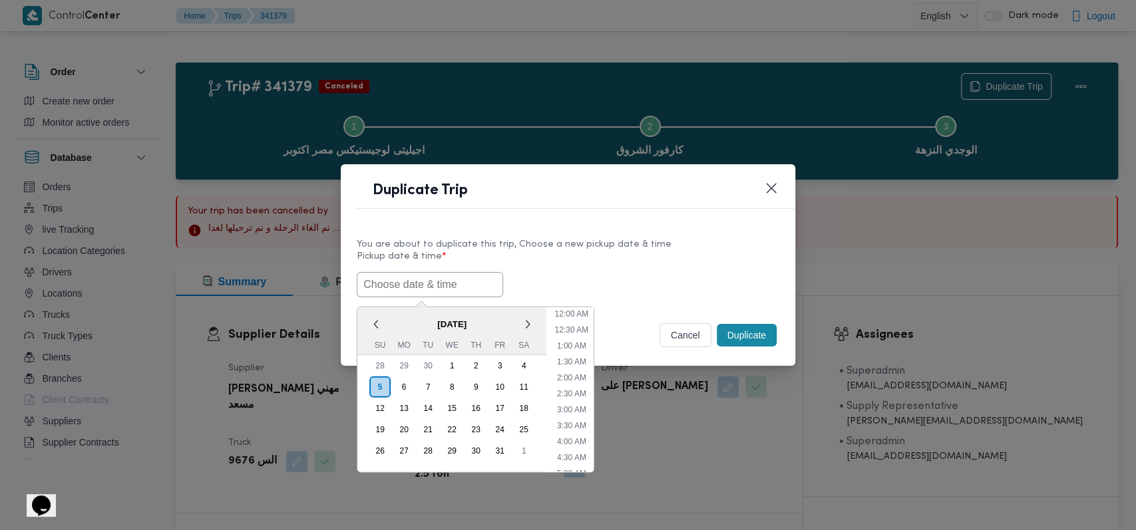
click at [475, 351] on ul "12:00 AM 12:30 AM 1:00 AM 1:30 AM 2:00 AM 2:30 AM 3:00 AM 3:30 AM 4:00 AM 4:30 …" at bounding box center [571, 389] width 45 height 165
click at [475, 347] on li "1:00 AM" at bounding box center [572, 345] width 40 height 13
type input "05/10/2025 1:00AM"
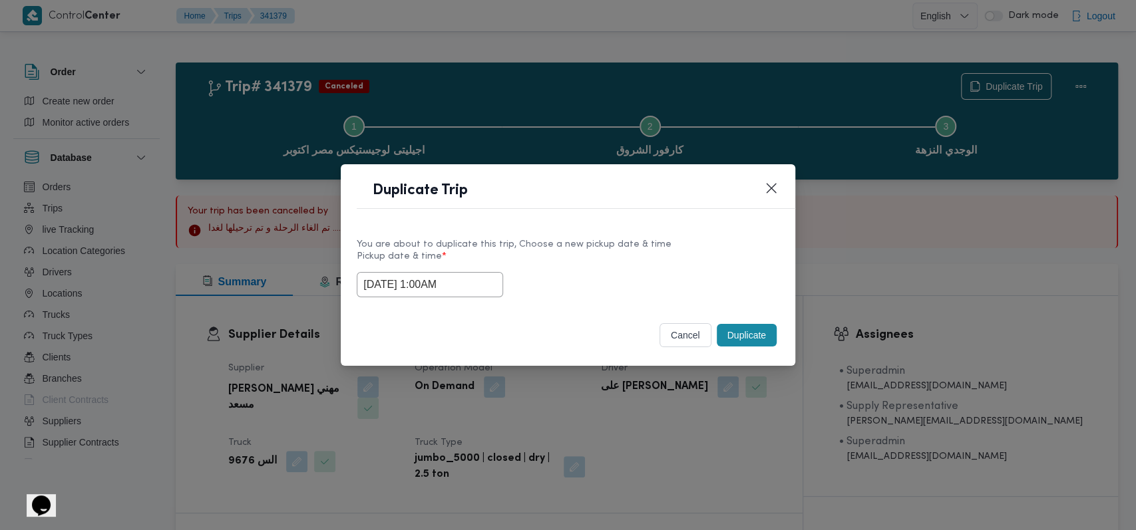
click at [475, 334] on button "Duplicate" at bounding box center [747, 335] width 60 height 23
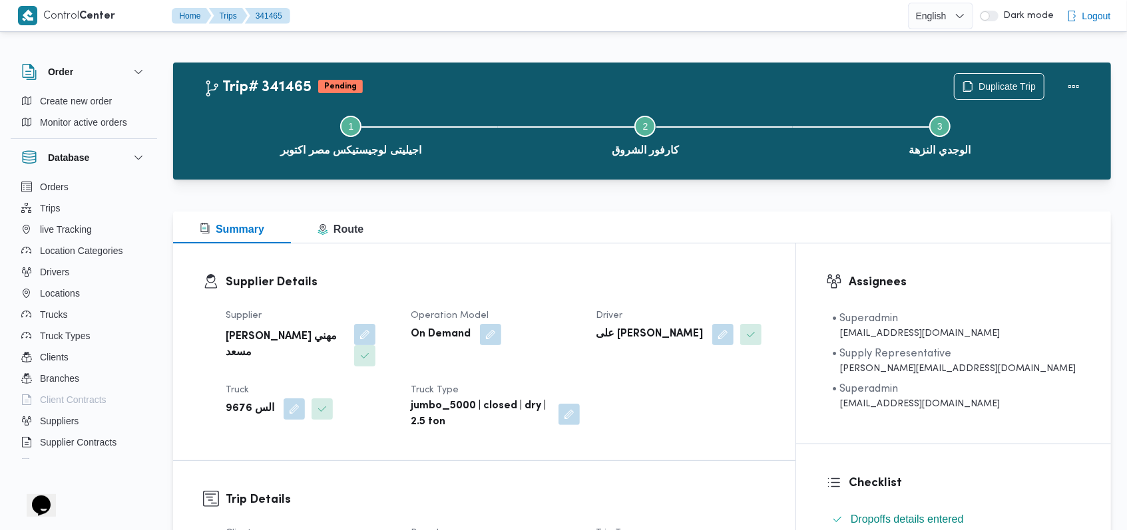
click at [399, 306] on div "Supplier راجح ضبع مهني مسعد Operation Model On Demand Driver على محمد على احمد …" at bounding box center [496, 369] width 556 height 138
click at [354, 338] on button "button" at bounding box center [364, 333] width 21 height 21
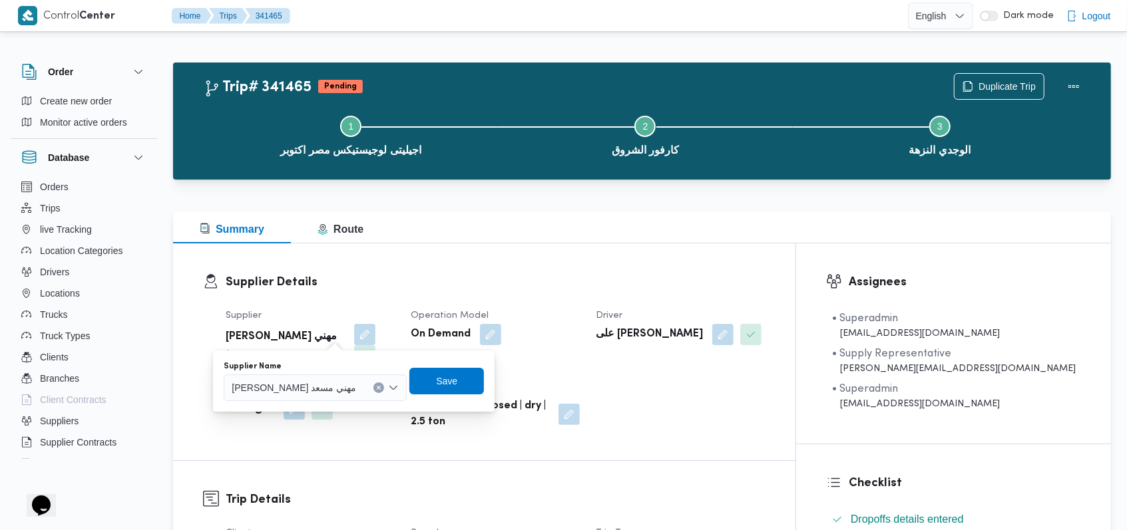
click at [308, 389] on span "[PERSON_NAME] مهني مسعد" at bounding box center [294, 387] width 124 height 15
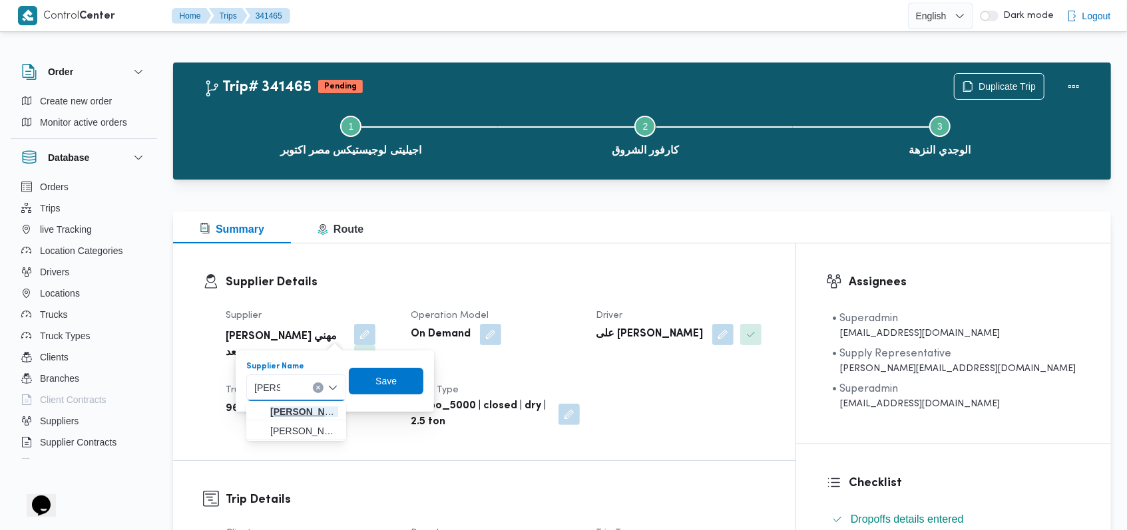
type input "عيسى"
click at [310, 412] on span "عيسى رزق سلامه سليمان" at bounding box center [304, 412] width 68 height 16
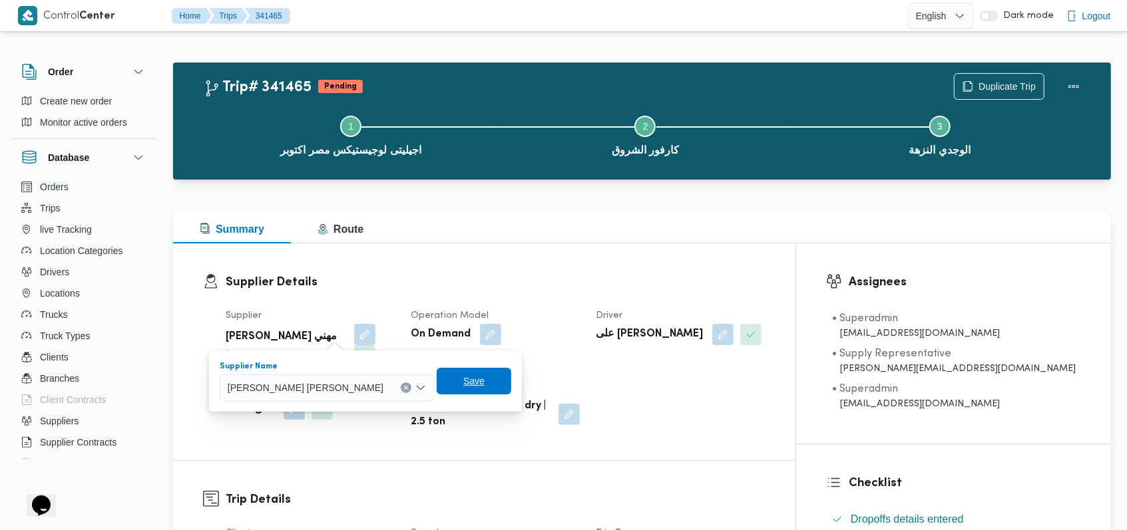
click at [437, 387] on span "Save" at bounding box center [474, 381] width 75 height 27
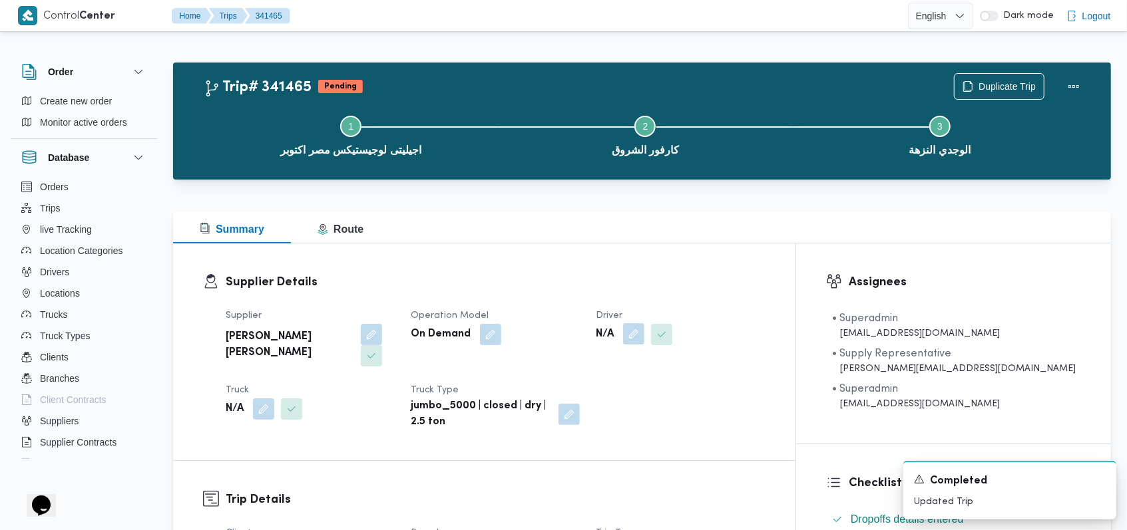
click at [475, 343] on button "button" at bounding box center [633, 333] width 21 height 21
click at [475, 379] on div "Search" at bounding box center [660, 388] width 100 height 27
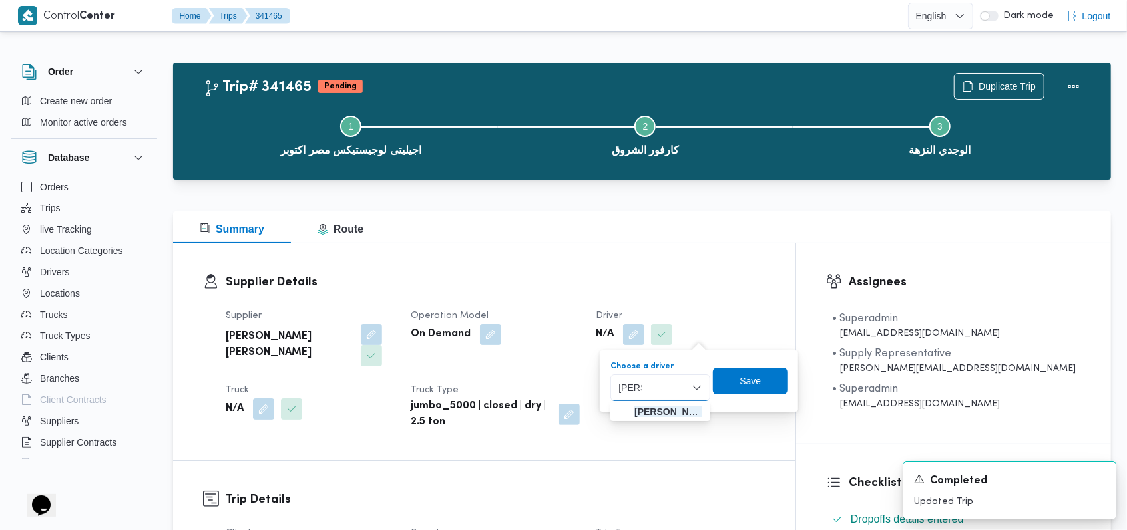
type input "عيسى"
click at [475, 410] on span "عيسى رزق سلامه سليمان" at bounding box center [668, 412] width 68 height 16
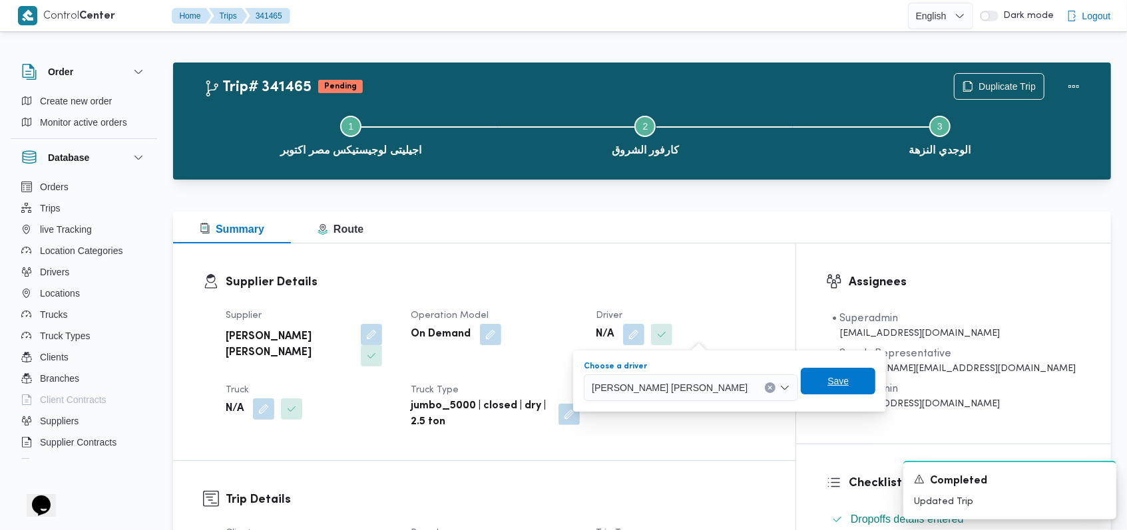
click at [475, 374] on span "Save" at bounding box center [837, 381] width 21 height 16
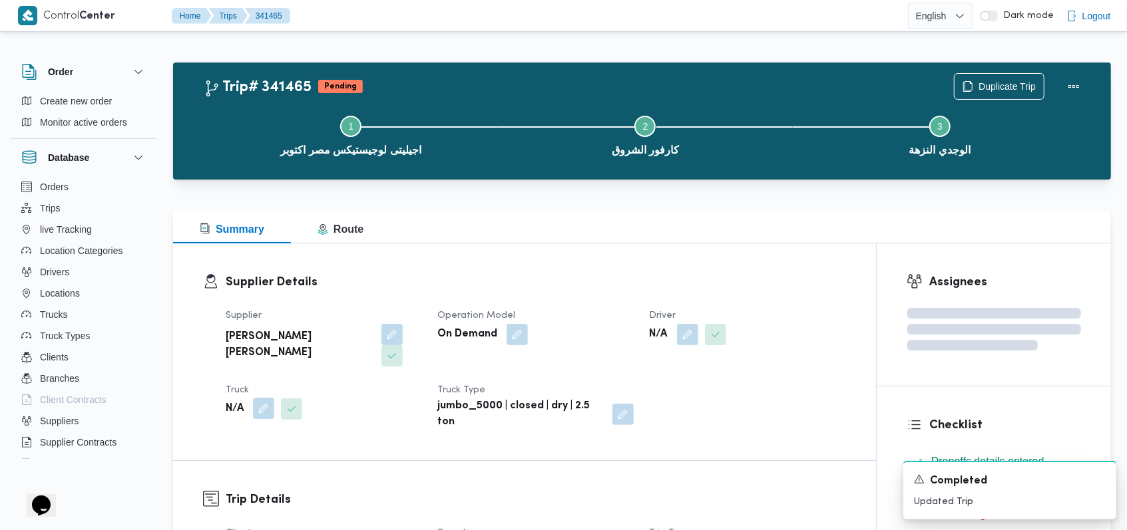
click at [264, 398] on button "button" at bounding box center [263, 408] width 21 height 21
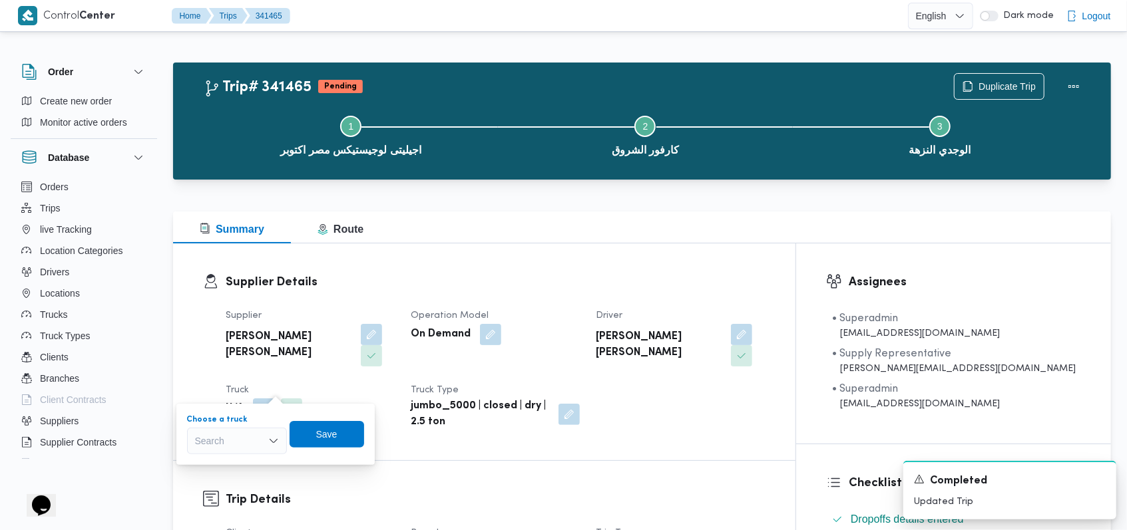
click at [256, 439] on div "Search" at bounding box center [237, 441] width 100 height 27
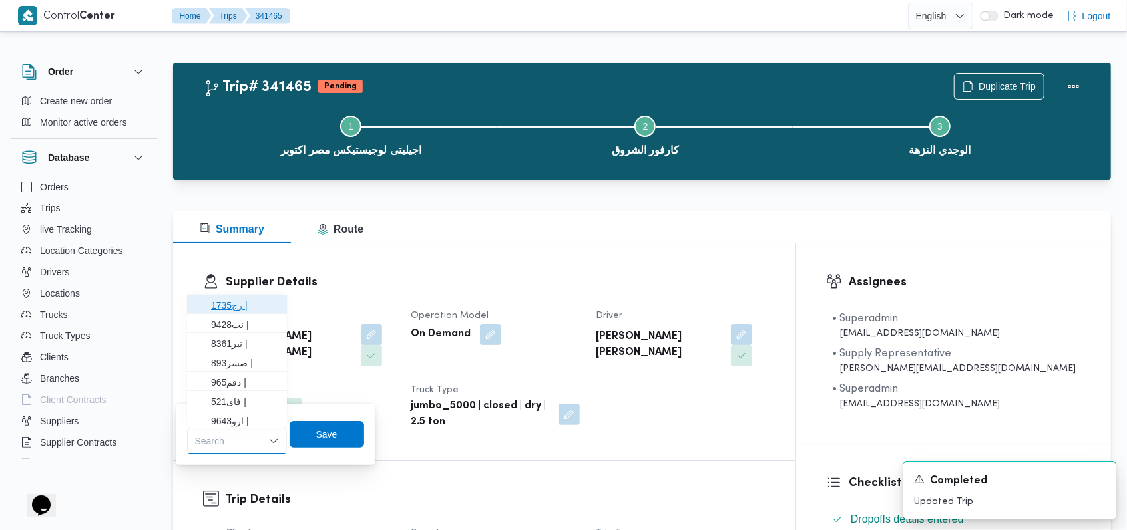
click at [257, 304] on span "1735رج |" at bounding box center [245, 306] width 68 height 16
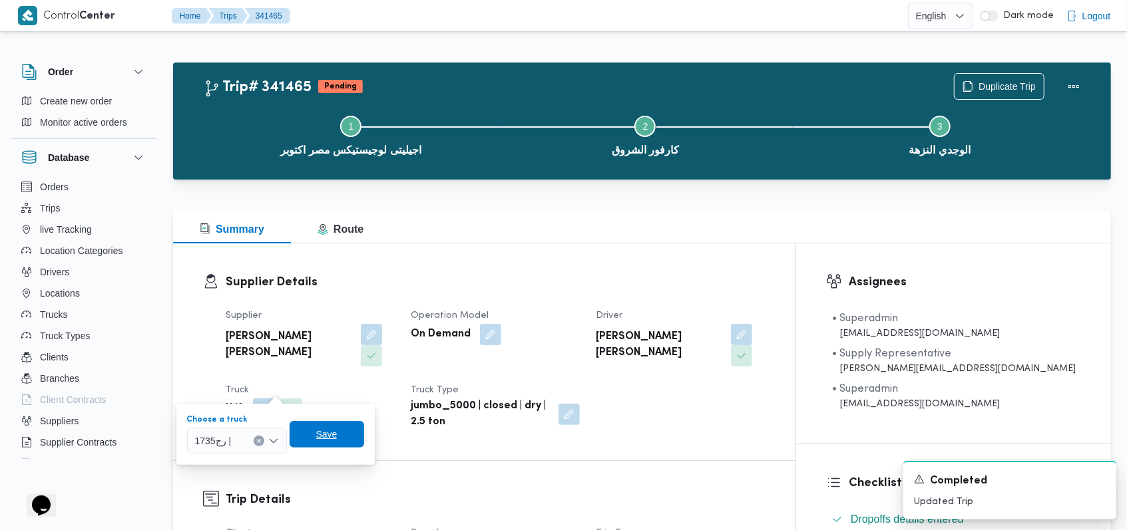
click at [332, 445] on span "Save" at bounding box center [327, 434] width 75 height 27
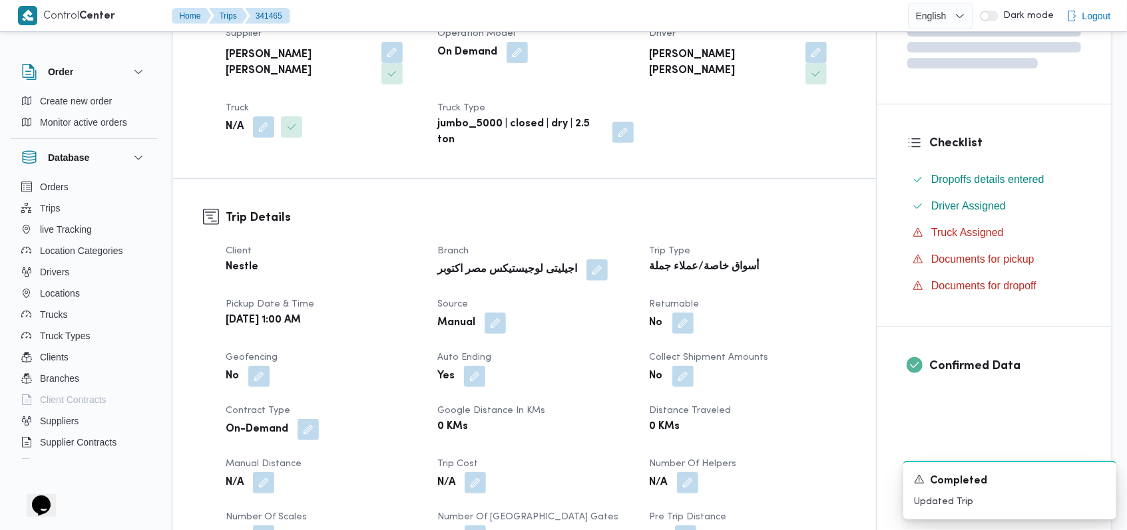
scroll to position [443, 0]
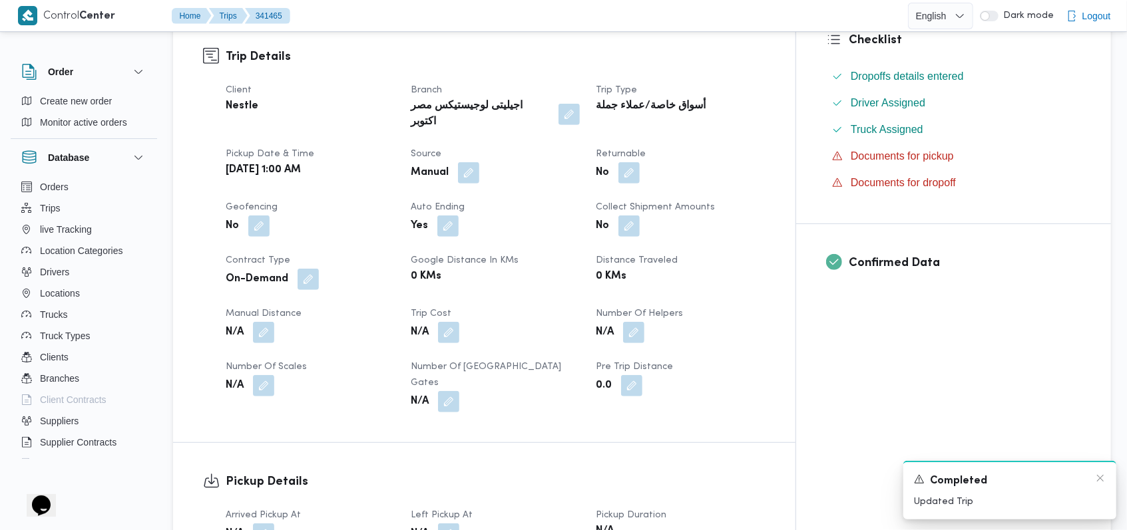
click at [475, 478] on div "Completed" at bounding box center [1010, 481] width 192 height 17
click at [475, 480] on icon "Dismiss toast" at bounding box center [1100, 478] width 11 height 11
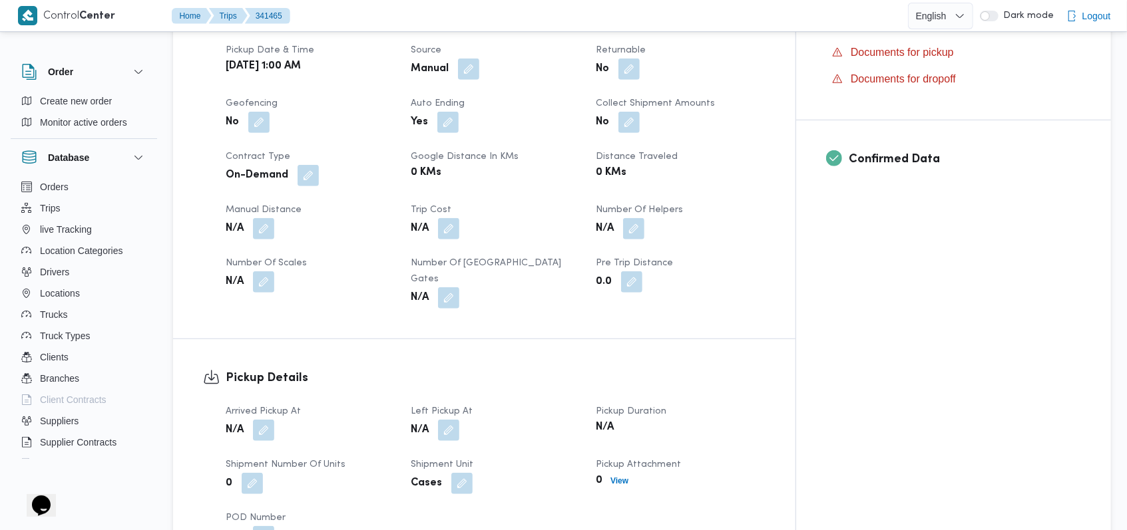
scroll to position [621, 0]
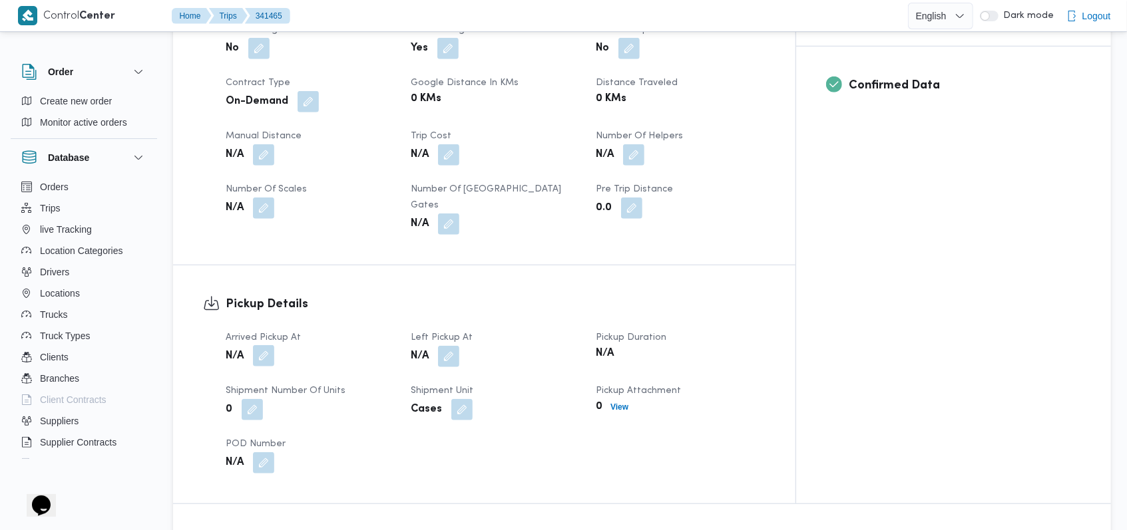
click at [271, 345] on button "button" at bounding box center [263, 355] width 21 height 21
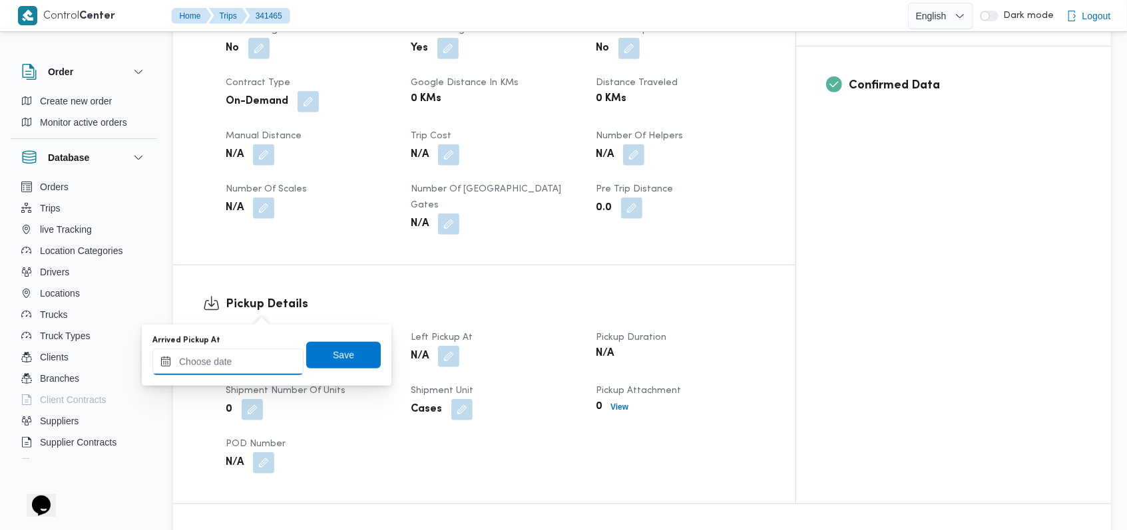
click at [252, 353] on div at bounding box center [227, 362] width 151 height 27
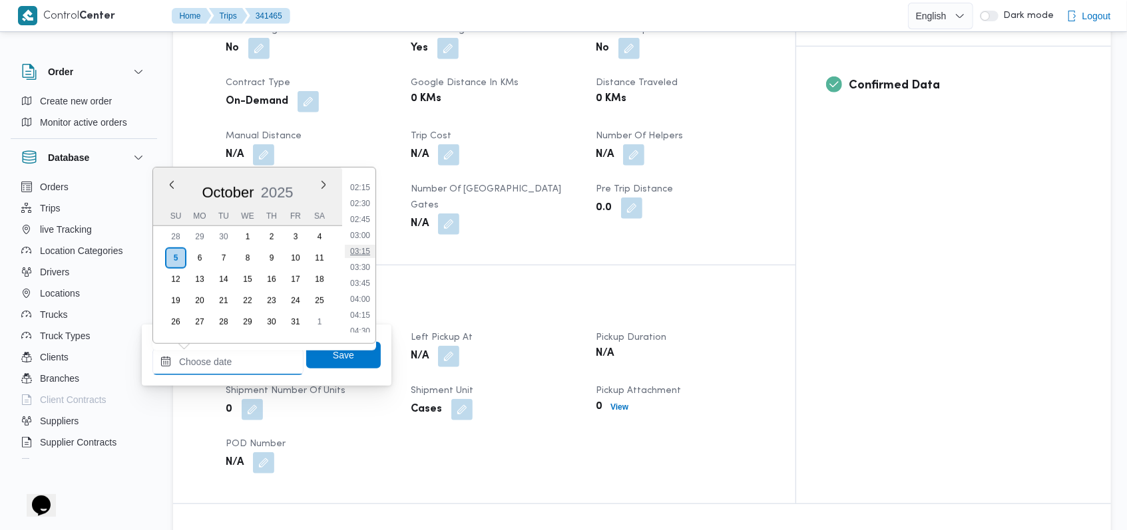
scroll to position [114, 0]
click at [362, 258] on li "03:00" at bounding box center [360, 262] width 31 height 13
type input "05/10/2025 03:00"
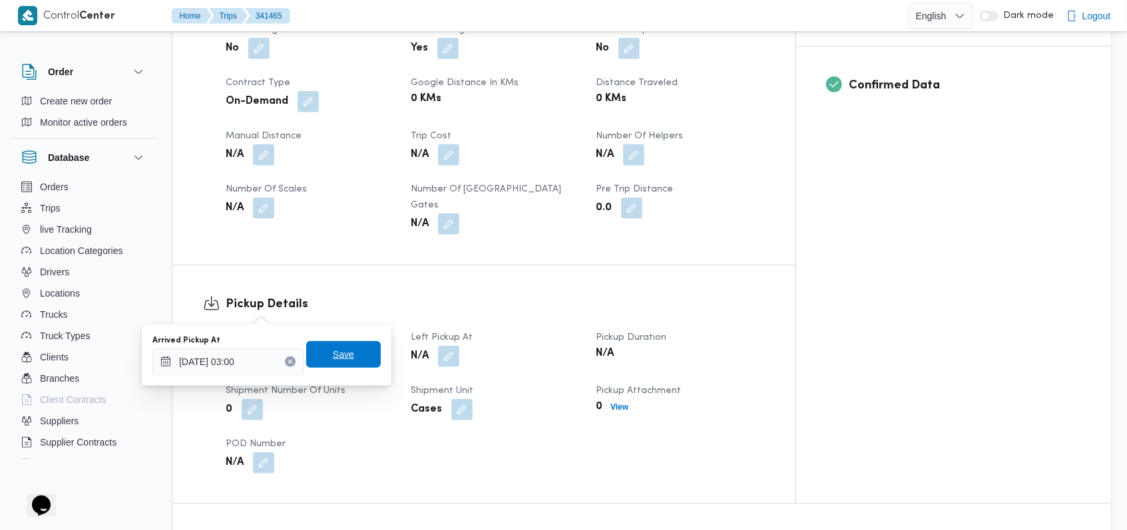
click at [345, 348] on span "Save" at bounding box center [343, 354] width 75 height 27
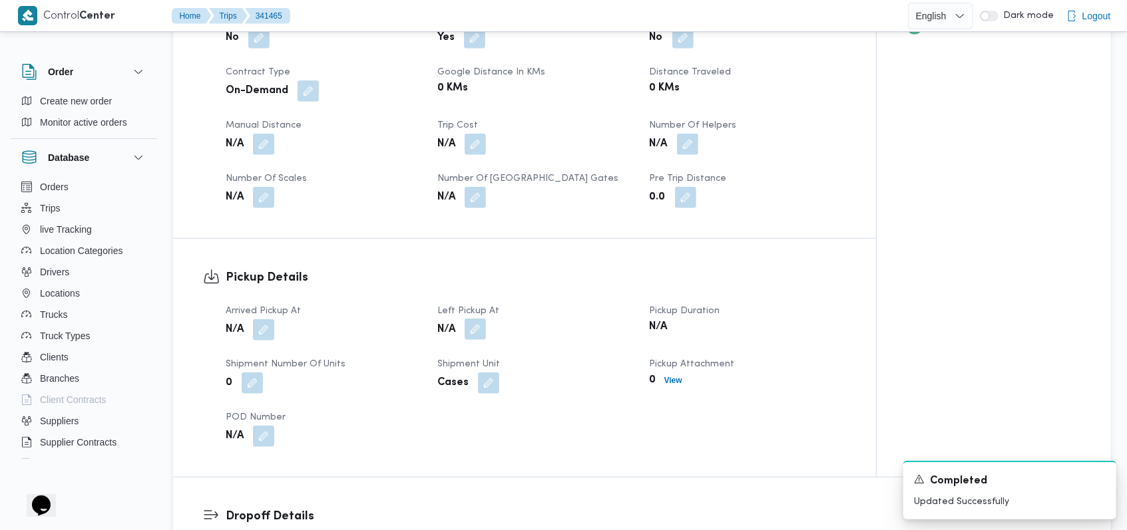
click at [475, 319] on button "button" at bounding box center [475, 329] width 21 height 21
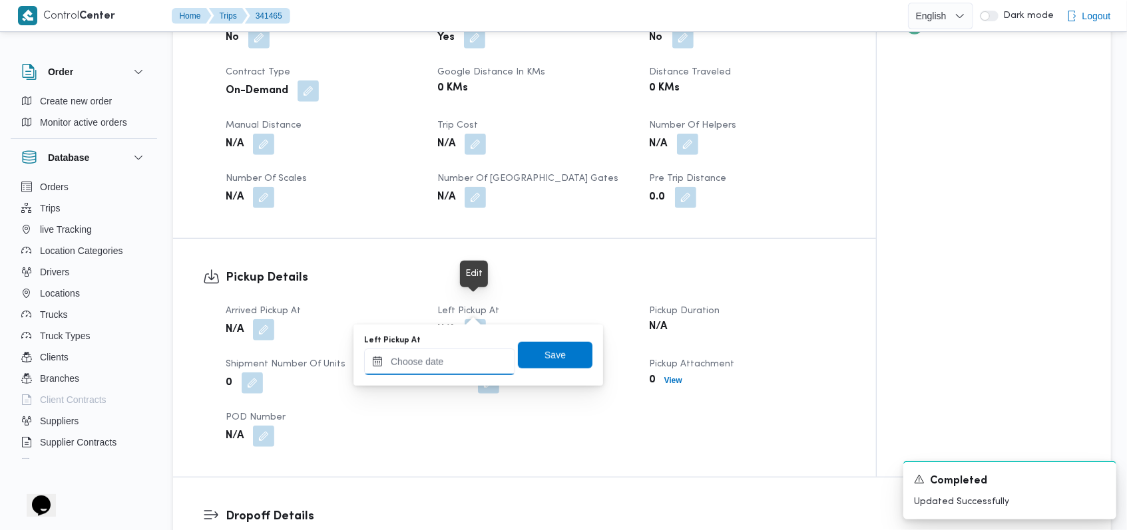
click at [452, 358] on input "Left Pickup At" at bounding box center [439, 362] width 151 height 27
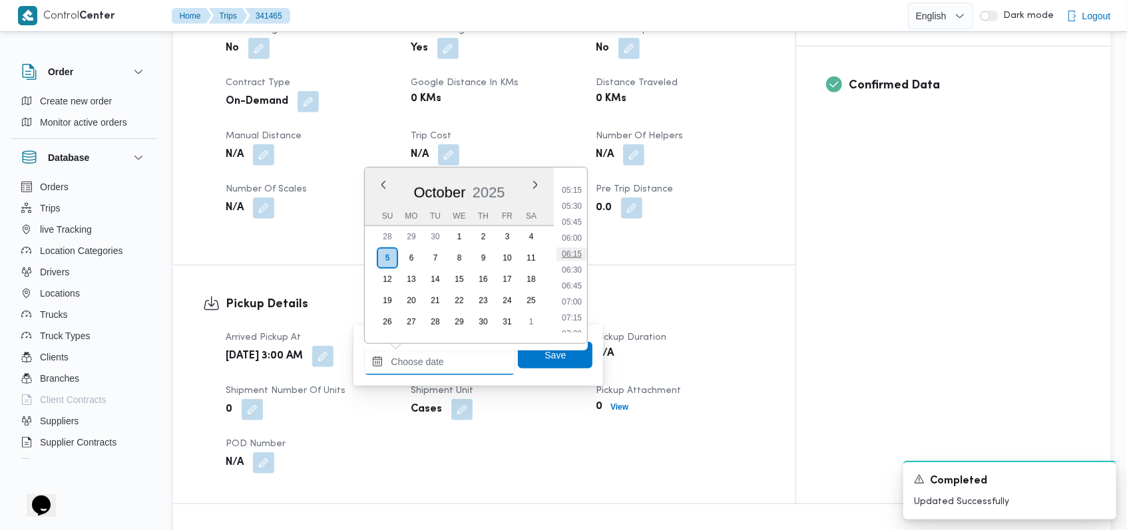
scroll to position [292, 0]
click at [475, 260] on li "05:45" at bounding box center [571, 260] width 31 height 13
type input "05/10/2025 05:45"
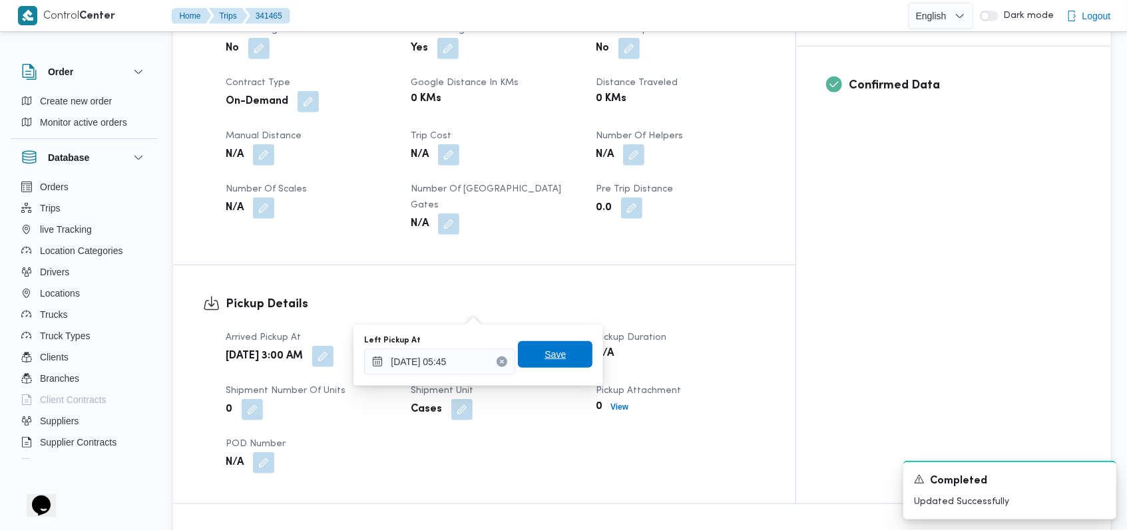
click at [475, 344] on span "Save" at bounding box center [555, 354] width 75 height 27
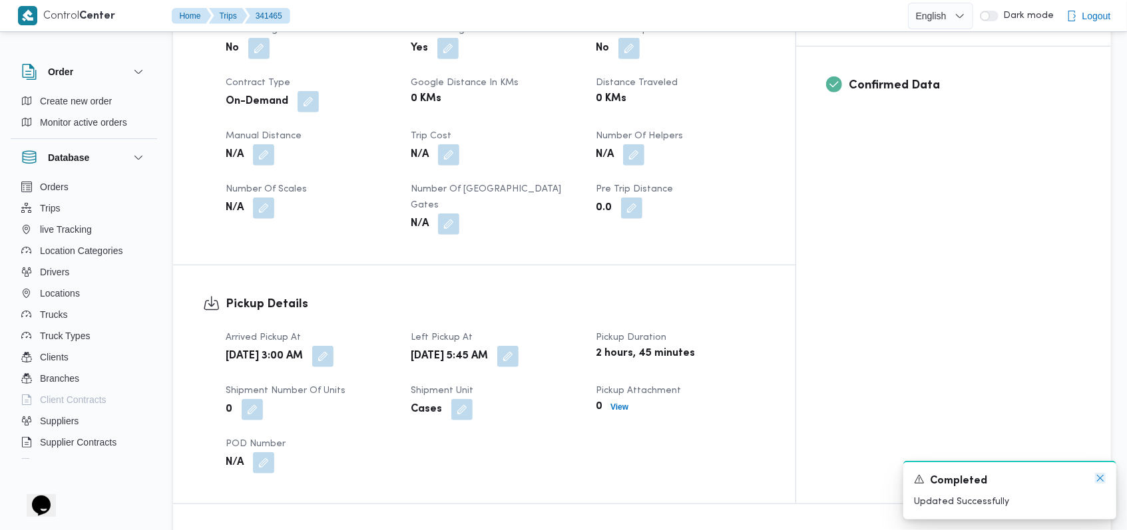
click at [475, 480] on icon "Dismiss toast" at bounding box center [1100, 478] width 7 height 7
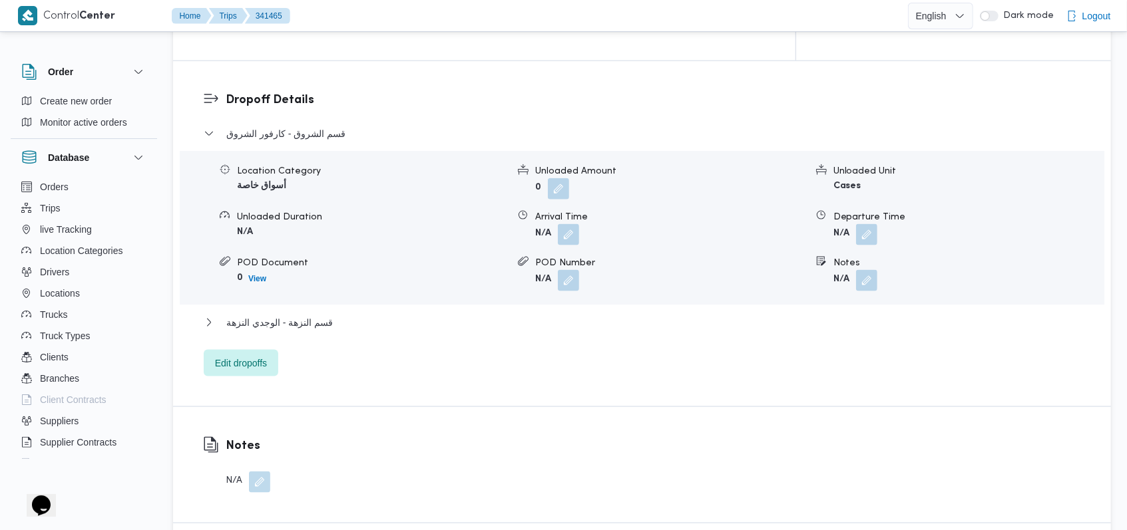
scroll to position [1065, 0]
click at [309, 125] on span "قسم الشروق - كارفور الشروق" at bounding box center [285, 133] width 119 height 16
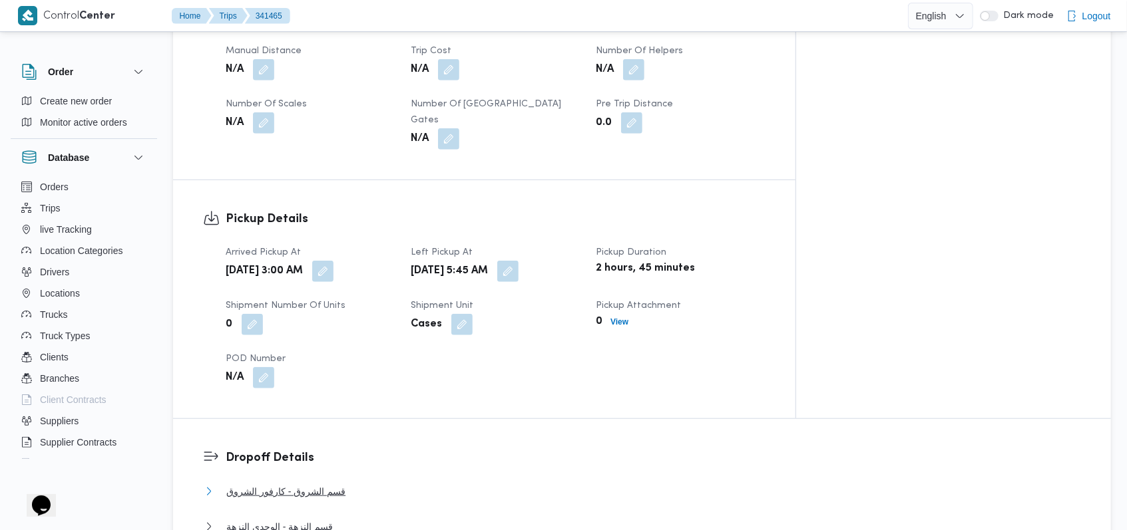
scroll to position [532, 0]
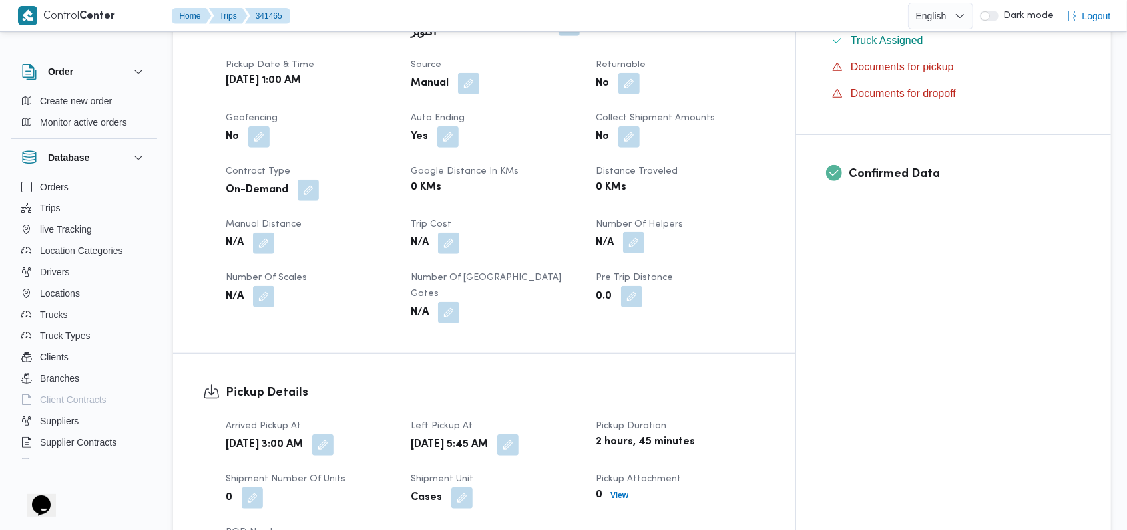
click at [475, 232] on button "button" at bounding box center [633, 242] width 21 height 21
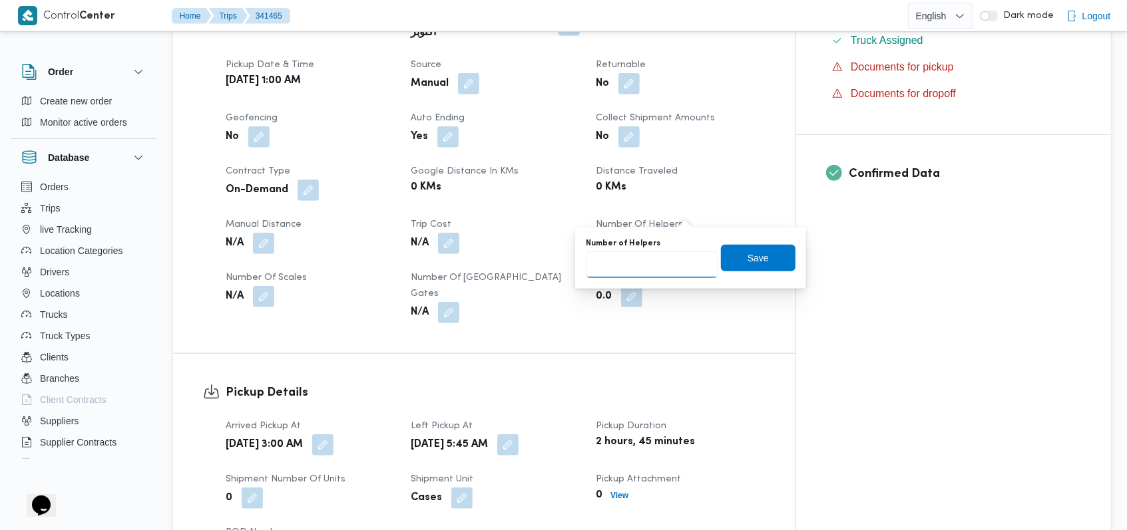
click at [475, 262] on input "Number of Helpers" at bounding box center [652, 265] width 132 height 27
type input "2"
click at [475, 259] on span "Save" at bounding box center [758, 257] width 75 height 27
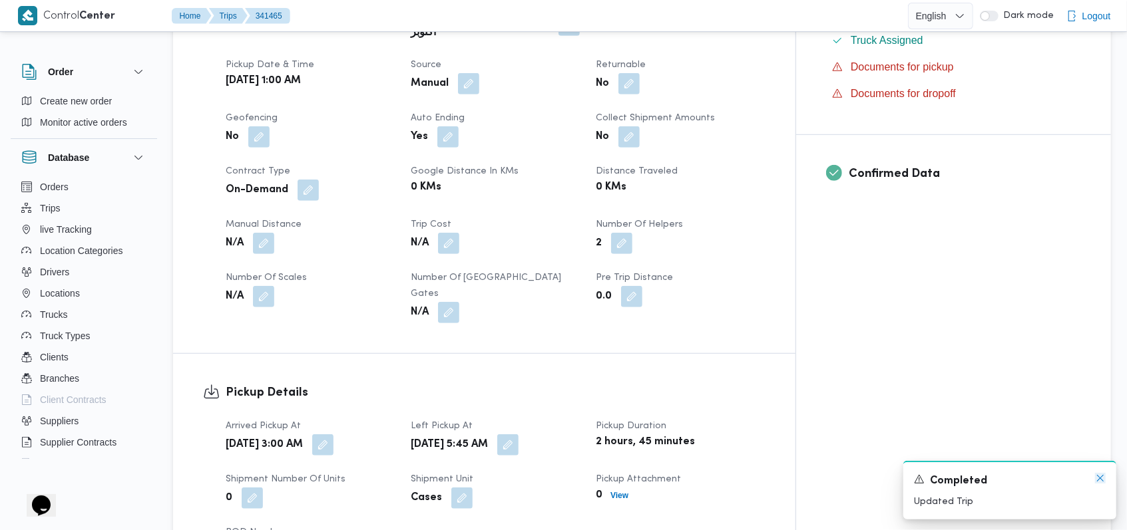
click at [475, 480] on icon "Dismiss toast" at bounding box center [1100, 478] width 11 height 11
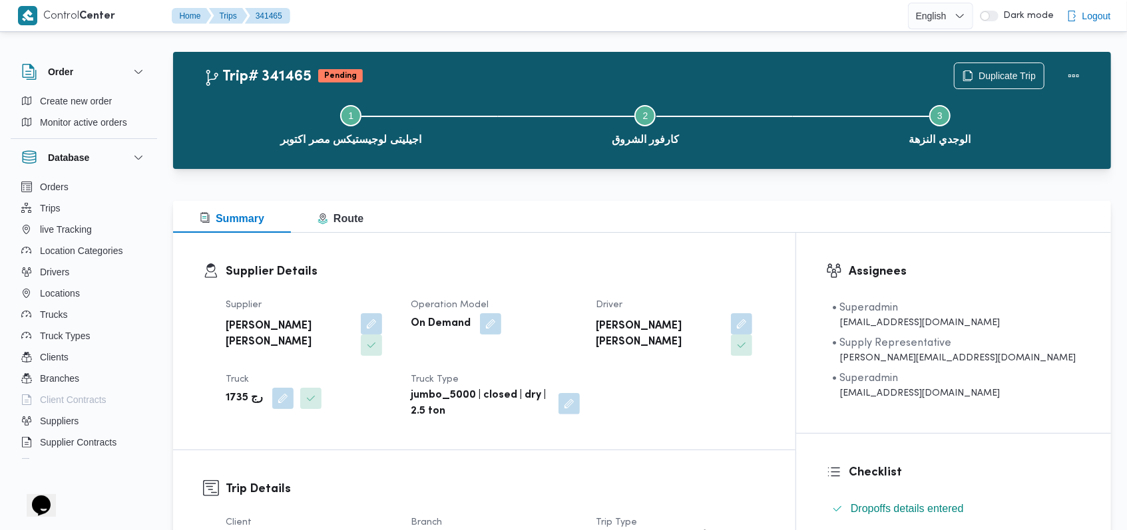
scroll to position [0, 0]
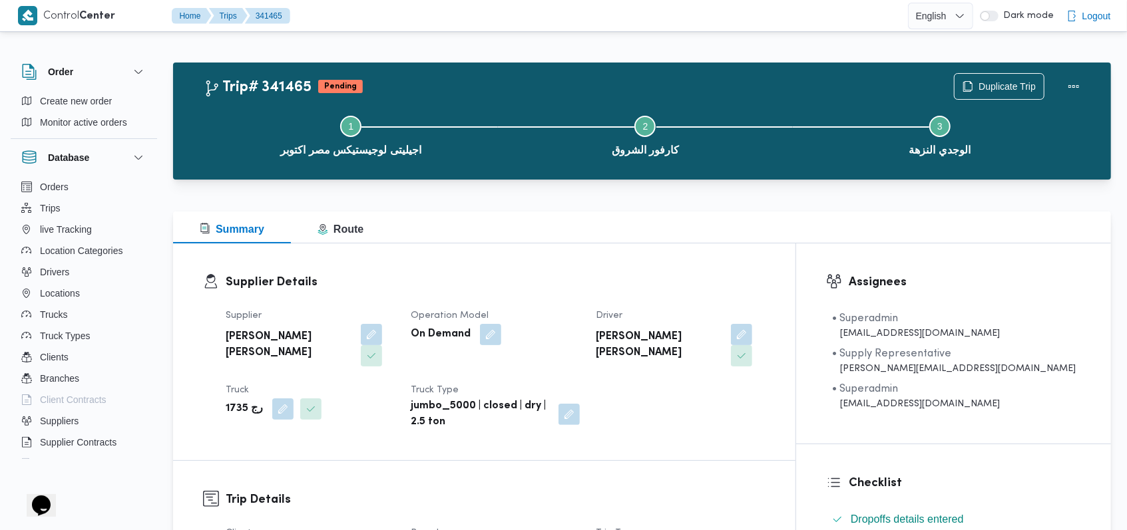
click at [475, 283] on h3 "Supplier Details" at bounding box center [496, 283] width 540 height 18
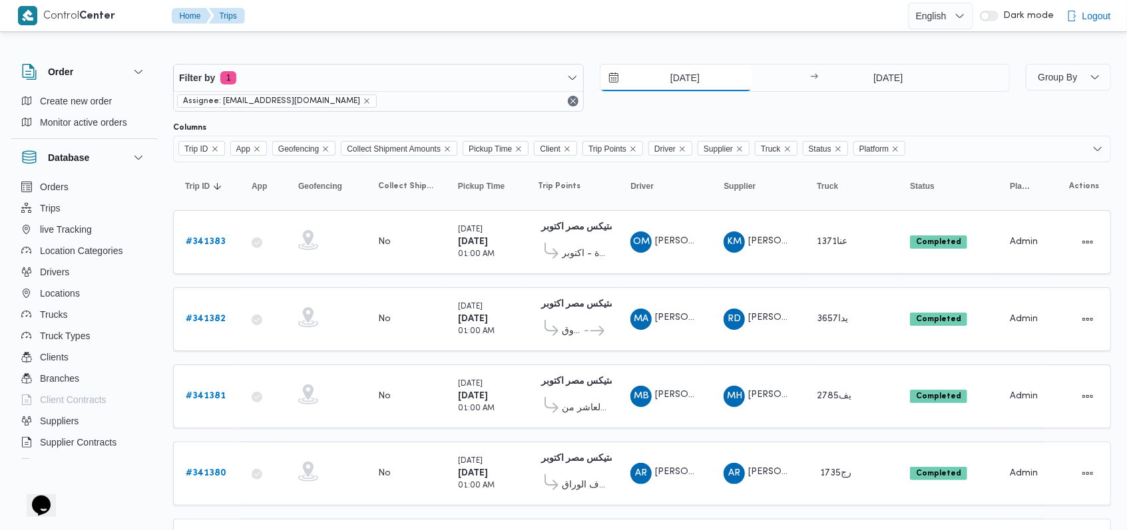
click at [475, 85] on input "4/10/2025" at bounding box center [675, 78] width 151 height 27
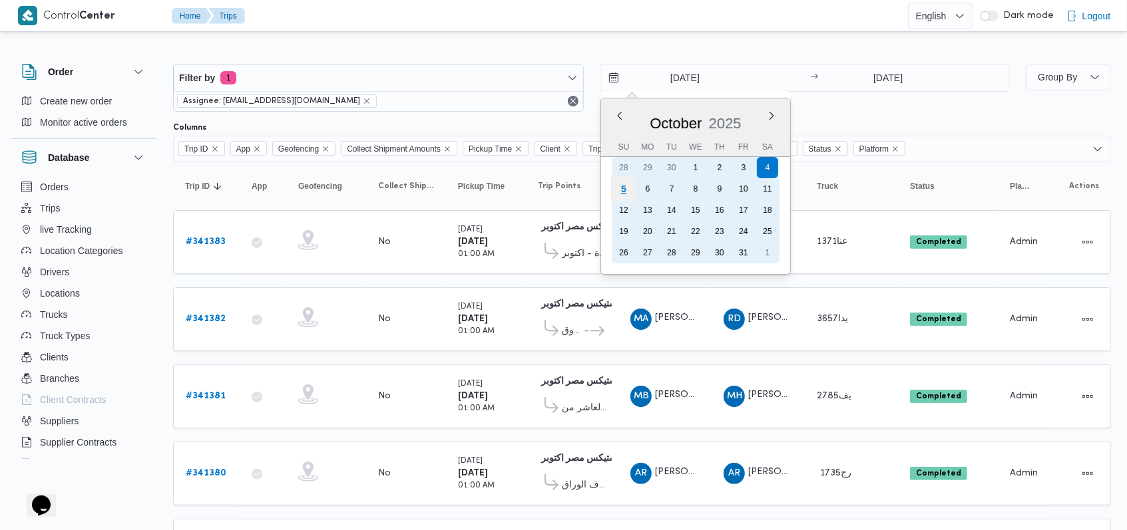
click at [475, 194] on div "5" at bounding box center [622, 188] width 25 height 25
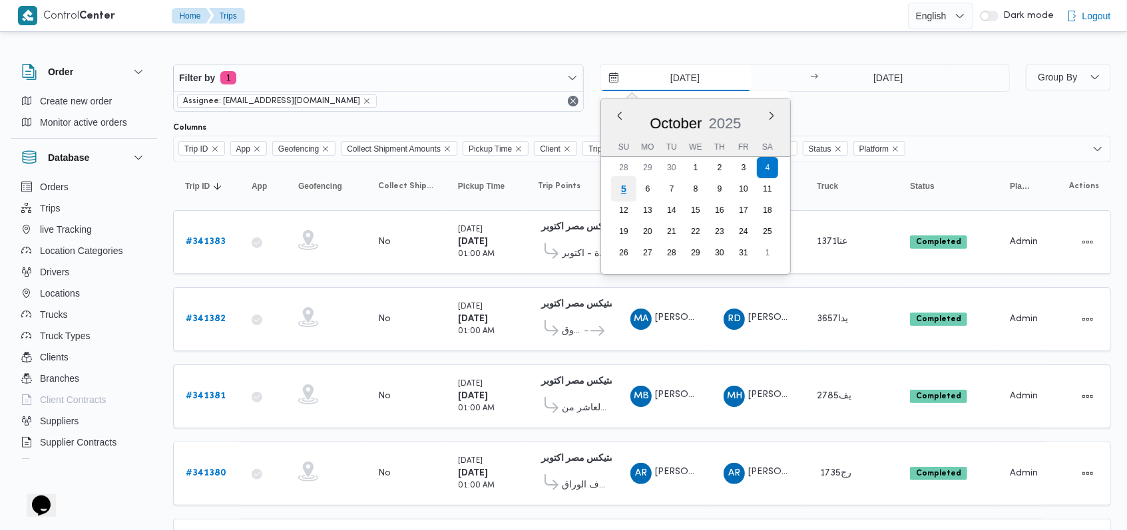
type input "5/10/2025"
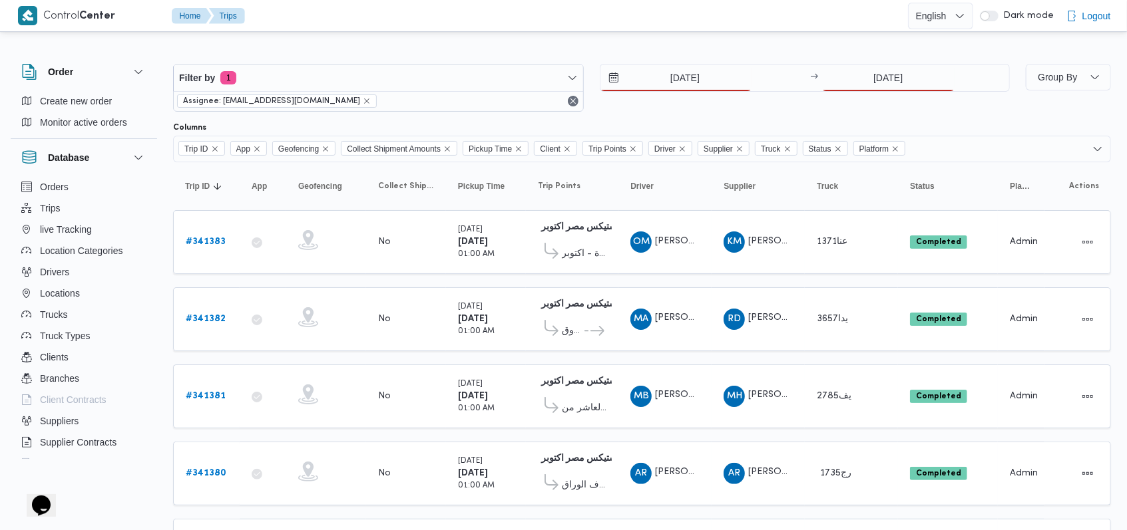
click at [475, 92] on div "5/10/2025 → 4/10/2025" at bounding box center [805, 88] width 411 height 48
click at [475, 83] on input "4/10/2025" at bounding box center [888, 78] width 132 height 27
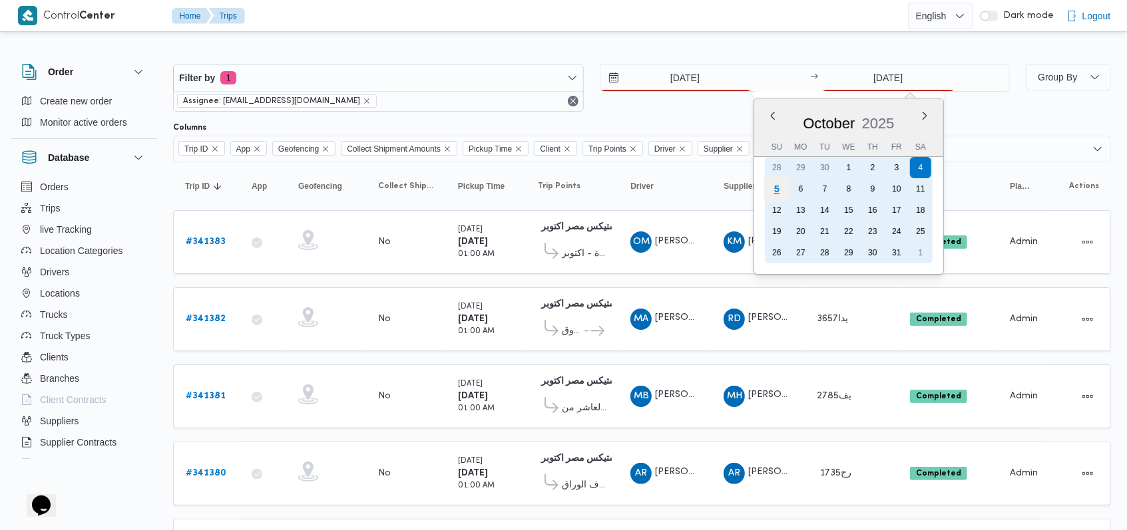
click at [475, 189] on div "5" at bounding box center [776, 188] width 25 height 25
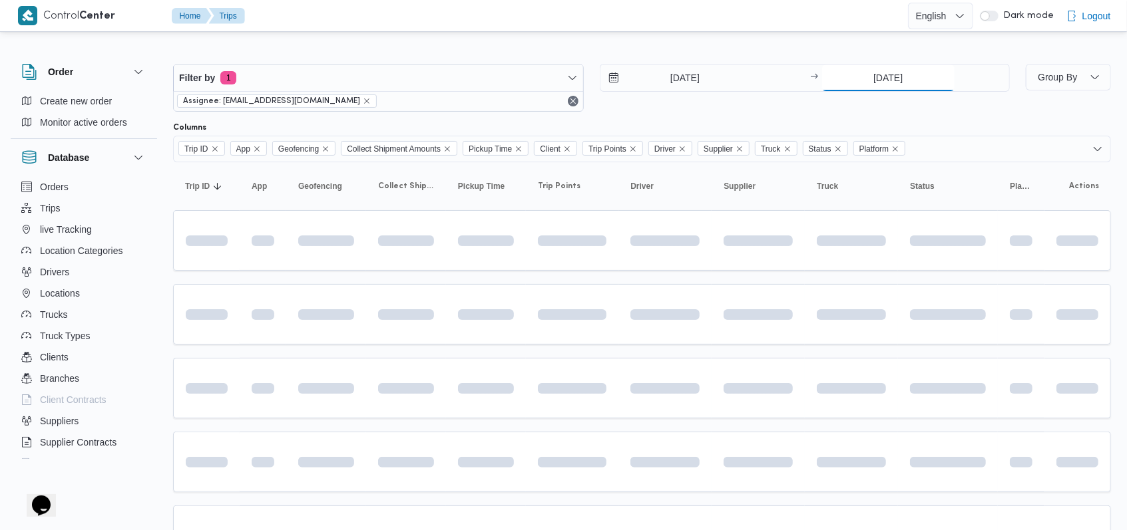
type input "5/10/2025"
click at [475, 112] on div "Filter by 1 Assignee: mostafa.elrouby@illa.com.eg 5/10/2025 → 5/10/2025" at bounding box center [591, 88] width 853 height 64
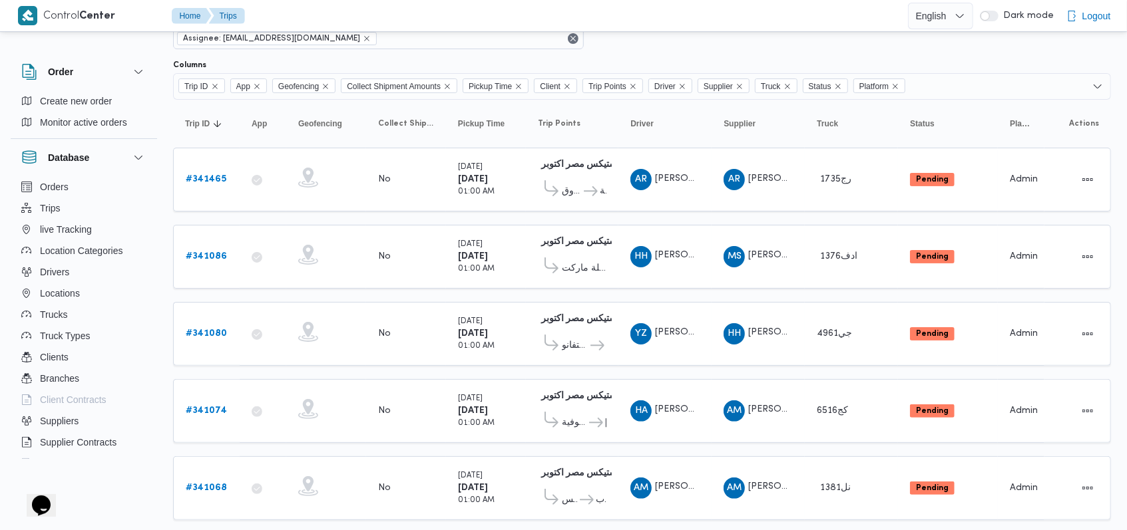
scroll to position [89, 0]
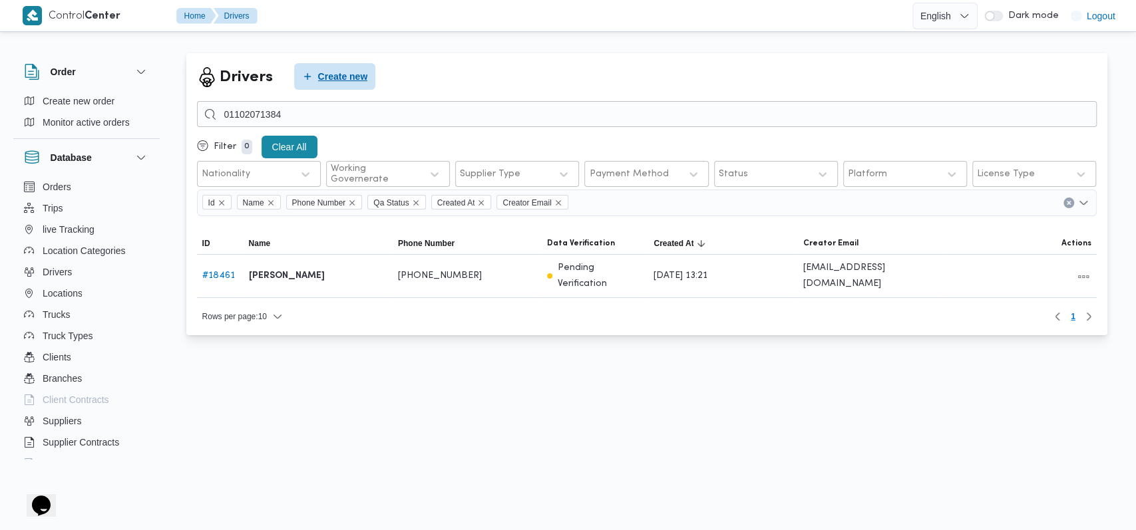
click at [349, 69] on span "Create new" at bounding box center [335, 76] width 82 height 27
click at [347, 69] on span "Create new" at bounding box center [343, 77] width 50 height 16
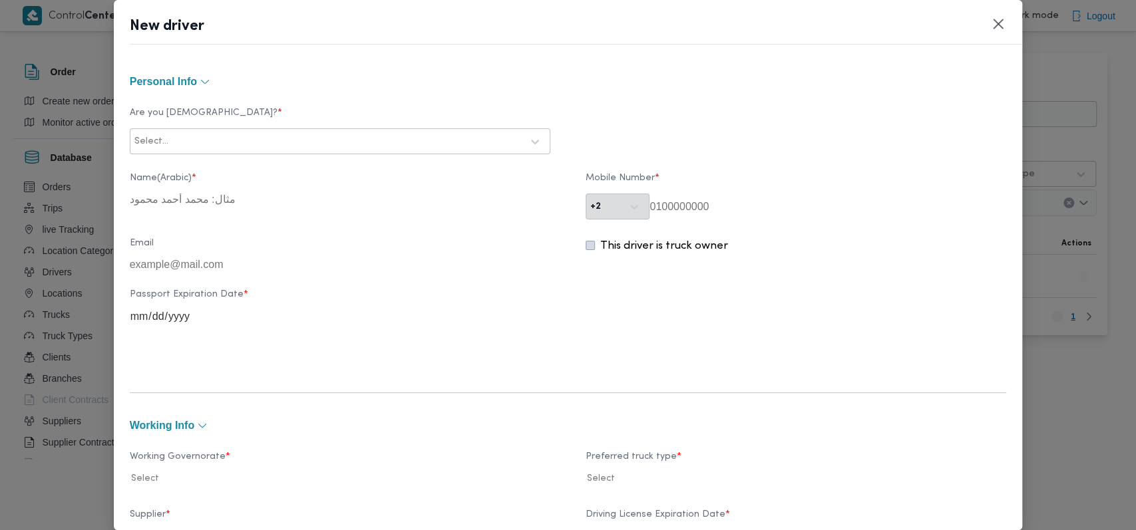
click at [411, 151] on div "Select..." at bounding box center [340, 142] width 414 height 24
click at [200, 173] on div "Egyptian" at bounding box center [339, 176] width 419 height 23
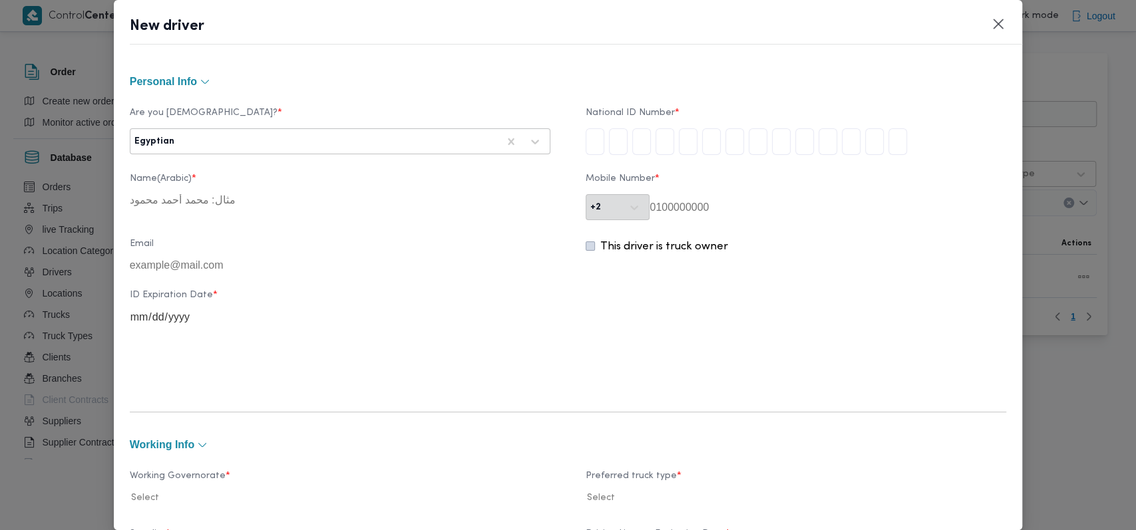
type input "2"
type input "5"
type input "9"
type input "0"
type input "5"
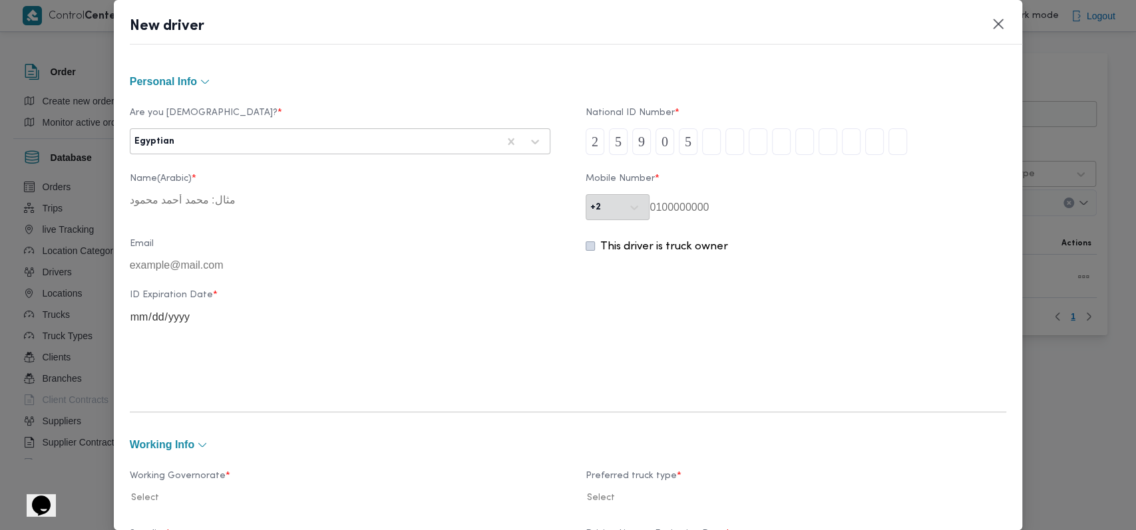
type input "3"
type input "1"
type input "2"
type input "1"
type input "0"
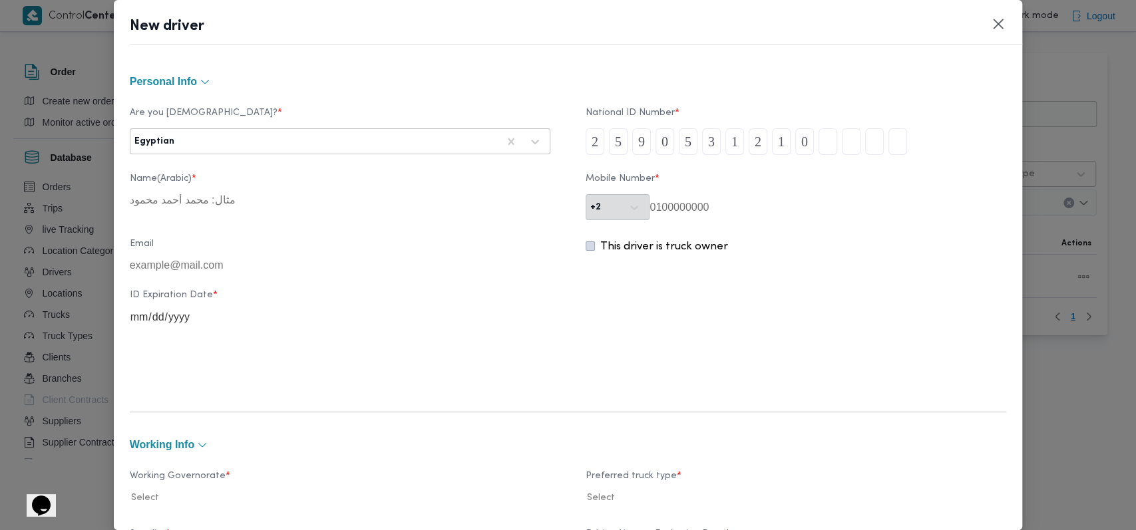
type input "0"
type input "4"
type input "9"
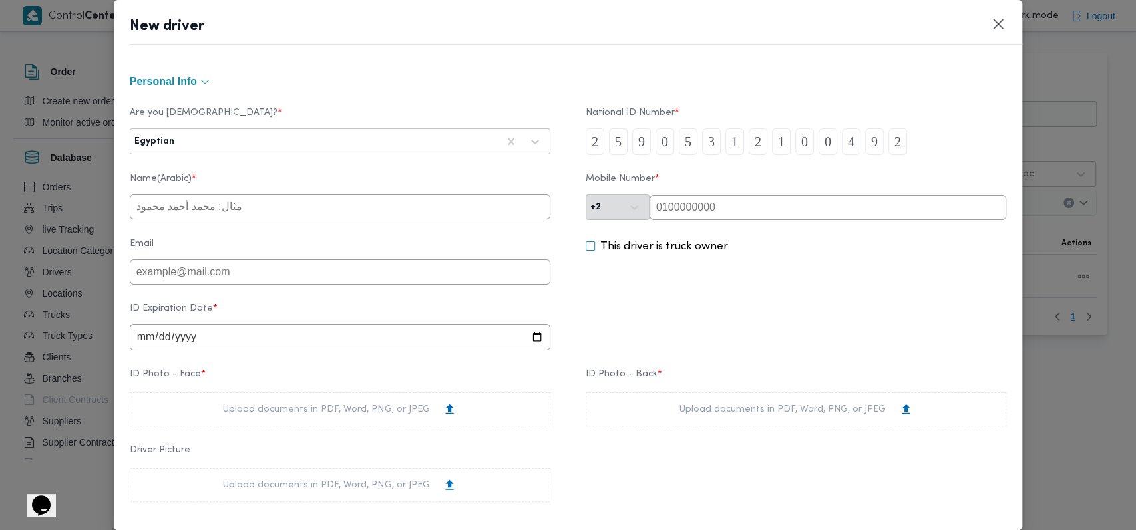
type input "2"
click at [269, 213] on input "text" at bounding box center [340, 206] width 421 height 25
type input "حسام الدين حسن عبدالحميد على"
click at [133, 343] on input "date" at bounding box center [340, 337] width 421 height 27
type input "2029-08-03"
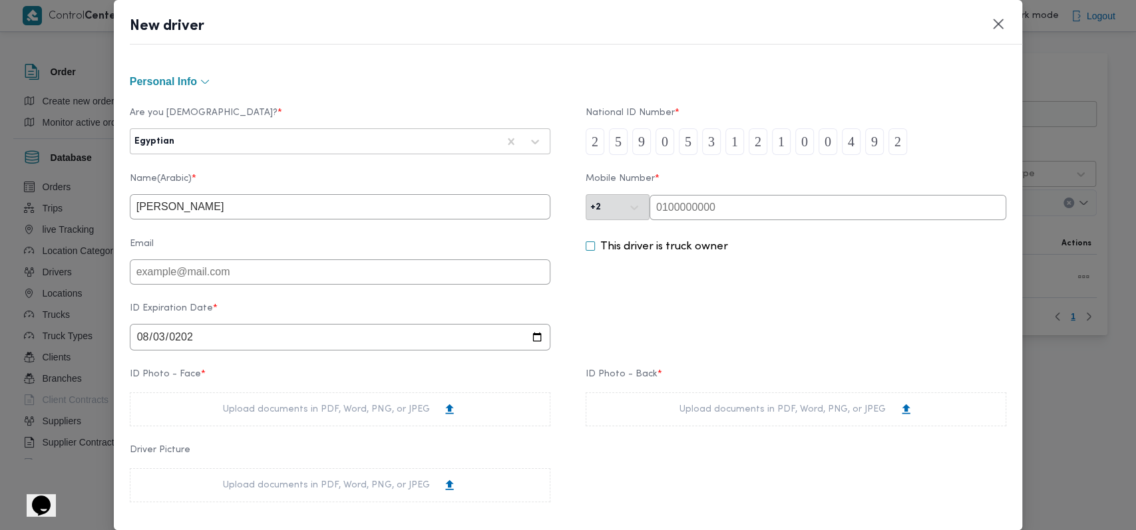
click at [671, 327] on div "ID Expiration Date * 2029-08-03" at bounding box center [568, 327] width 877 height 61
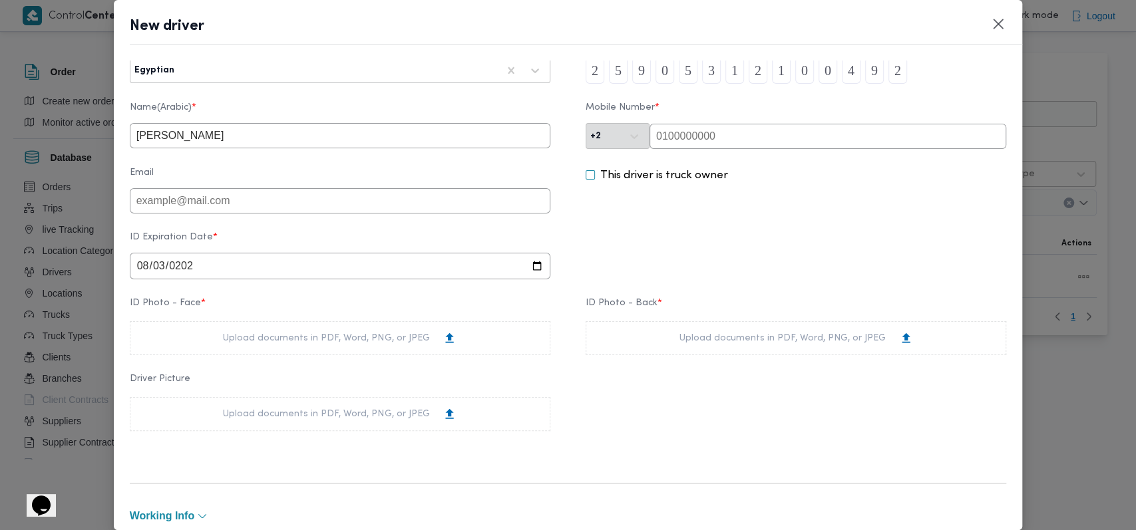
scroll to position [266, 0]
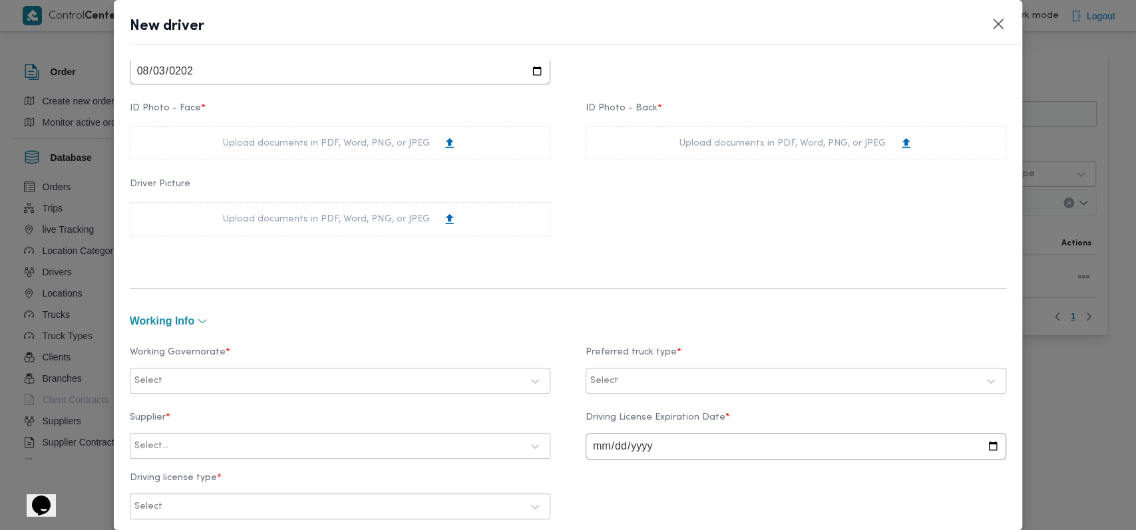
click at [395, 137] on div "Upload documents in PDF, Word, PNG, or JPEG" at bounding box center [340, 143] width 421 height 34
click at [357, 137] on div "Upload documents in PDF, Word, PNG, or JPEG" at bounding box center [340, 143] width 421 height 34
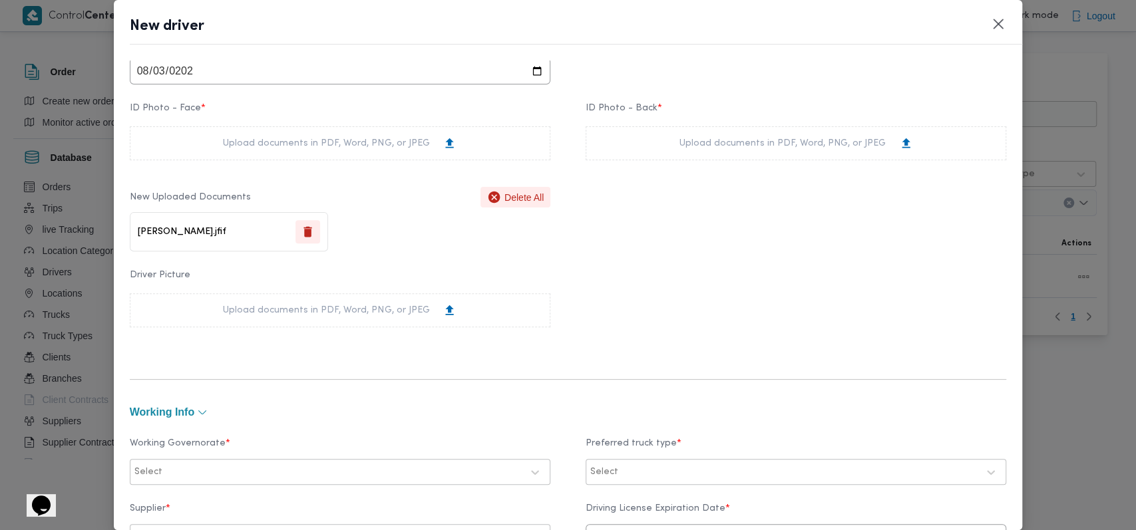
click at [703, 146] on div "Upload documents in PDF, Word, PNG, or JPEG" at bounding box center [797, 143] width 234 height 14
click at [611, 318] on div "Driver Picture Upload documents in PDF, Word, PNG, or JPEG" at bounding box center [568, 299] width 877 height 71
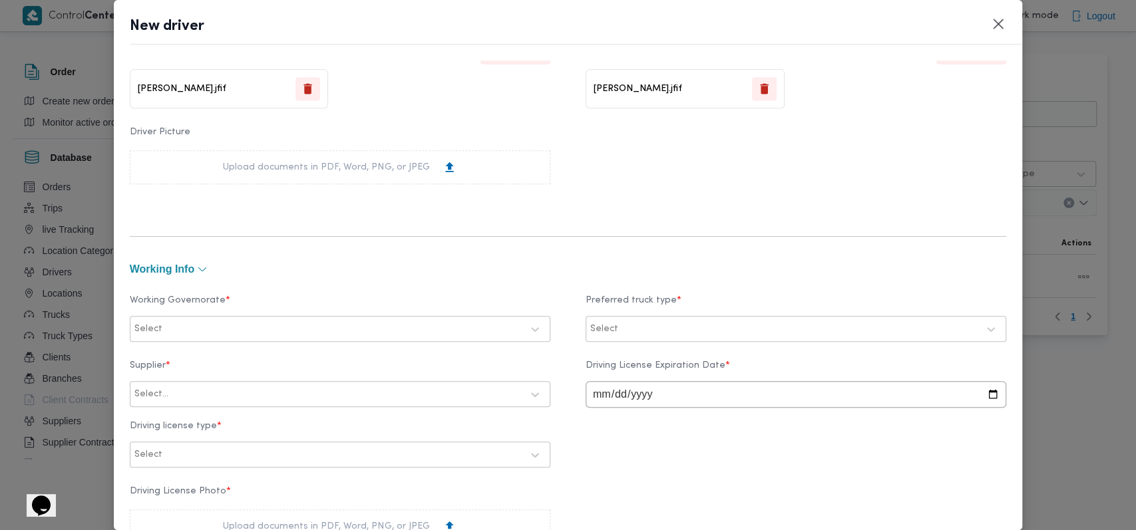
scroll to position [532, 0]
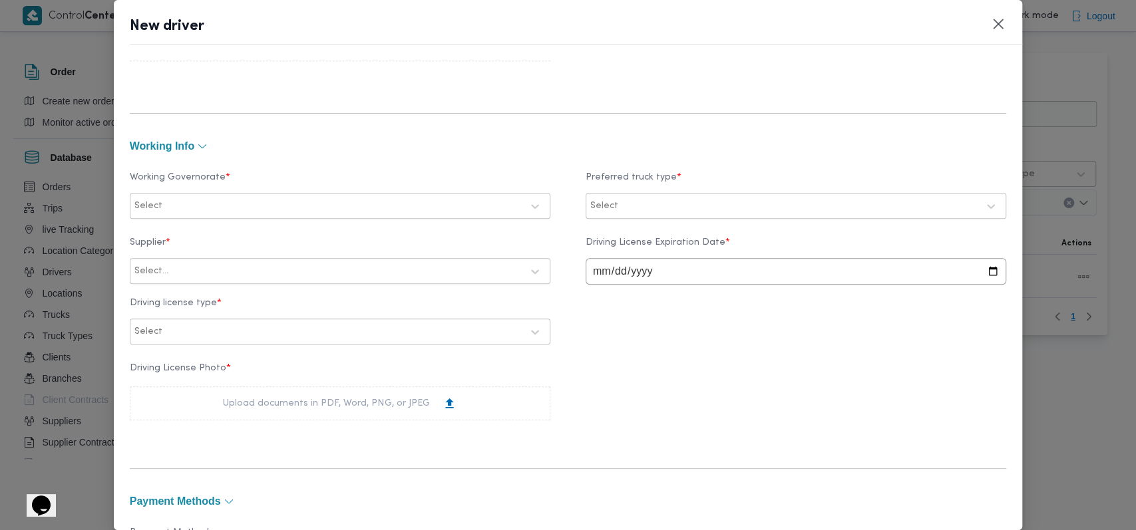
click at [345, 214] on div "Select" at bounding box center [328, 206] width 390 height 19
click at [191, 290] on div "الجيزة" at bounding box center [340, 290] width 393 height 16
click at [165, 280] on label "البحيرة" at bounding box center [165, 286] width 43 height 16
click at [630, 195] on div "Select" at bounding box center [796, 206] width 414 height 24
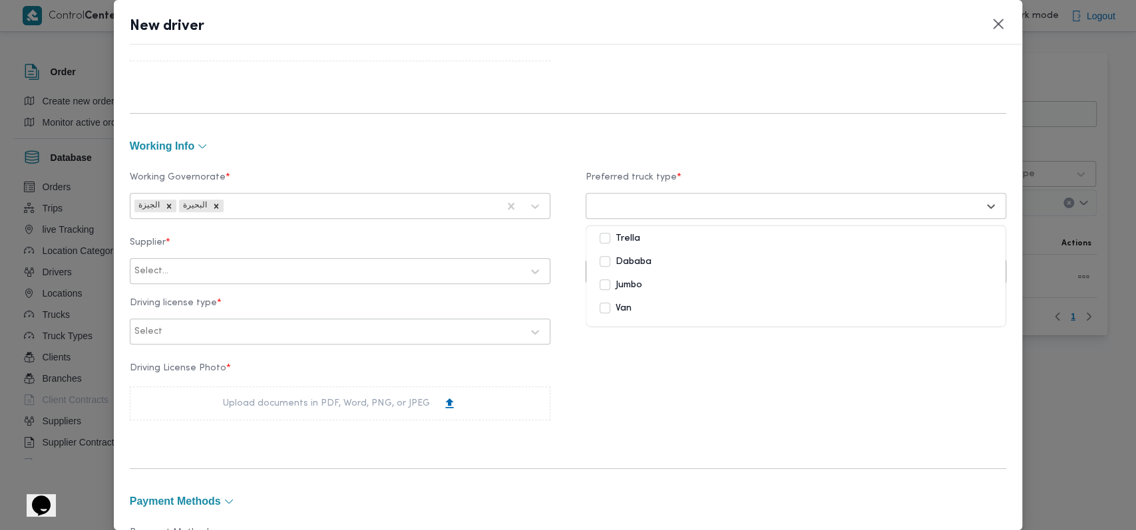
click at [624, 268] on label "Dababa" at bounding box center [626, 262] width 52 height 16
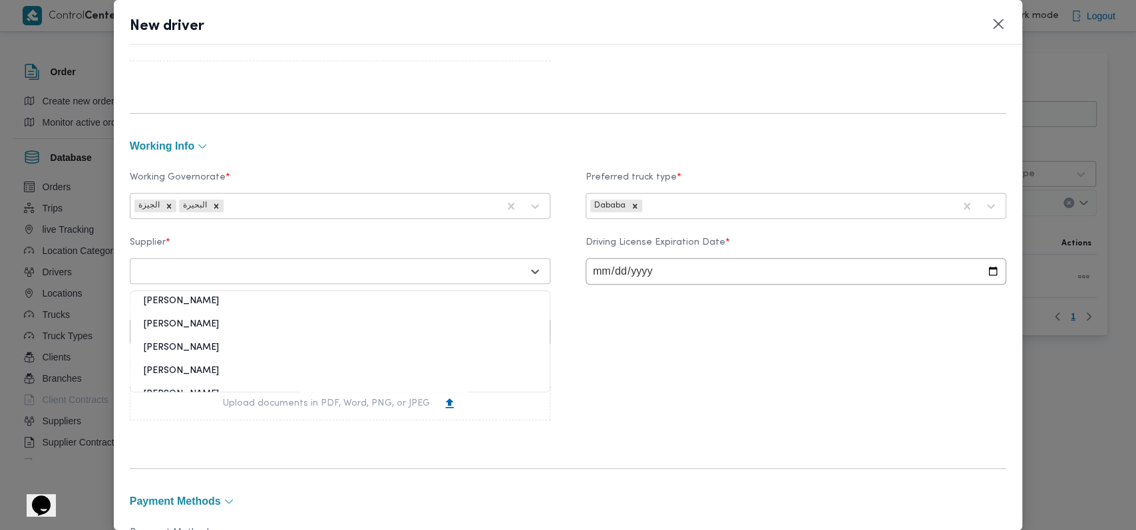
click at [241, 269] on div at bounding box center [327, 271] width 387 height 13
type input "[PERSON_NAME]"
click at [230, 304] on div "[PERSON_NAME] [PERSON_NAME]" at bounding box center [339, 306] width 419 height 23
click at [617, 310] on div "Supplier * option احمد مجدي يوسف عبدالرحمن, selected. احمد مجدي يوسف عبدالرحمن …" at bounding box center [568, 291] width 877 height 120
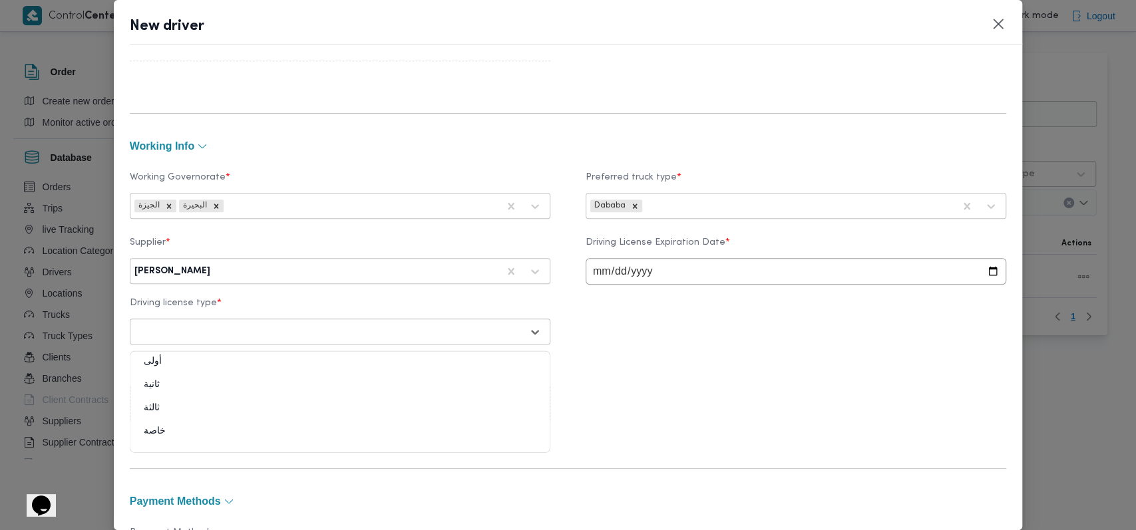
click at [371, 323] on div "Select" at bounding box center [328, 332] width 390 height 19
click at [166, 407] on div "ثالثة" at bounding box center [339, 413] width 419 height 23
click at [591, 269] on input "date" at bounding box center [796, 271] width 421 height 27
type input "2029-08-03"
click at [623, 347] on div "Supplier * احمد مجدي يوسف عبدالرحمن Driving License Expiration Date * 2029-08-0…" at bounding box center [568, 291] width 877 height 120
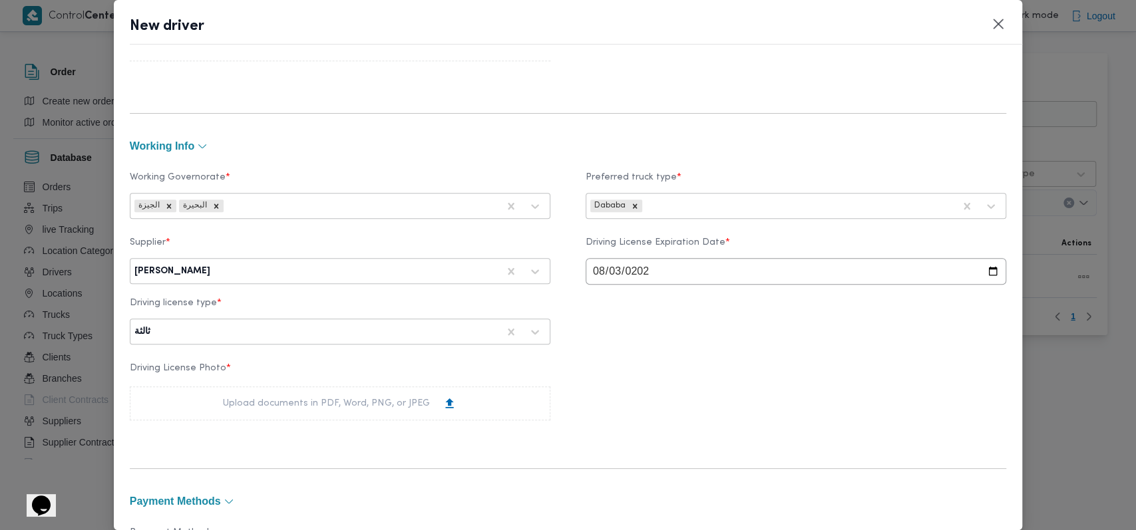
click at [400, 401] on div "Upload documents in PDF, Word, PNG, or JPEG" at bounding box center [340, 404] width 234 height 14
click at [237, 331] on div at bounding box center [325, 331] width 345 height 13
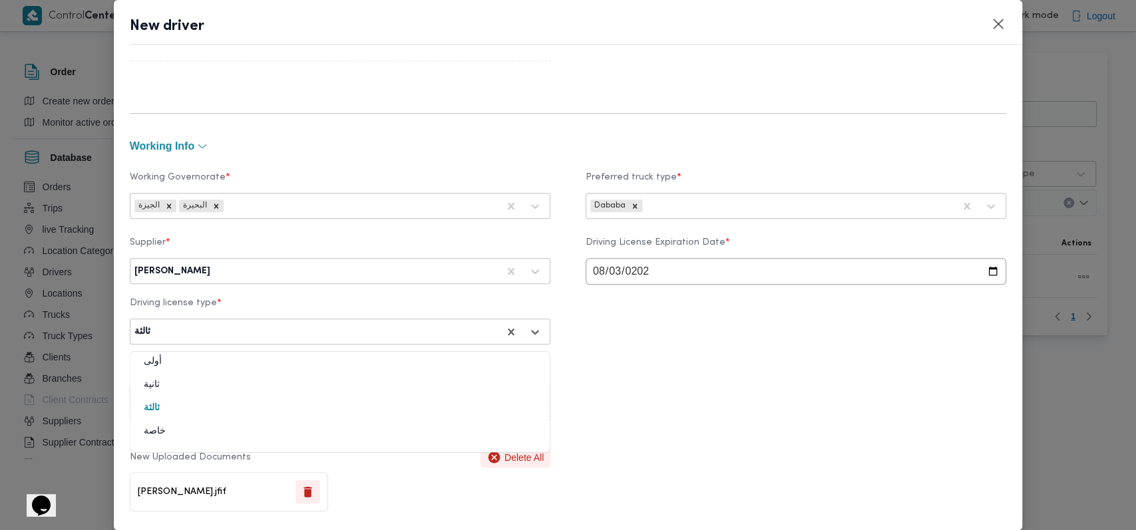
click at [175, 437] on div "خاصة" at bounding box center [339, 436] width 419 height 23
click at [655, 374] on div "Driving License Photo * Upload documents in PDF, Word, PNG, or JPEG New Uploade…" at bounding box center [568, 438] width 877 height 162
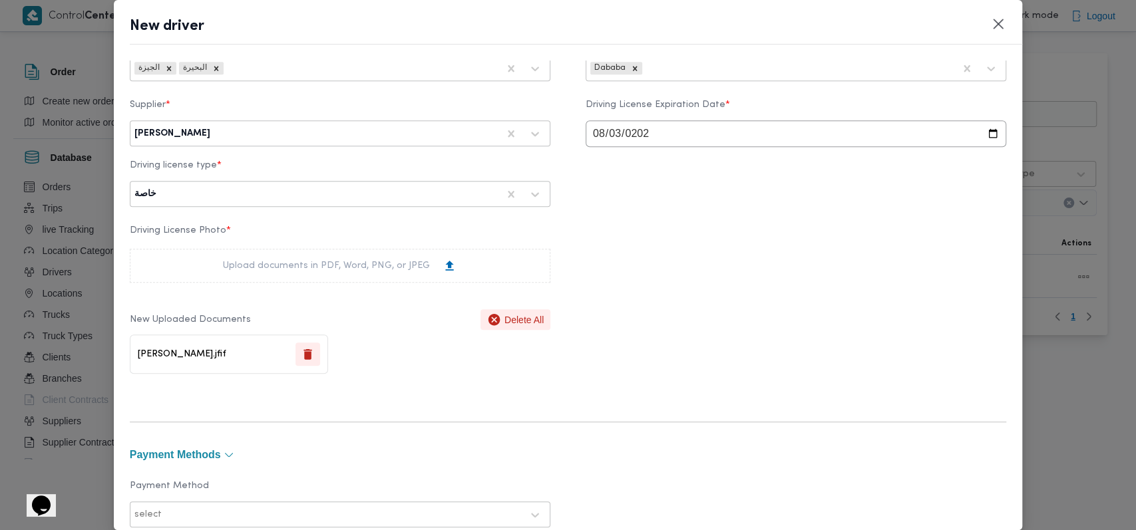
scroll to position [887, 0]
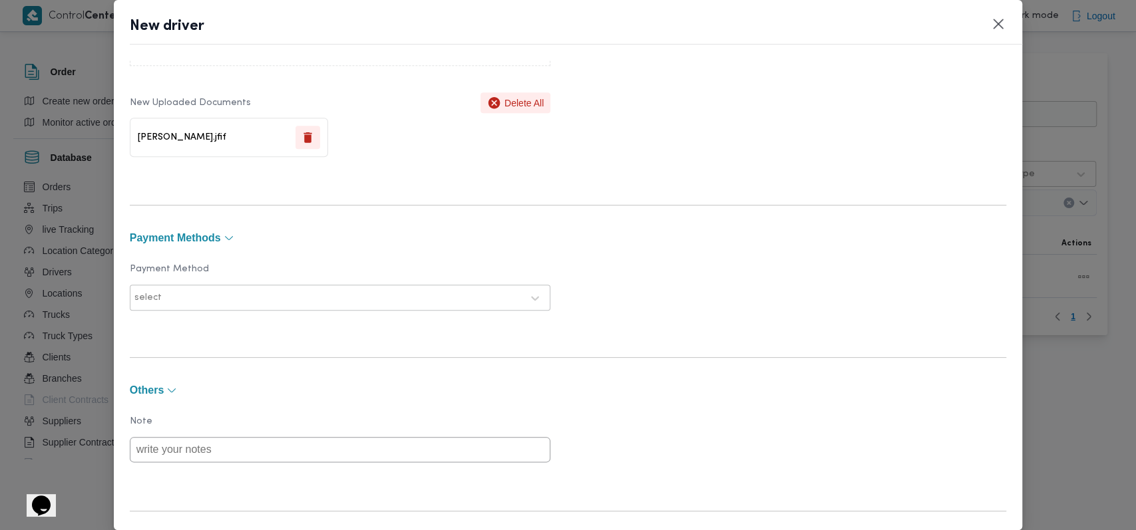
click at [231, 286] on div "select" at bounding box center [340, 298] width 414 height 24
click at [301, 256] on div "Payment Method select" at bounding box center [568, 290] width 877 height 87
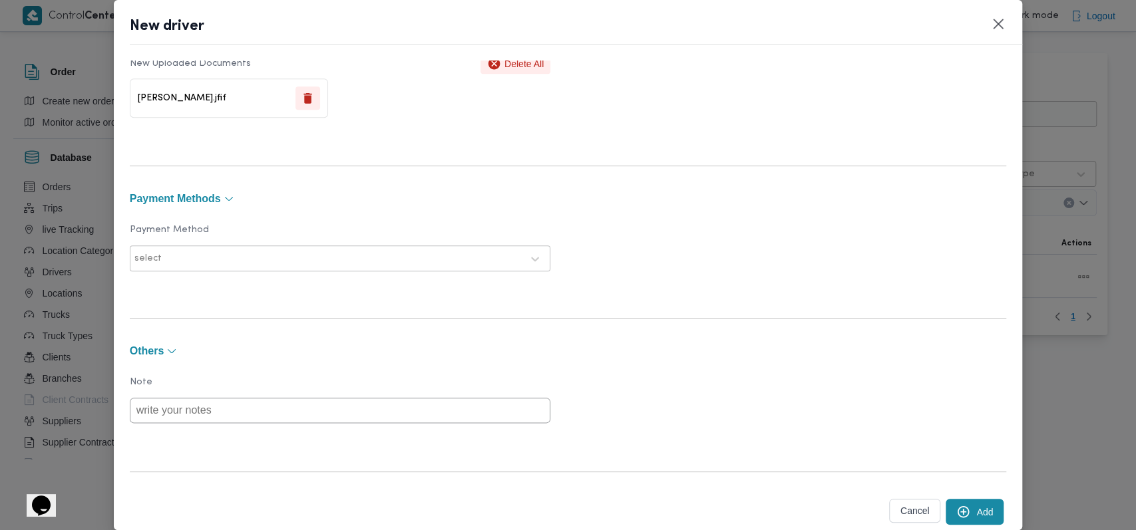
scroll to position [960, 0]
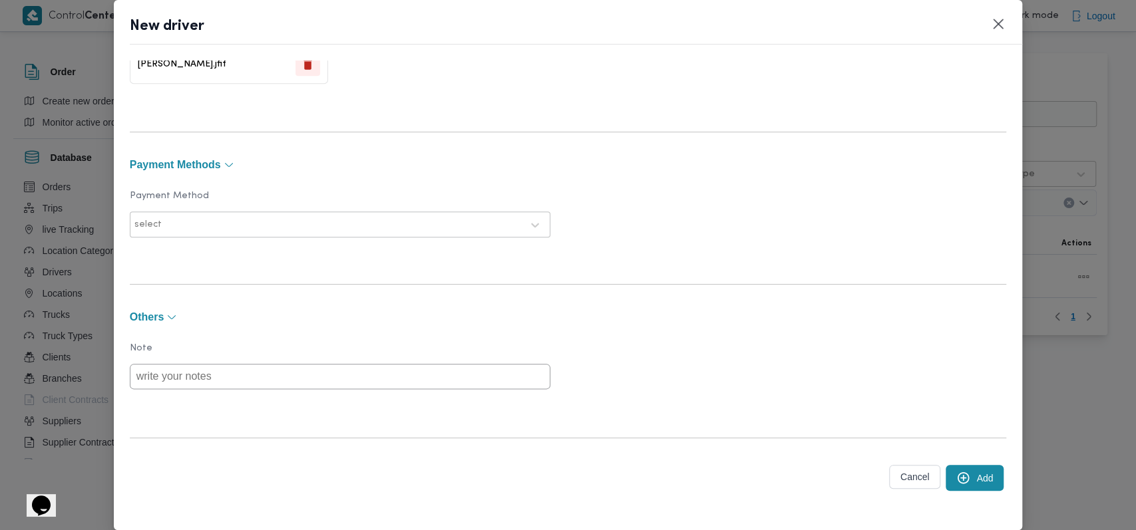
click at [975, 471] on button "Add" at bounding box center [975, 478] width 58 height 26
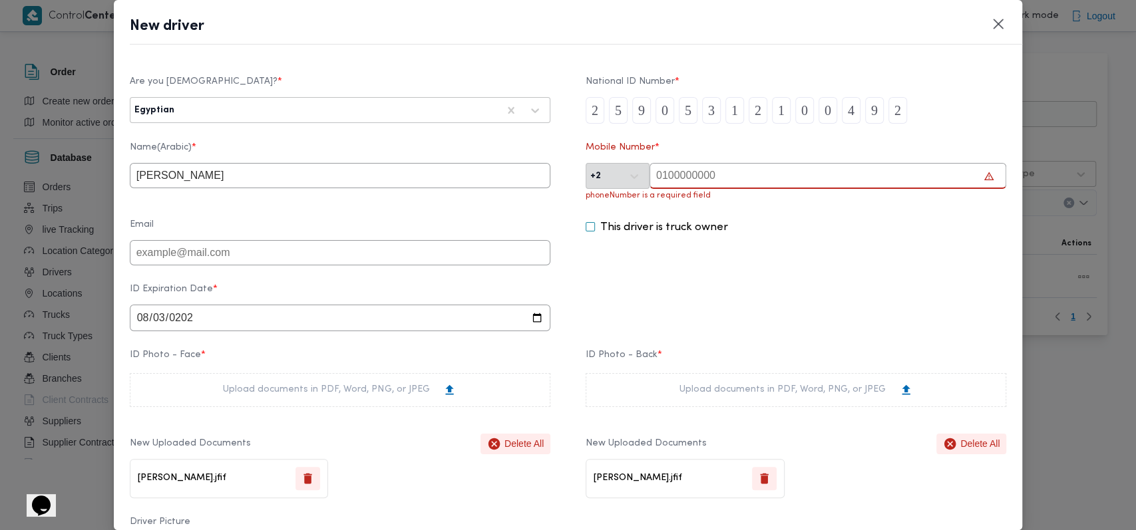
scroll to position [0, 0]
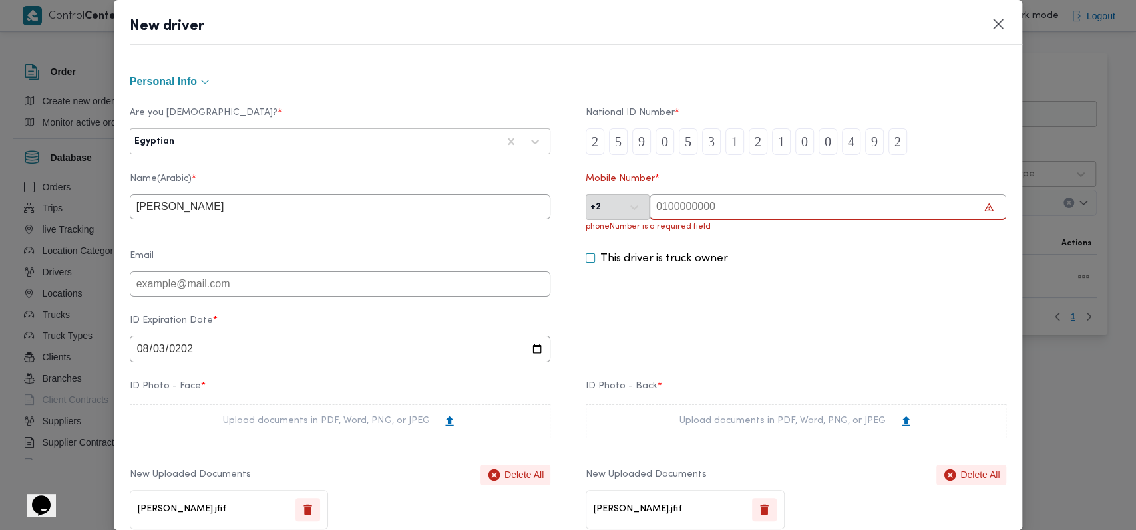
click at [710, 219] on input "text" at bounding box center [828, 207] width 357 height 26
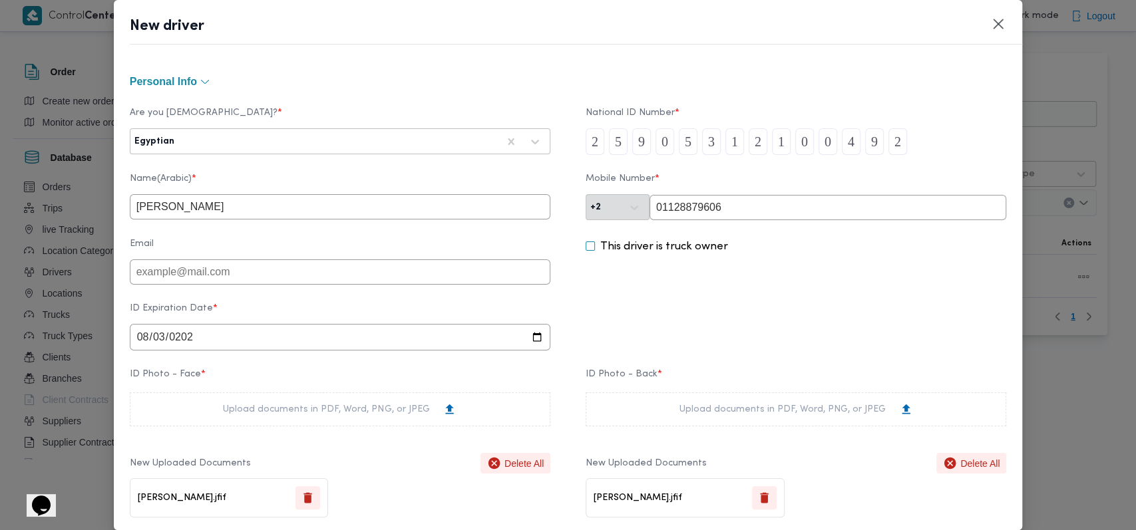
type input "01128879606"
click at [803, 262] on div "This driver is truck owner" at bounding box center [796, 262] width 421 height 46
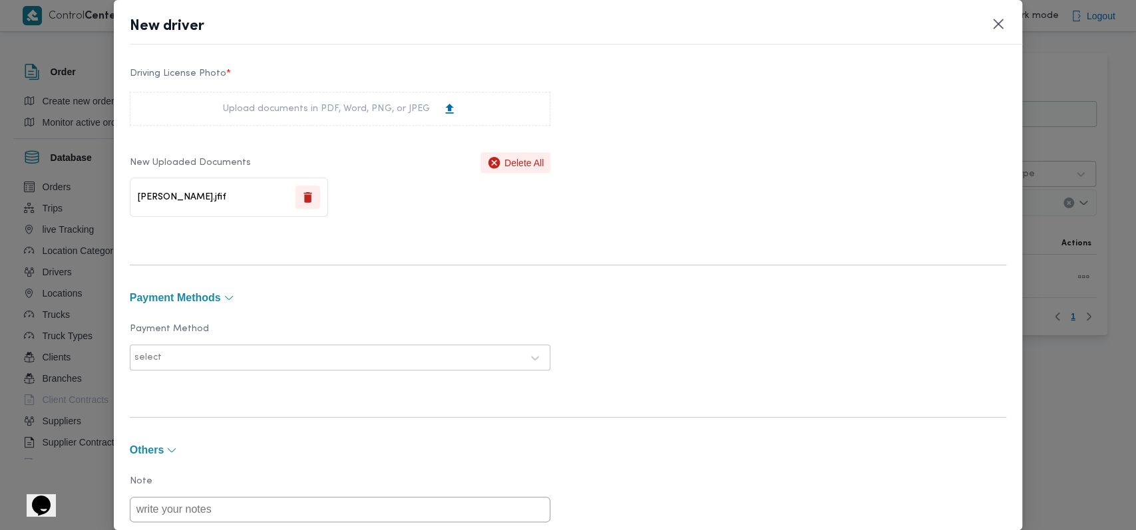
scroll to position [960, 0]
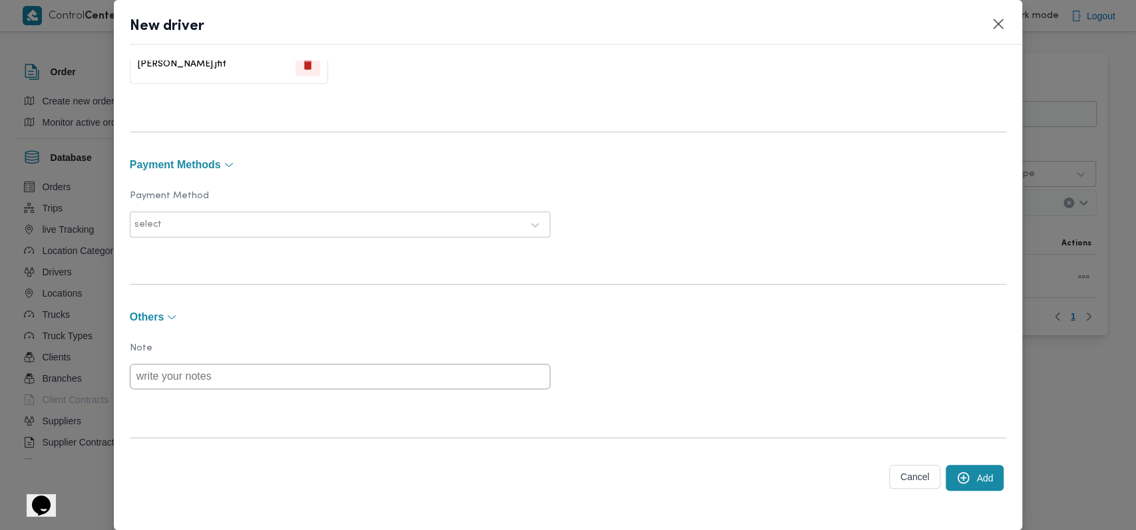
click at [958, 471] on button "Add" at bounding box center [975, 478] width 58 height 26
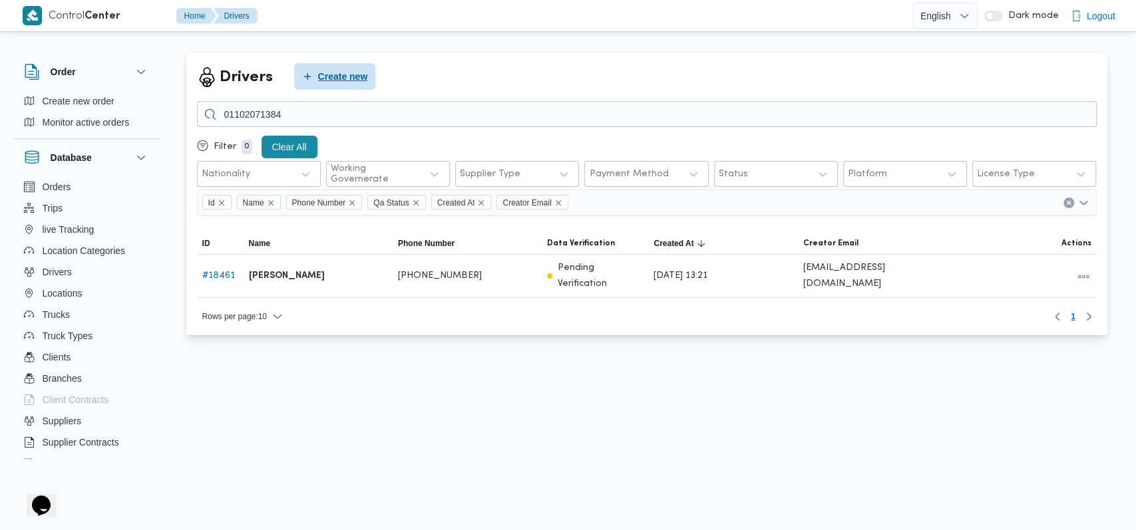
click at [335, 83] on span "Create new" at bounding box center [343, 77] width 50 height 16
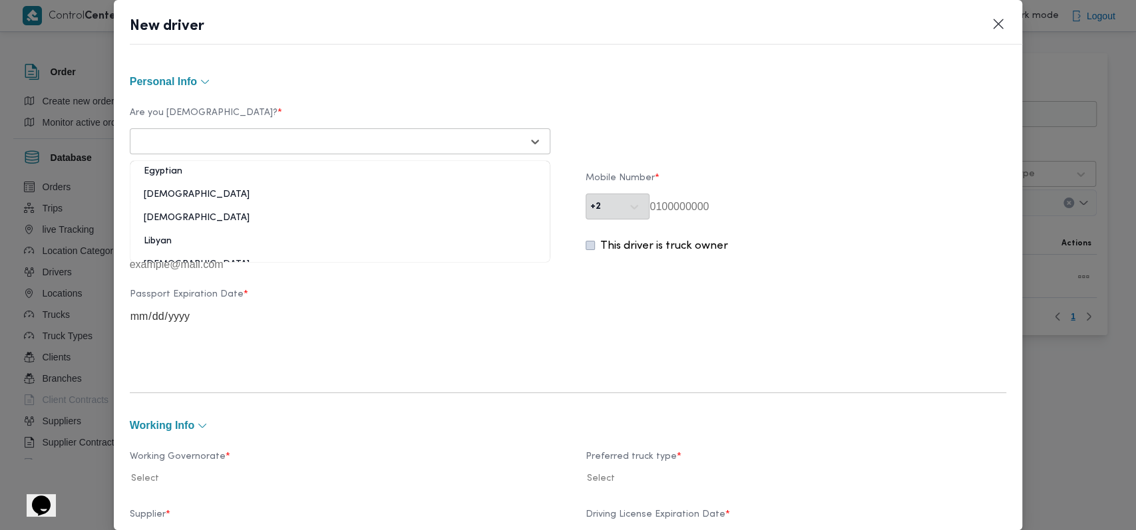
click at [331, 152] on div "Select..." at bounding box center [340, 142] width 414 height 24
click at [188, 169] on div "Egyptian" at bounding box center [339, 176] width 419 height 23
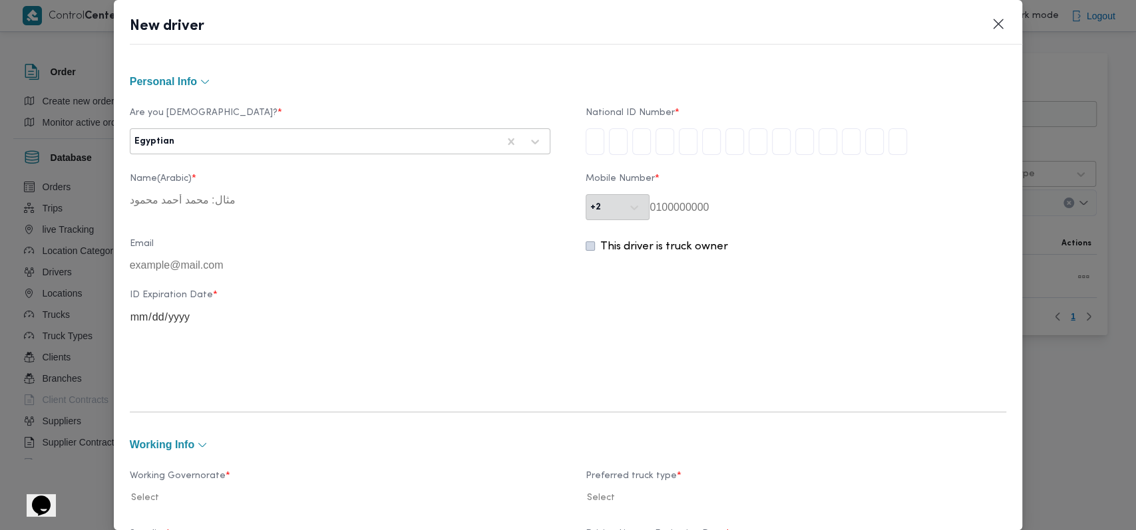
type input "2"
type input "6"
type input "0"
type input "4"
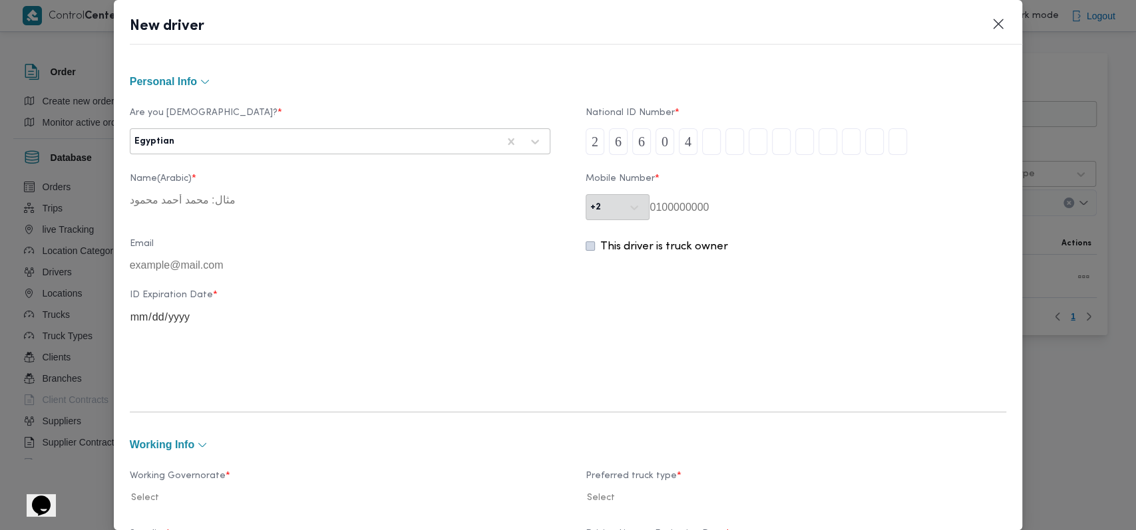
type input "2"
type input "8"
type input "2"
type input "0"
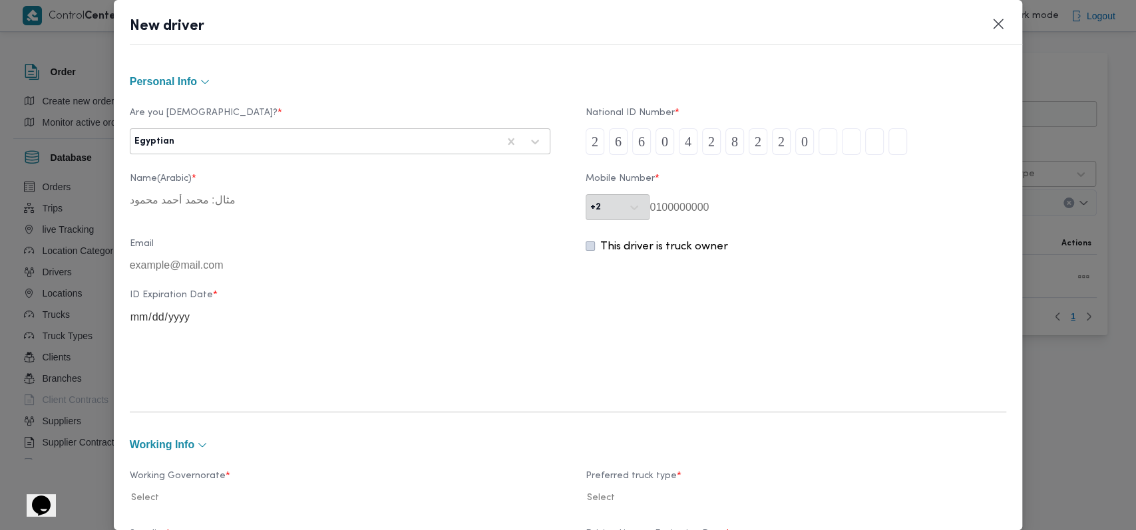
type input "0"
type input "8"
type input "7"
type input "3"
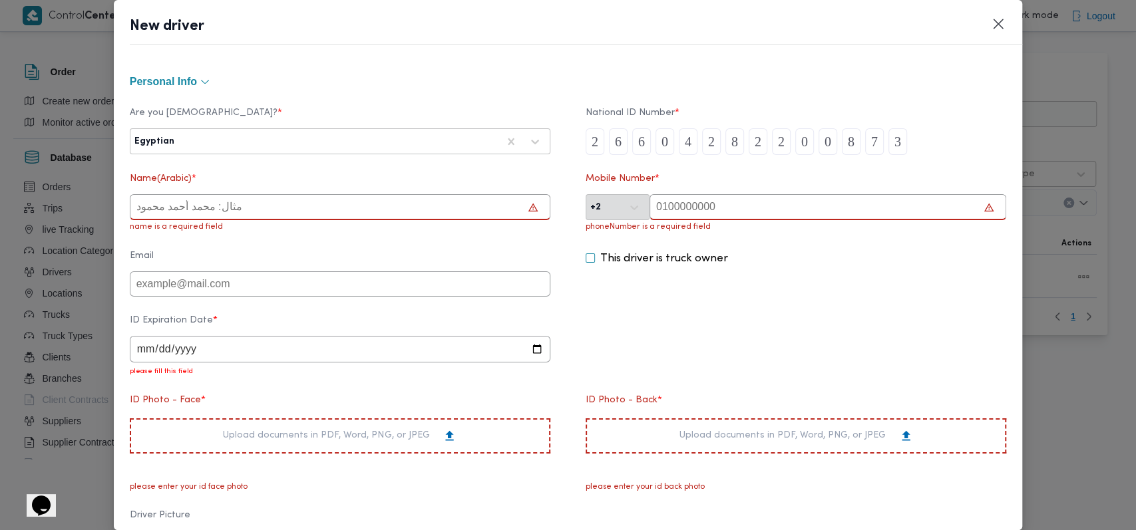
click at [250, 192] on label "Name(Arabic) *" at bounding box center [340, 184] width 421 height 21
click at [266, 202] on input "text" at bounding box center [340, 207] width 421 height 26
type input "محمد بكرى محمد موسى"
click at [218, 356] on input "date" at bounding box center [340, 349] width 421 height 27
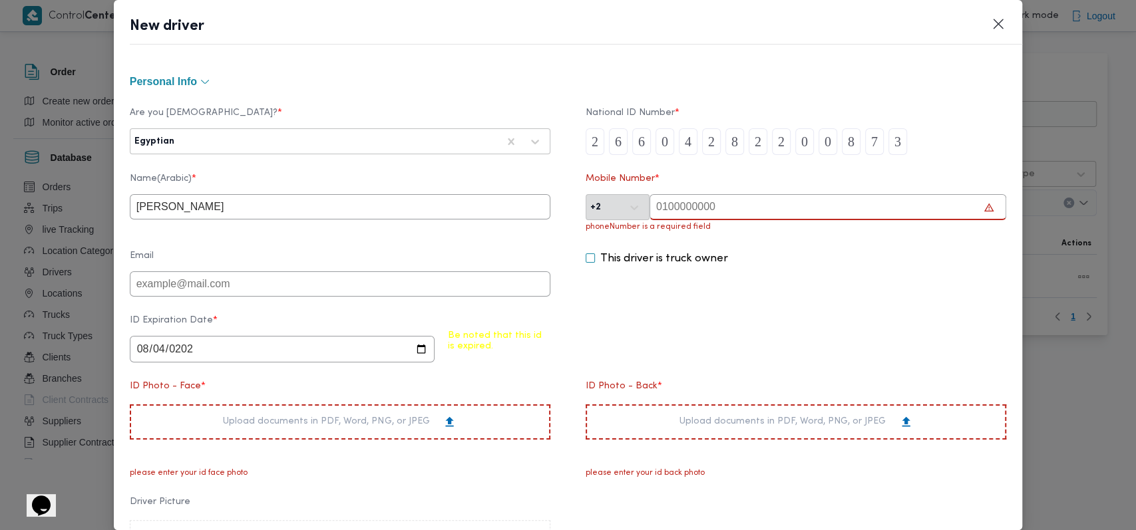
type input "2027-08-04"
click at [647, 347] on div "ID Expiration Date * 2027-08-04" at bounding box center [568, 339] width 877 height 61
click at [432, 414] on div "Upload documents in PDF, Word, PNG, or JPEG" at bounding box center [340, 422] width 421 height 35
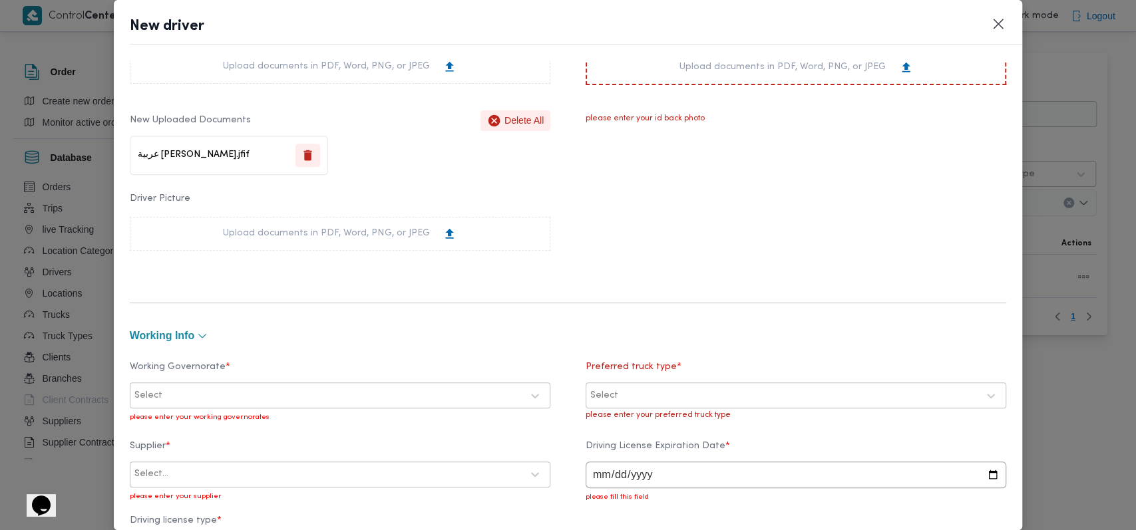
scroll to position [266, 0]
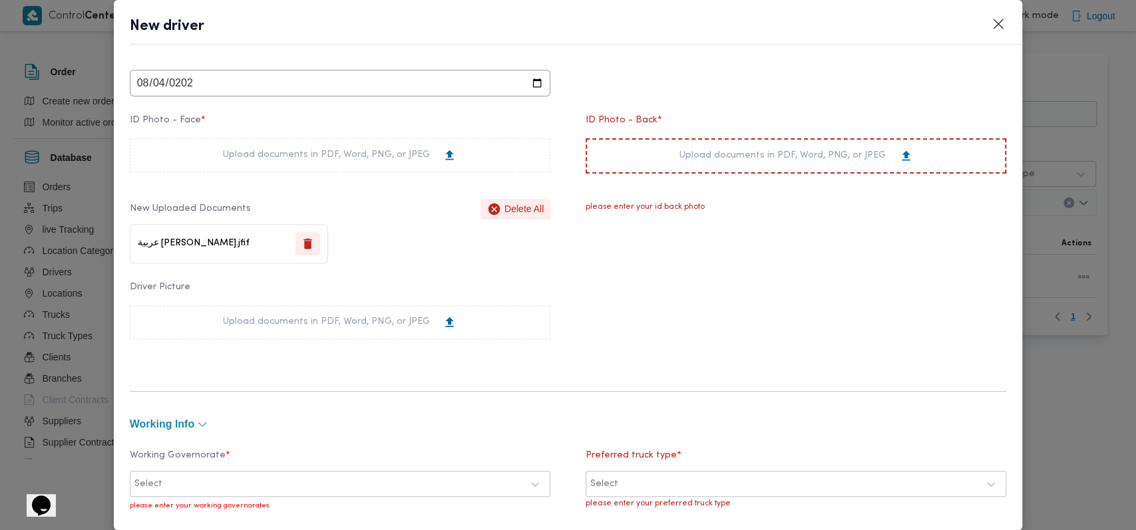
click at [762, 154] on div "Upload documents in PDF, Word, PNG, or JPEG" at bounding box center [797, 156] width 234 height 14
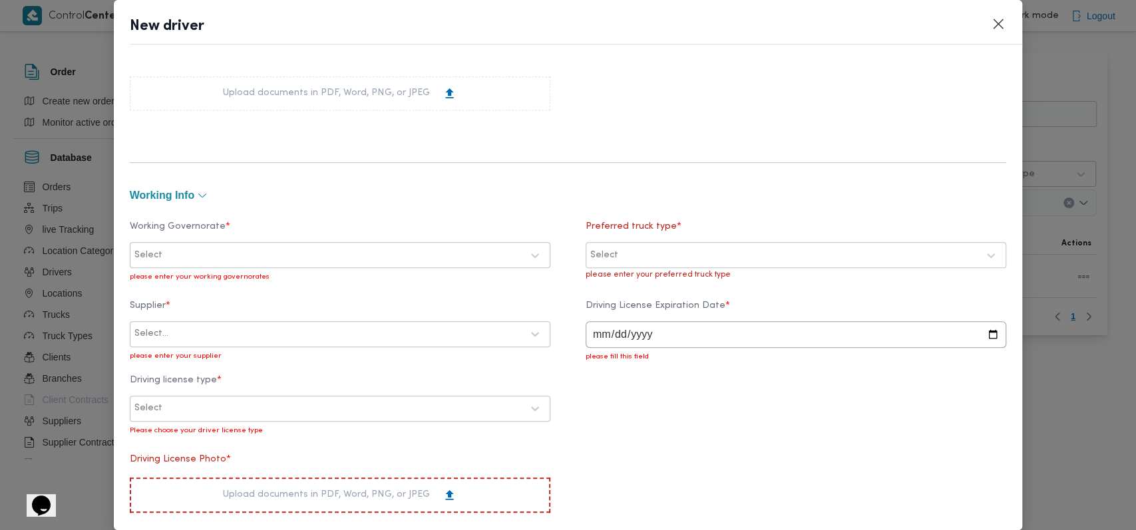
scroll to position [532, 0]
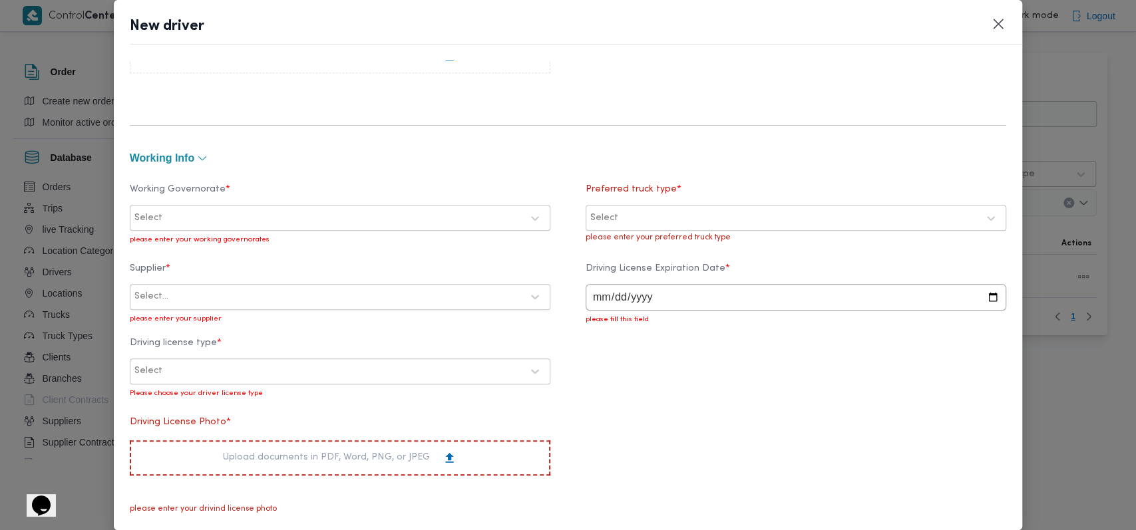
click at [594, 306] on input "date" at bounding box center [796, 297] width 421 height 27
type input "2027-08-04"
click at [597, 319] on div "Driving License Expiration Date * 2027-08-04" at bounding box center [796, 294] width 421 height 61
click at [394, 310] on div "please enter your supplier" at bounding box center [340, 317] width 421 height 14
click at [387, 292] on div at bounding box center [346, 296] width 351 height 13
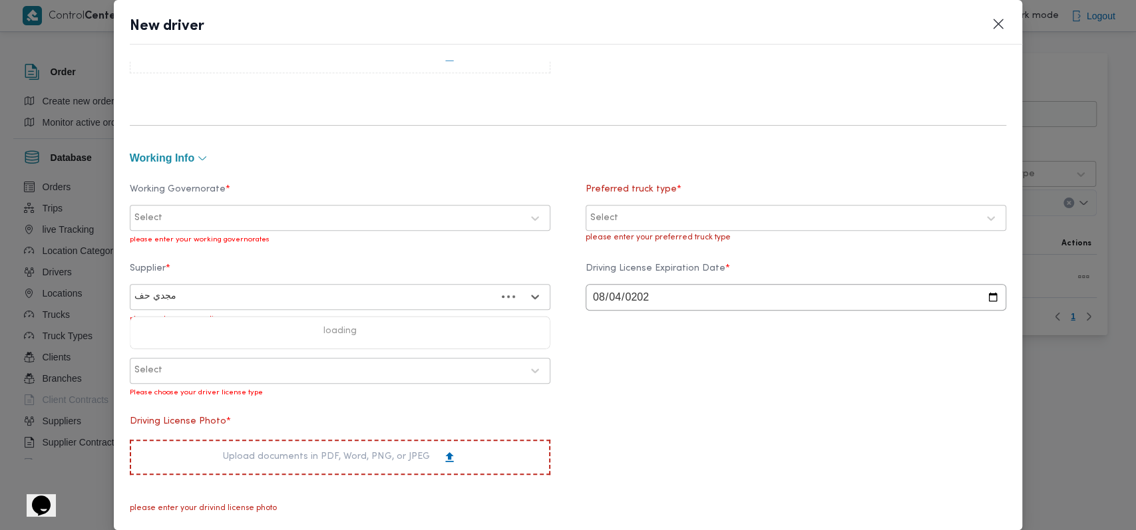
type input "مجدي حفن"
click at [220, 322] on div "مجدي حفني ابراهيم سالم" at bounding box center [339, 332] width 419 height 23
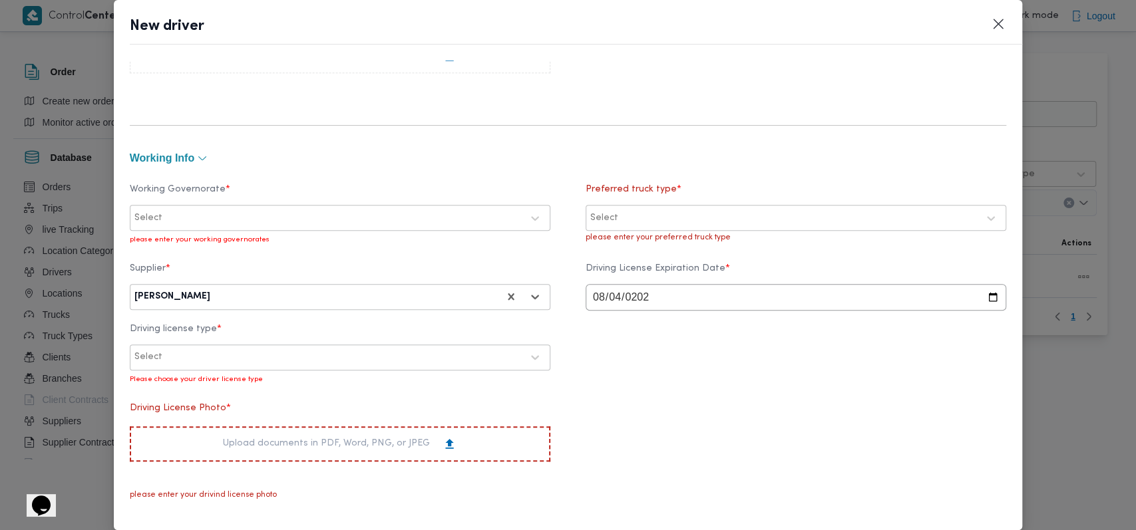
click at [266, 216] on div at bounding box center [343, 218] width 357 height 13
click at [156, 300] on label "الجيزة" at bounding box center [164, 302] width 40 height 16
click at [635, 207] on div "Select" at bounding box center [796, 218] width 414 height 24
click at [642, 273] on label "Dababa" at bounding box center [626, 274] width 52 height 16
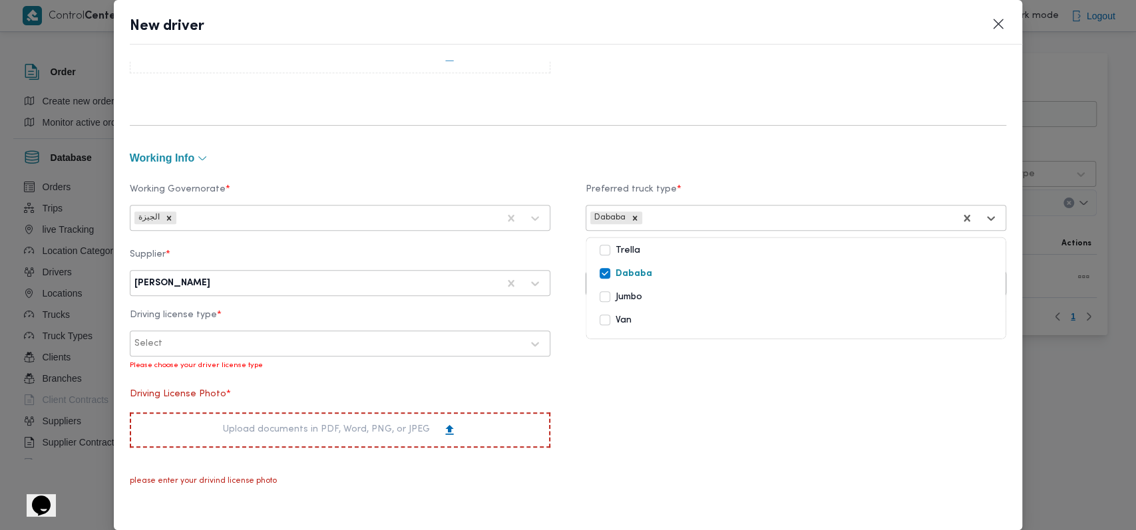
click at [638, 343] on div "Supplier * مجدي حفني ابراهيم سالم Driving License Expiration Date * 2027-08-04 …" at bounding box center [568, 310] width 877 height 134
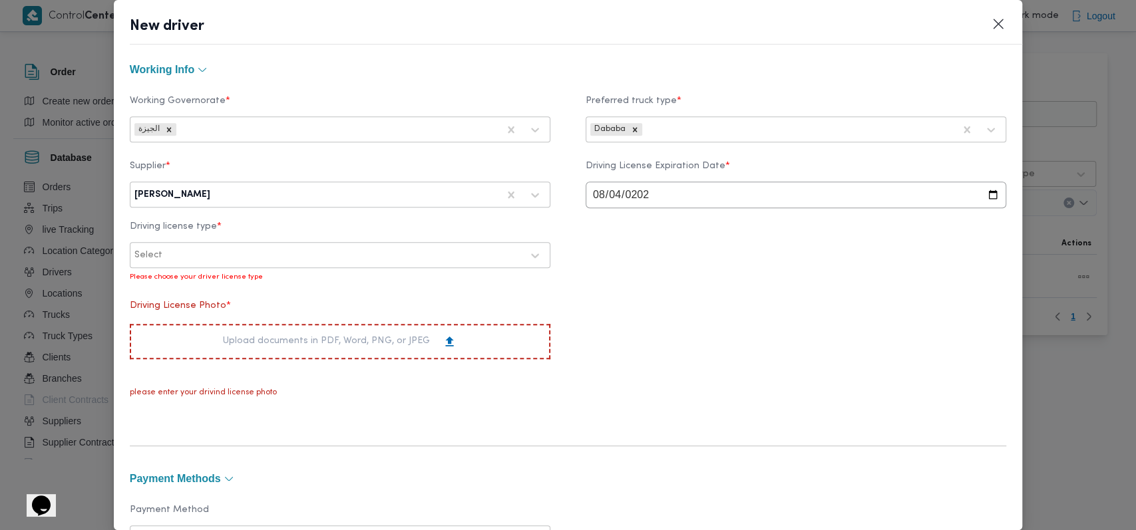
click at [278, 264] on div "Select" at bounding box center [328, 255] width 390 height 19
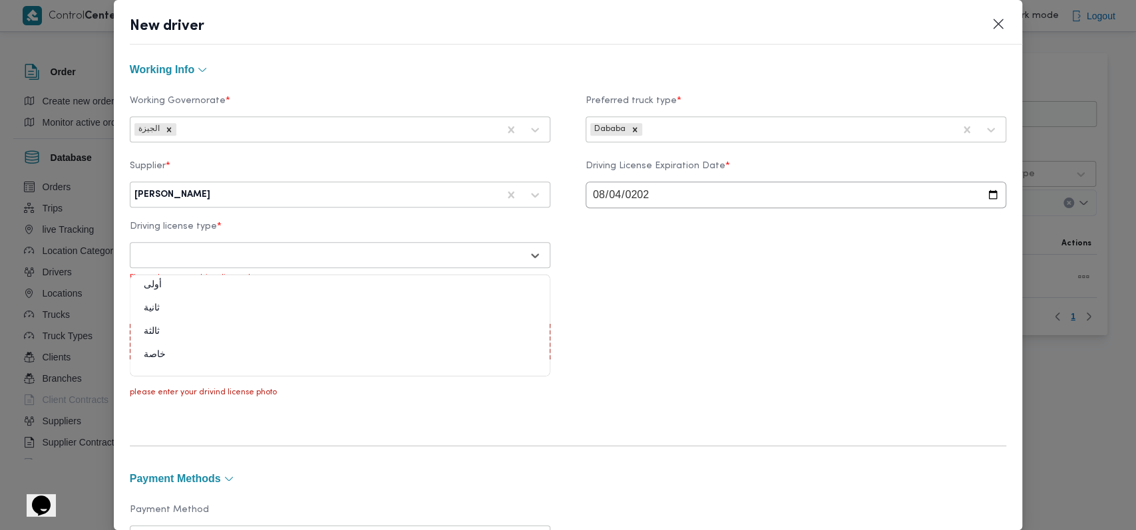
click at [191, 295] on div "أولى" at bounding box center [339, 290] width 419 height 23
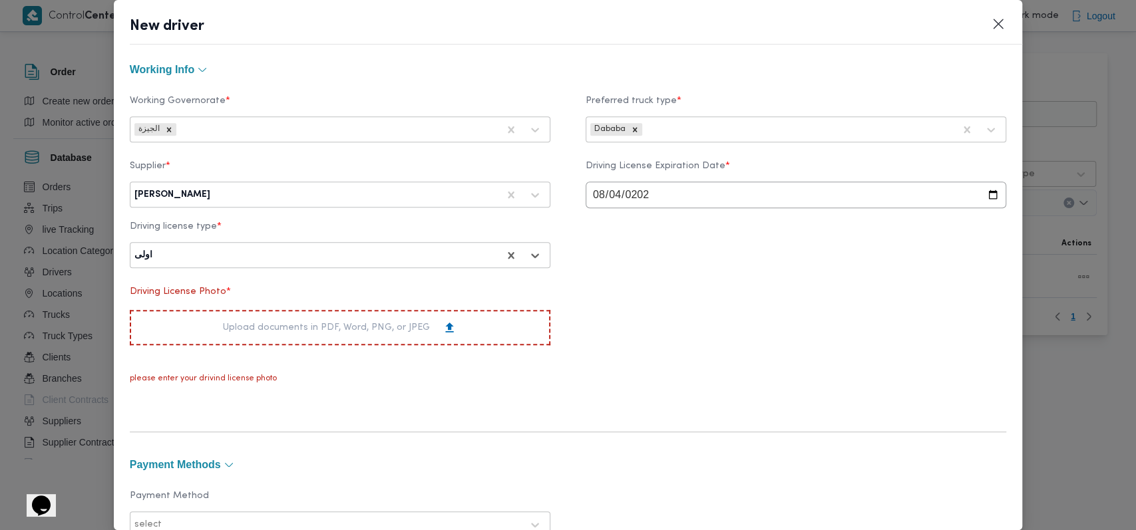
click at [246, 332] on div "Upload documents in PDF, Word, PNG, or JPEG" at bounding box center [340, 328] width 234 height 14
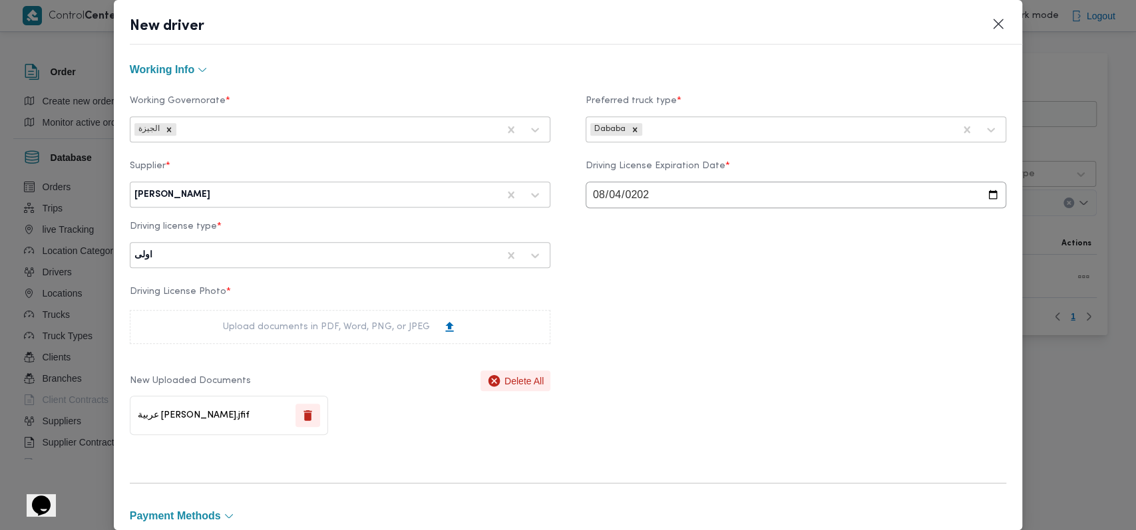
click at [724, 349] on div "Driving License Photo * Upload documents in PDF, Word, PNG, or JPEG New Uploade…" at bounding box center [568, 361] width 877 height 162
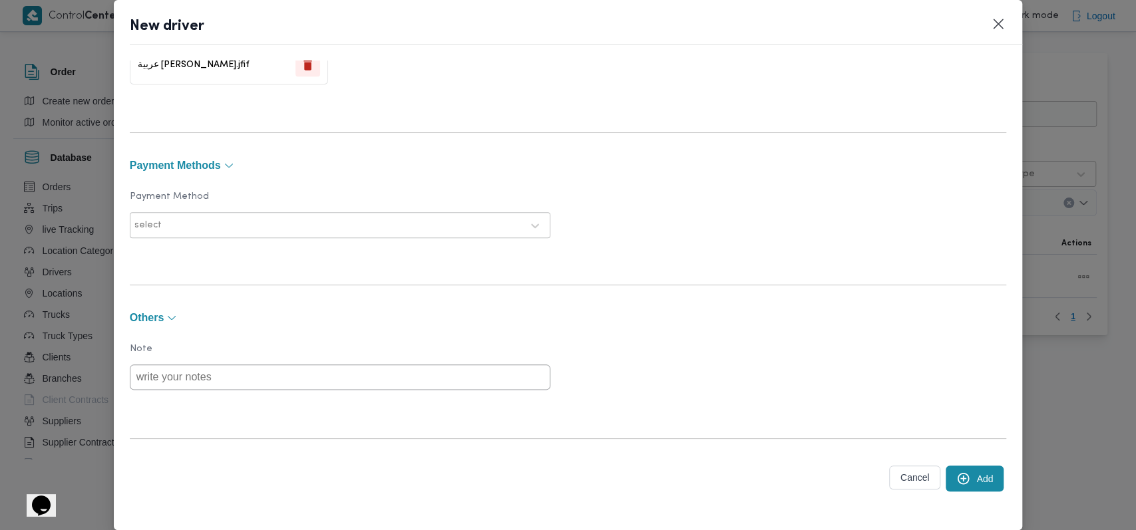
scroll to position [972, 0]
click at [966, 469] on button "Add" at bounding box center [975, 478] width 58 height 26
click at [966, 479] on button "Add" at bounding box center [975, 478] width 58 height 26
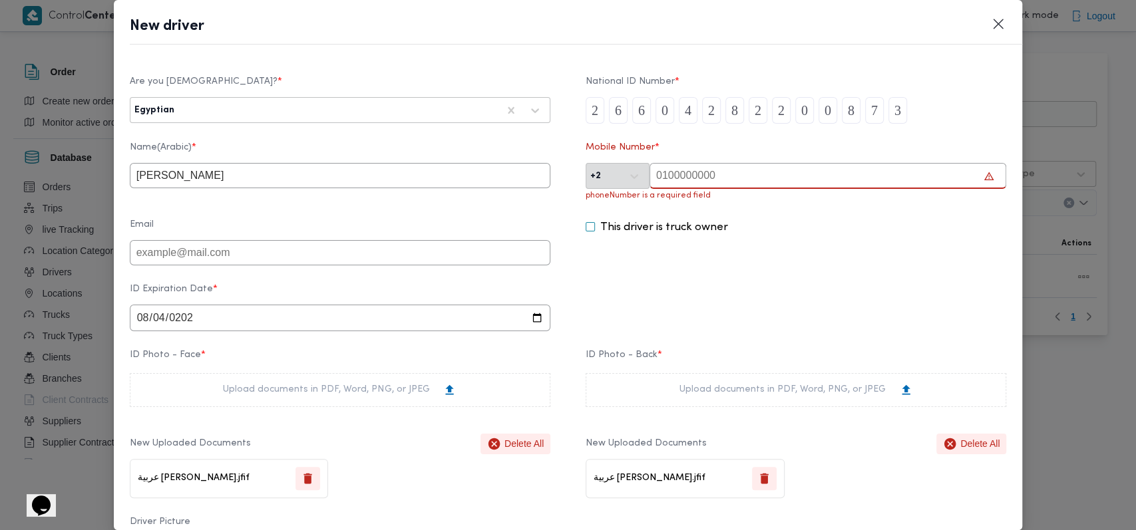
scroll to position [0, 0]
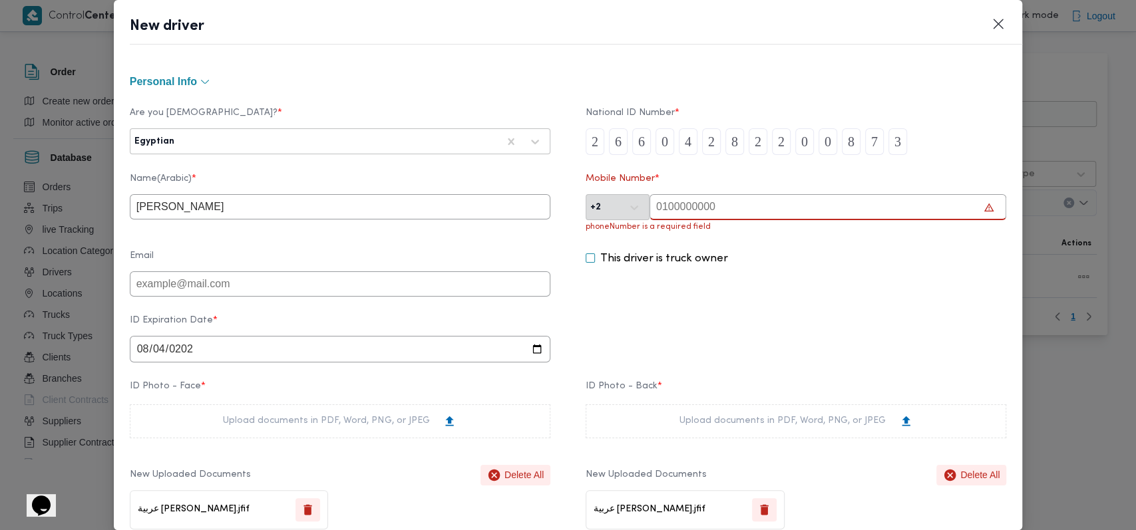
click at [714, 195] on input "text" at bounding box center [828, 207] width 357 height 26
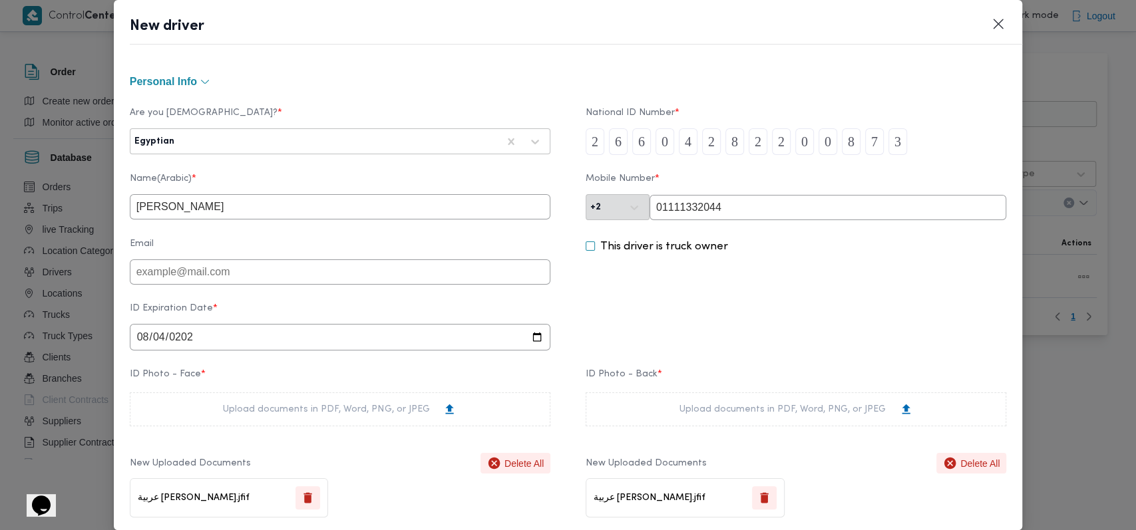
type input "01111332044"
click at [756, 258] on div "This driver is truck owner" at bounding box center [796, 262] width 421 height 46
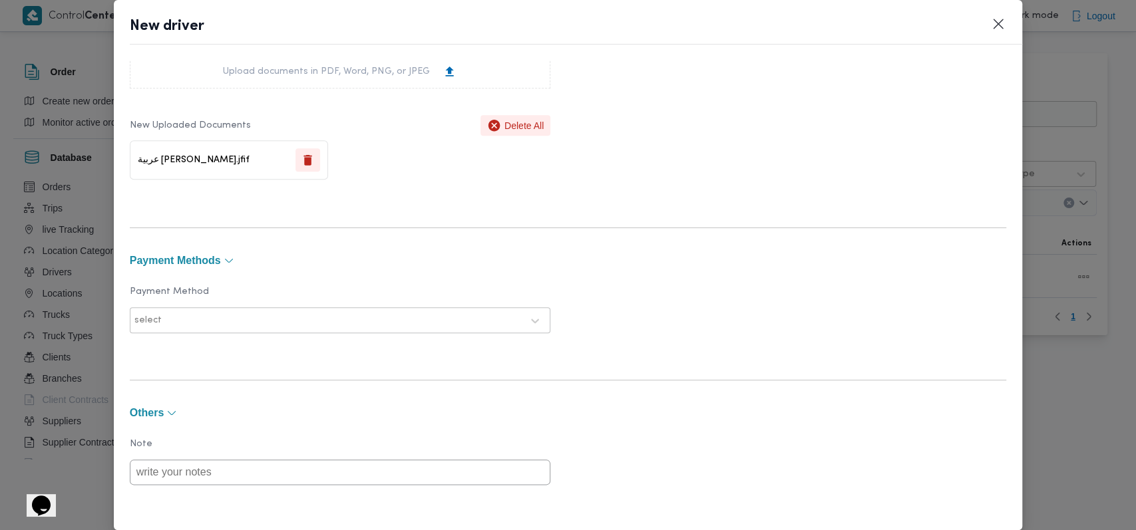
scroll to position [960, 0]
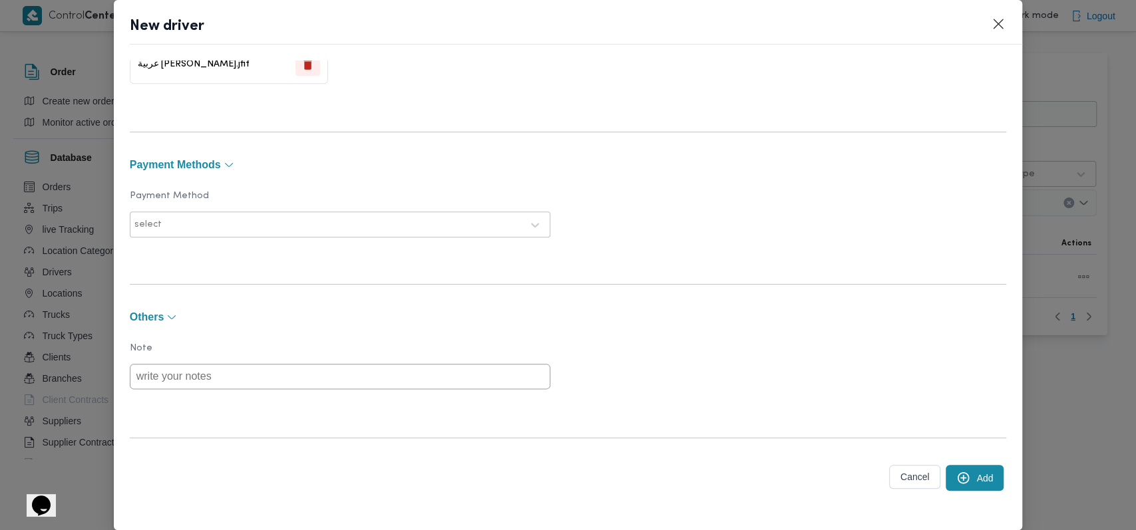
click at [970, 481] on button "Add" at bounding box center [975, 478] width 58 height 26
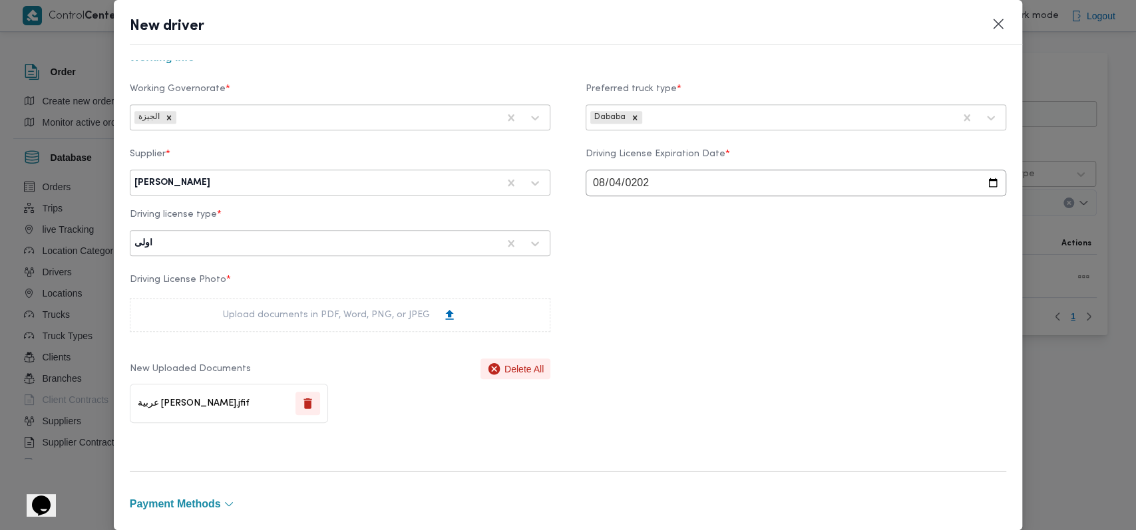
scroll to position [961, 0]
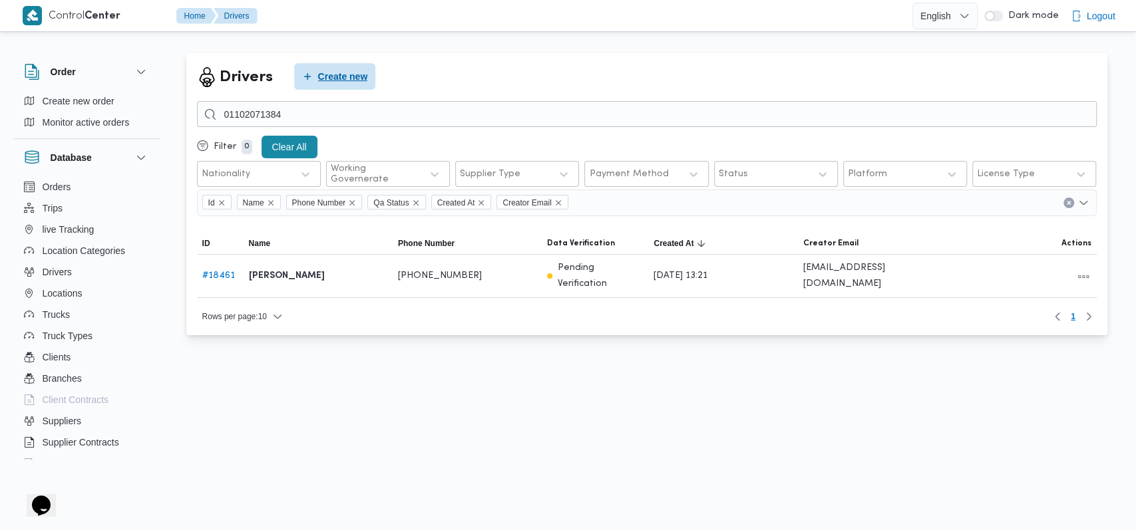
click at [349, 72] on span "Create new" at bounding box center [343, 77] width 50 height 16
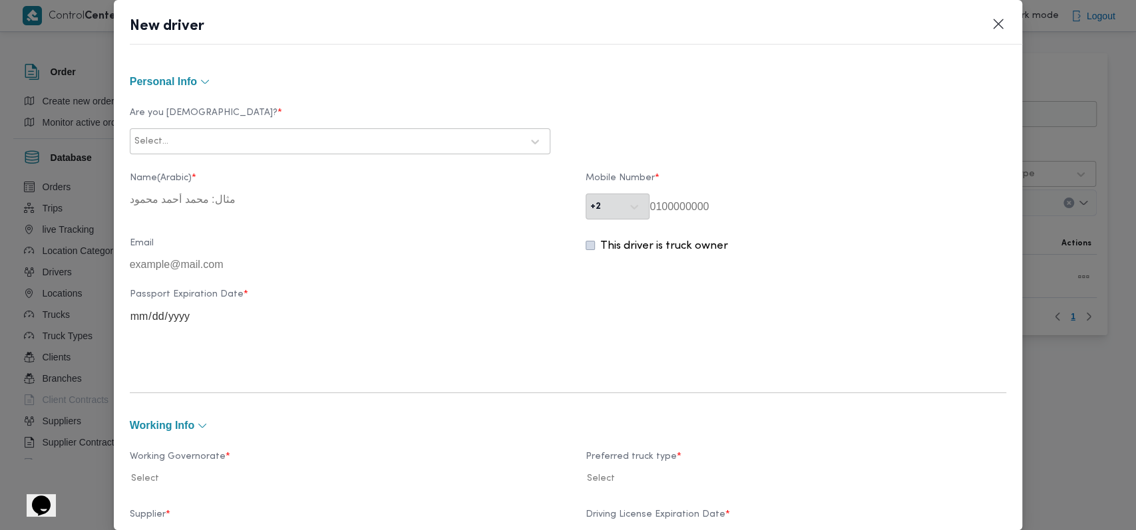
click at [351, 142] on div at bounding box center [346, 141] width 351 height 13
click at [305, 168] on div "Egyptian" at bounding box center [339, 176] width 419 height 23
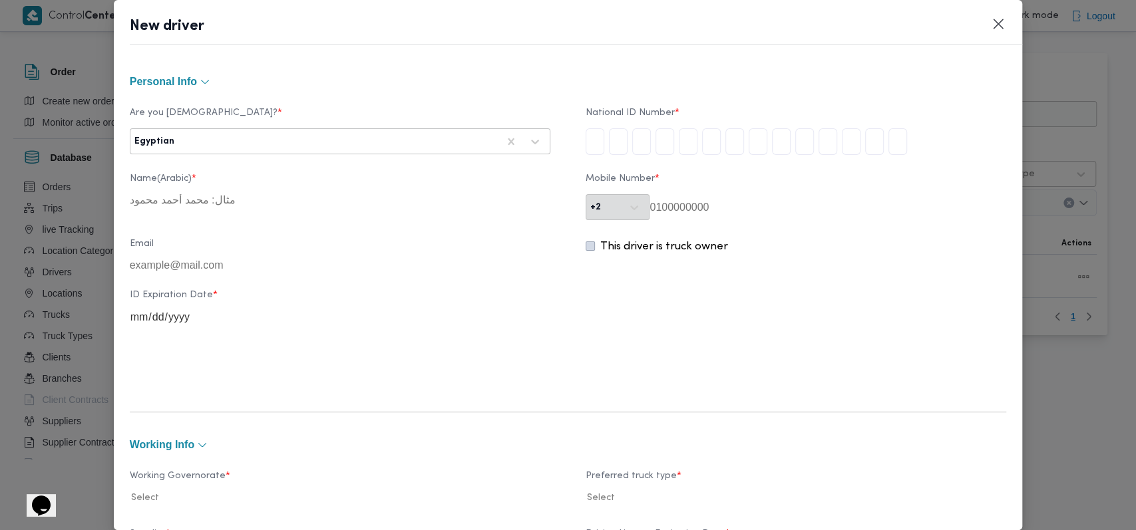
type input "2"
type input "8"
type input "1"
type input "0"
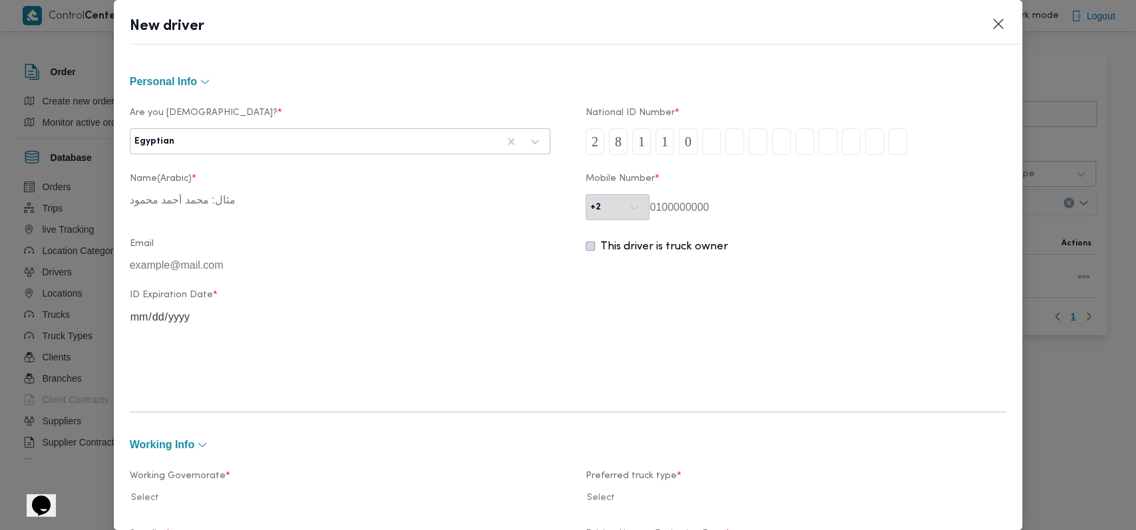
type input "0"
type input "7"
type input "2"
type input "5"
type input "0"
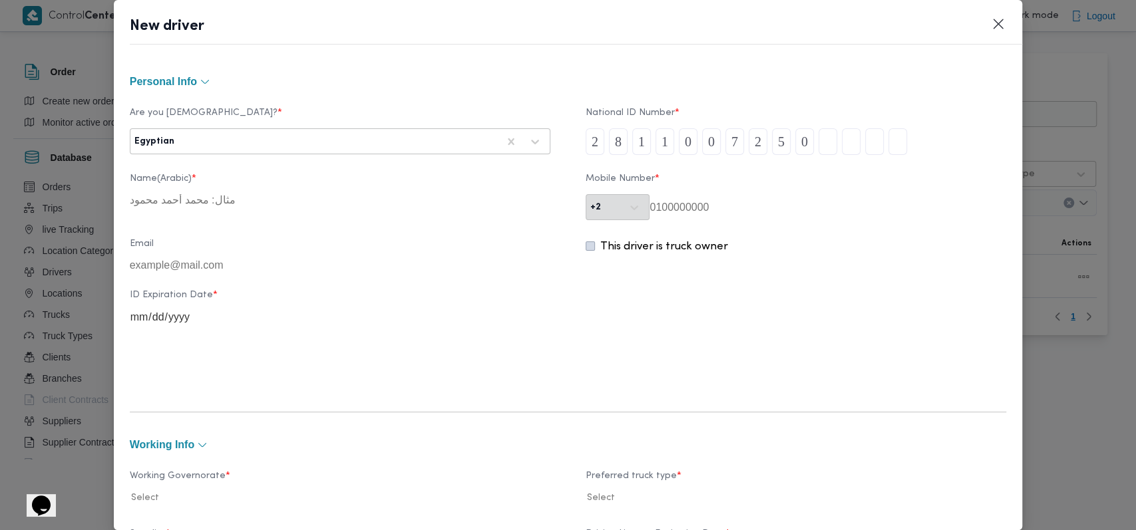
type input "0"
type input "1"
type input "7"
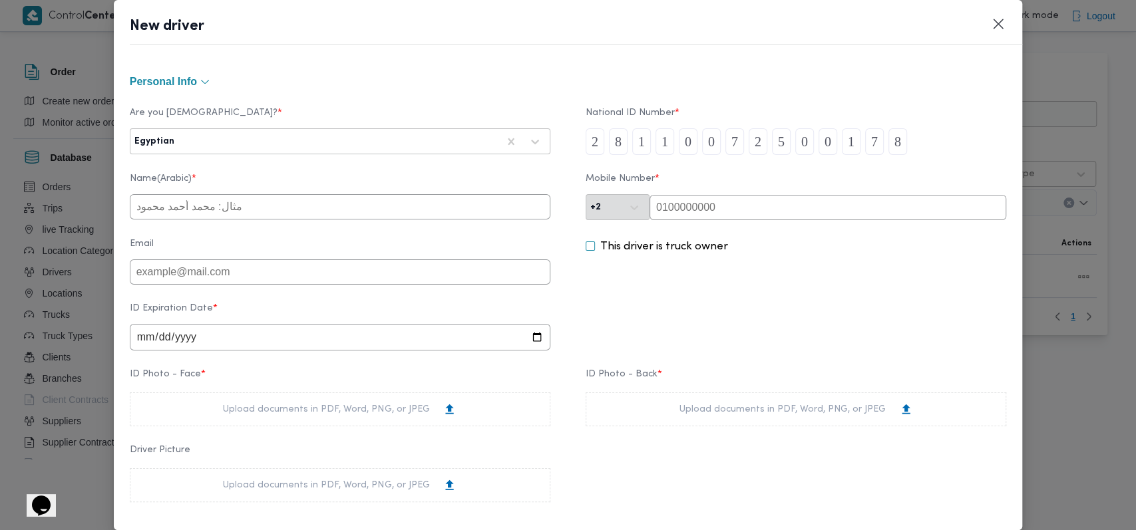
type input "8"
click at [250, 206] on input "text" at bounding box center [340, 206] width 421 height 25
type input "محمد عبدالعاطى احمد حسن"
click at [138, 345] on input "date" at bounding box center [340, 337] width 421 height 27
type input "2027-06-12"
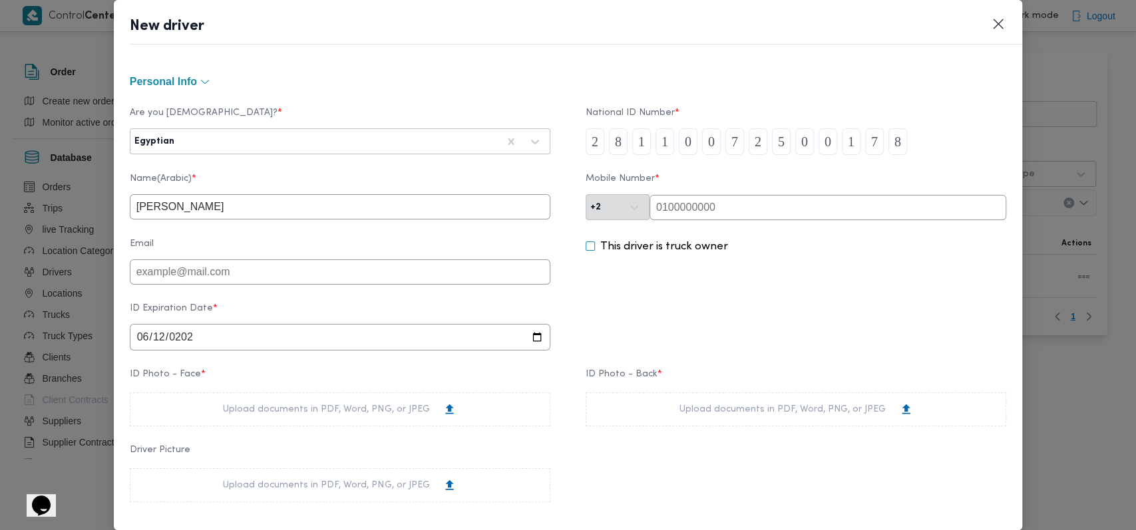
click at [669, 301] on div "ID Expiration Date * 2027-06-12" at bounding box center [568, 327] width 877 height 61
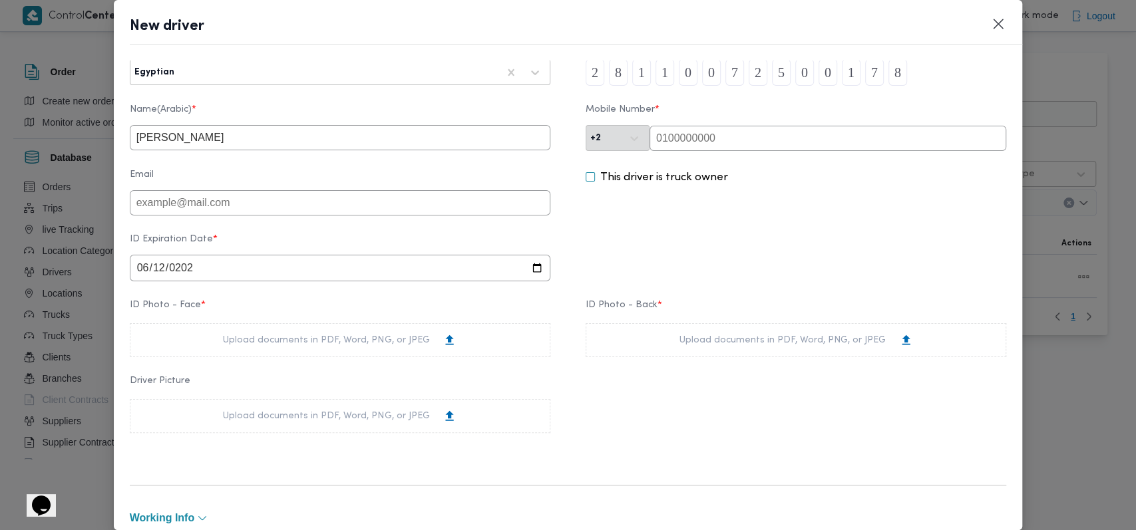
scroll to position [177, 0]
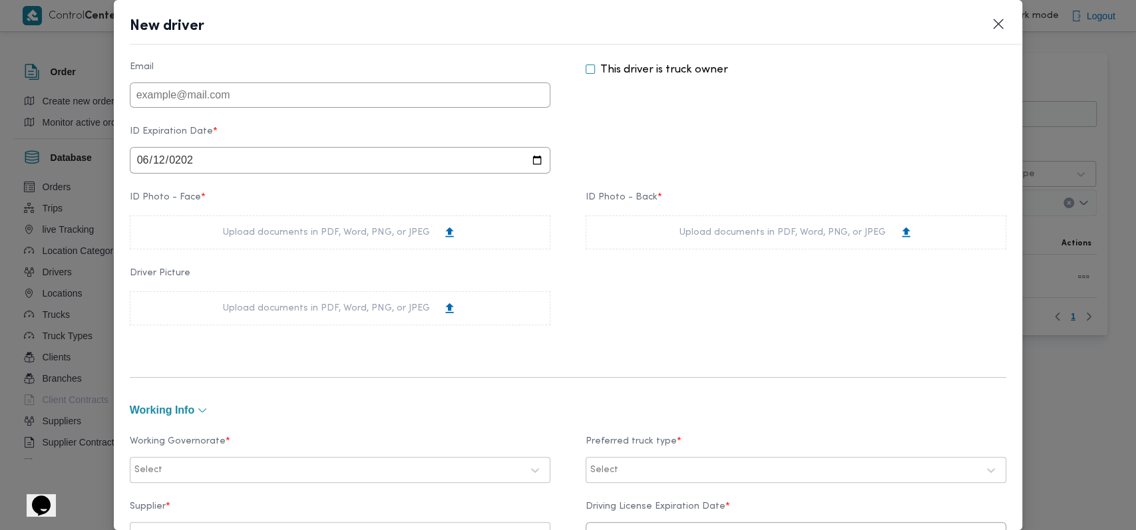
click at [365, 237] on div "Upload documents in PDF, Word, PNG, or JPEG" at bounding box center [340, 233] width 234 height 14
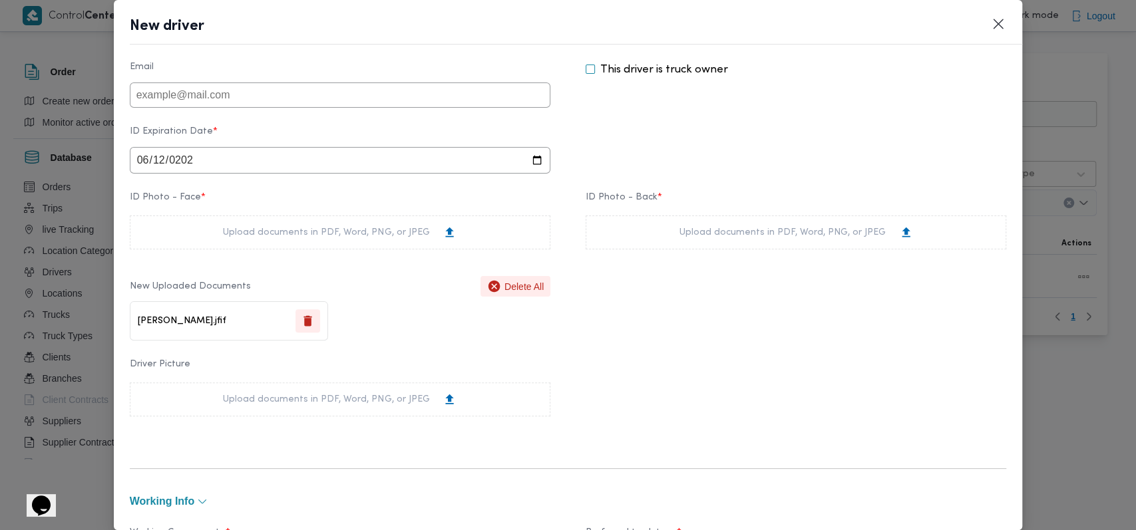
click at [767, 240] on div "Upload documents in PDF, Word, PNG, or JPEG" at bounding box center [797, 233] width 234 height 14
click at [619, 386] on div "Driver Picture Upload documents in PDF, Word, PNG, or JPEG" at bounding box center [568, 388] width 877 height 71
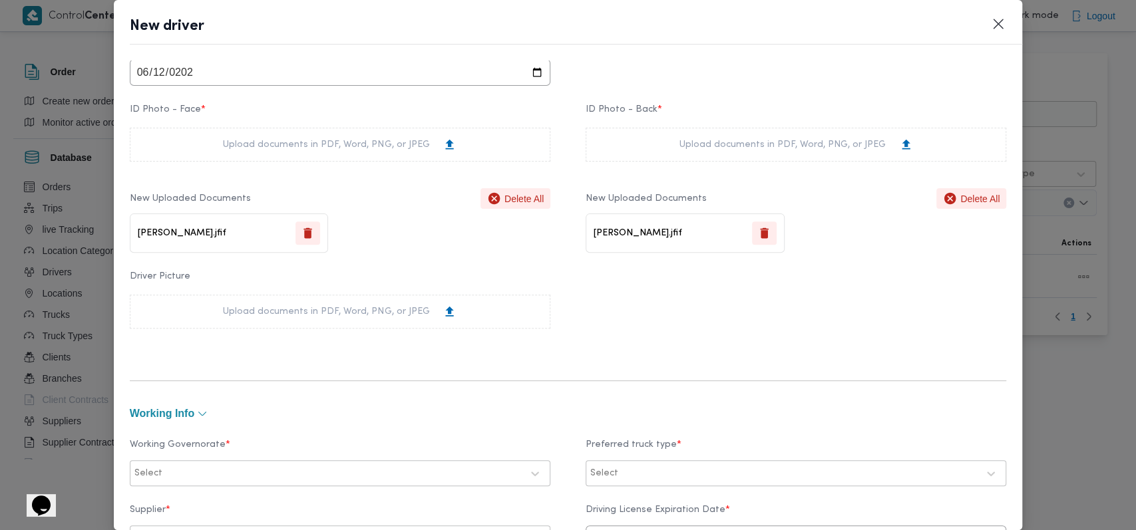
scroll to position [443, 0]
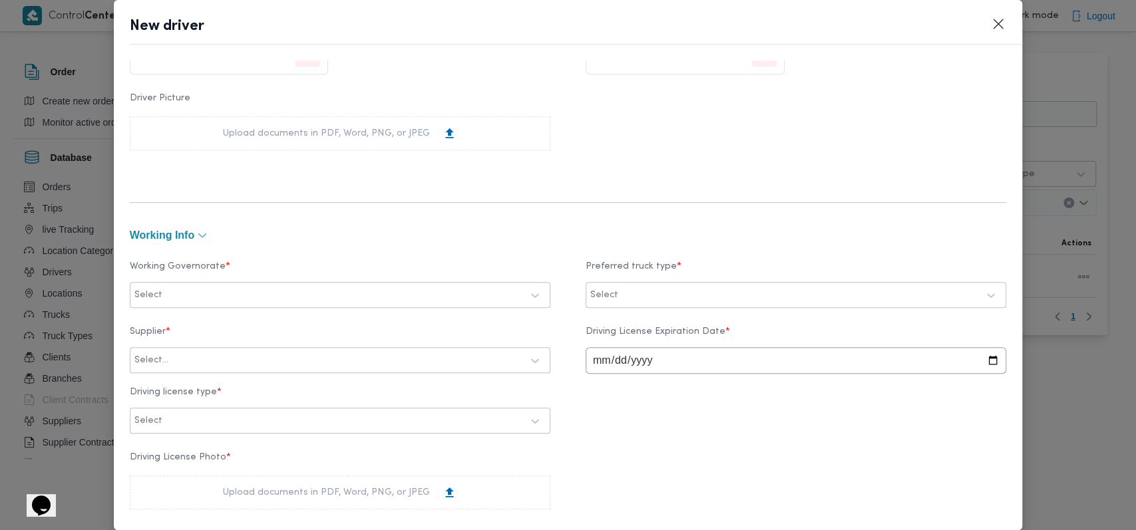
click at [301, 282] on div "Select" at bounding box center [340, 295] width 421 height 26
click at [296, 295] on div at bounding box center [343, 295] width 357 height 13
click at [177, 383] on label "الجيزة" at bounding box center [164, 379] width 40 height 16
click at [623, 292] on div at bounding box center [799, 295] width 357 height 13
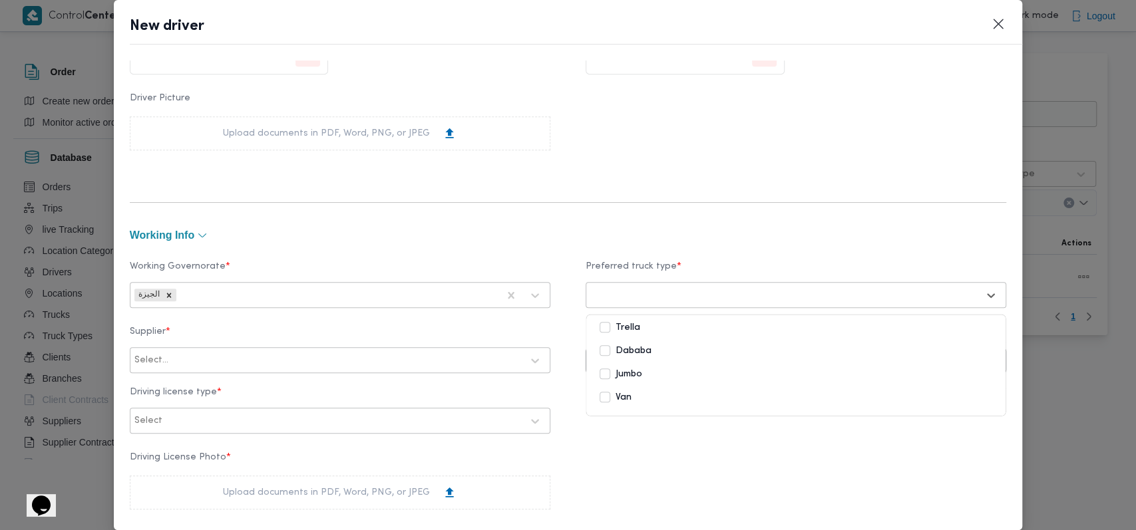
click at [632, 355] on label "Dababa" at bounding box center [626, 351] width 52 height 16
click at [534, 234] on button "working Info" at bounding box center [568, 235] width 877 height 11
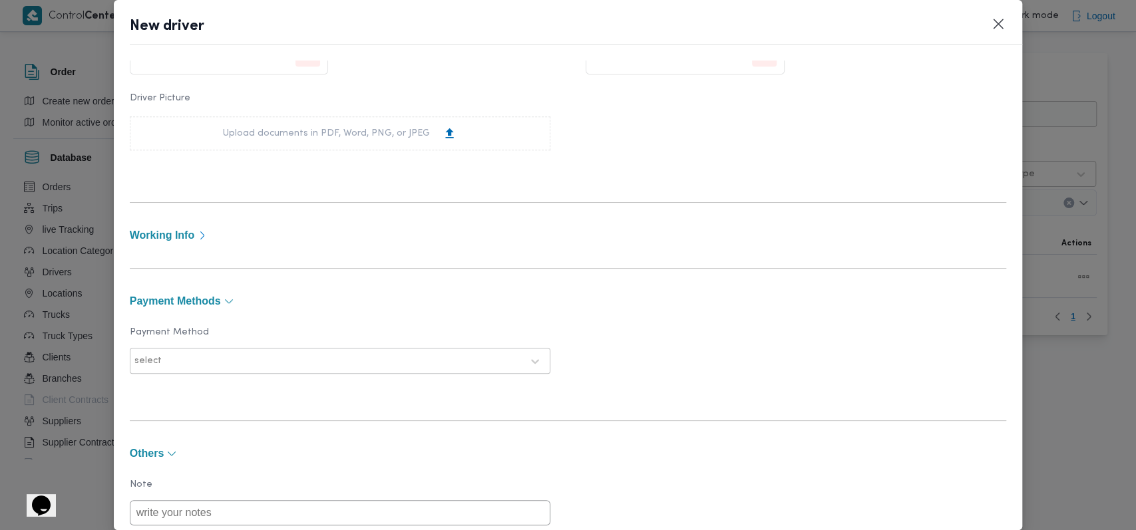
click at [534, 234] on button "working Info" at bounding box center [568, 235] width 877 height 11
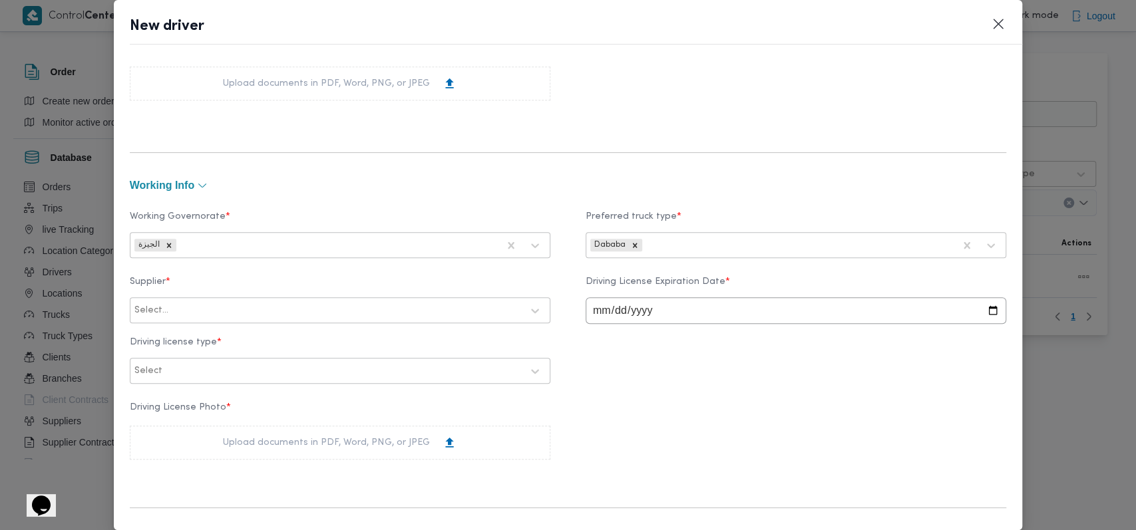
scroll to position [532, 0]
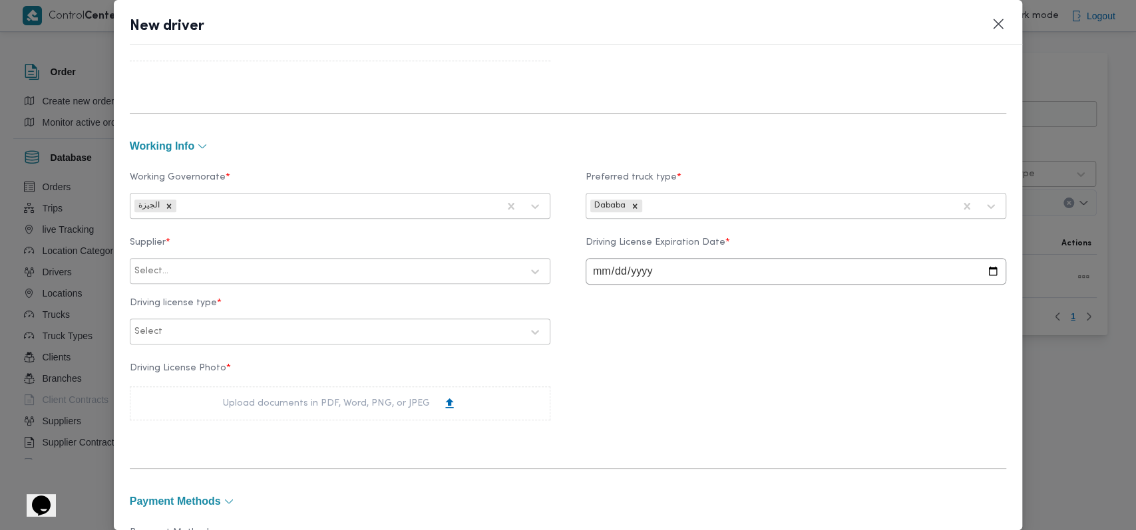
click at [230, 272] on div at bounding box center [346, 271] width 351 height 13
type input "راجح"
click at [202, 308] on div "[PERSON_NAME] مهني مسعد" at bounding box center [339, 306] width 419 height 23
click at [588, 273] on input "date" at bounding box center [796, 271] width 421 height 27
type input "2027-06-12"
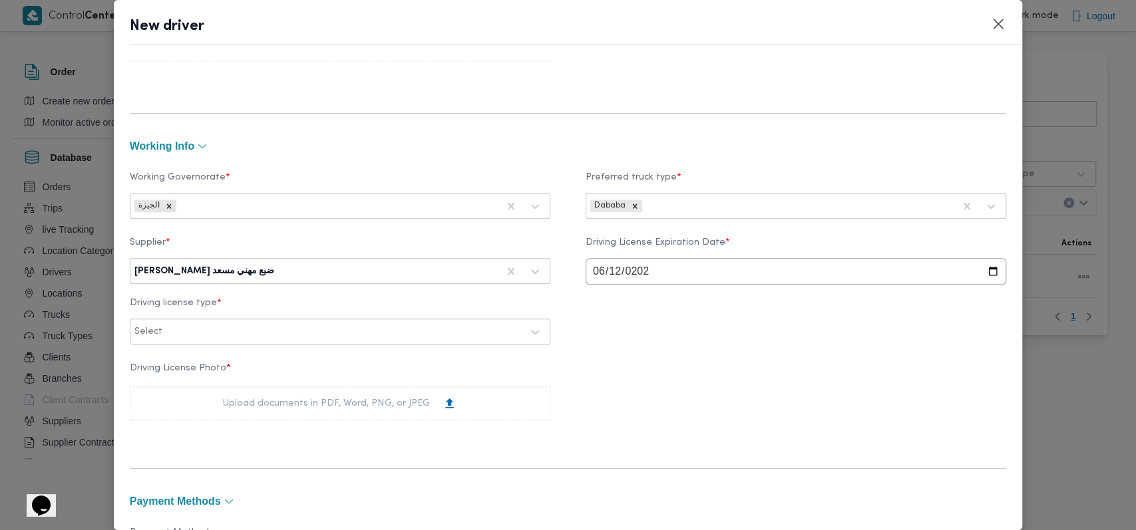
click at [618, 346] on div "Supplier * راجح ضبع مهني مسعد Driving License Expiration Date * 2027-06-12 Driv…" at bounding box center [568, 291] width 877 height 120
click at [294, 338] on div at bounding box center [327, 331] width 387 height 13
click at [179, 366] on div "أولى" at bounding box center [339, 366] width 419 height 23
click at [236, 400] on div "Upload documents in PDF, Word, PNG, or JPEG" at bounding box center [340, 404] width 234 height 14
click at [789, 399] on div "Driving License Photo * Upload documents in PDF, Word, PNG, or JPEG New Uploade…" at bounding box center [568, 438] width 877 height 162
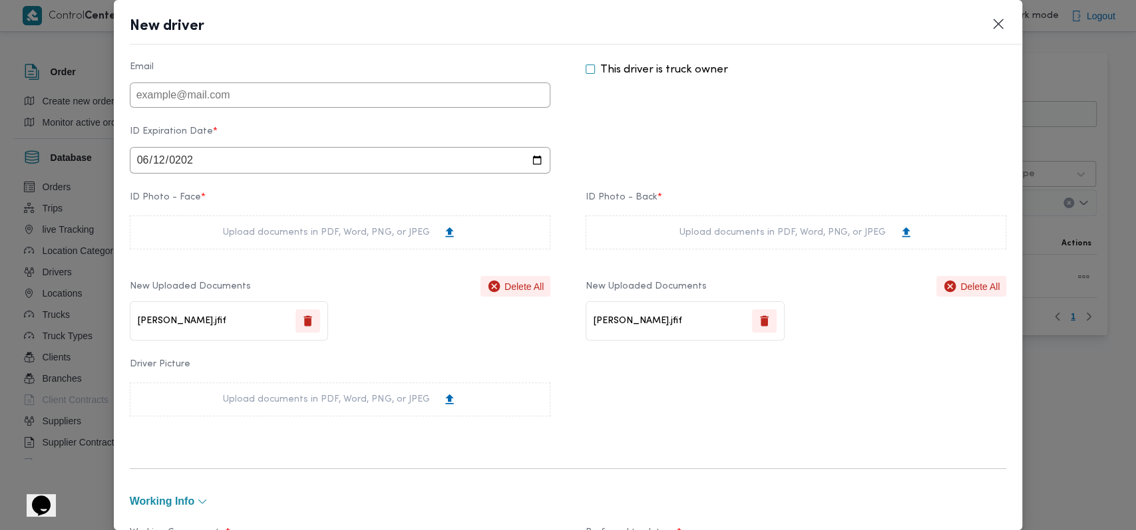
scroll to position [0, 0]
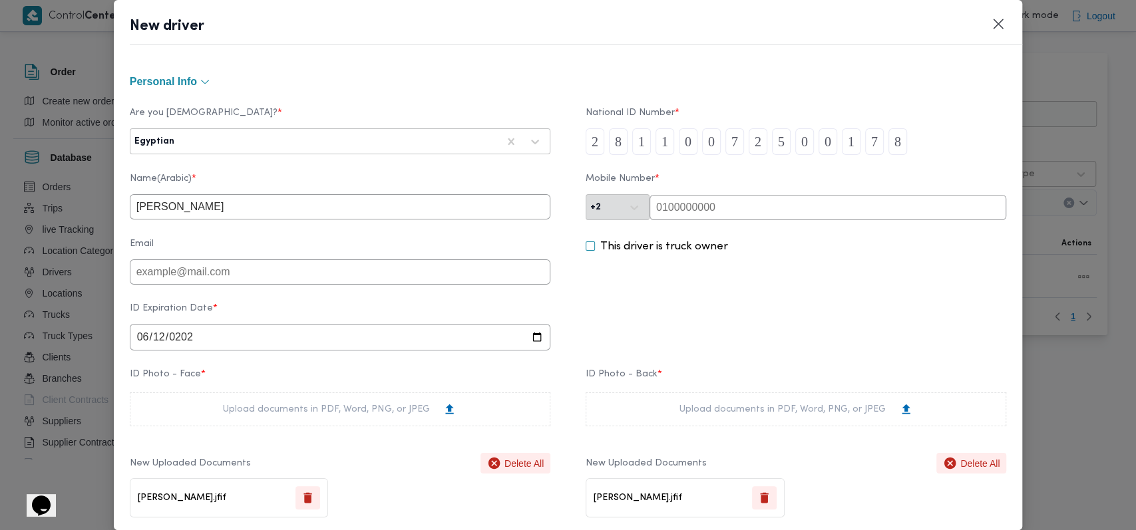
click at [688, 195] on input "text" at bounding box center [828, 207] width 357 height 25
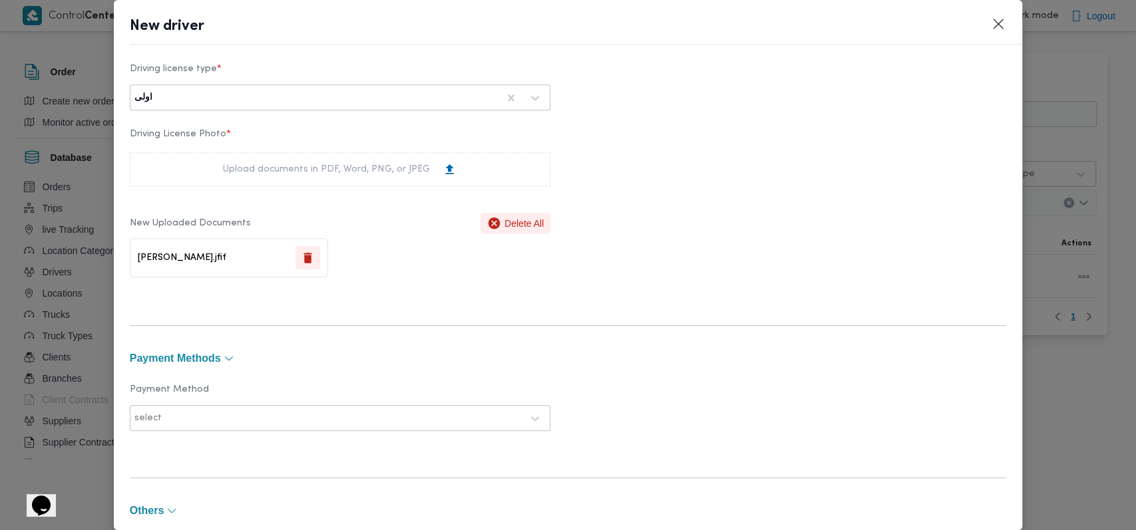
scroll to position [960, 0]
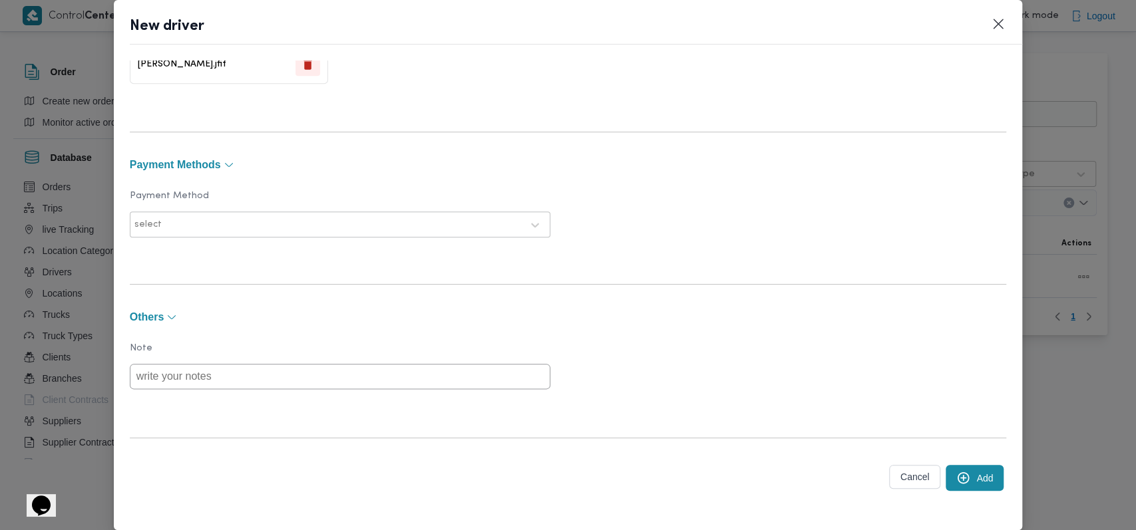
type input "01092284942"
click at [946, 467] on button "Add" at bounding box center [975, 478] width 58 height 26
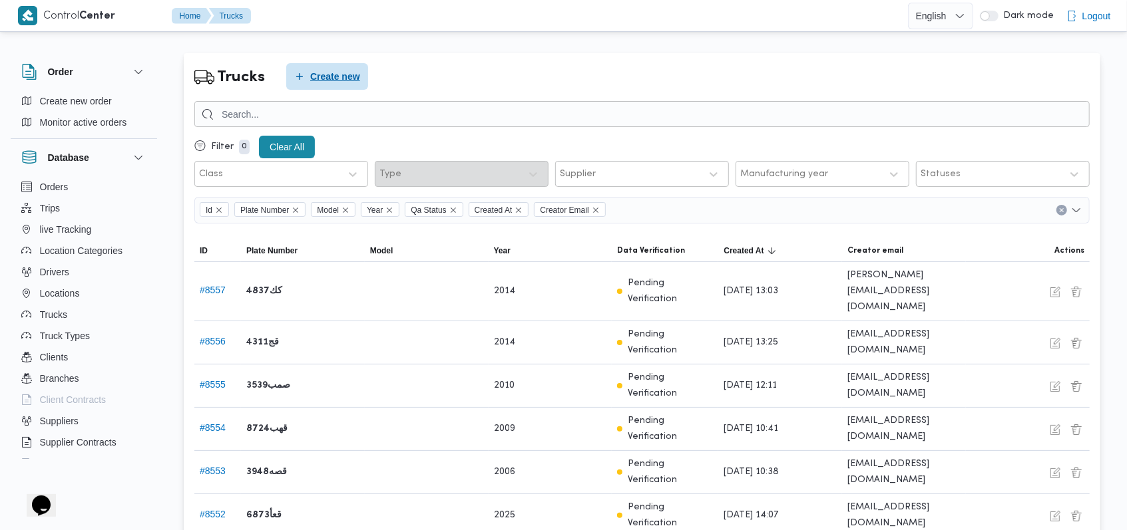
click at [303, 77] on icon "button" at bounding box center [299, 76] width 11 height 11
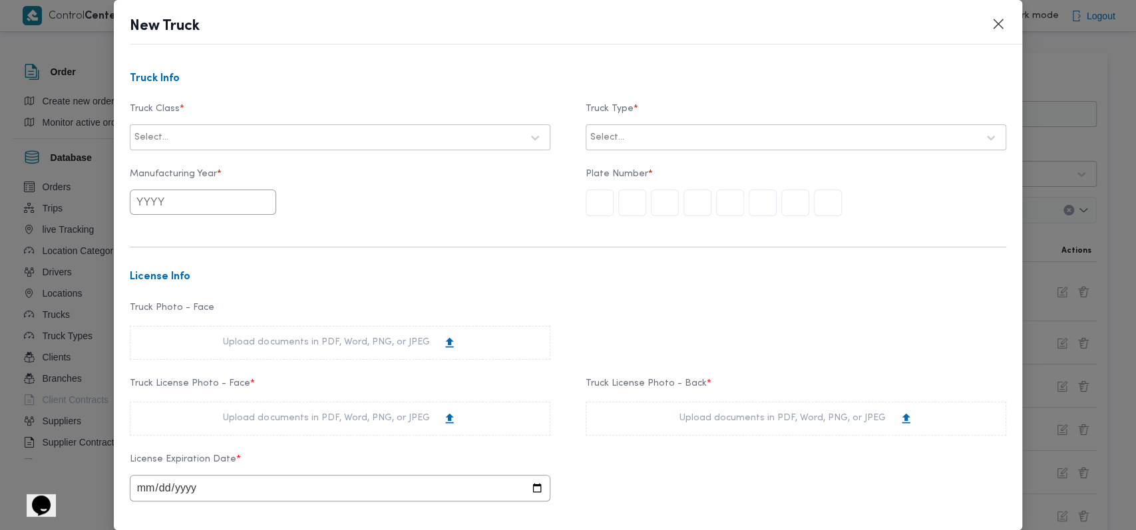
click at [359, 131] on div at bounding box center [346, 137] width 351 height 13
click at [189, 193] on div "dababa" at bounding box center [339, 195] width 419 height 23
click at [652, 144] on div "Select..." at bounding box center [784, 137] width 390 height 19
click at [644, 232] on div "closed | chilled | 1.5 ton" at bounding box center [795, 242] width 419 height 23
click at [209, 212] on input "text" at bounding box center [203, 202] width 146 height 25
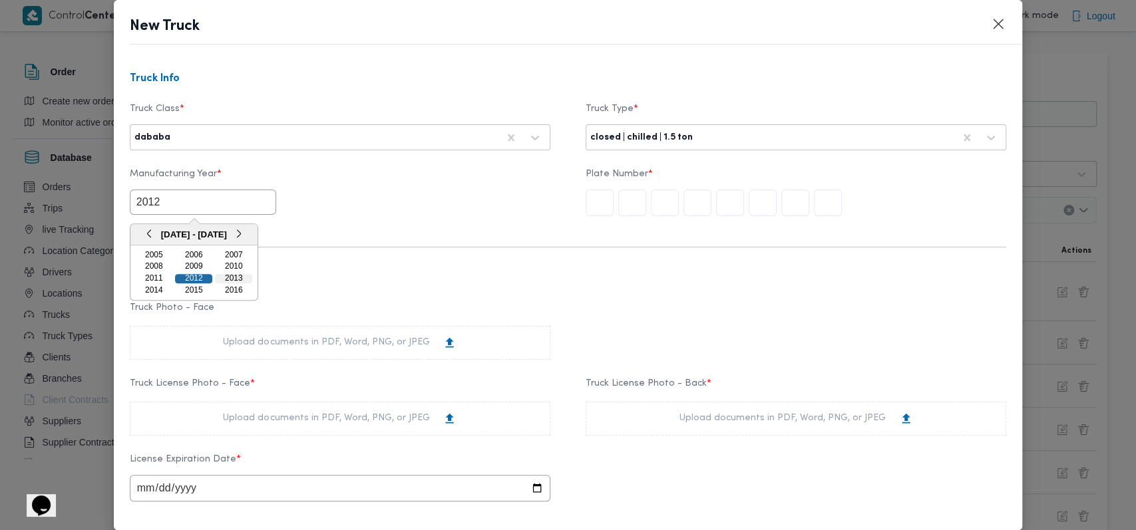
click at [236, 274] on div "2013" at bounding box center [233, 278] width 37 height 9
type input "2013"
click at [521, 212] on div "2013" at bounding box center [340, 202] width 421 height 25
click at [586, 207] on input "text" at bounding box center [600, 203] width 28 height 27
click at [509, 252] on form "Truck Info Truck Class * dababa Truck Type * closed | chilled | 1.5 ton Manufac…" at bounding box center [568, 459] width 877 height 773
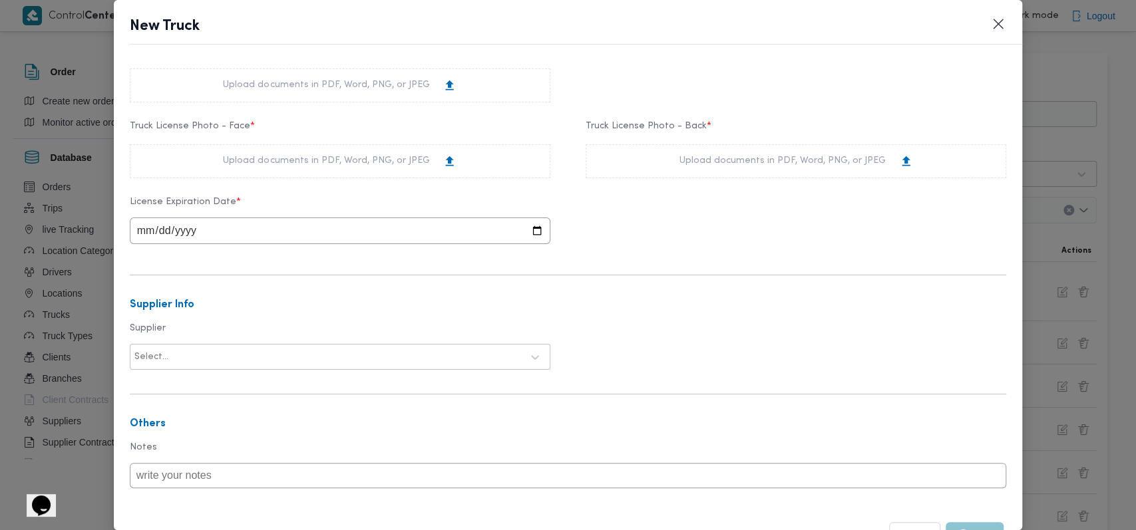
scroll to position [230, 0]
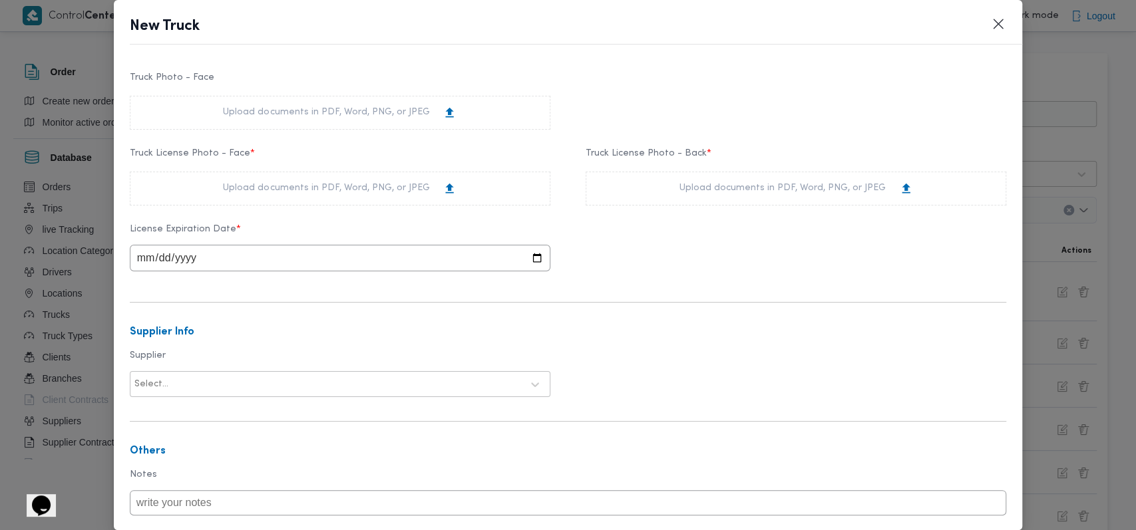
click at [369, 174] on div "Upload documents in PDF, Word, PNG, or JPEG" at bounding box center [340, 189] width 421 height 34
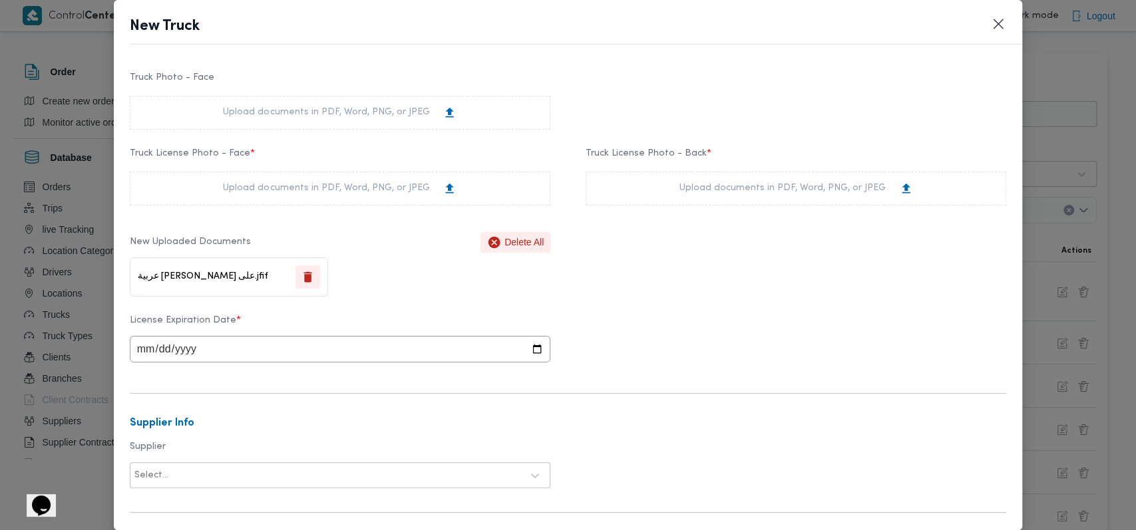
click at [735, 187] on div "Upload documents in PDF, Word, PNG, or JPEG" at bounding box center [797, 189] width 234 height 14
click at [704, 332] on div "License Expiration Date *" at bounding box center [568, 339] width 877 height 61
click at [147, 357] on input "date" at bounding box center [340, 349] width 421 height 27
type input "[DATE]"
click at [693, 349] on div "License Expiration Date * 2026-06-03" at bounding box center [568, 339] width 877 height 61
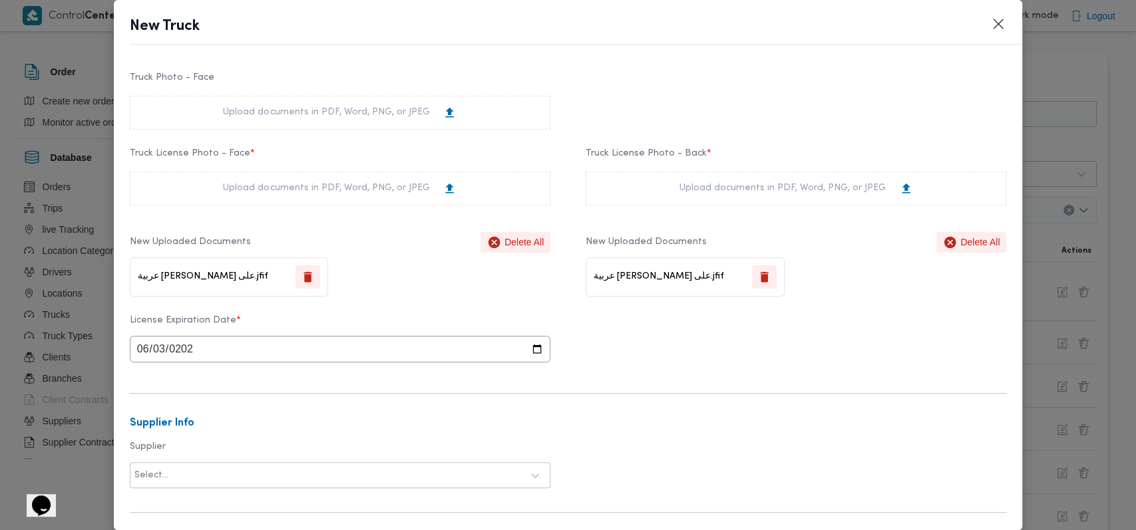
scroll to position [410, 0]
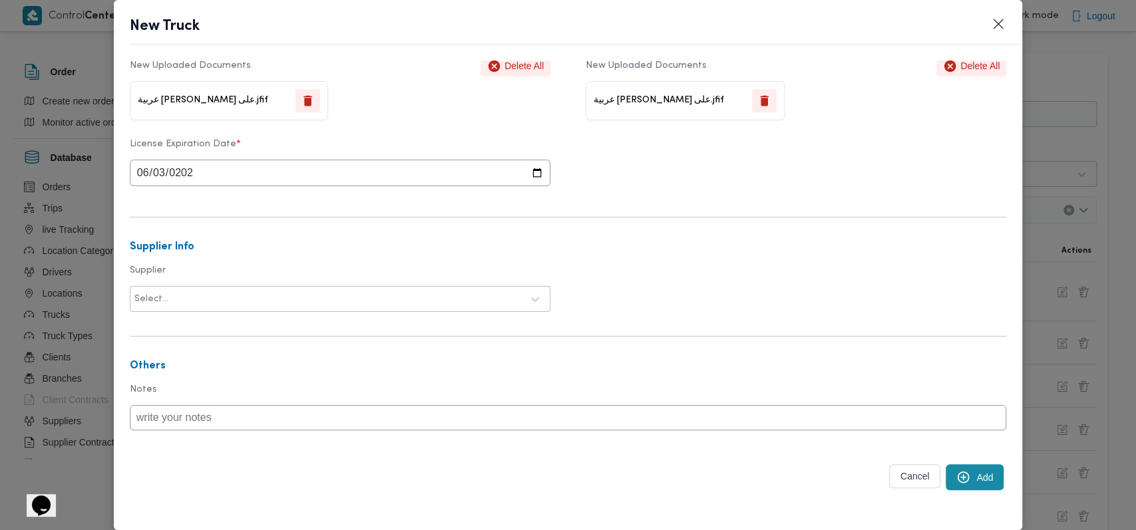
click at [265, 302] on div at bounding box center [346, 299] width 351 height 13
type input "راجح"
click at [199, 326] on div "[PERSON_NAME] مهني مسعد" at bounding box center [339, 334] width 419 height 23
click at [588, 260] on form "Truck Info Truck Class * dababa Truck Type * closed | chilled | 1.5 ton Manufac…" at bounding box center [568, 99] width 877 height 864
click at [968, 477] on button "Add" at bounding box center [975, 478] width 58 height 26
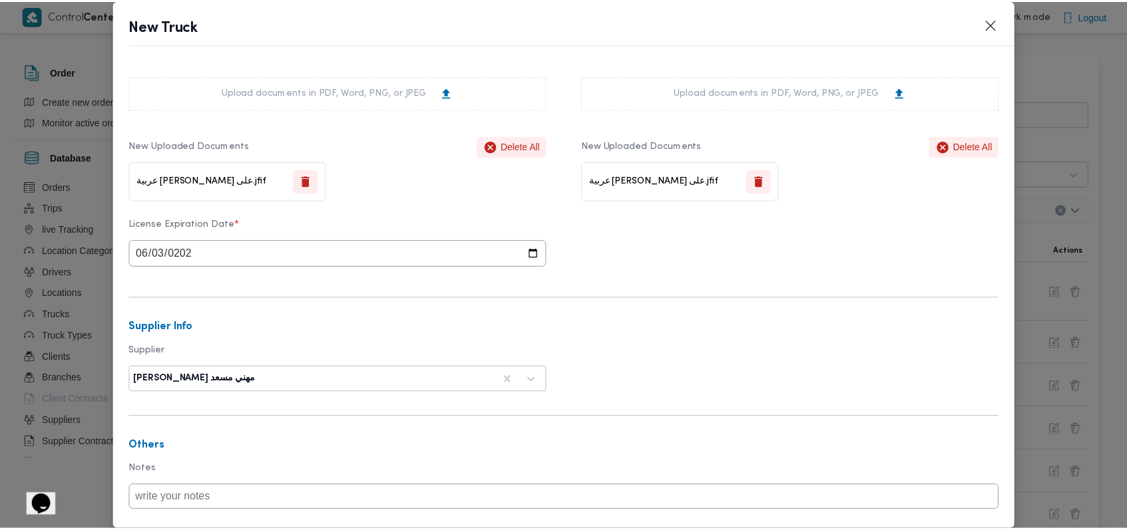
scroll to position [411, 0]
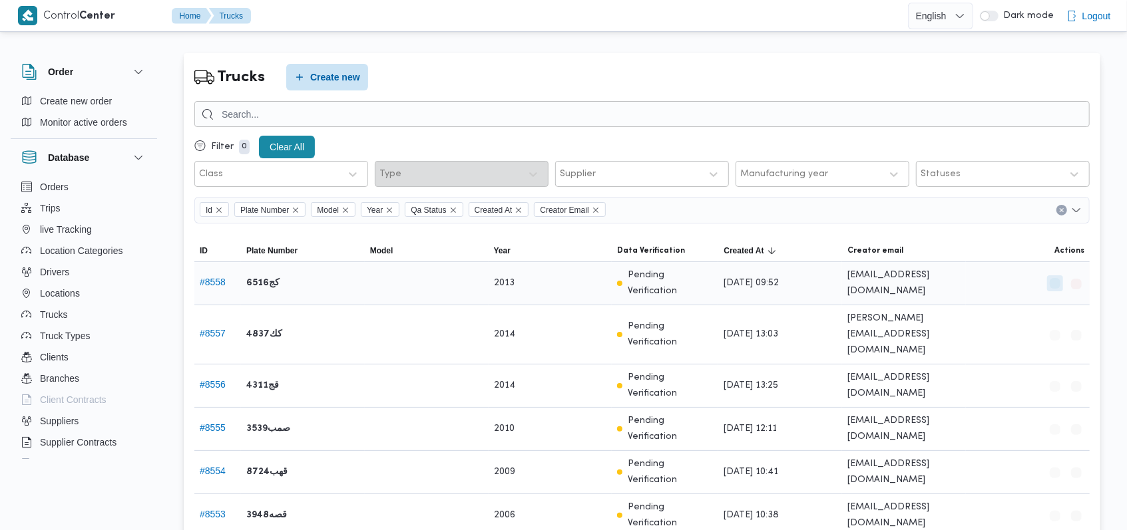
click at [1050, 288] on button "button" at bounding box center [1055, 284] width 16 height 16
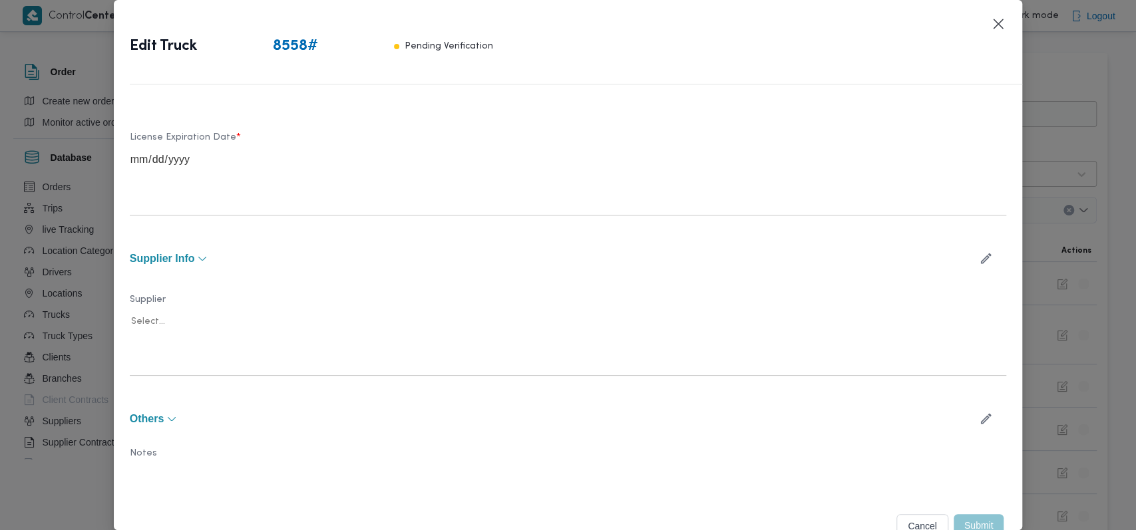
scroll to position [317, 0]
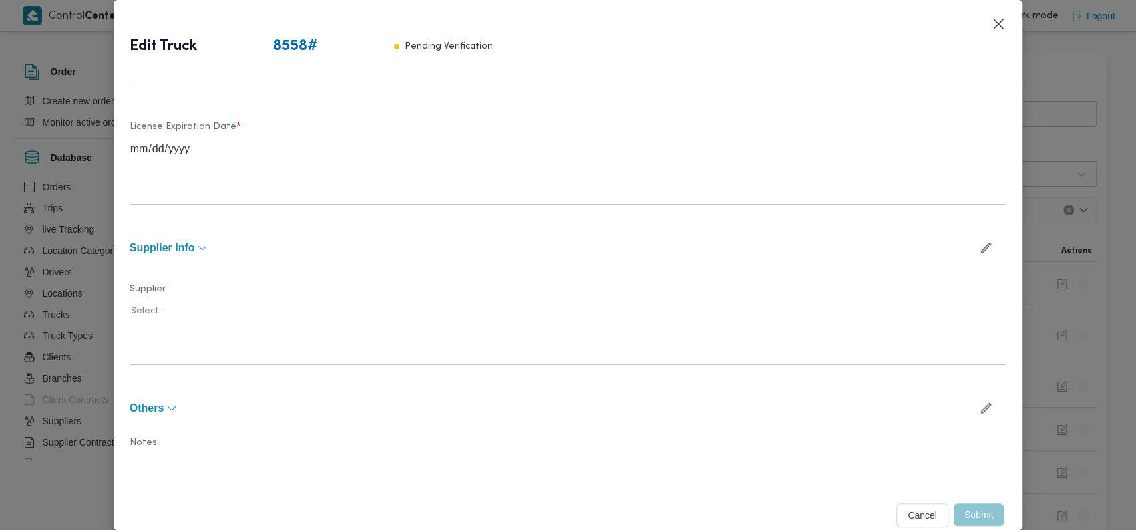
type input "2013"
type input "[DATE]"
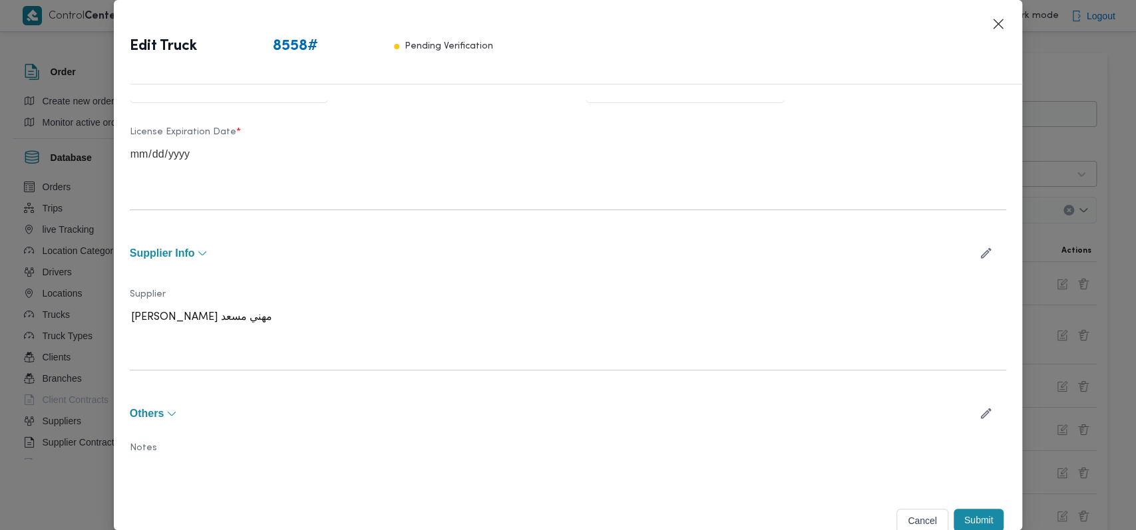
scroll to position [411, 0]
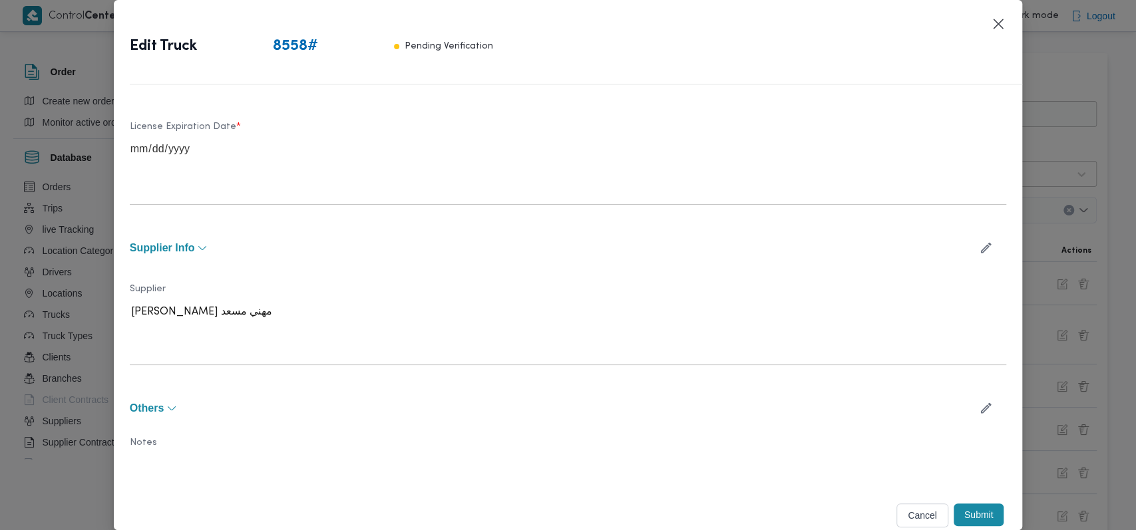
click at [979, 246] on icon "button" at bounding box center [986, 248] width 14 height 14
click at [313, 317] on div at bounding box center [379, 317] width 238 height 13
type input "[PERSON_NAME]"
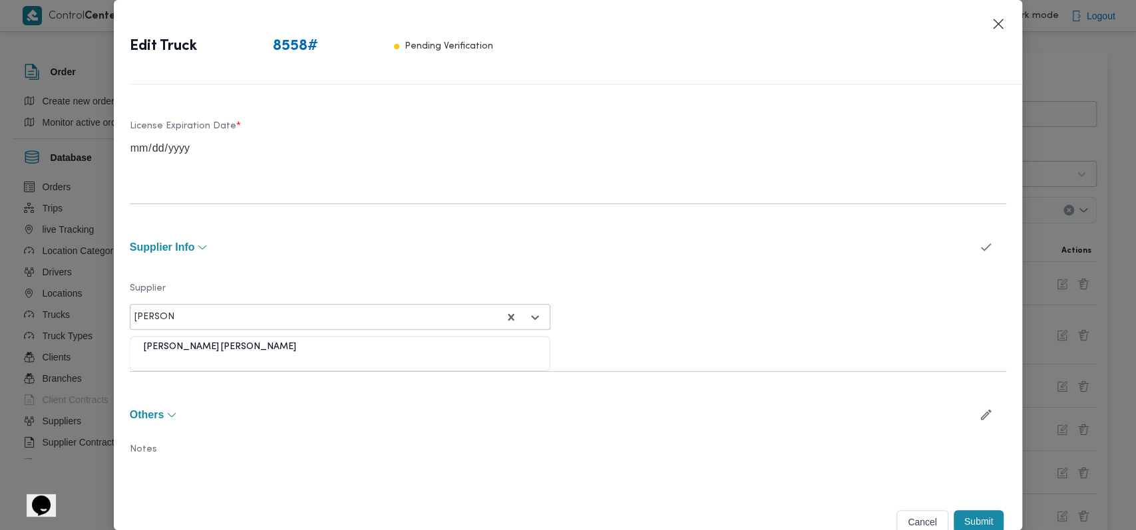
click at [202, 349] on div "[PERSON_NAME] [PERSON_NAME]" at bounding box center [339, 352] width 419 height 23
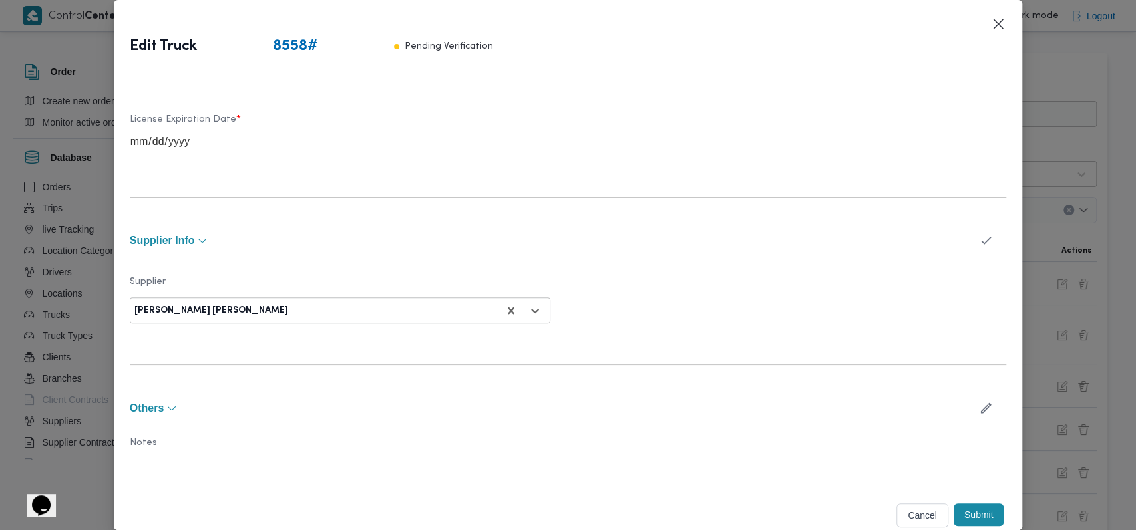
scroll to position [419, 0]
click at [977, 515] on button "Submit" at bounding box center [979, 515] width 51 height 23
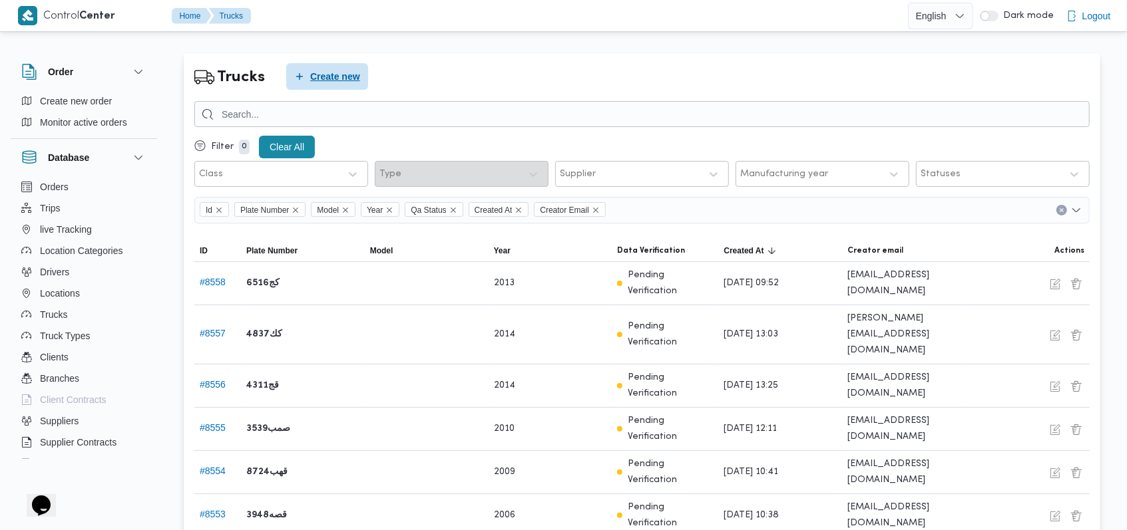
click at [337, 76] on span "Create new" at bounding box center [335, 77] width 50 height 16
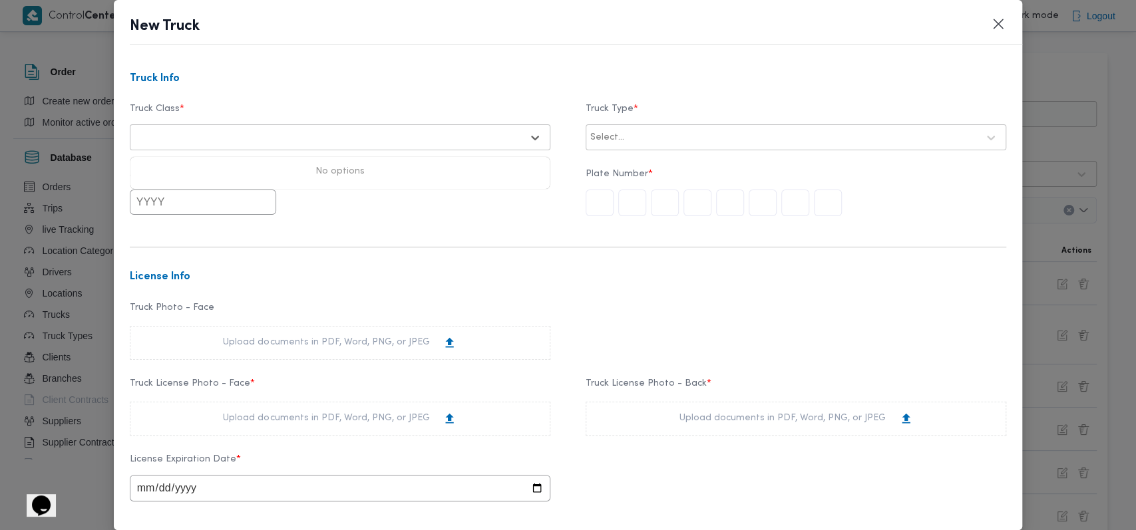
click at [349, 131] on div at bounding box center [327, 137] width 387 height 13
click at [180, 236] on div "jumbo_7000" at bounding box center [339, 242] width 419 height 23
click at [610, 123] on label "Truck Type *" at bounding box center [796, 114] width 421 height 21
click at [618, 149] on div "Select..." at bounding box center [796, 138] width 414 height 24
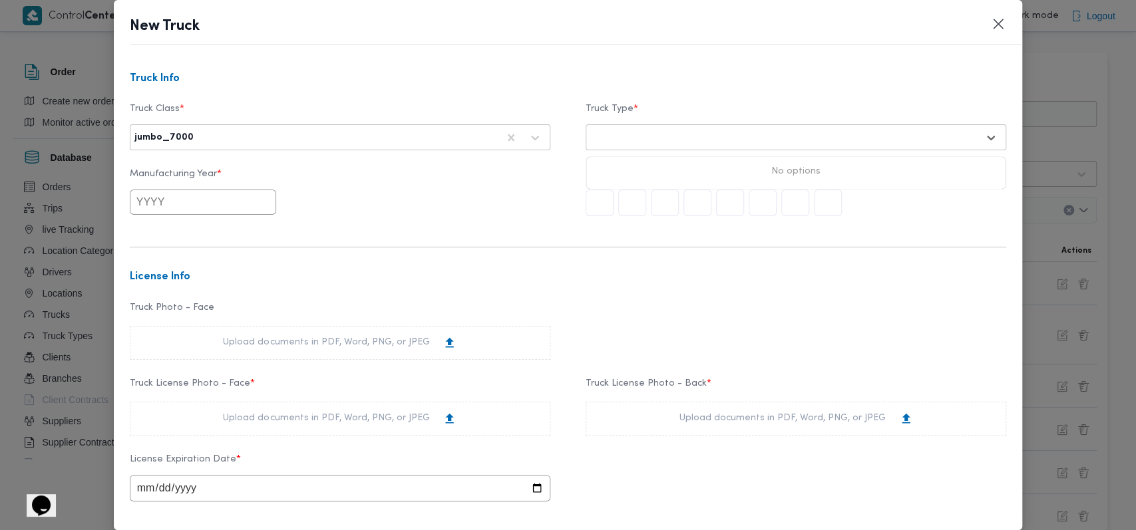
click at [638, 134] on div at bounding box center [783, 137] width 387 height 13
click at [644, 132] on div at bounding box center [783, 137] width 387 height 13
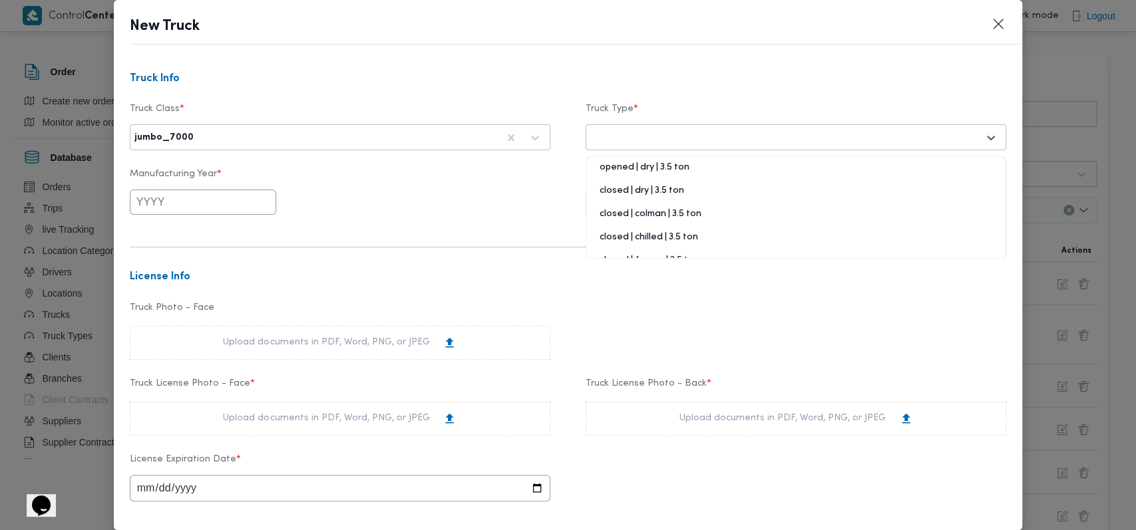
click at [647, 190] on div "closed | dry | 3.5 ton" at bounding box center [795, 195] width 419 height 23
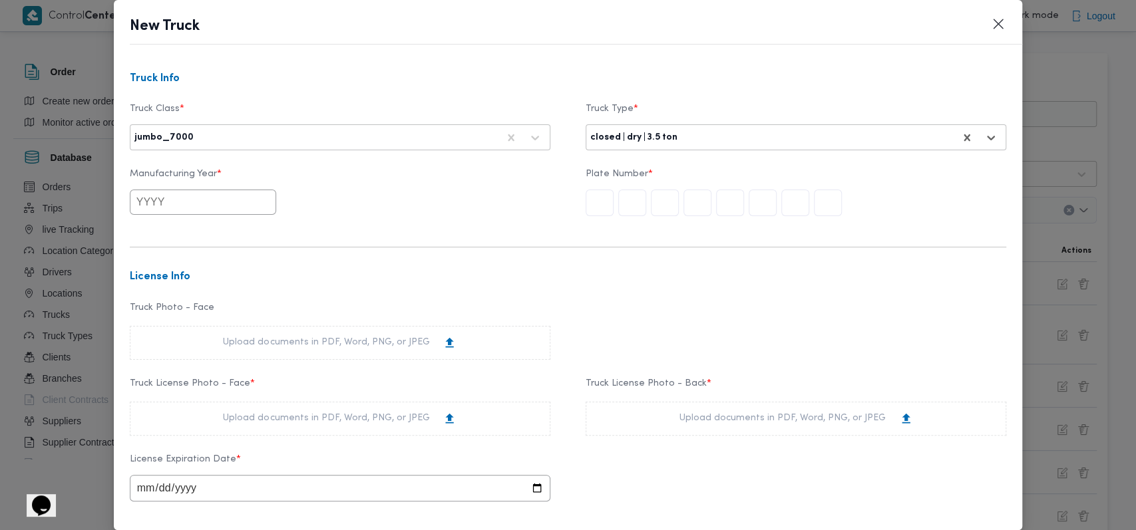
click at [172, 200] on input "text" at bounding box center [203, 202] width 146 height 25
type input "2015"
click at [190, 290] on div "2015" at bounding box center [193, 290] width 37 height 9
click at [596, 210] on input "text" at bounding box center [600, 203] width 28 height 27
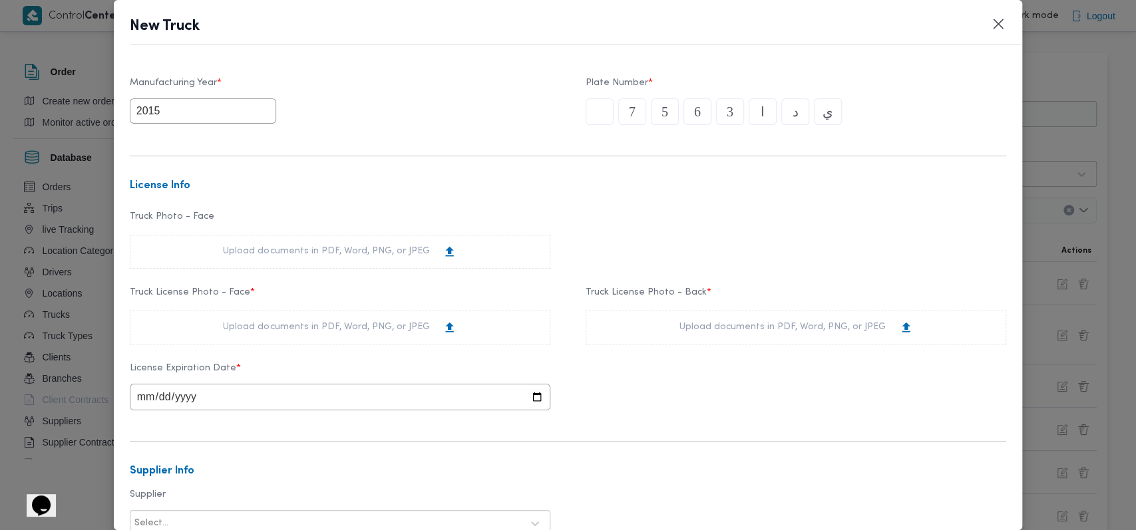
scroll to position [177, 0]
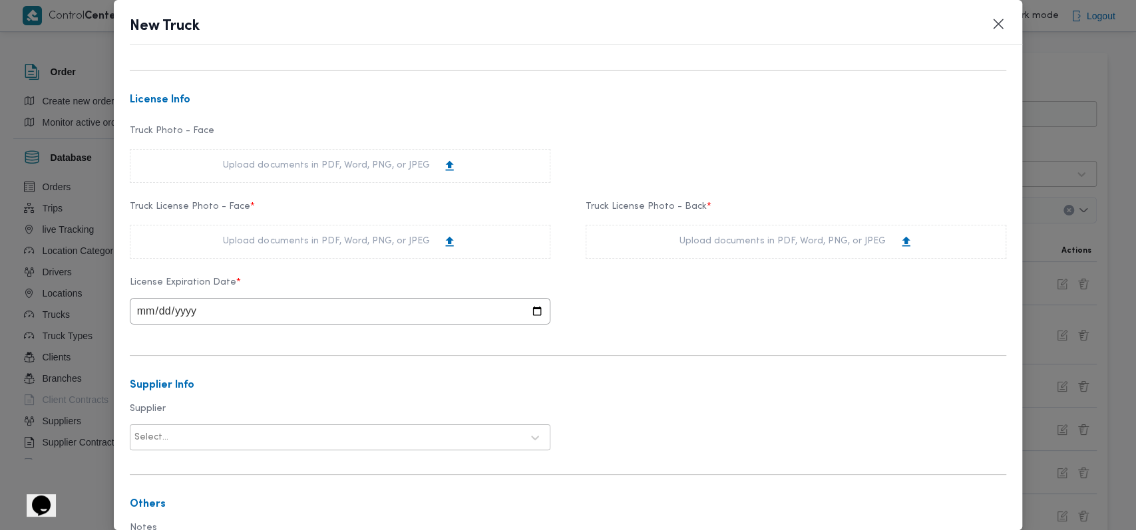
click at [399, 244] on div "Upload documents in PDF, Word, PNG, or JPEG" at bounding box center [340, 242] width 234 height 14
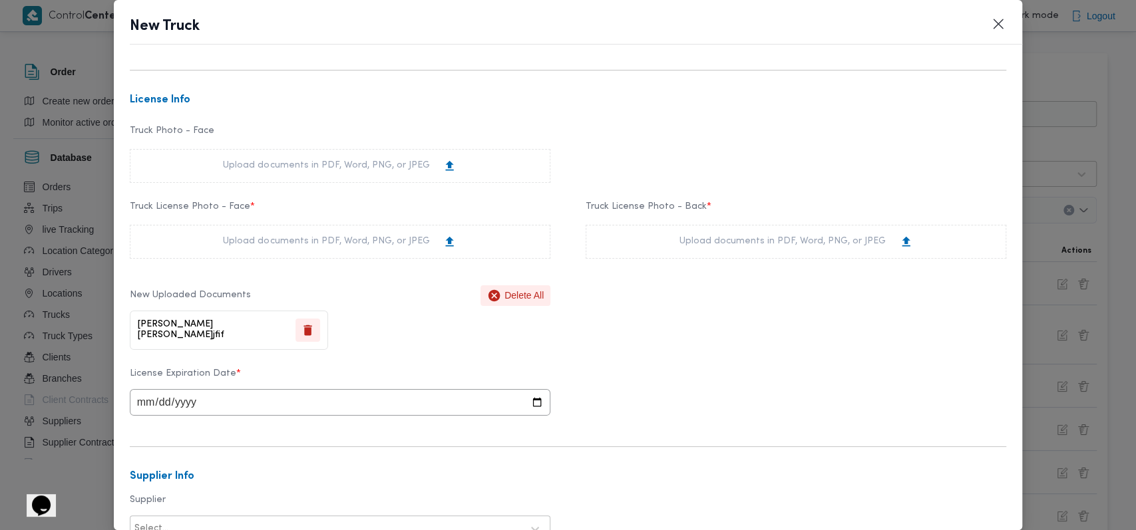
click at [779, 243] on div "Upload documents in PDF, Word, PNG, or JPEG" at bounding box center [797, 242] width 234 height 14
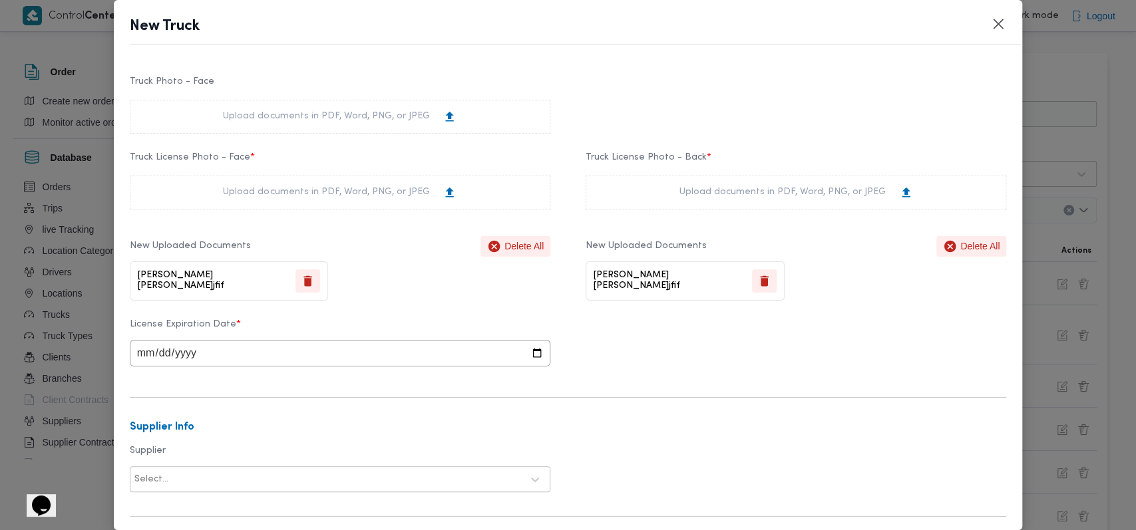
scroll to position [266, 0]
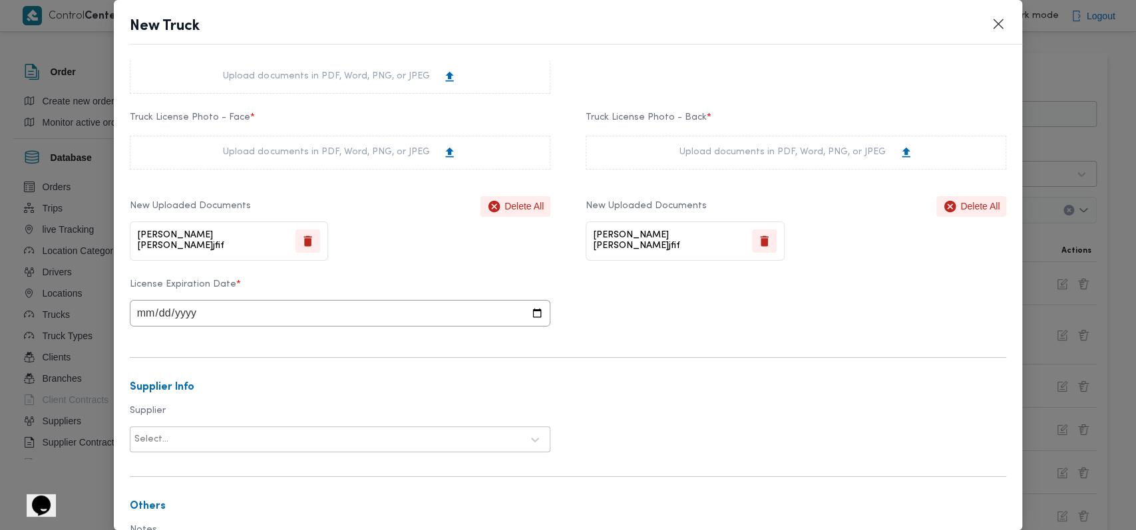
click at [149, 312] on input "date" at bounding box center [340, 313] width 421 height 27
type input "[DATE]"
click at [646, 336] on form "Truck Info Truck Class * jumbo_7000 Truck Type * closed | dry | 3.5 ton Manufac…" at bounding box center [568, 239] width 877 height 864
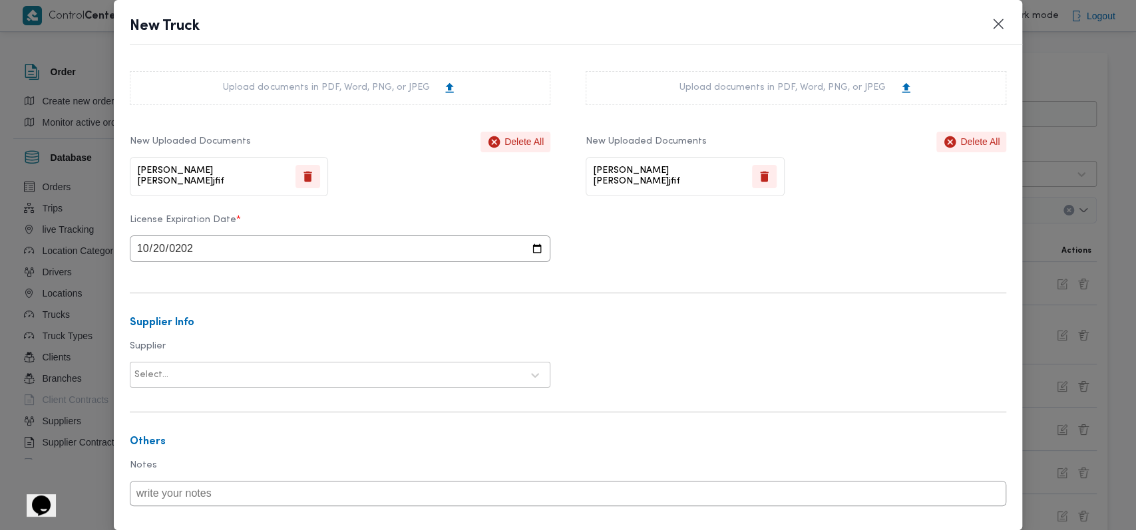
scroll to position [410, 0]
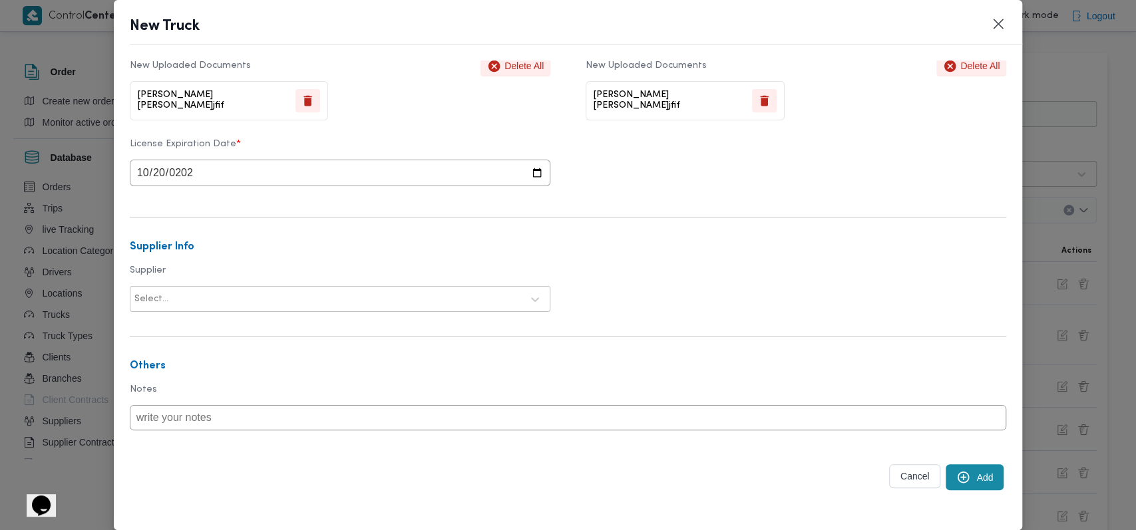
click at [347, 298] on div at bounding box center [346, 299] width 351 height 13
type input "راجح"
click at [224, 323] on div "[PERSON_NAME] مهني مسعد" at bounding box center [339, 334] width 419 height 23
click at [964, 466] on button "Add" at bounding box center [975, 478] width 58 height 26
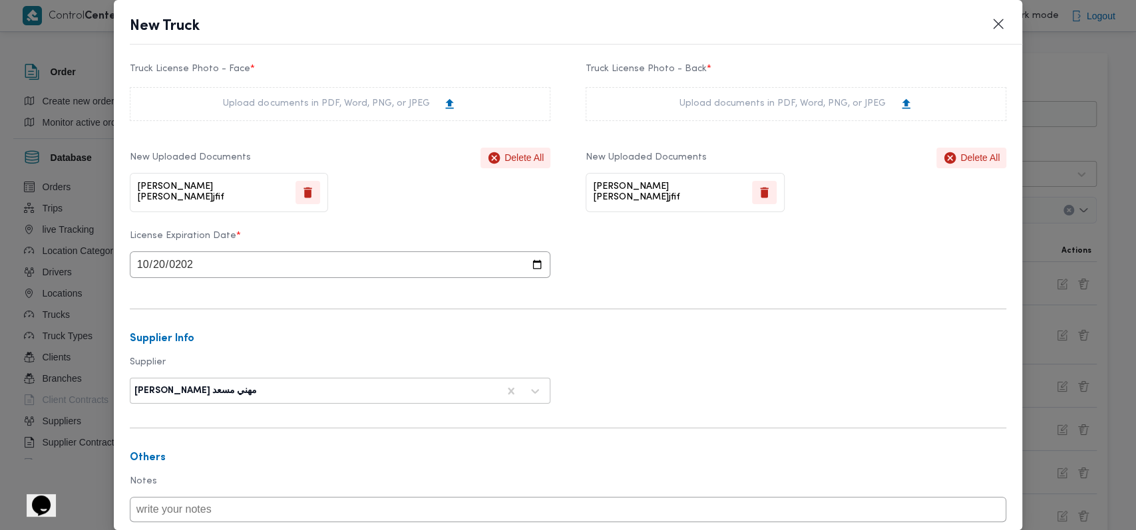
scroll to position [0, 0]
